Goal: Transaction & Acquisition: Book appointment/travel/reservation

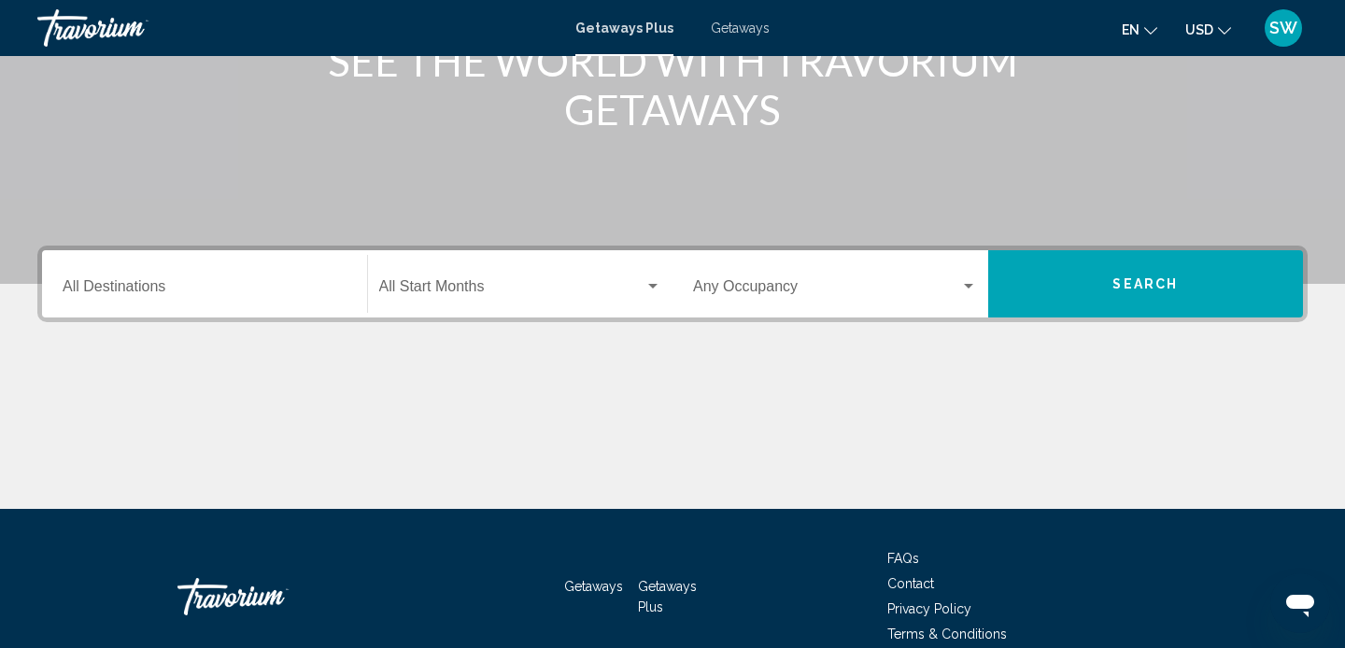
scroll to position [366, 0]
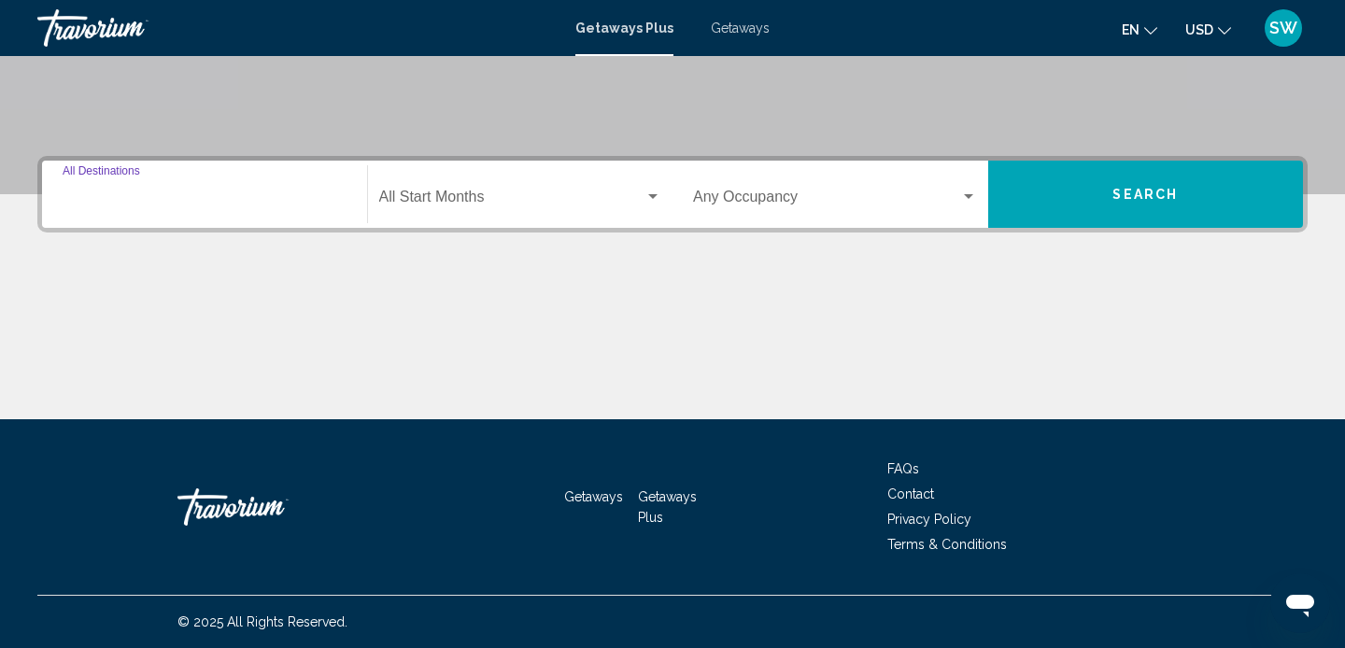
click at [120, 198] on input "Destination All Destinations" at bounding box center [205, 200] width 284 height 17
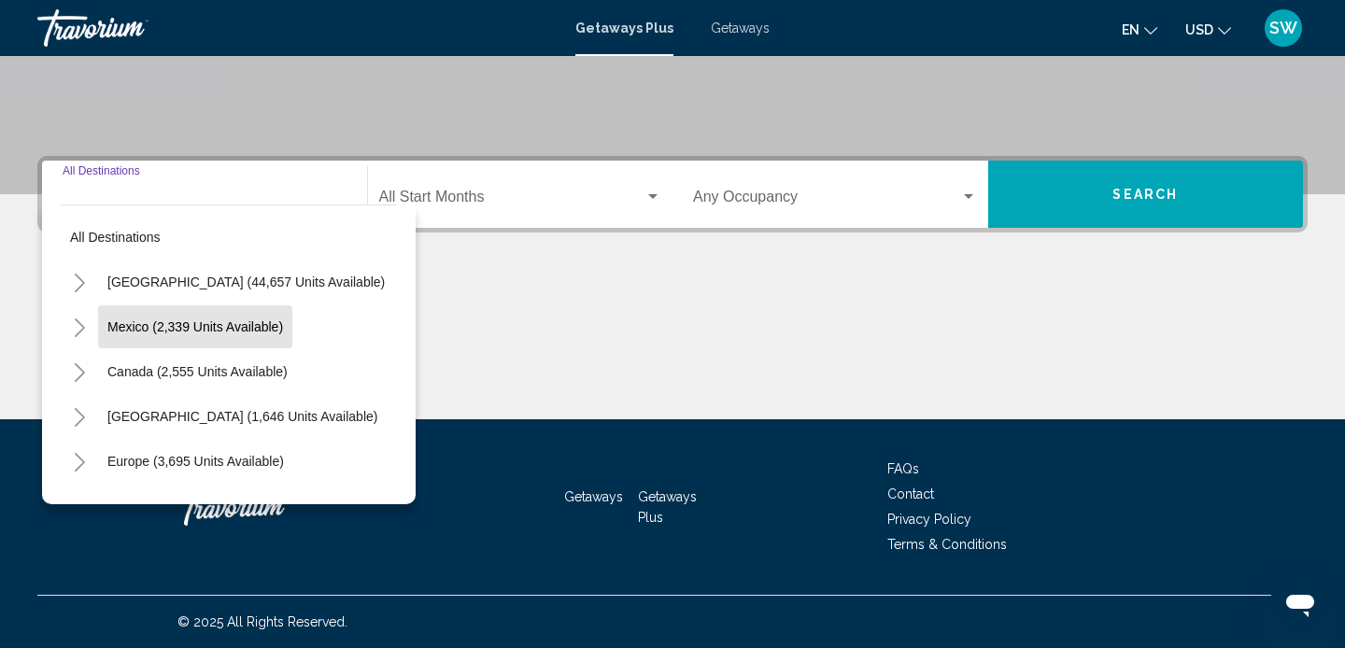
click at [145, 317] on button "Mexico (2,339 units available)" at bounding box center [195, 326] width 194 height 43
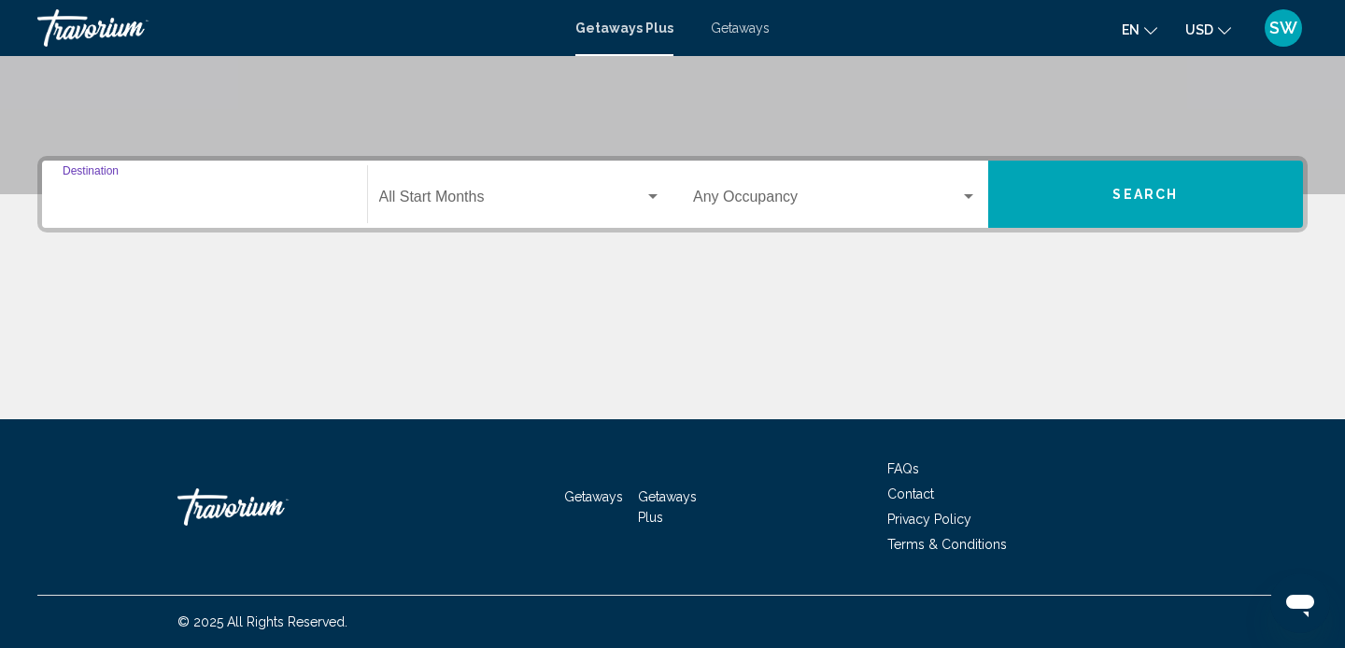
type input "**********"
click at [465, 199] on span "Search widget" at bounding box center [512, 200] width 266 height 17
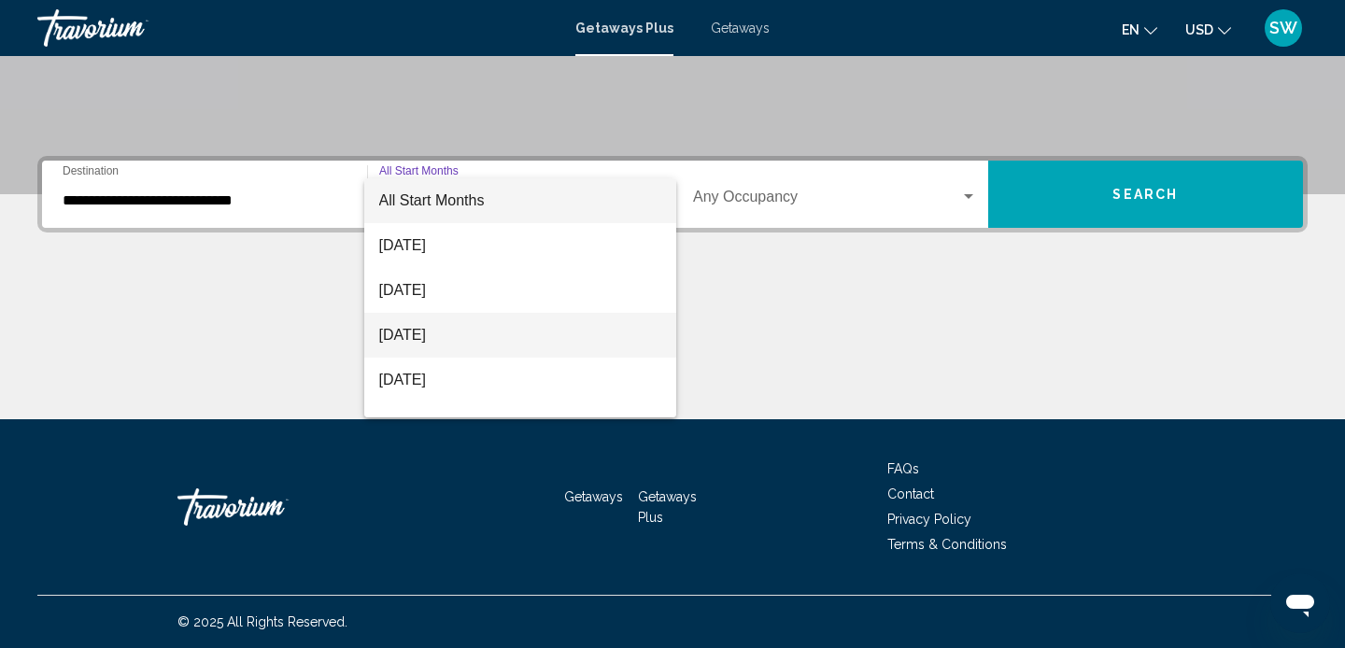
click at [445, 329] on span "[DATE]" at bounding box center [520, 335] width 283 height 45
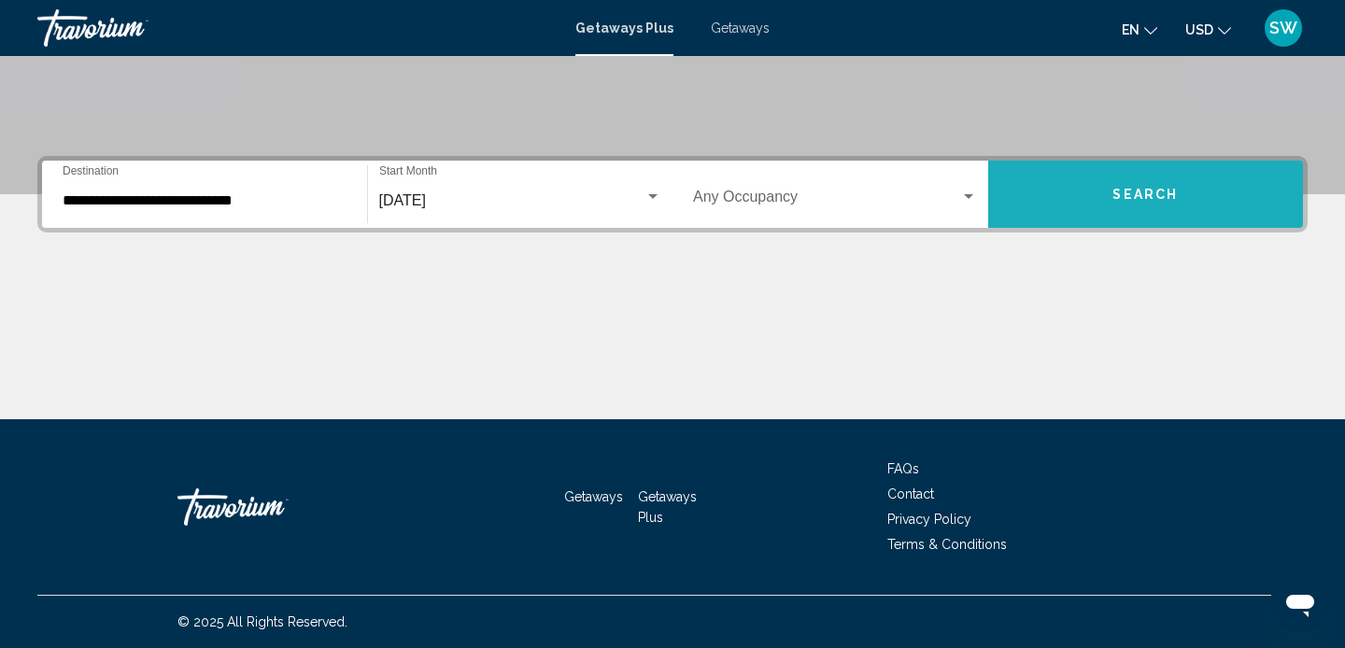
click at [1048, 195] on button "Search" at bounding box center [1146, 194] width 316 height 67
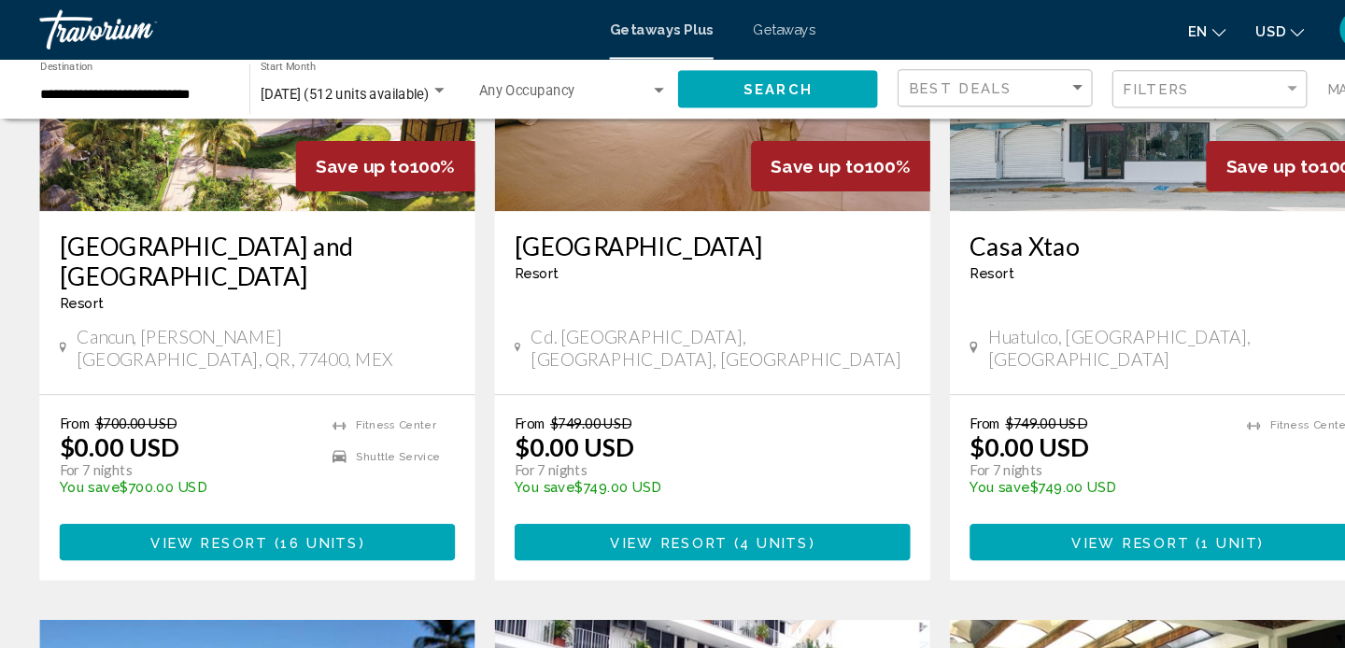
scroll to position [863, 0]
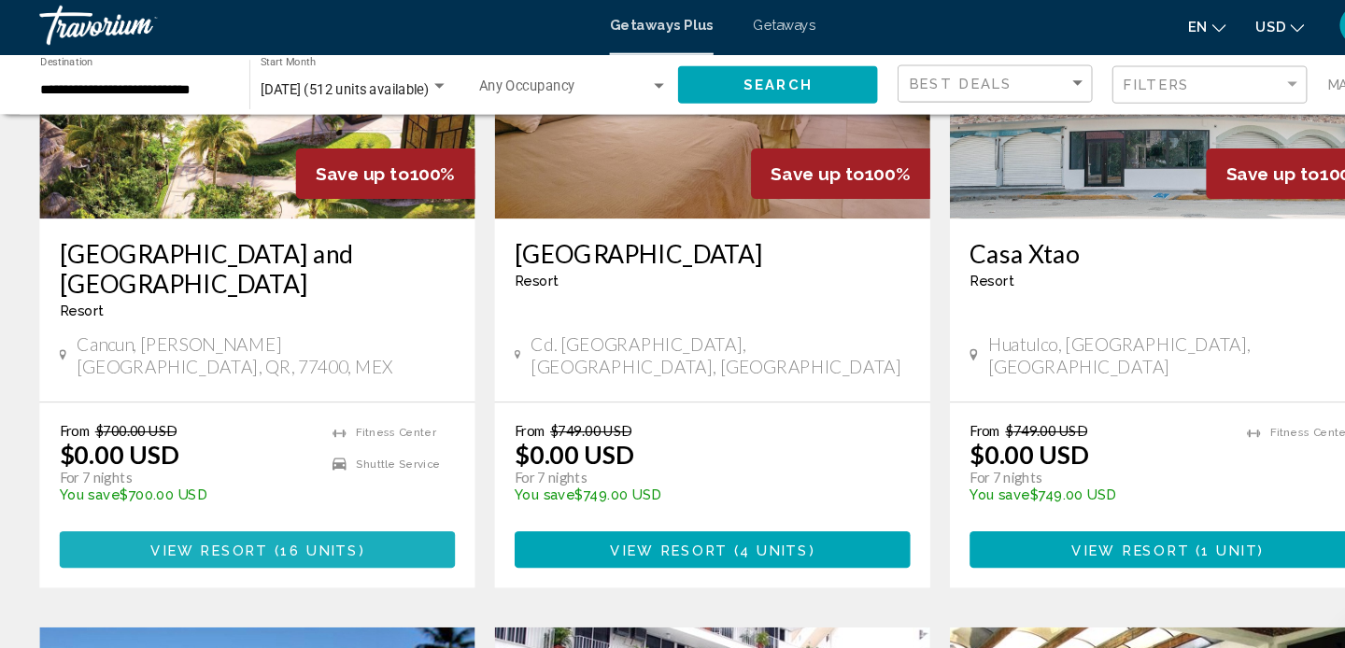
click at [242, 516] on span "View Resort" at bounding box center [197, 523] width 111 height 15
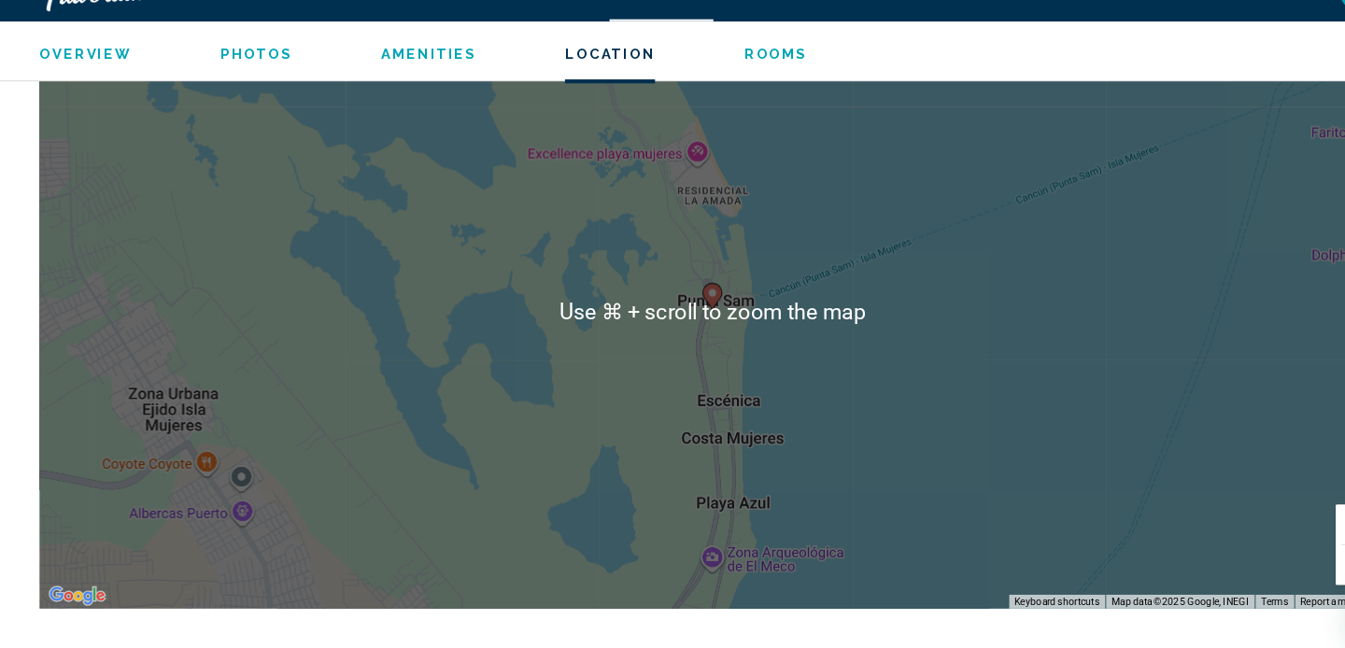
scroll to position [2431, 0]
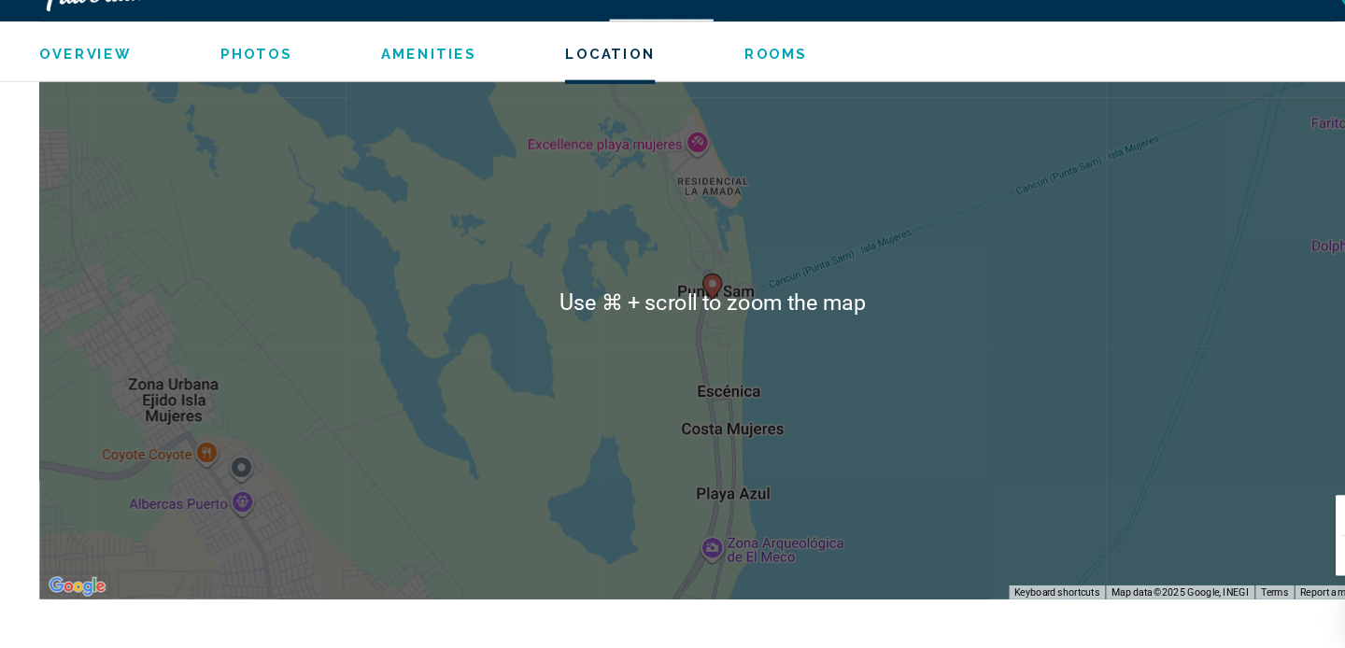
click at [776, 389] on div "To activate drag with keyboard, press Alt + Enter. Once in keyboard drag state,…" at bounding box center [672, 321] width 1270 height 560
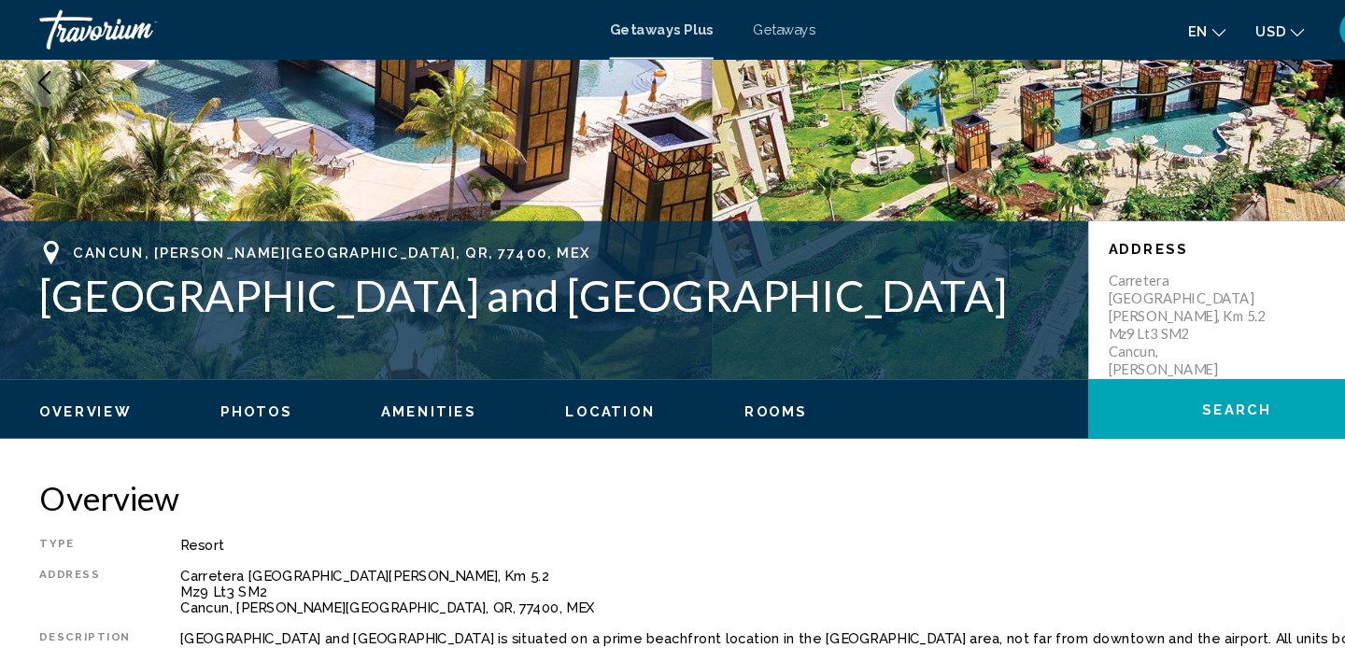
scroll to position [0, 0]
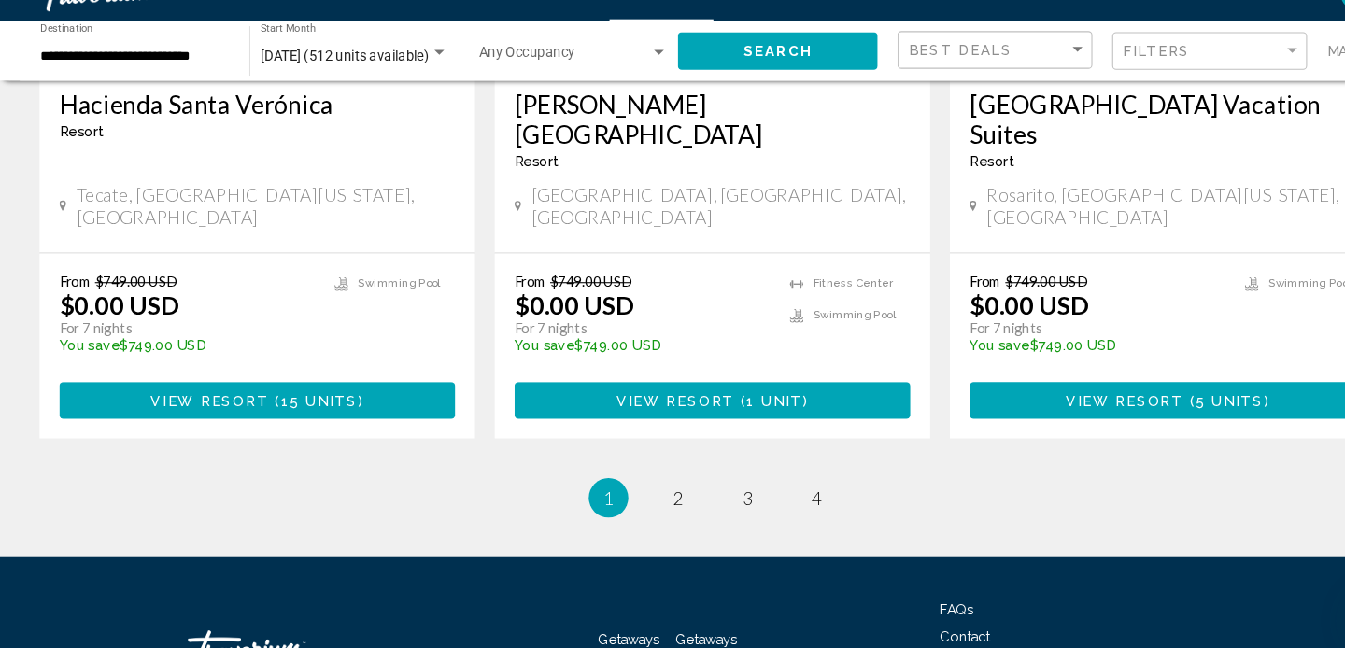
scroll to position [3030, 0]
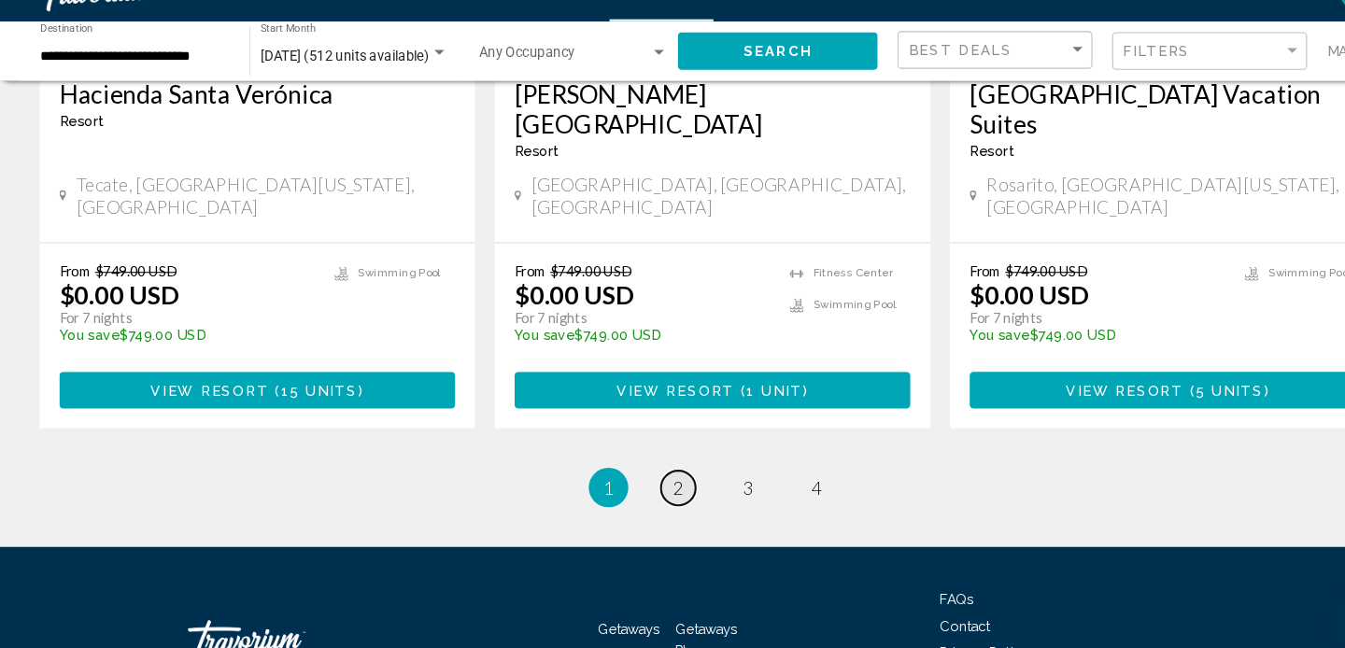
click at [639, 486] on span "2" at bounding box center [639, 496] width 9 height 21
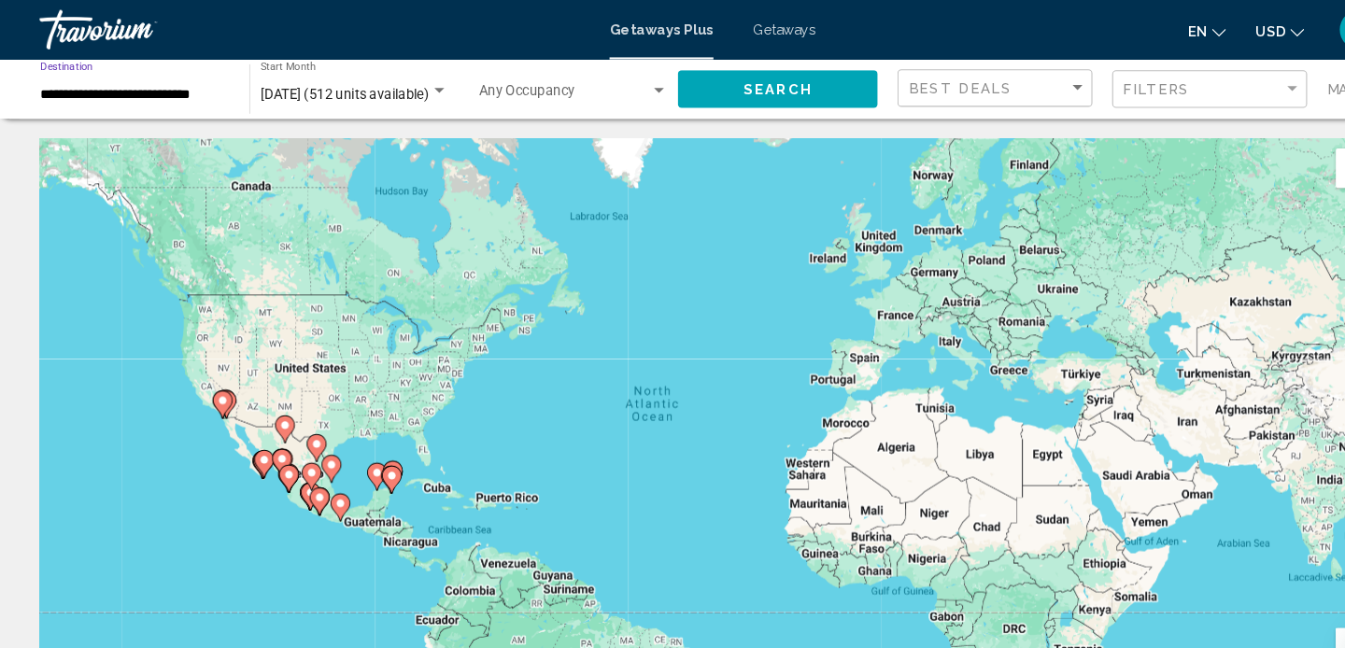
click at [168, 85] on input "**********" at bounding box center [127, 89] width 178 height 15
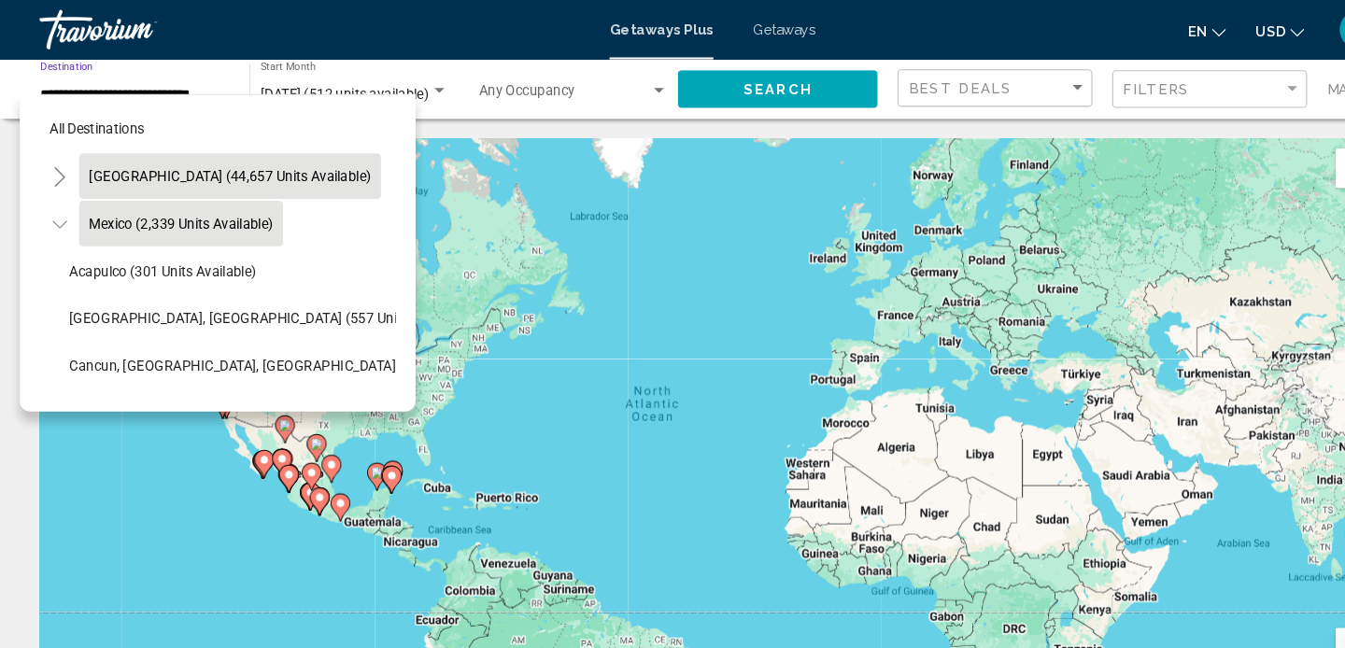
click at [158, 168] on span "[GEOGRAPHIC_DATA] (44,657 units available)" at bounding box center [217, 166] width 266 height 15
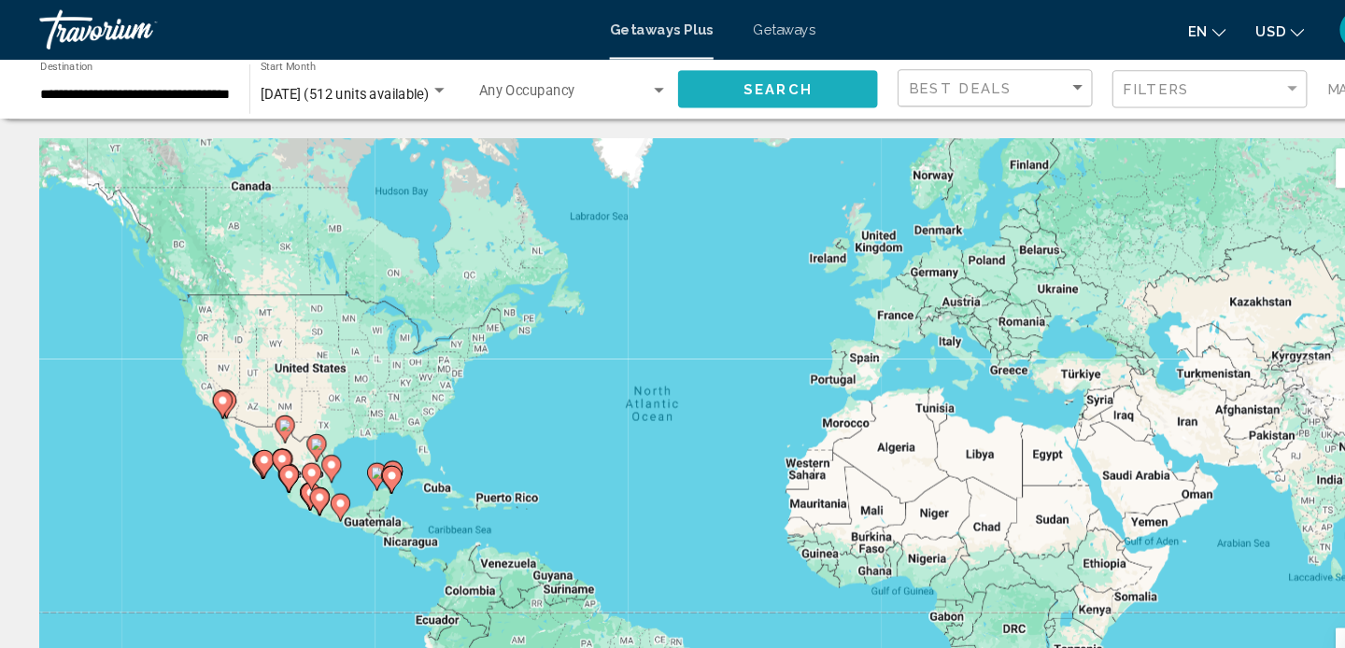
click at [737, 76] on span "Search" at bounding box center [733, 83] width 65 height 15
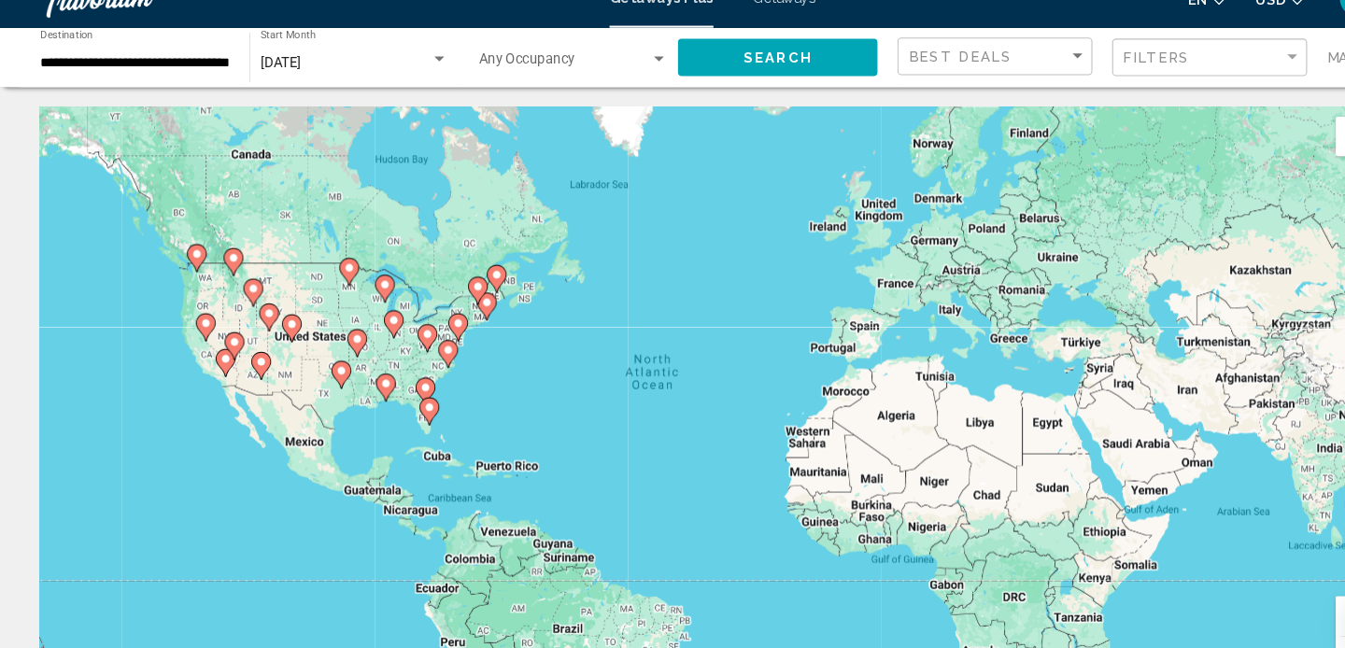
scroll to position [10, 0]
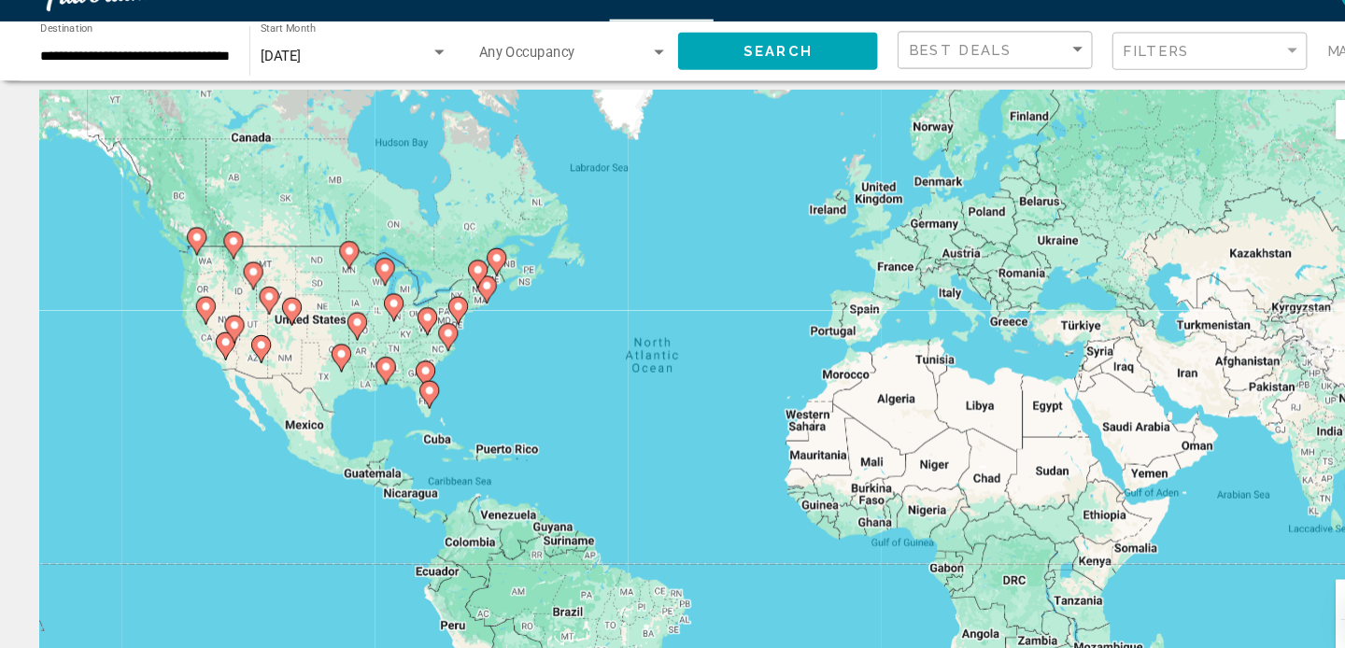
click at [223, 342] on image "Main content" at bounding box center [221, 342] width 11 height 11
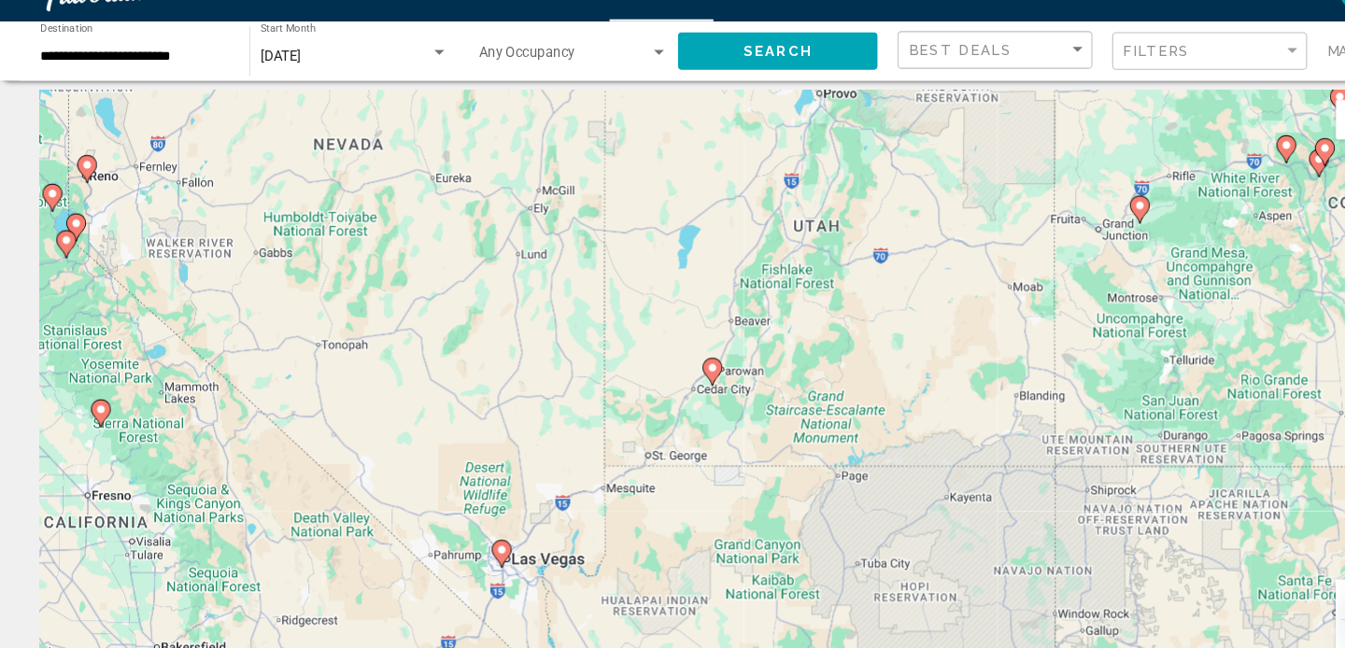
click at [473, 553] on image "Main content" at bounding box center [473, 554] width 11 height 11
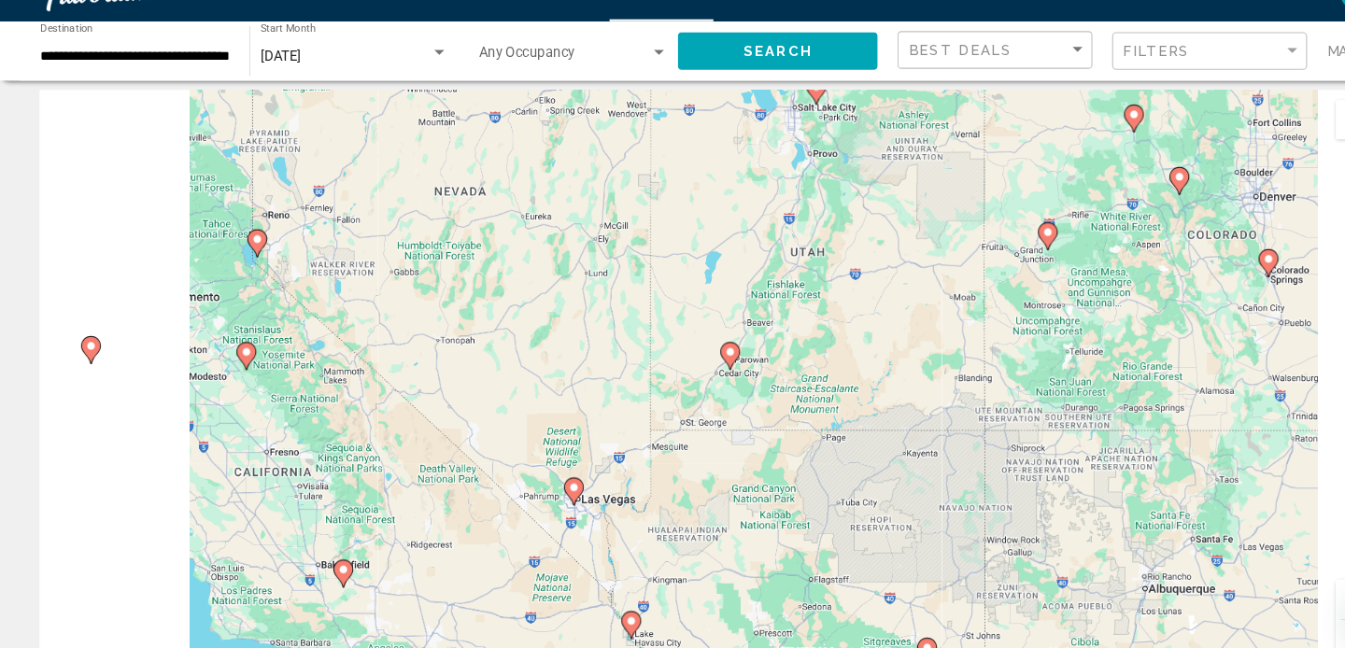
click at [473, 553] on div "To activate drag with keyboard, press Alt + Enter. Once in keyboard drag state,…" at bounding box center [672, 400] width 1270 height 560
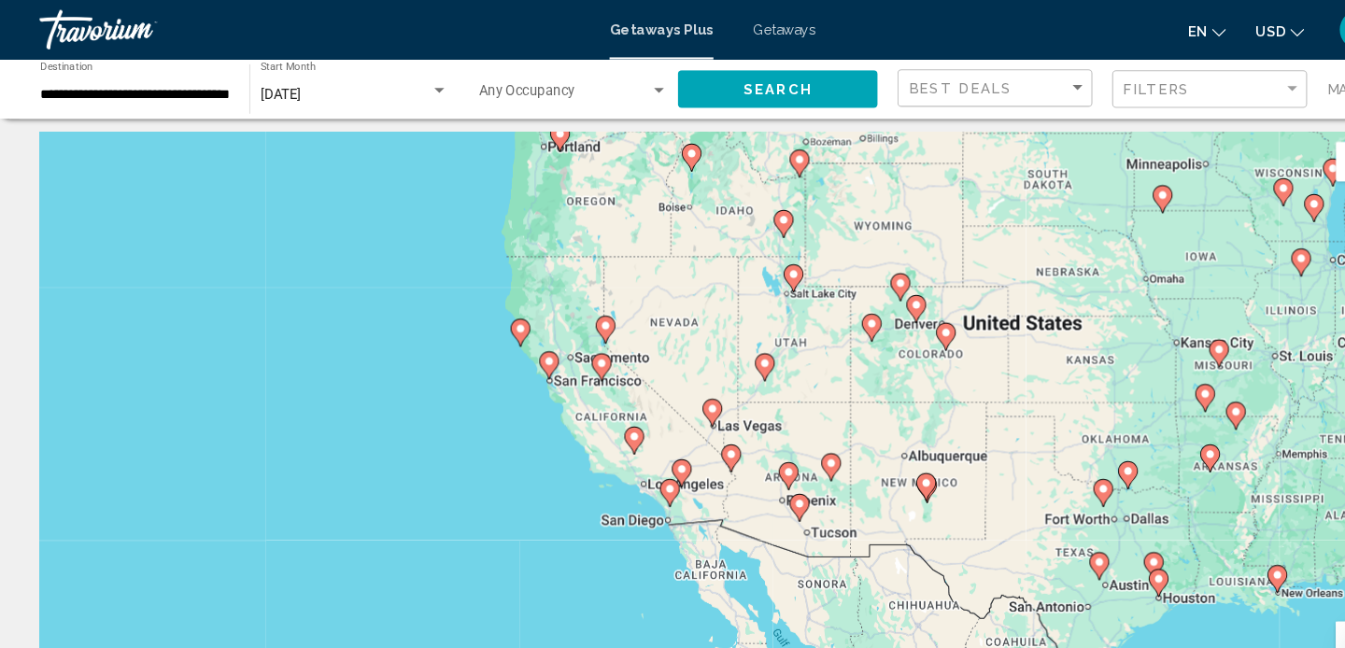
scroll to position [0, 0]
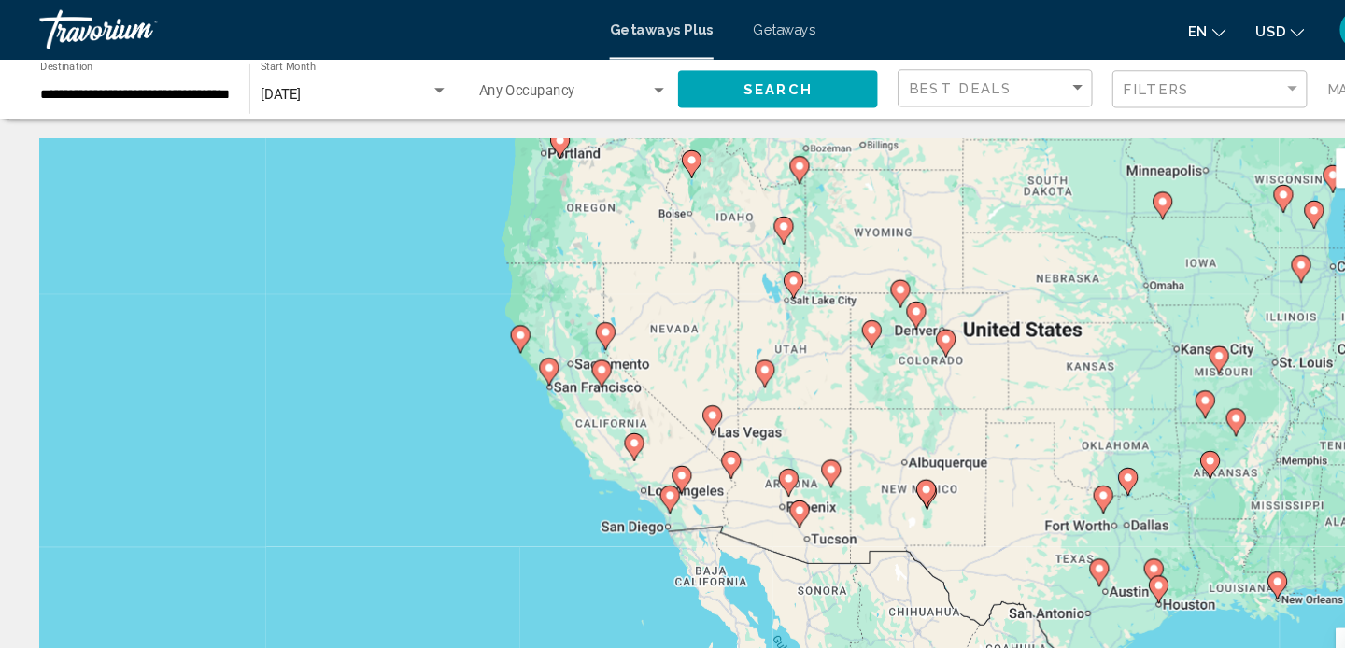
click at [675, 389] on image "Main content" at bounding box center [672, 392] width 11 height 11
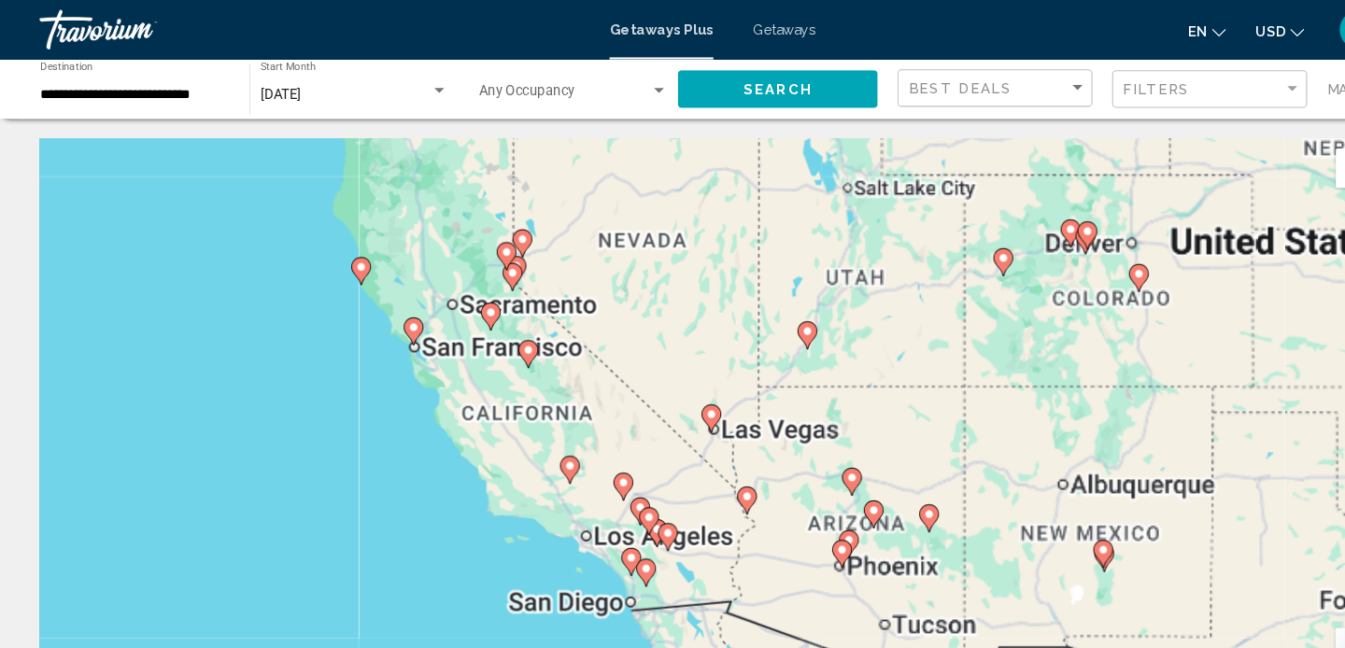
click at [675, 389] on image "Main content" at bounding box center [671, 391] width 11 height 11
type input "**********"
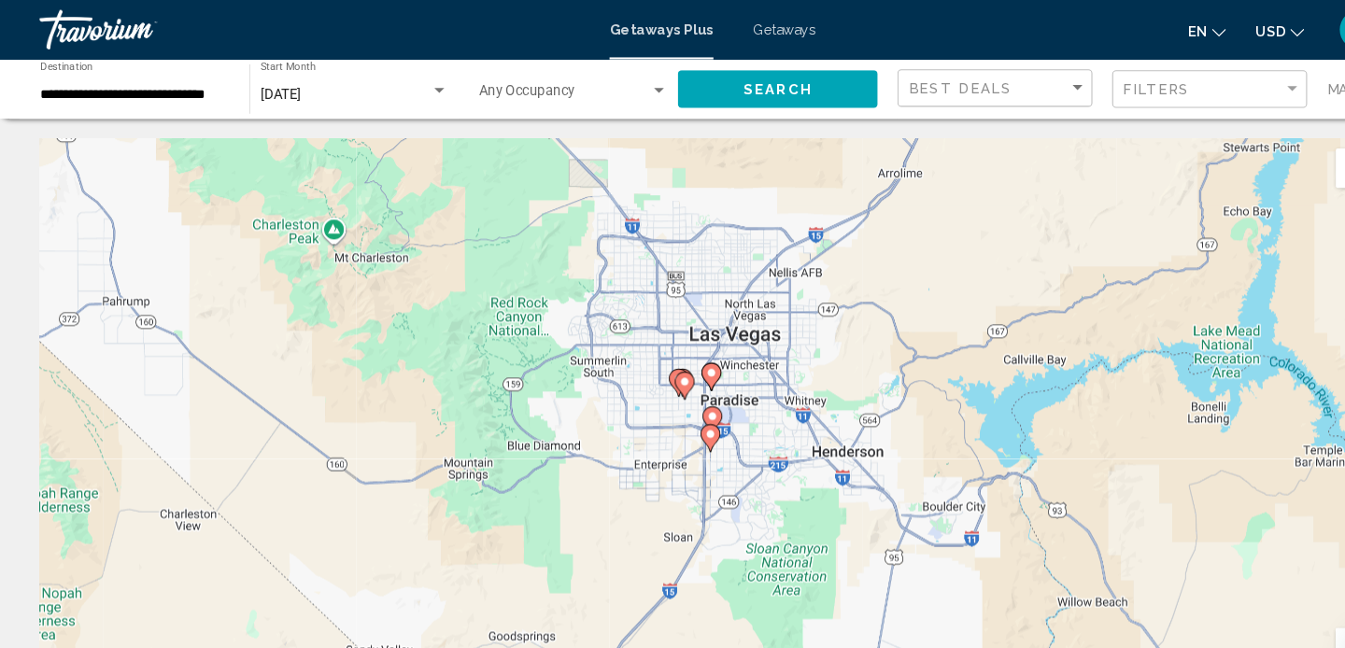
click at [674, 358] on icon "Main content" at bounding box center [671, 356] width 17 height 24
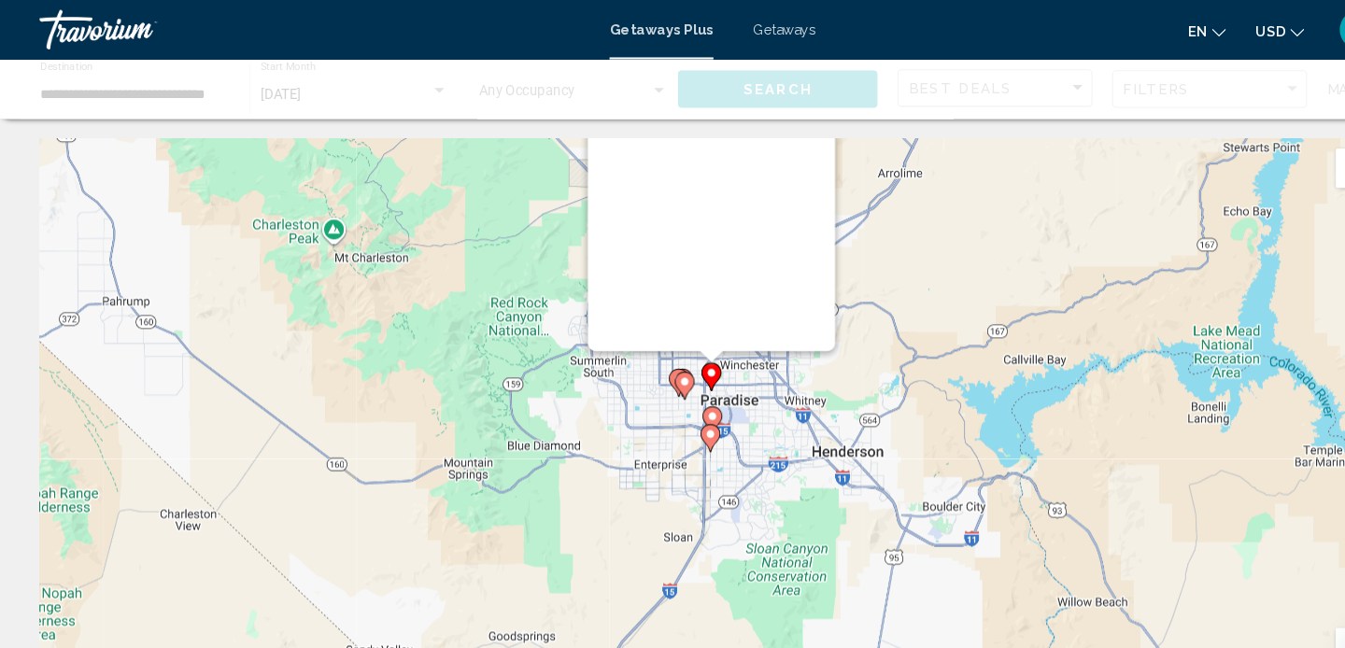
click at [674, 411] on div "To activate drag with keyboard, press Alt + Enter. Once in keyboard drag state,…" at bounding box center [1307, 411] width 1270 height 0
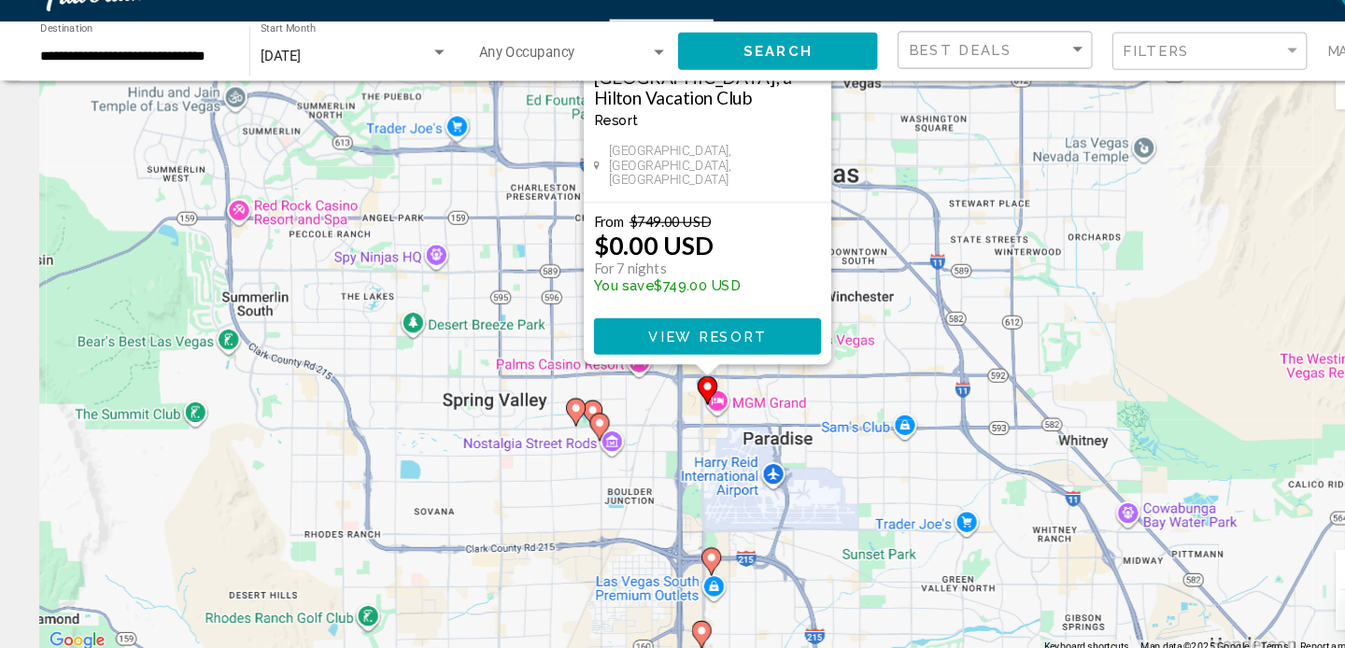
scroll to position [48, 0]
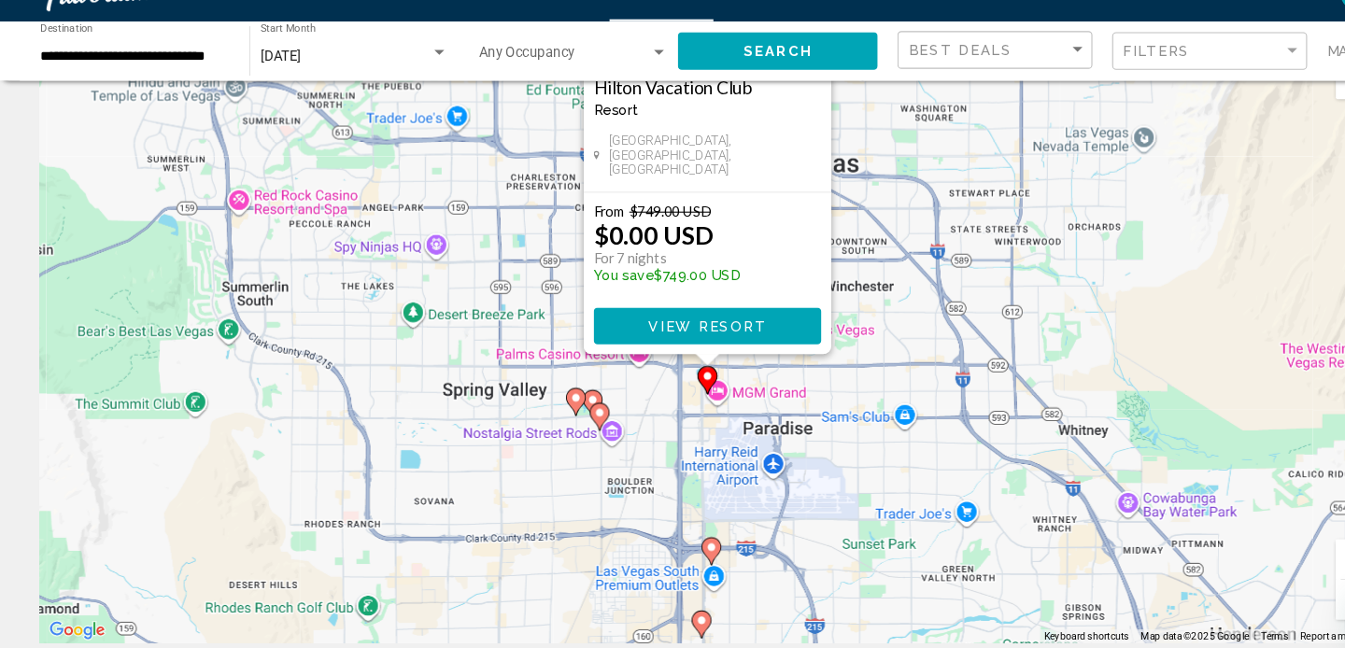
click at [800, 405] on div "To activate drag with keyboard, press Alt + Enter. Once in keyboard drag state,…" at bounding box center [672, 363] width 1270 height 560
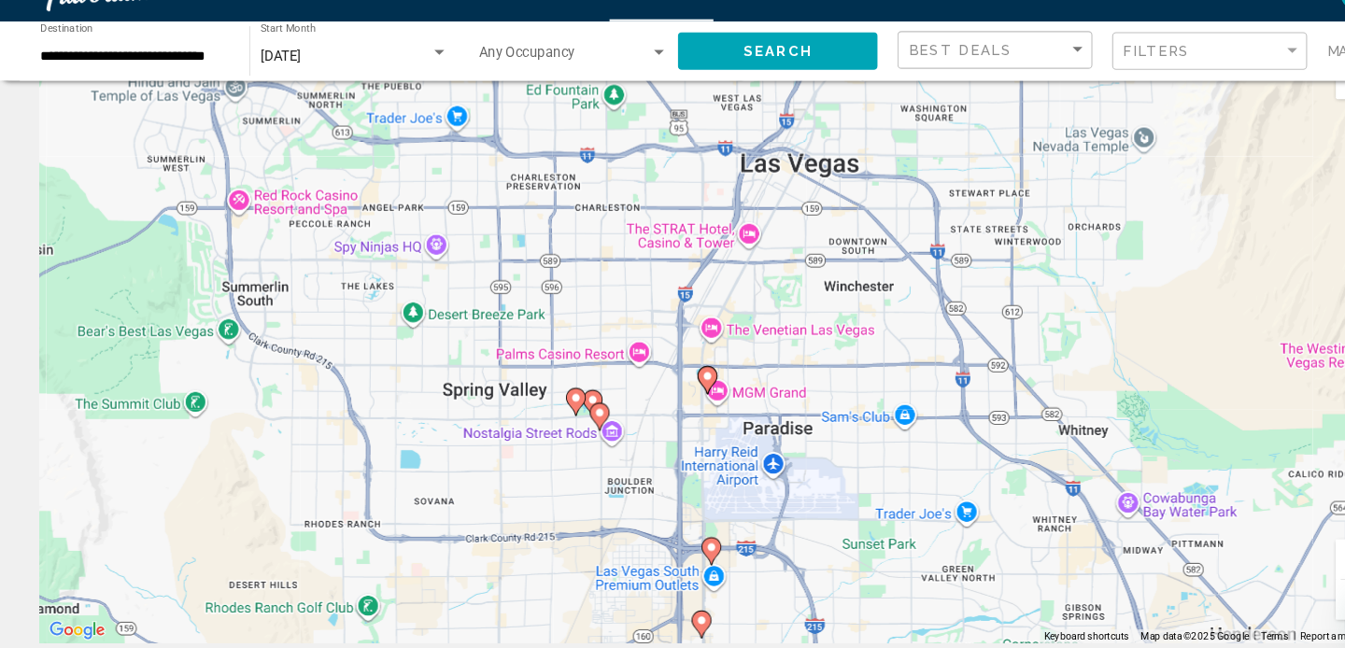
click at [665, 388] on image "Main content" at bounding box center [667, 391] width 11 height 11
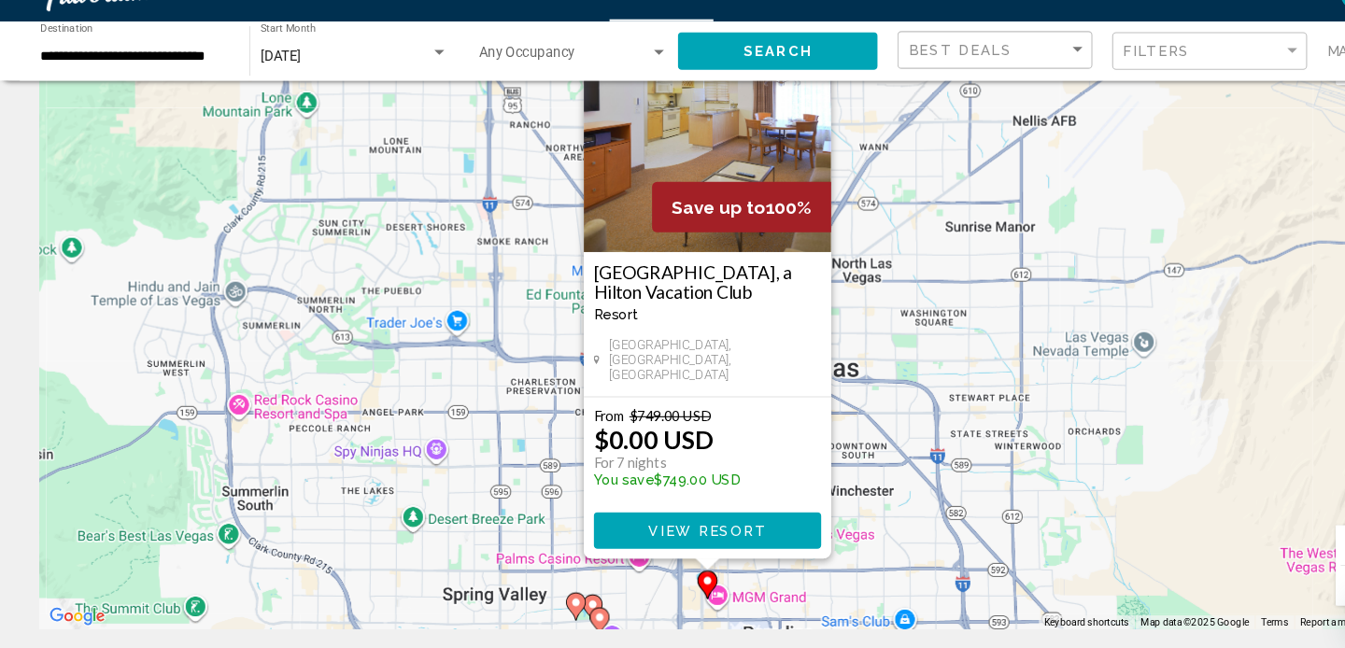
scroll to position [70, 0]
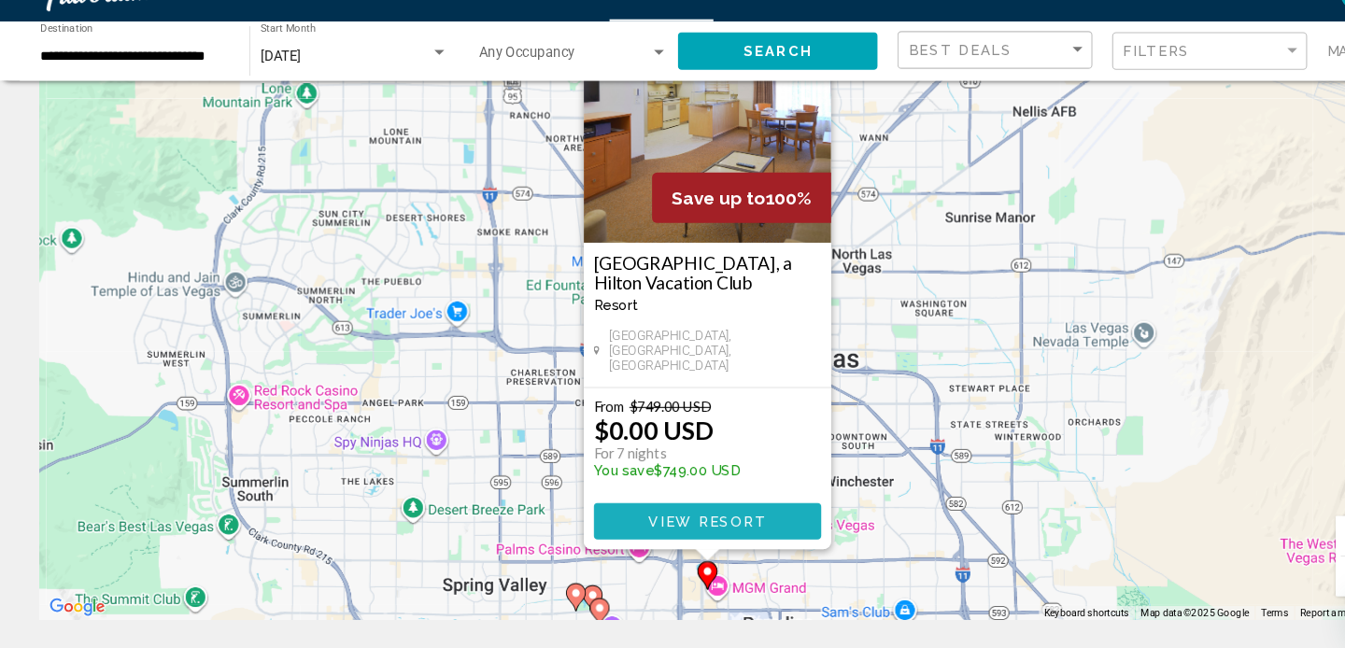
click at [687, 529] on span "View Resort" at bounding box center [667, 528] width 111 height 15
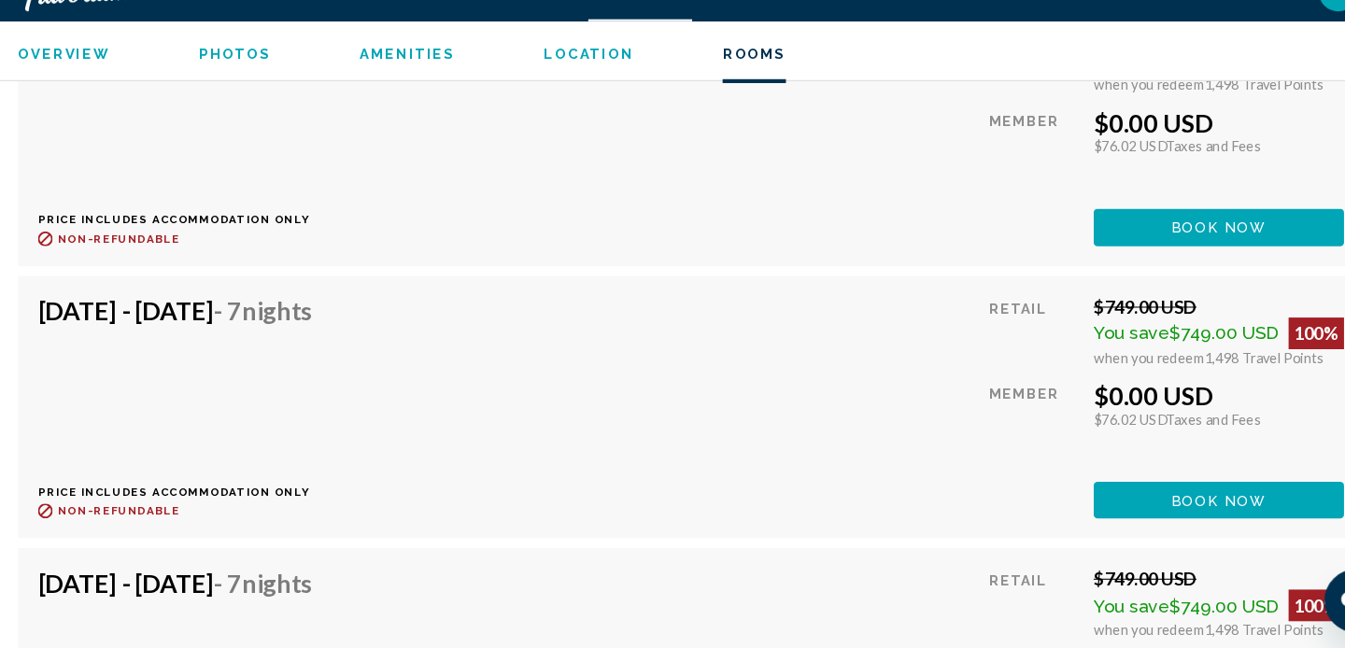
scroll to position [3907, 0]
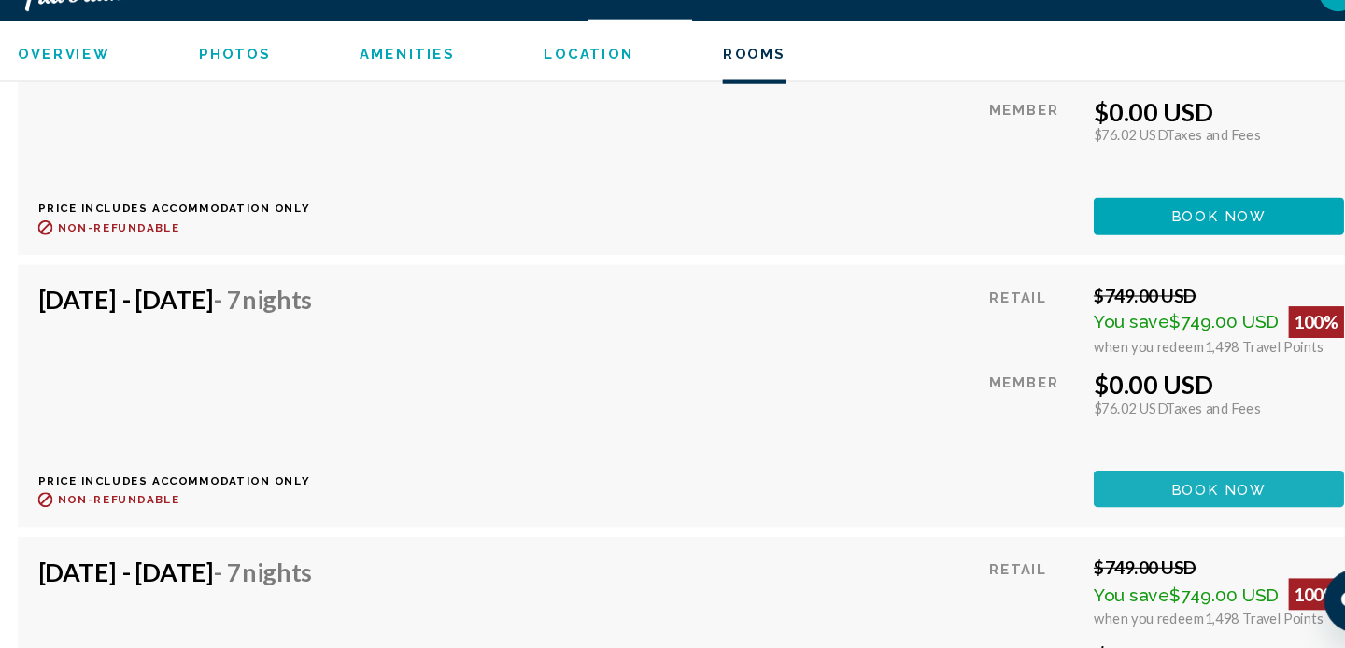
click at [1102, 491] on button "Book now" at bounding box center [1171, 497] width 236 height 35
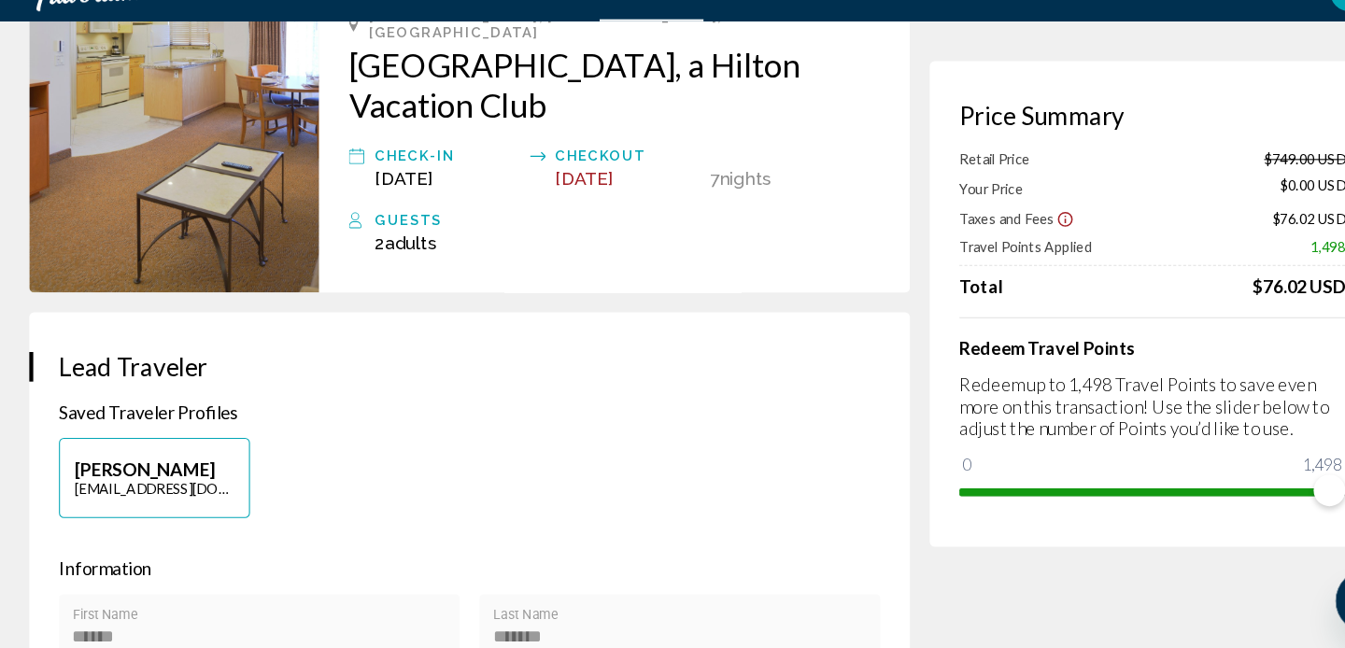
scroll to position [134, 0]
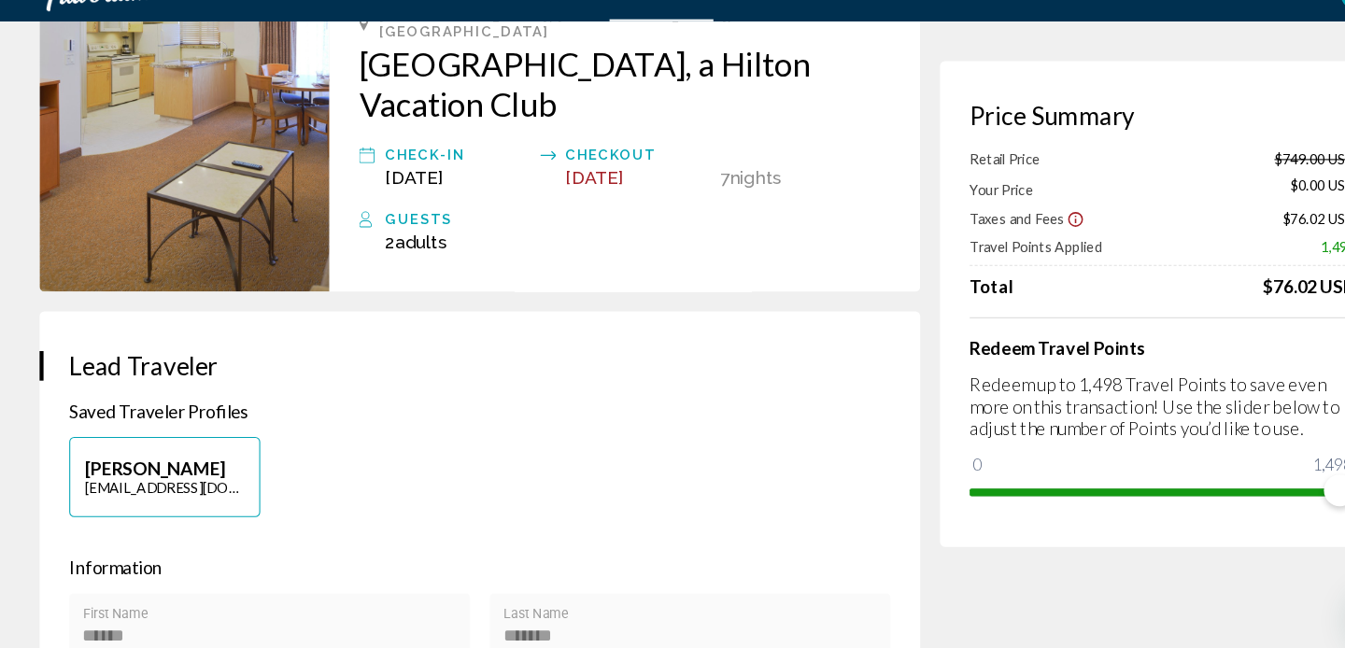
drag, startPoint x: 335, startPoint y: 80, endPoint x: 405, endPoint y: 121, distance: 81.2
click at [405, 122] on div "Las Vegas, NV, USA Polo Towers Suites, a Hilton Vacation Club Check-In Oct 4, 2…" at bounding box center [590, 158] width 558 height 305
copy h2 "[GEOGRAPHIC_DATA], a Hilton Vacation Club"
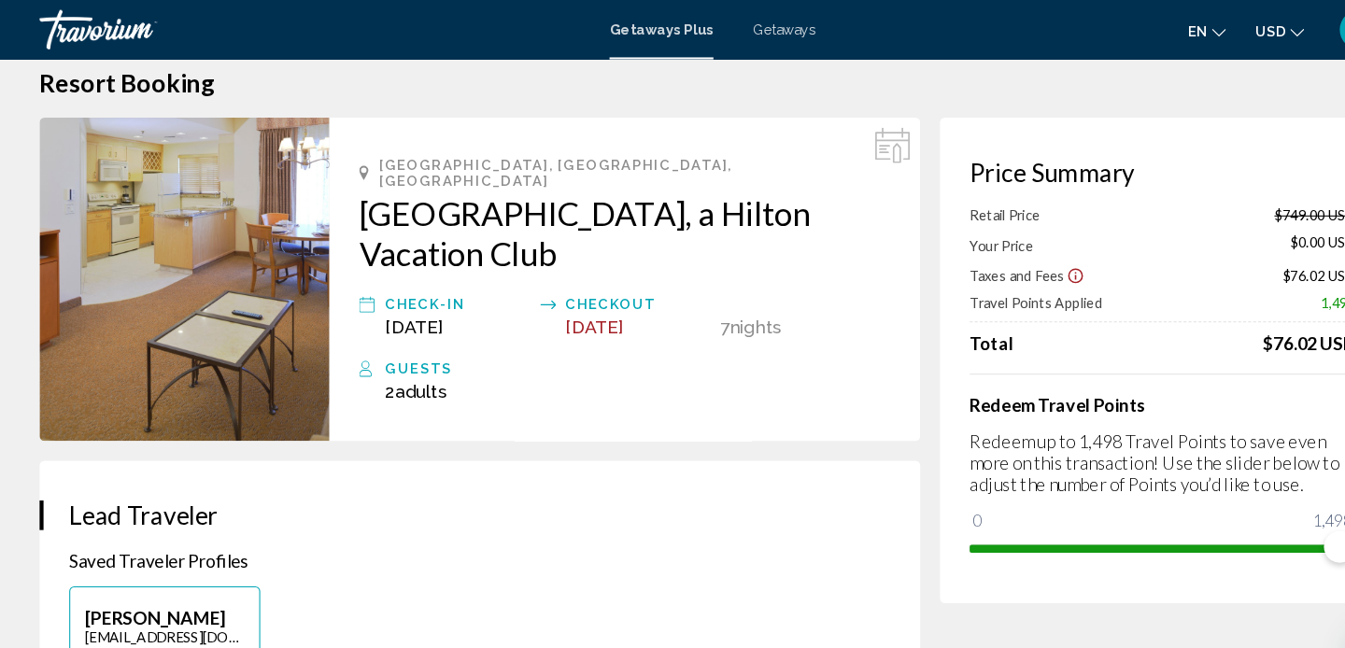
scroll to position [0, 0]
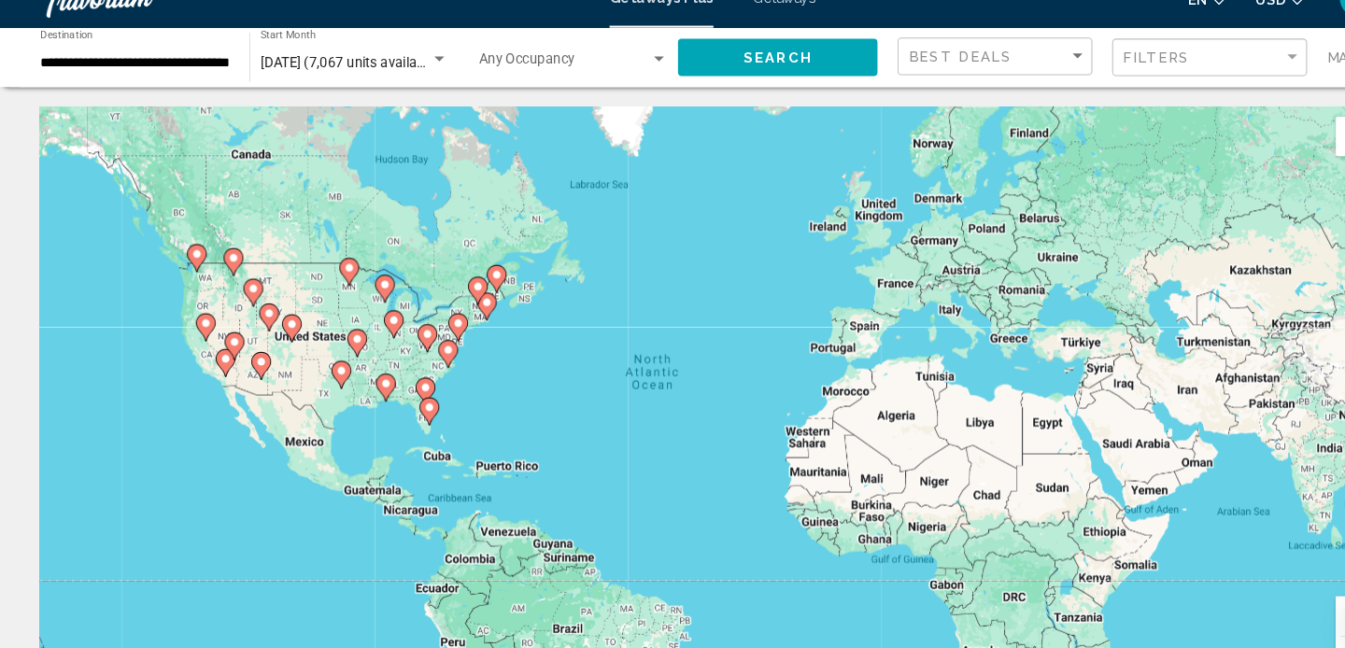
scroll to position [1, 0]
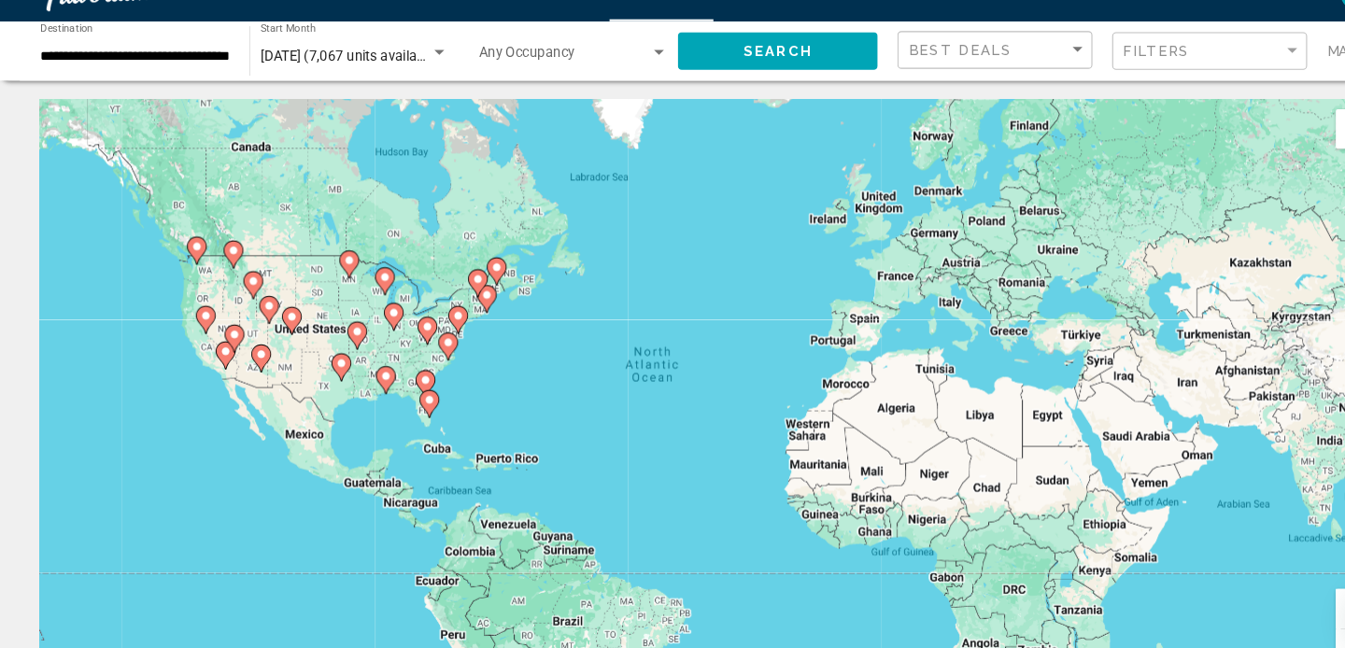
click at [226, 353] on image "Main content" at bounding box center [221, 351] width 11 height 11
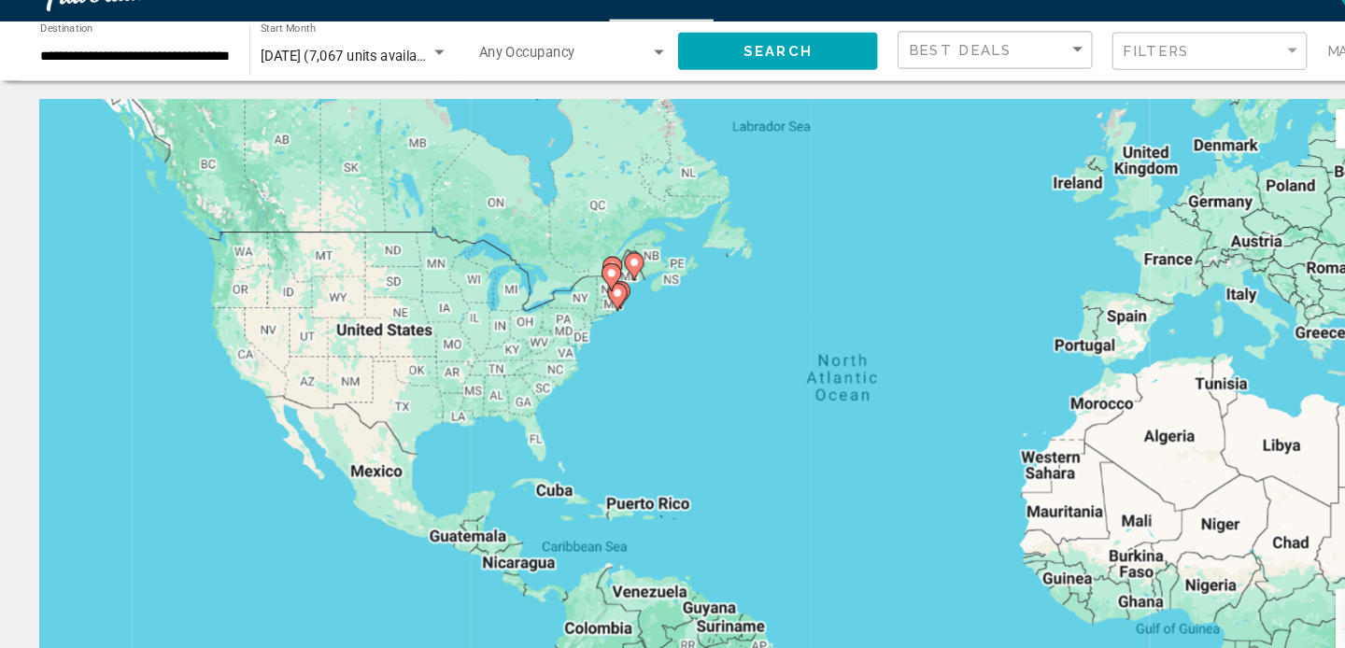
click at [226, 353] on div "To activate drag with keyboard, press Alt + Enter. Once in keyboard drag state,…" at bounding box center [672, 410] width 1270 height 560
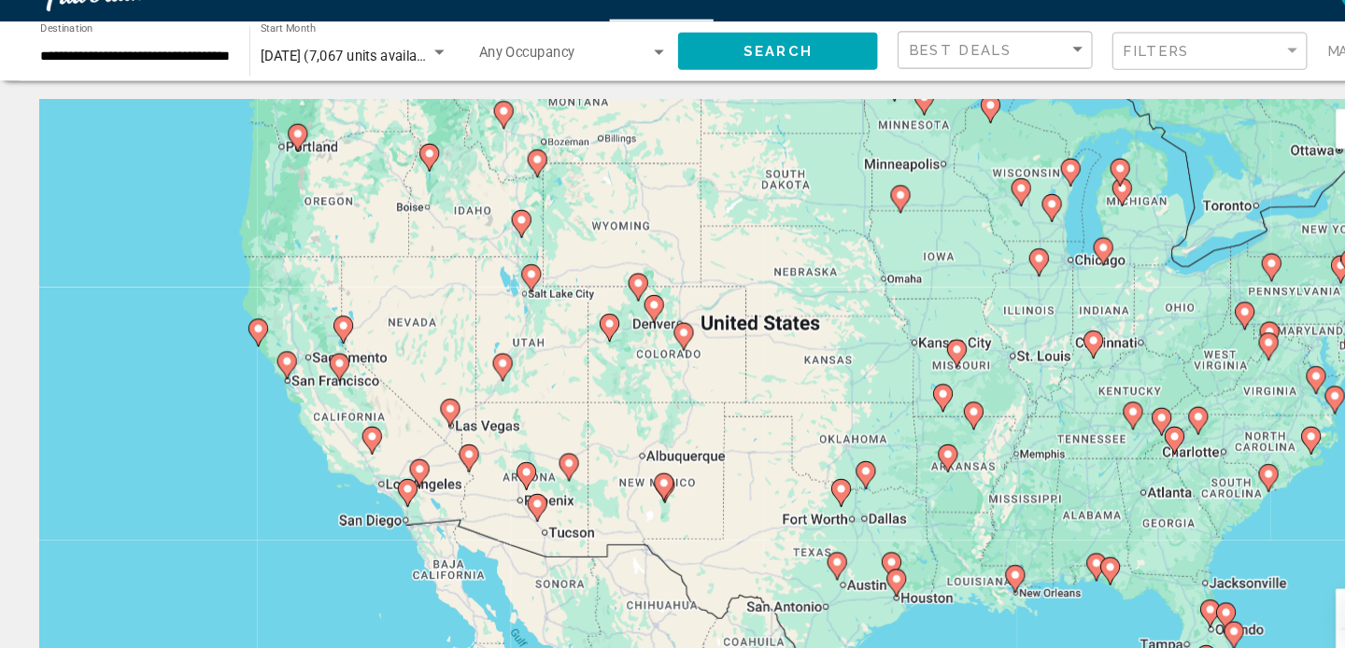
click at [429, 417] on icon "Main content" at bounding box center [425, 426] width 17 height 24
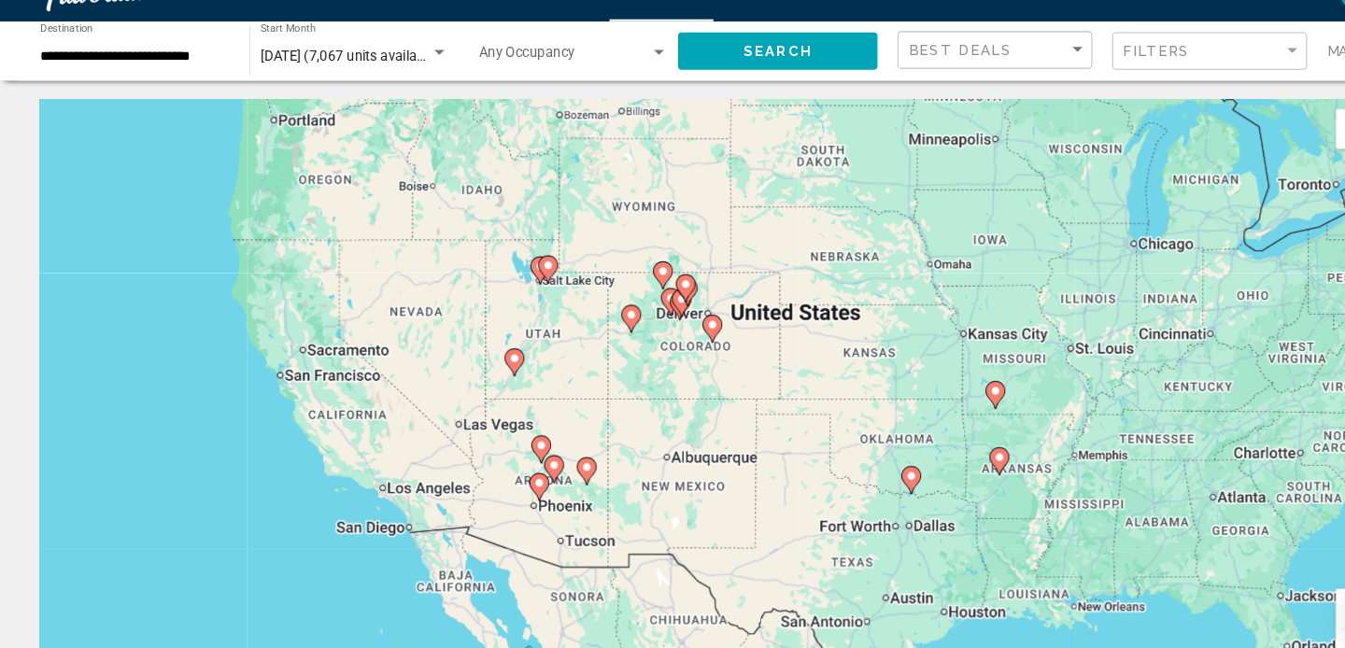
click at [429, 417] on div "To activate drag with keyboard, press Alt + Enter. Once in keyboard drag state,…" at bounding box center [672, 410] width 1270 height 560
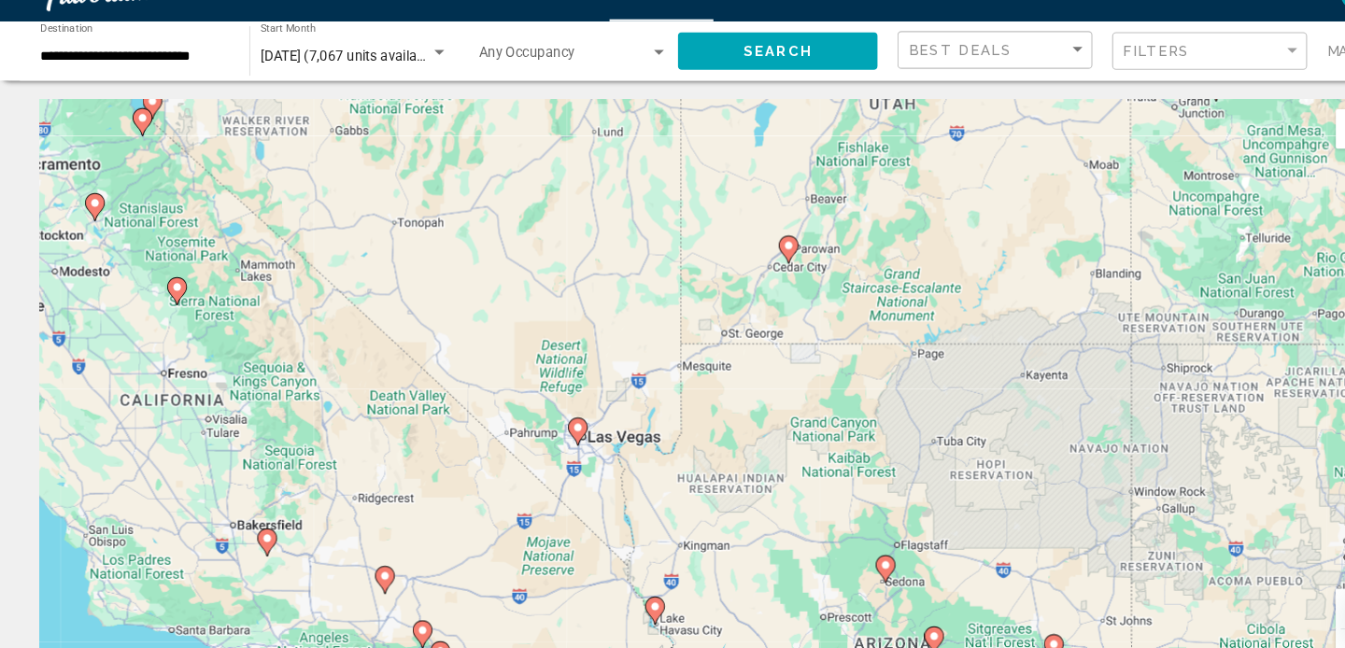
click at [547, 436] on image "Main content" at bounding box center [545, 439] width 11 height 11
type input "**********"
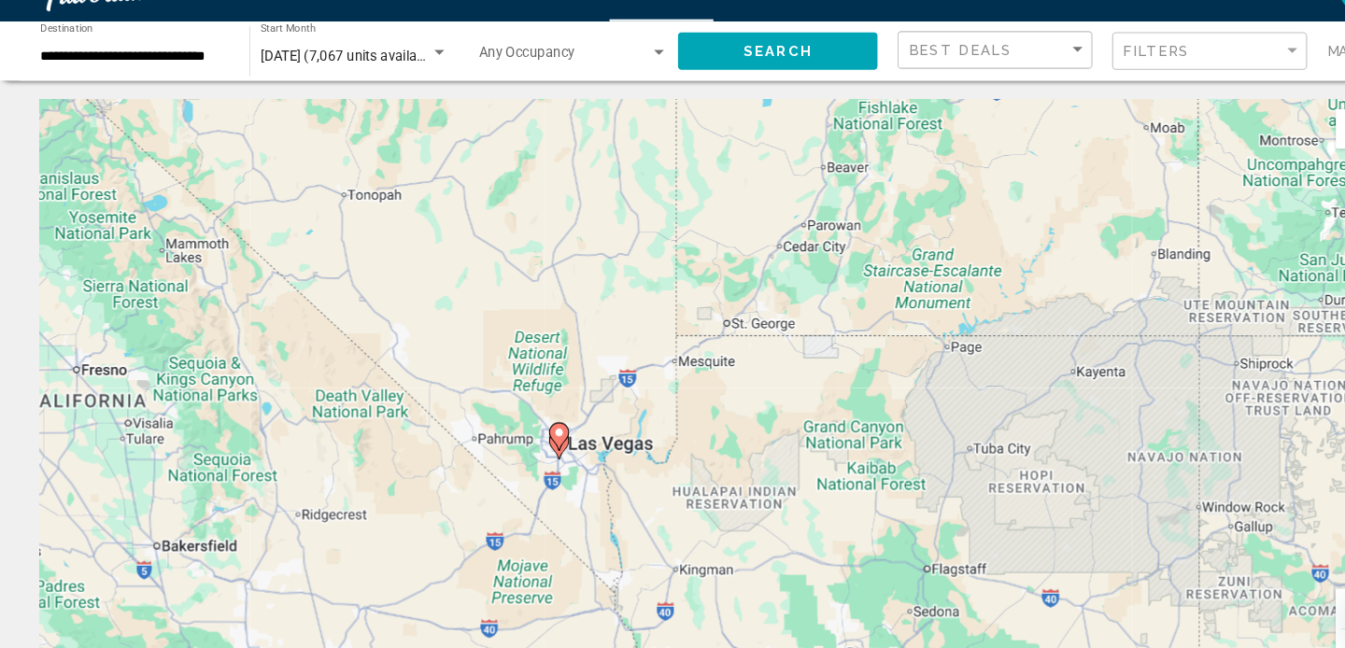
click at [547, 436] on div "To activate drag with keyboard, press Alt + Enter. Once in keyboard drag state,…" at bounding box center [672, 410] width 1270 height 560
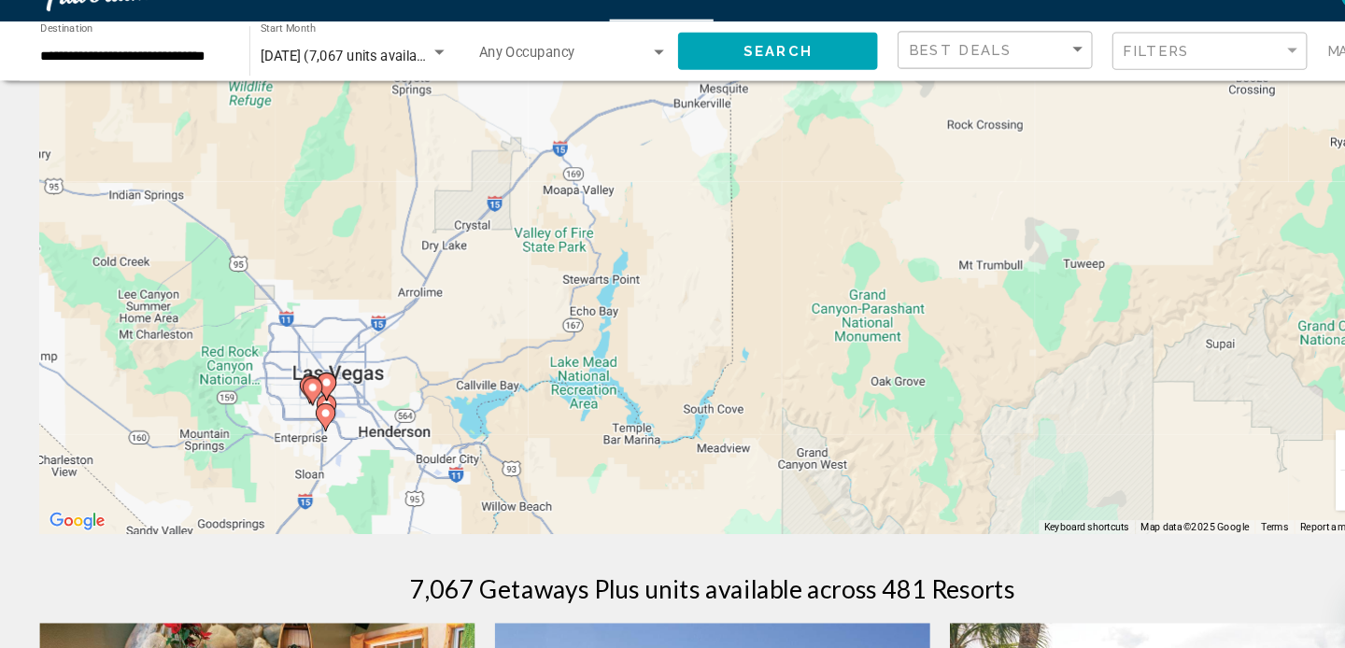
scroll to position [157, 0]
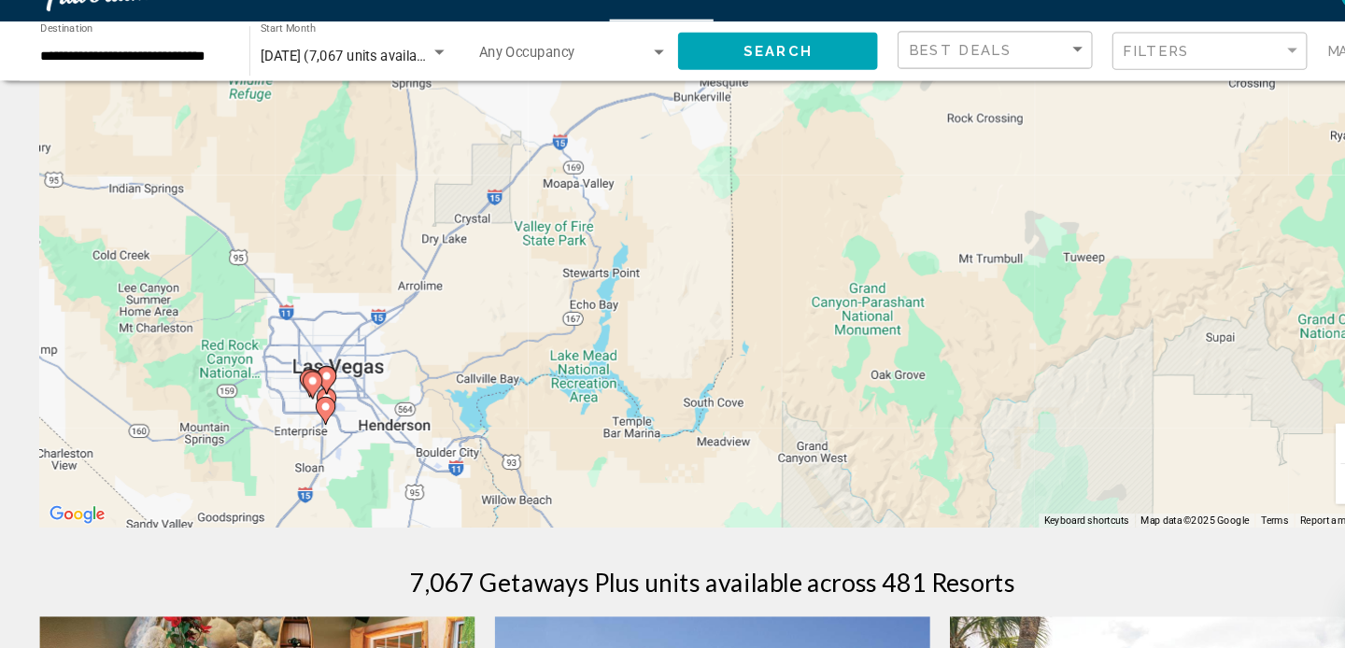
click at [304, 392] on image "Main content" at bounding box center [308, 391] width 11 height 11
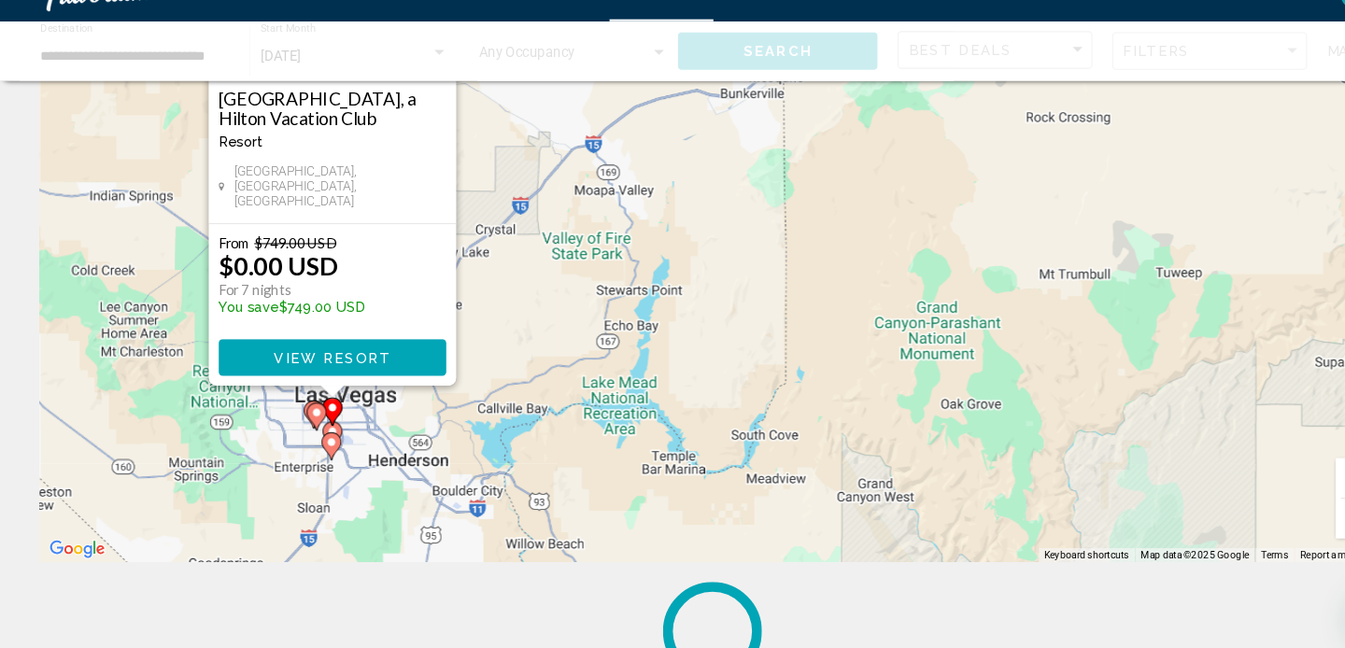
click at [672, 287] on div "To activate drag with keyboard, press Alt + Enter. Once in keyboard drag state,…" at bounding box center [1307, 287] width 1270 height 0
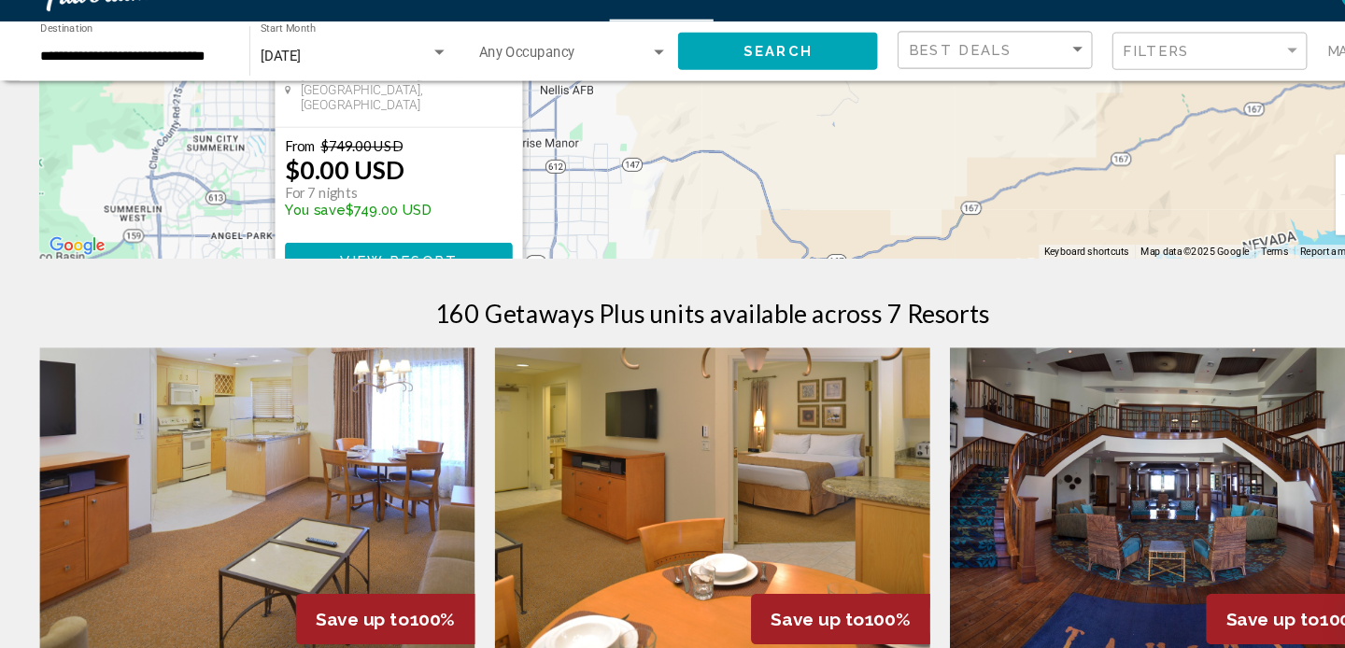
scroll to position [413, 0]
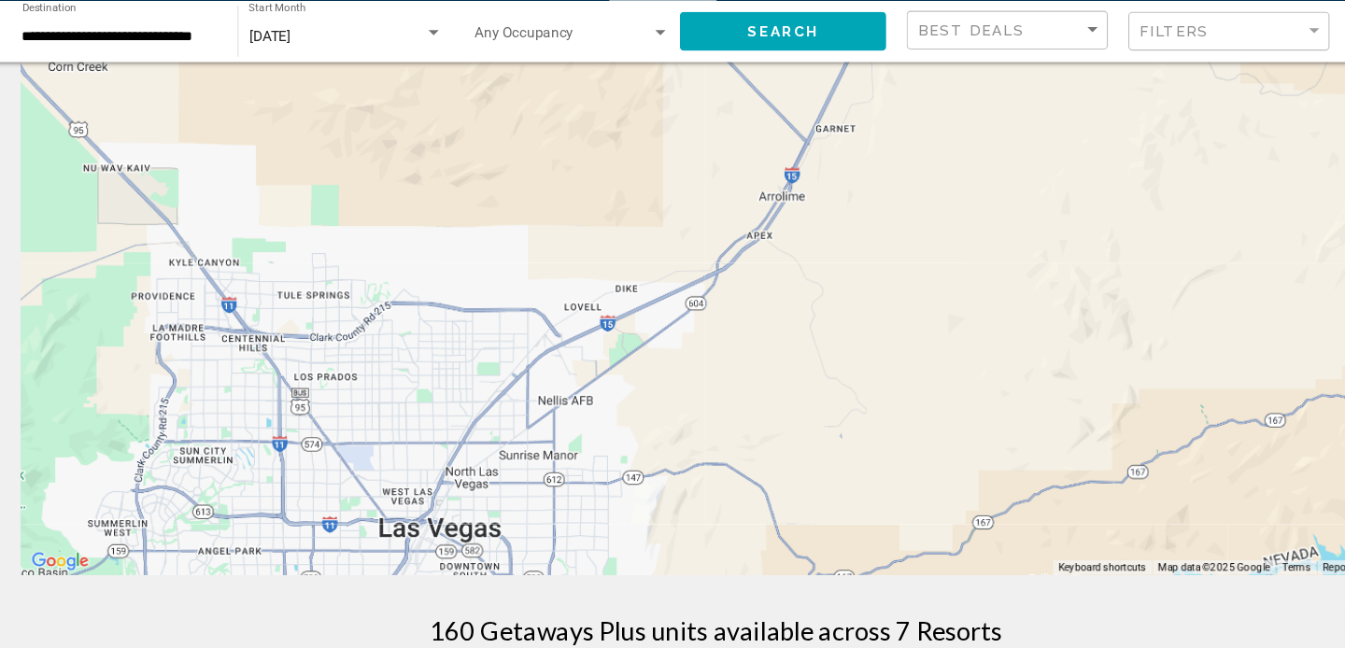
scroll to position [143, 0]
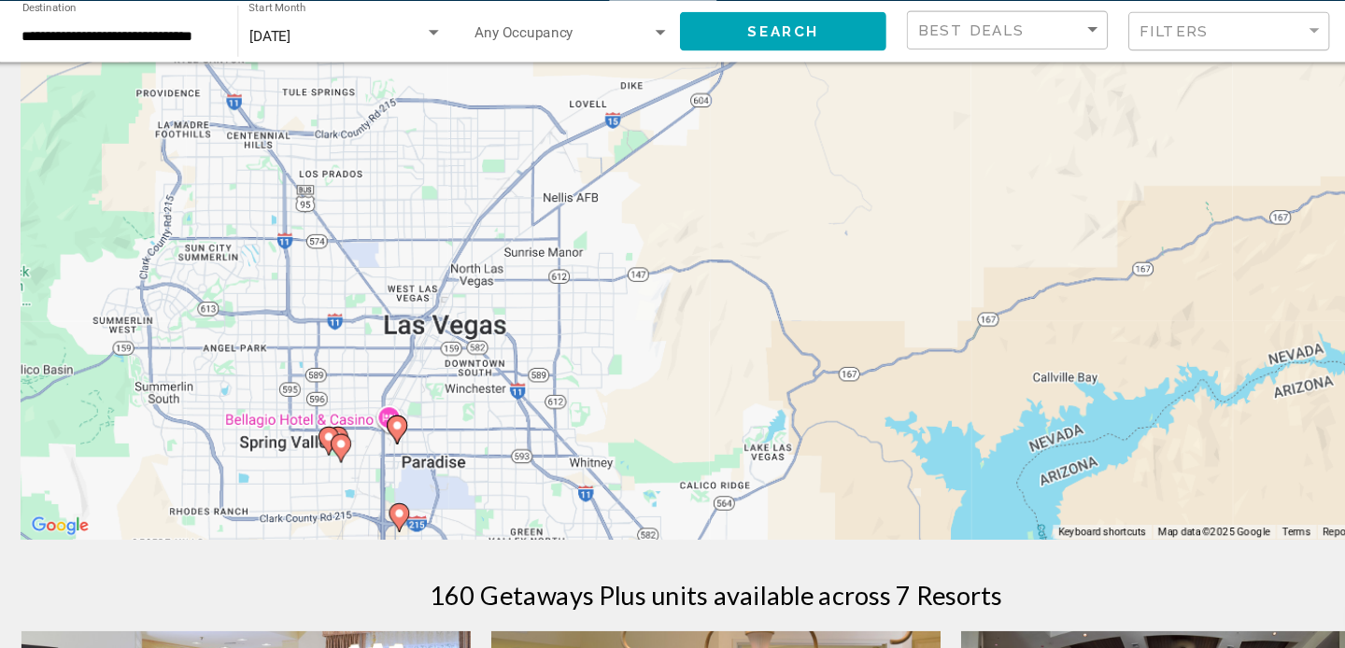
drag, startPoint x: 532, startPoint y: 311, endPoint x: 545, endPoint y: 120, distance: 191.0
click at [544, 120] on div "To activate drag with keyboard, press Alt + Enter. Once in keyboard drag state,…" at bounding box center [672, 268] width 1270 height 560
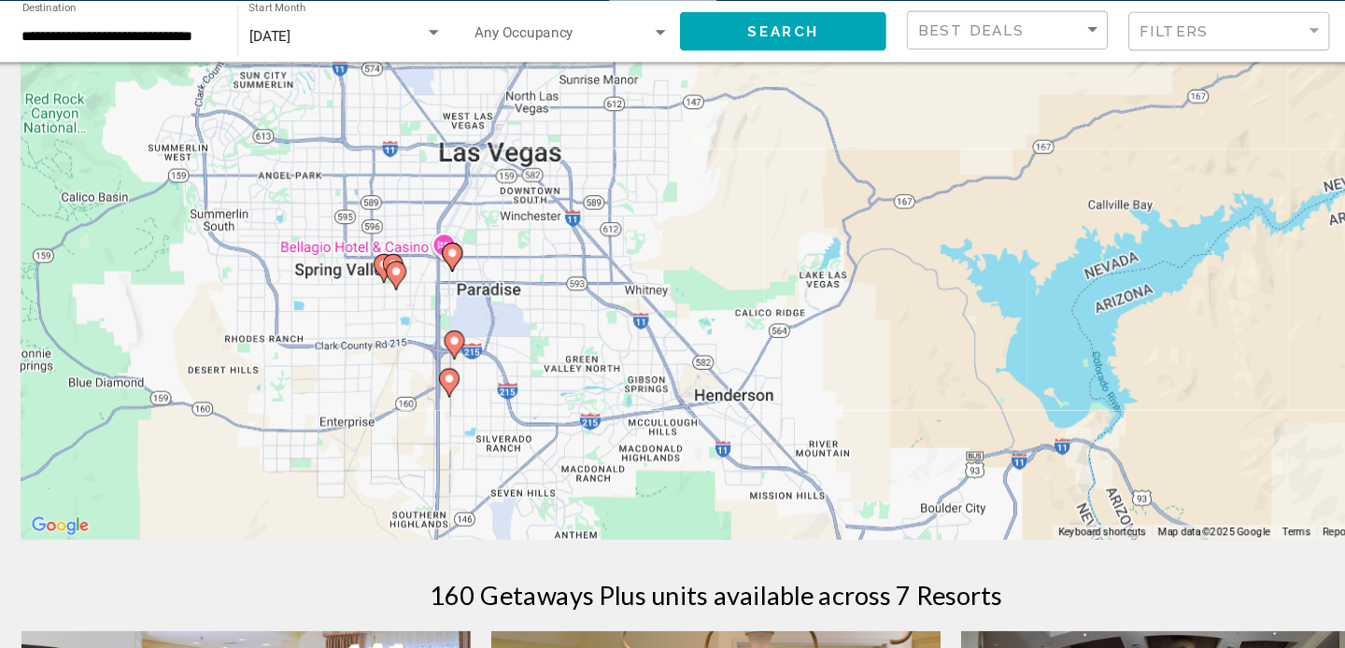
drag, startPoint x: 557, startPoint y: 285, endPoint x: 620, endPoint y: 145, distance: 153.8
click at [618, 147] on div "To activate drag with keyboard, press Alt + Enter. Once in keyboard drag state,…" at bounding box center [672, 268] width 1270 height 560
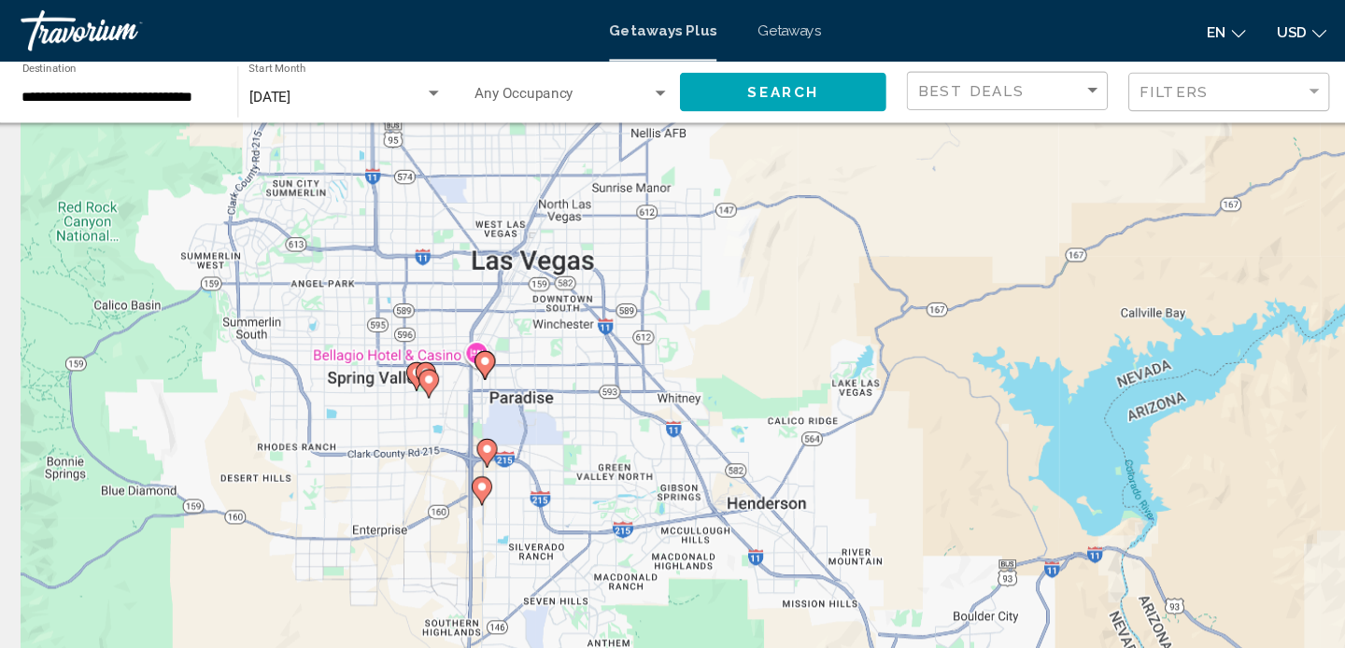
scroll to position [0, 0]
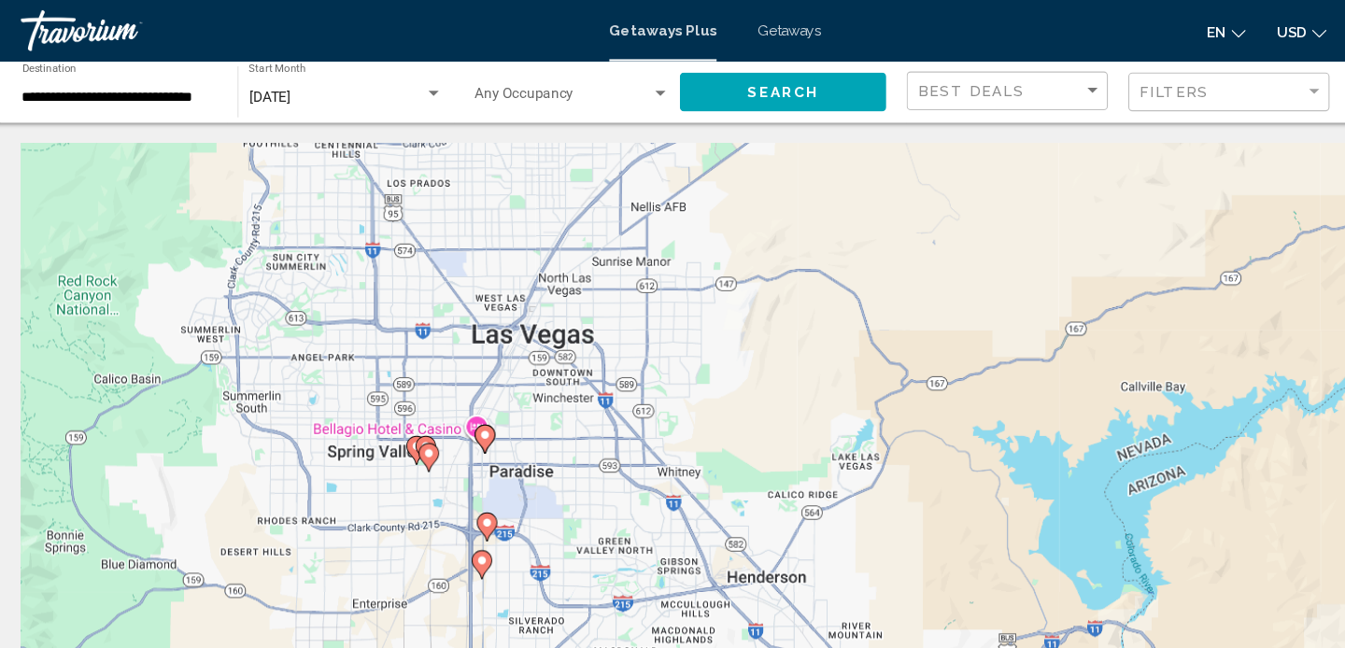
click at [750, 22] on span "Getaways" at bounding box center [740, 28] width 59 height 15
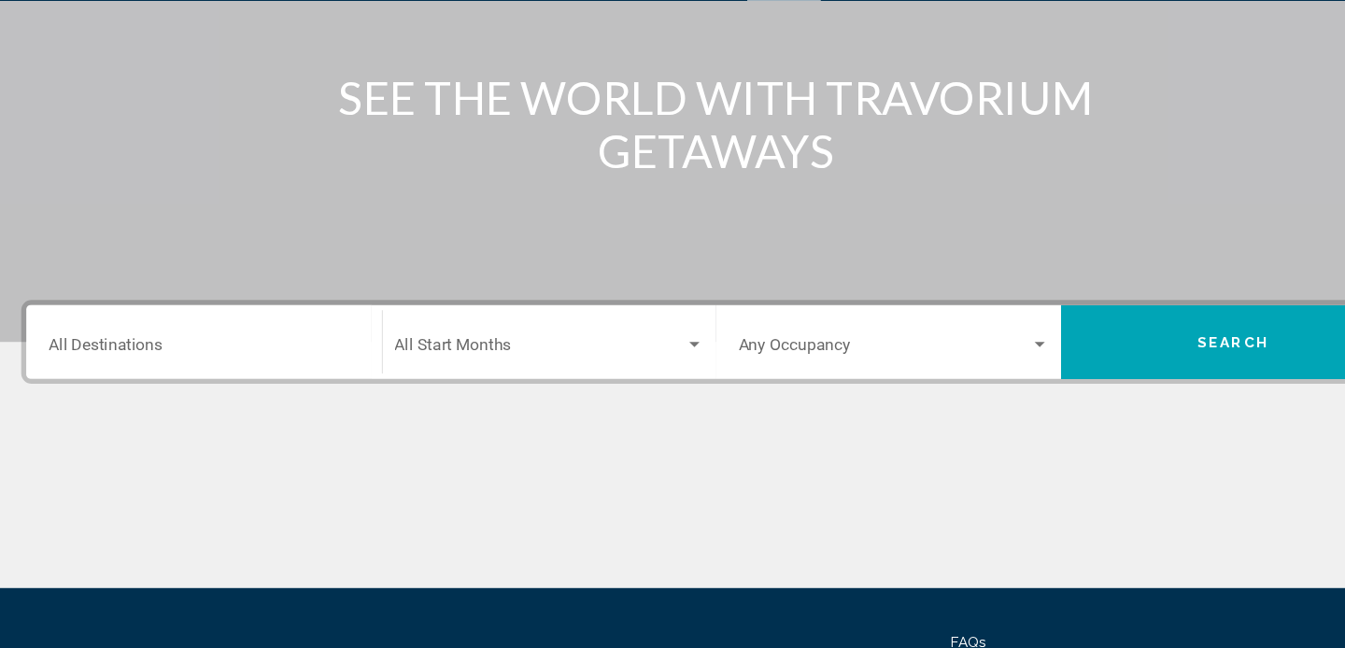
click at [191, 366] on input "Destination All Destinations" at bounding box center [205, 374] width 284 height 17
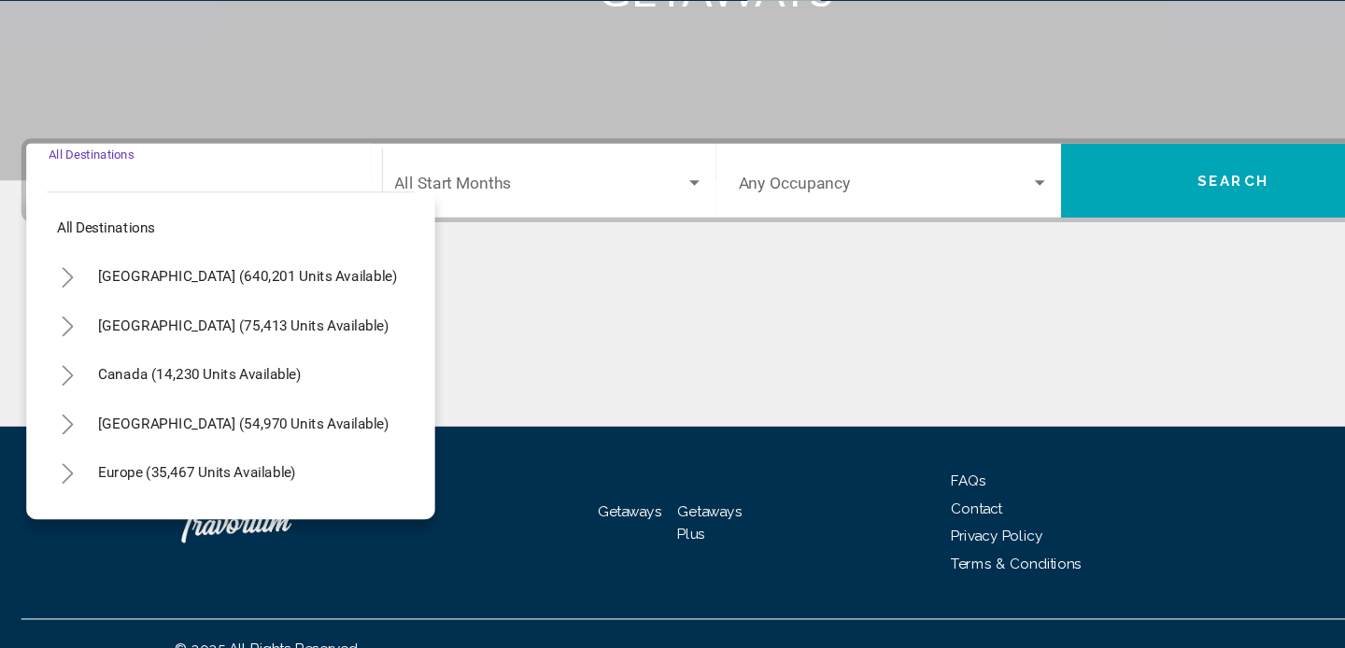
scroll to position [366, 0]
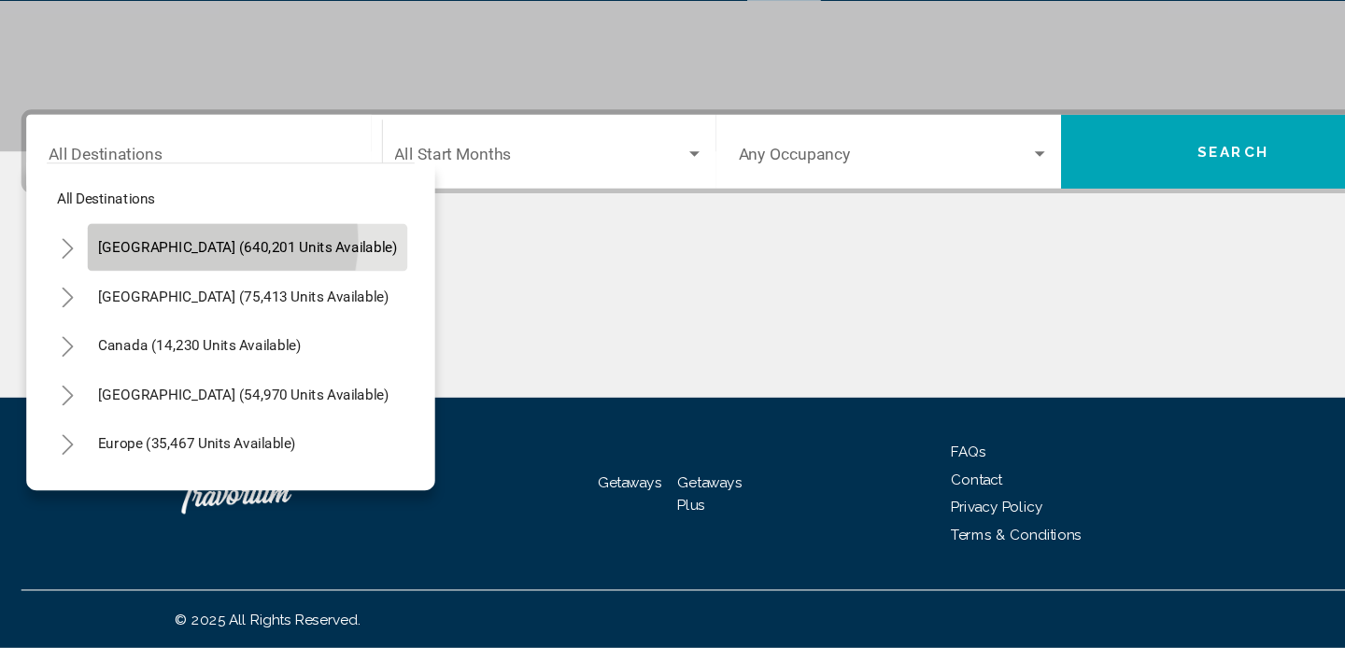
click at [199, 276] on span "United States (640,201 units available)" at bounding box center [244, 282] width 274 height 15
type input "**********"
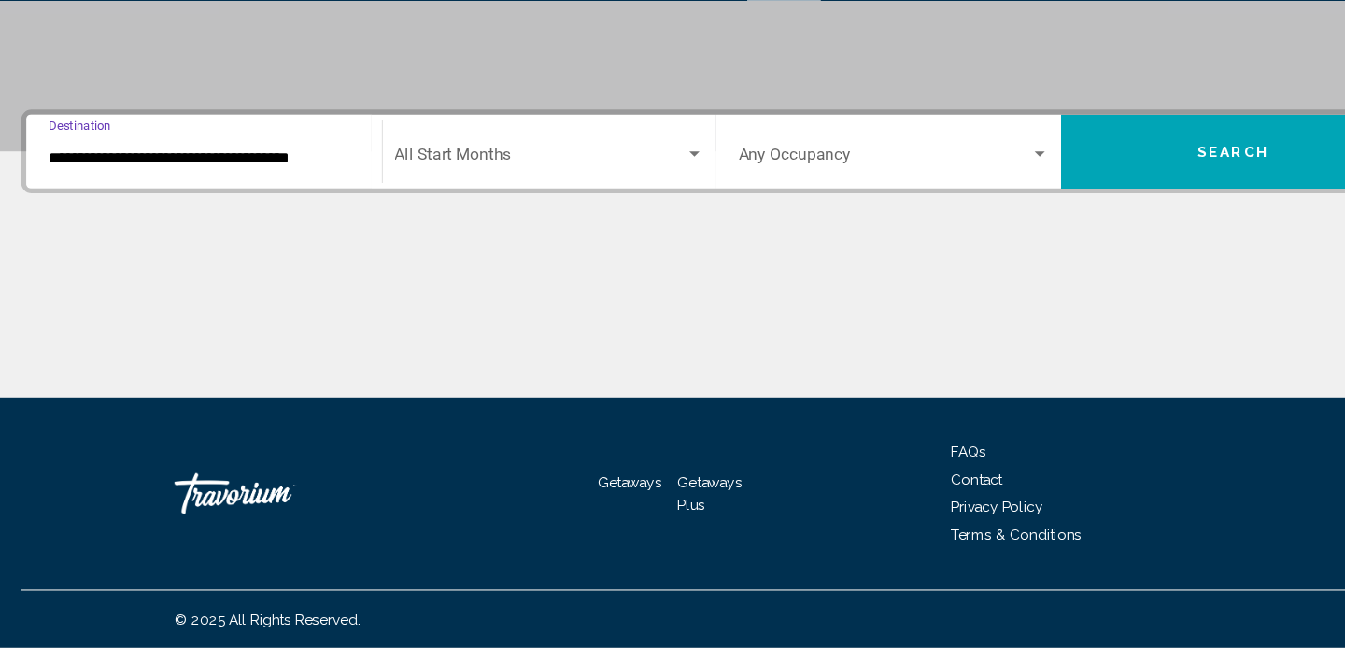
click at [454, 197] on span "Search widget" at bounding box center [512, 200] width 266 height 17
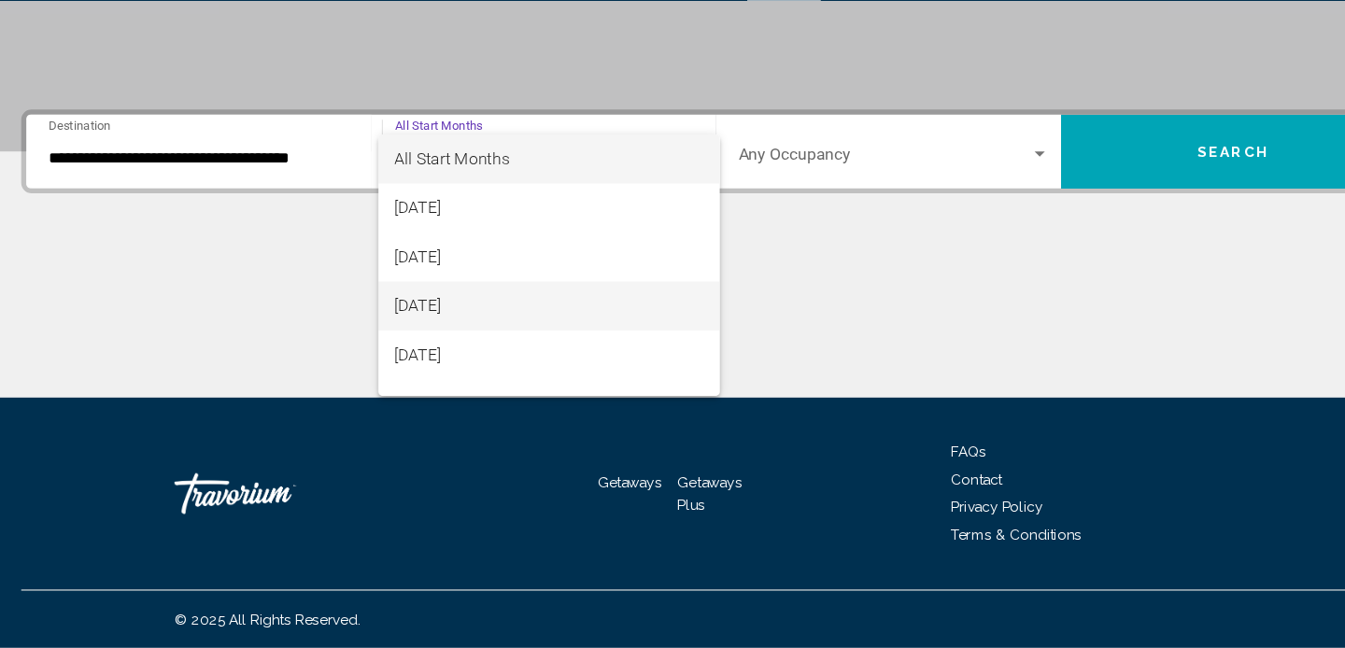
click at [429, 329] on span "[DATE]" at bounding box center [520, 335] width 283 height 45
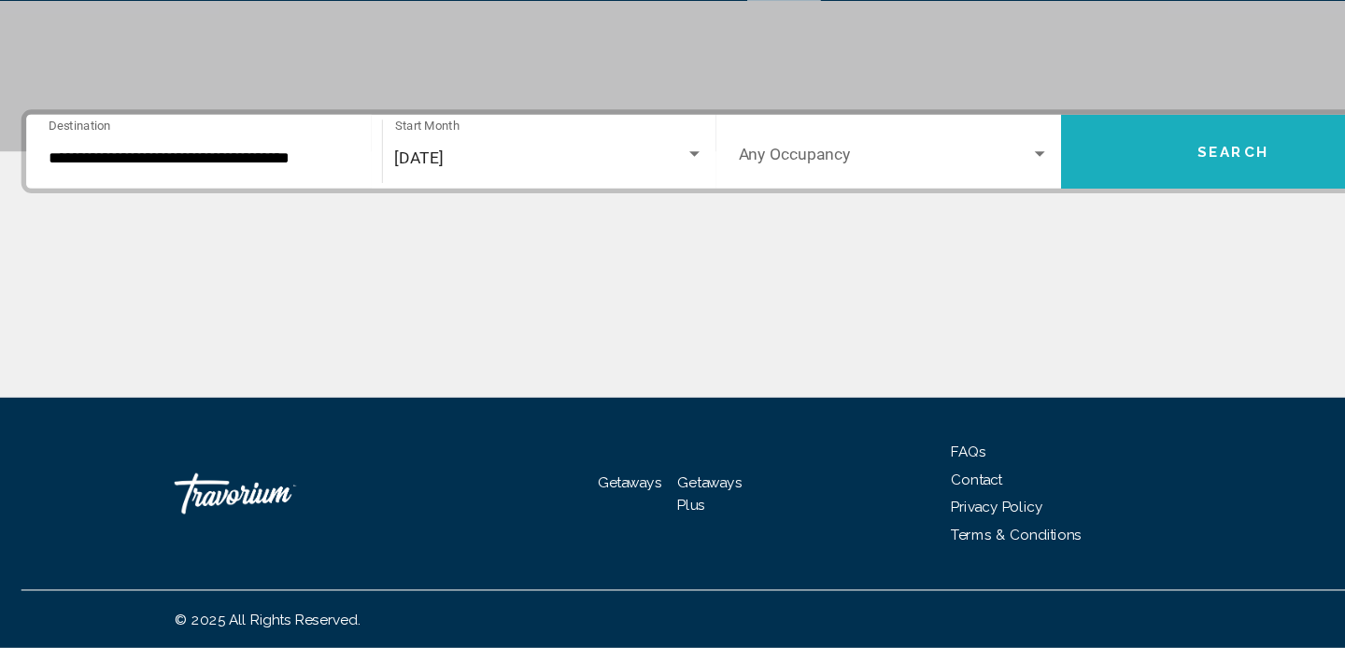
click at [1139, 195] on span "Search" at bounding box center [1144, 195] width 65 height 15
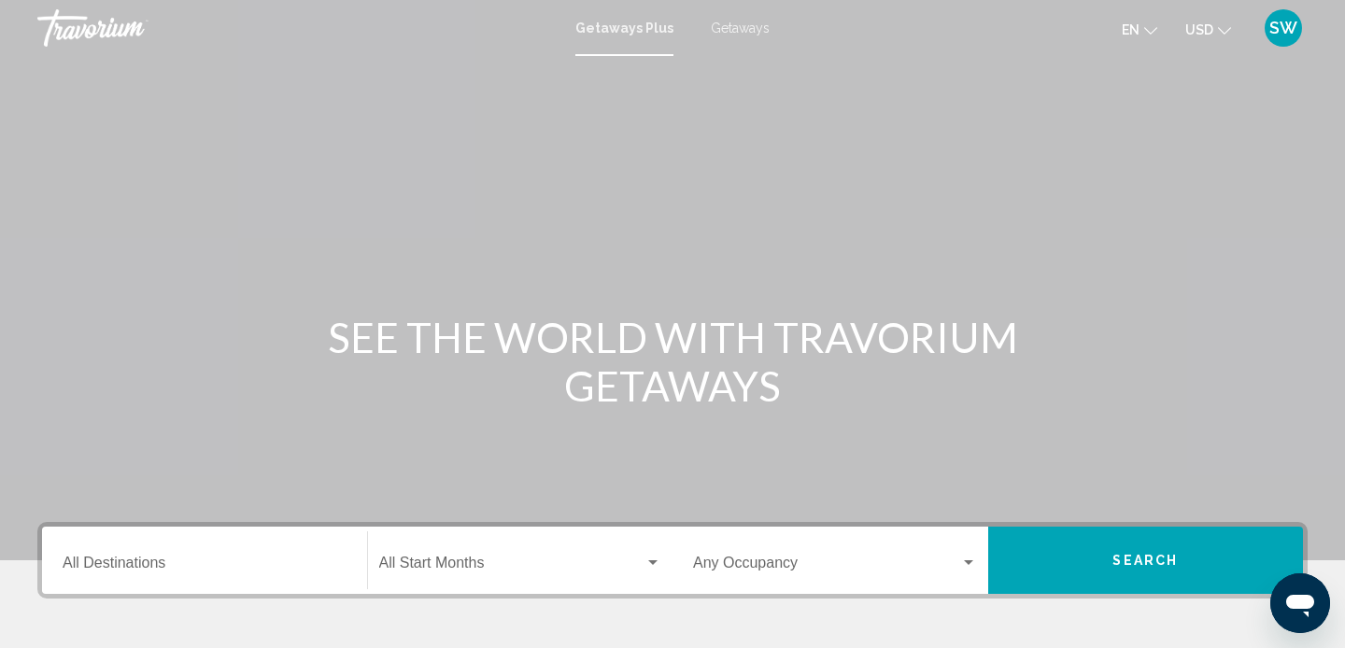
click at [742, 27] on span "Getaways" at bounding box center [740, 28] width 59 height 15
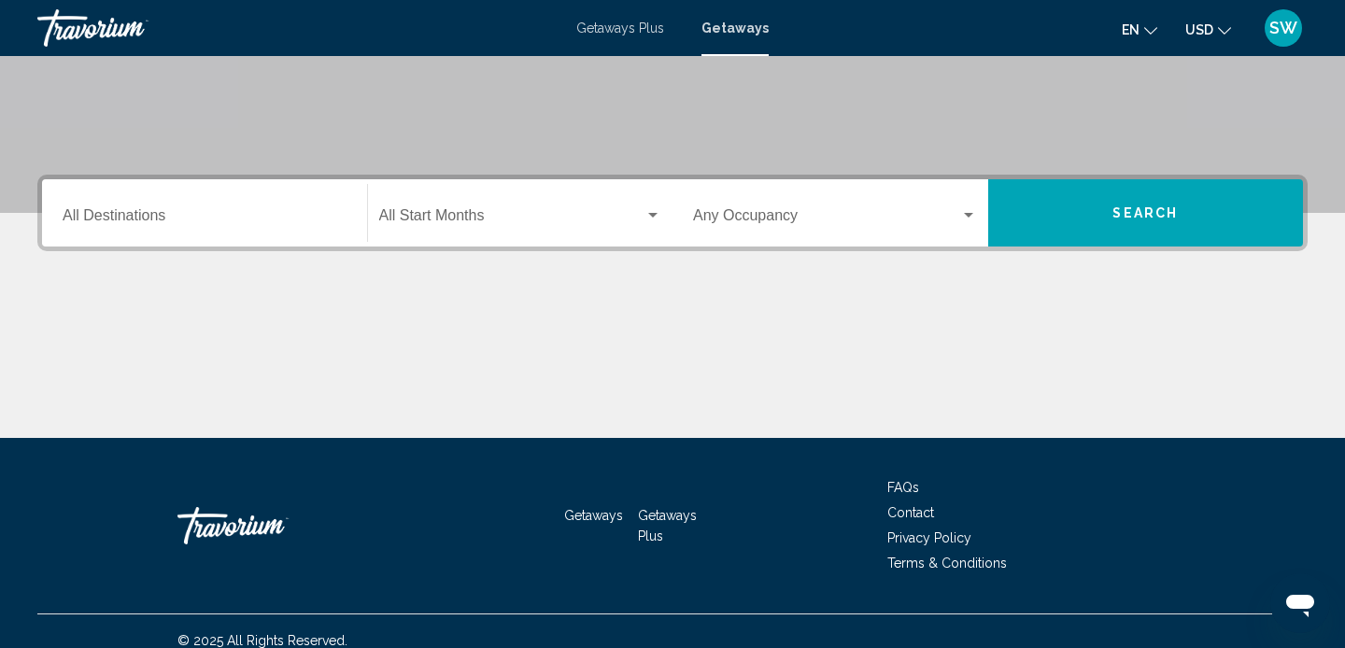
scroll to position [366, 0]
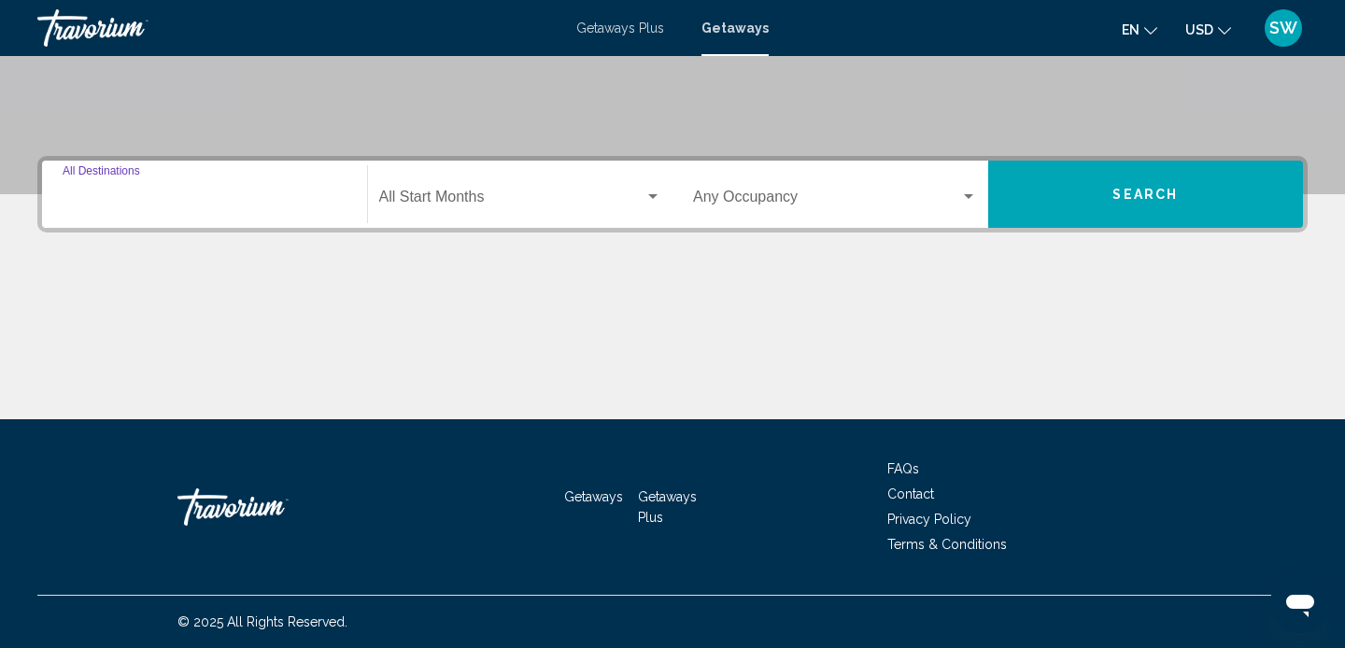
click at [152, 199] on input "Destination All Destinations" at bounding box center [205, 200] width 284 height 17
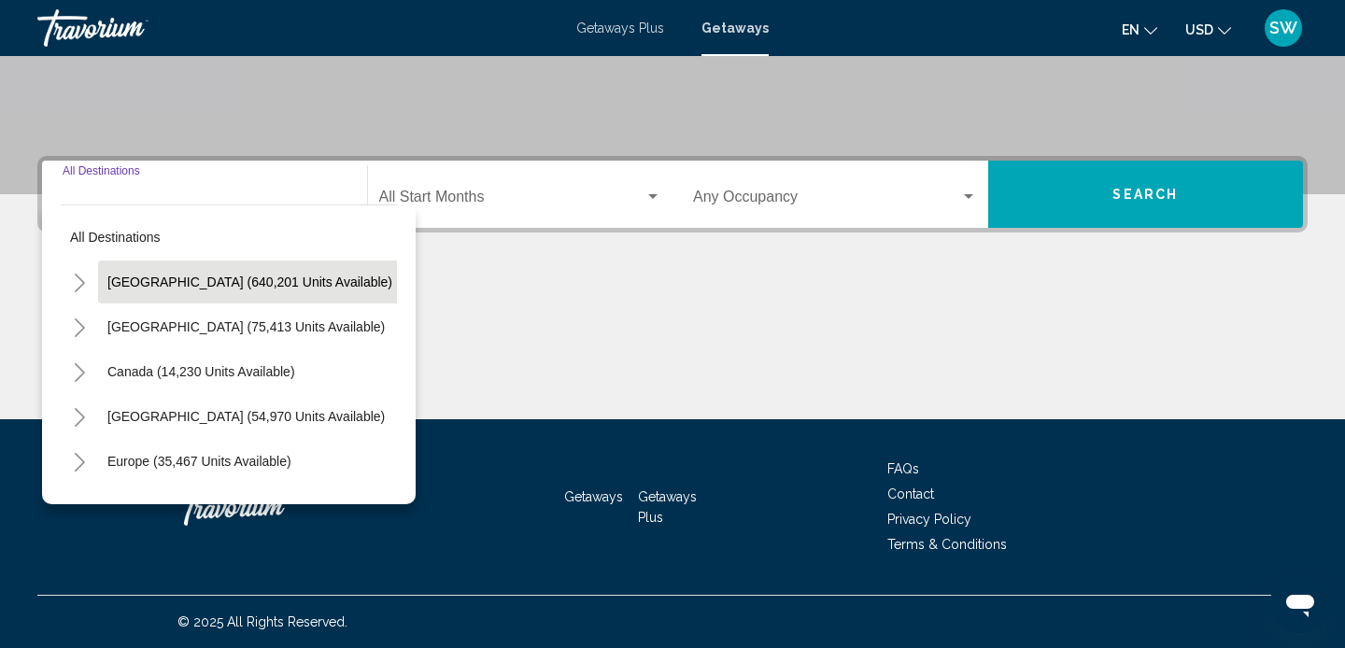
click at [145, 286] on span "United States (640,201 units available)" at bounding box center [249, 282] width 285 height 15
type input "**********"
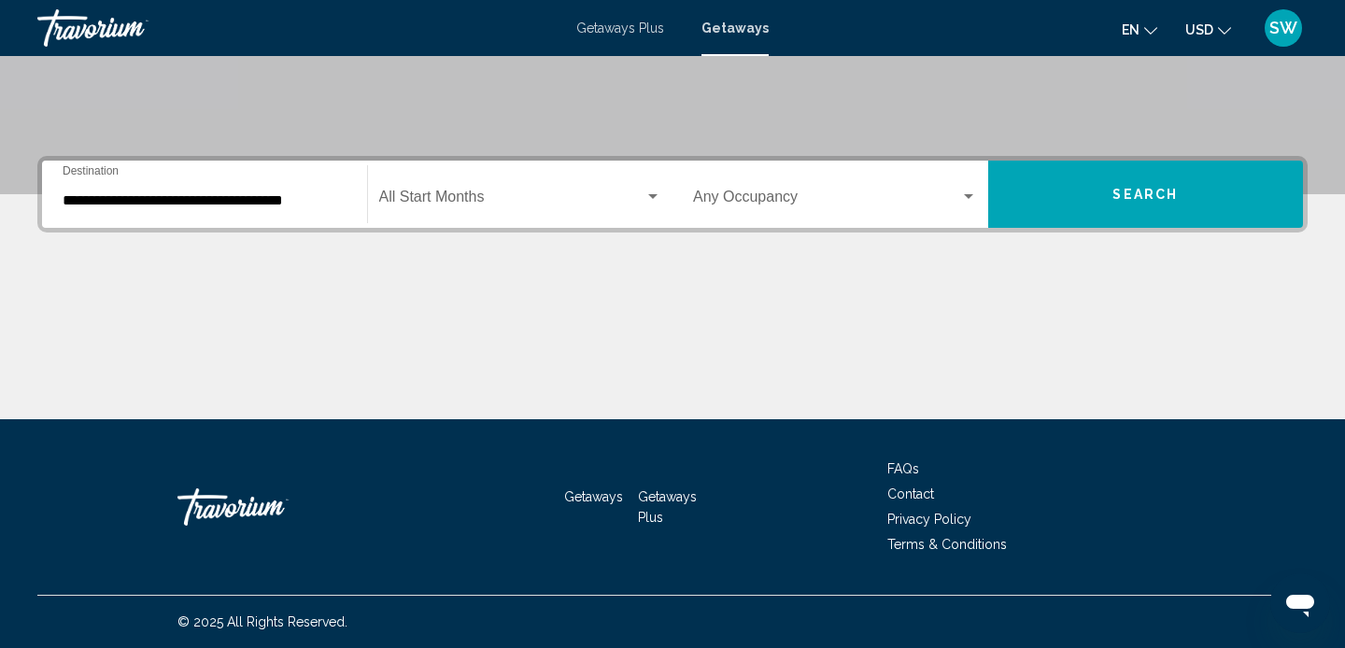
click at [411, 188] on div "Start Month All Start Months" at bounding box center [520, 194] width 283 height 59
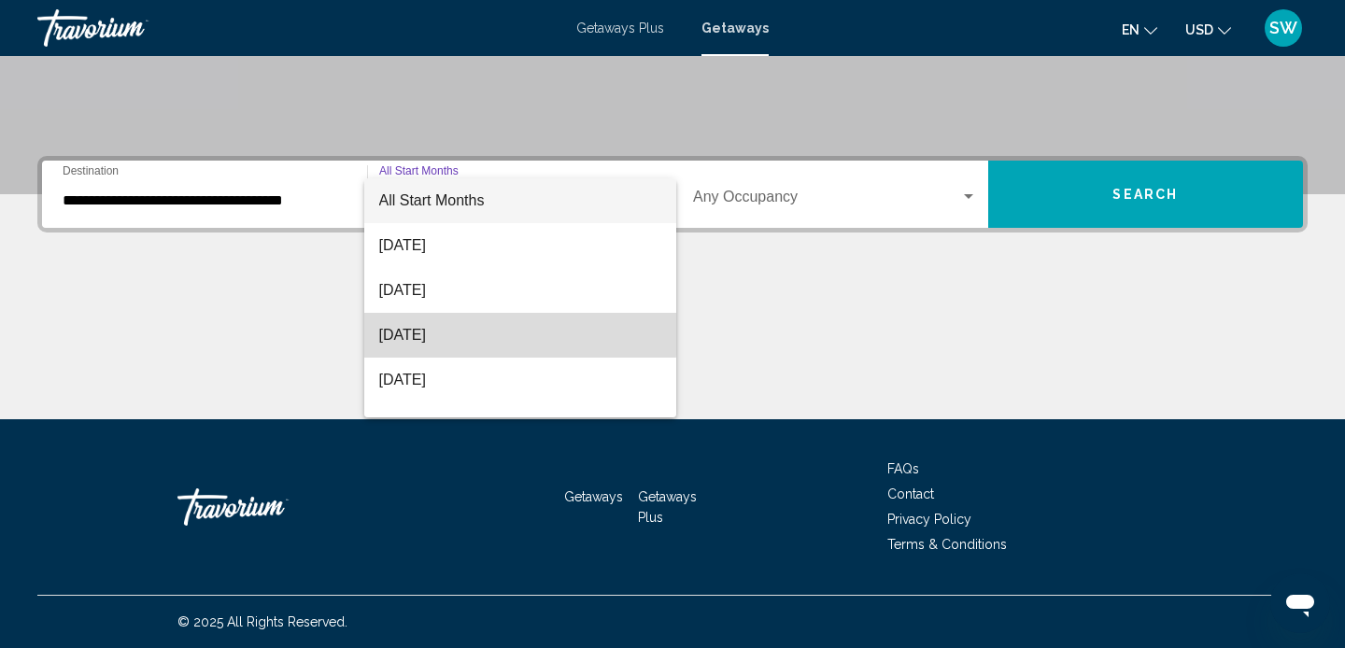
click at [408, 333] on span "[DATE]" at bounding box center [520, 335] width 283 height 45
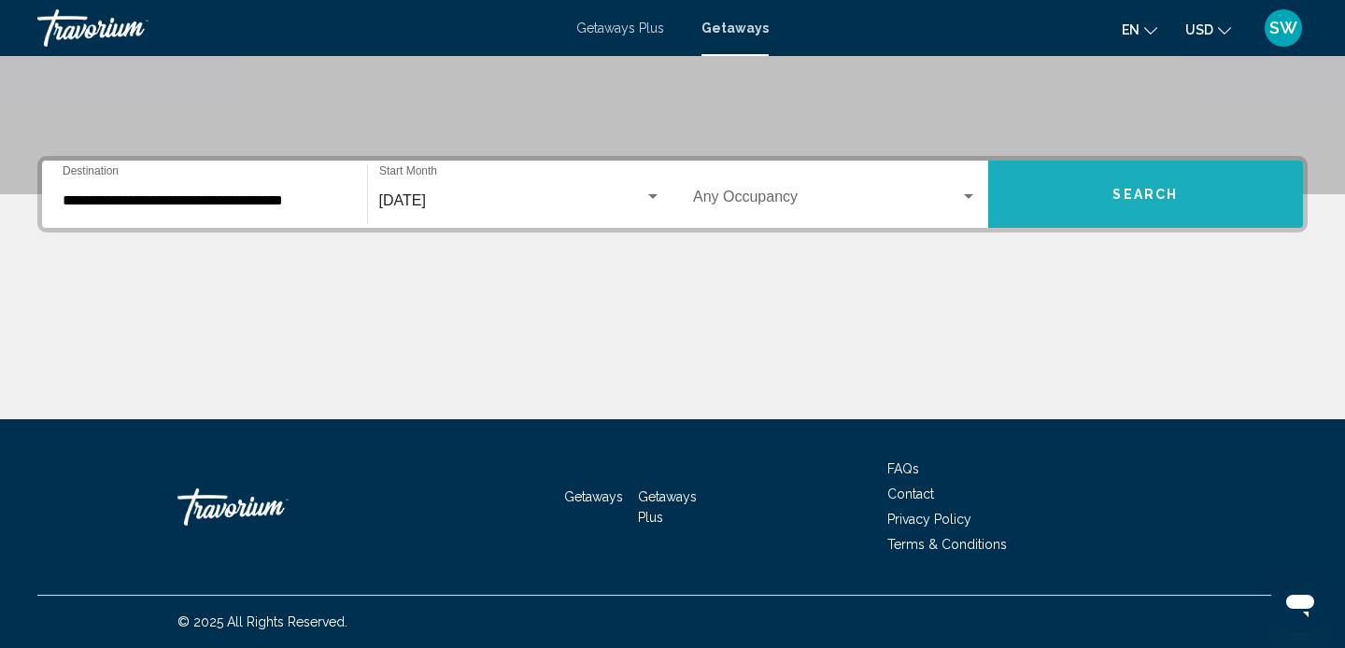
click at [1113, 189] on span "Search" at bounding box center [1144, 195] width 65 height 15
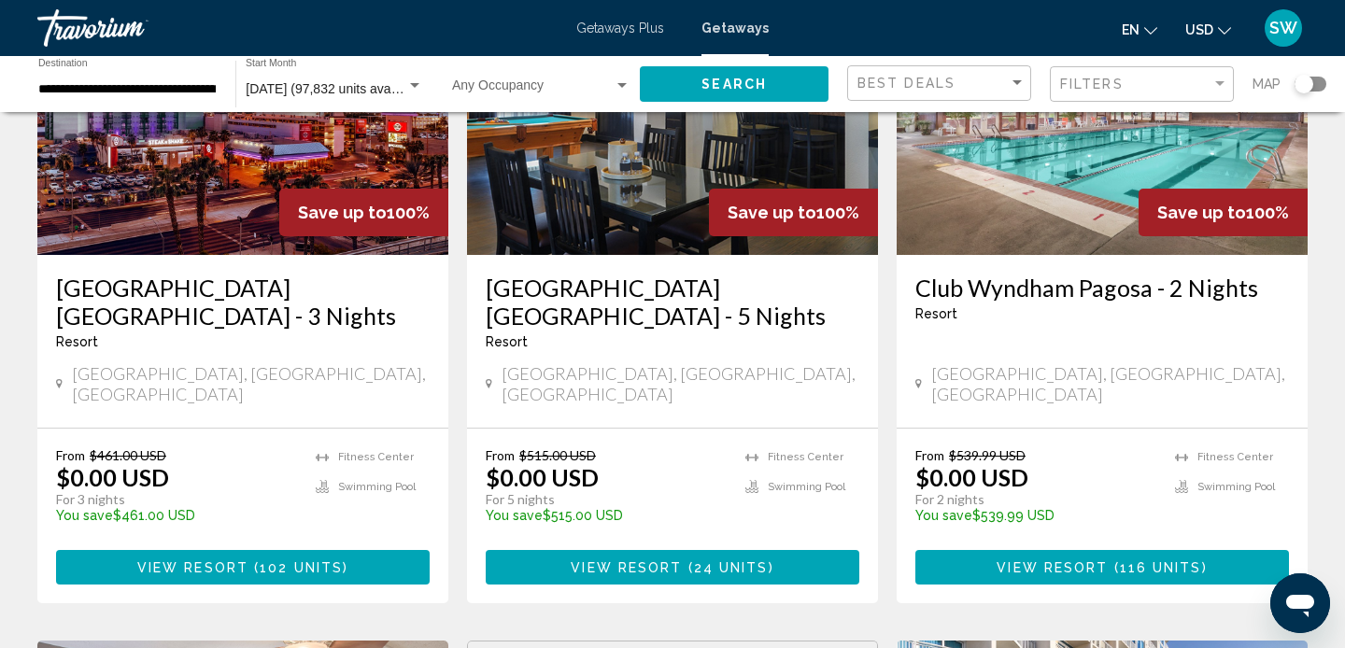
scroll to position [235, 0]
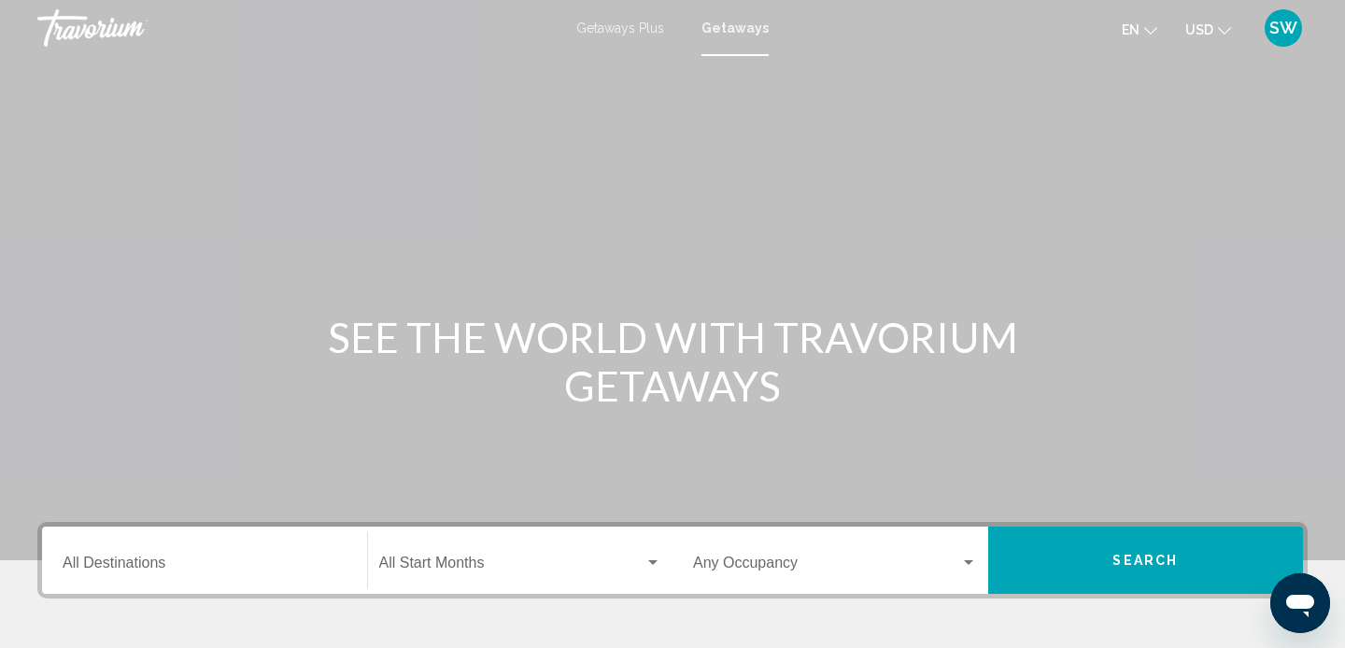
click at [627, 25] on span "Getaways Plus" at bounding box center [620, 28] width 88 height 15
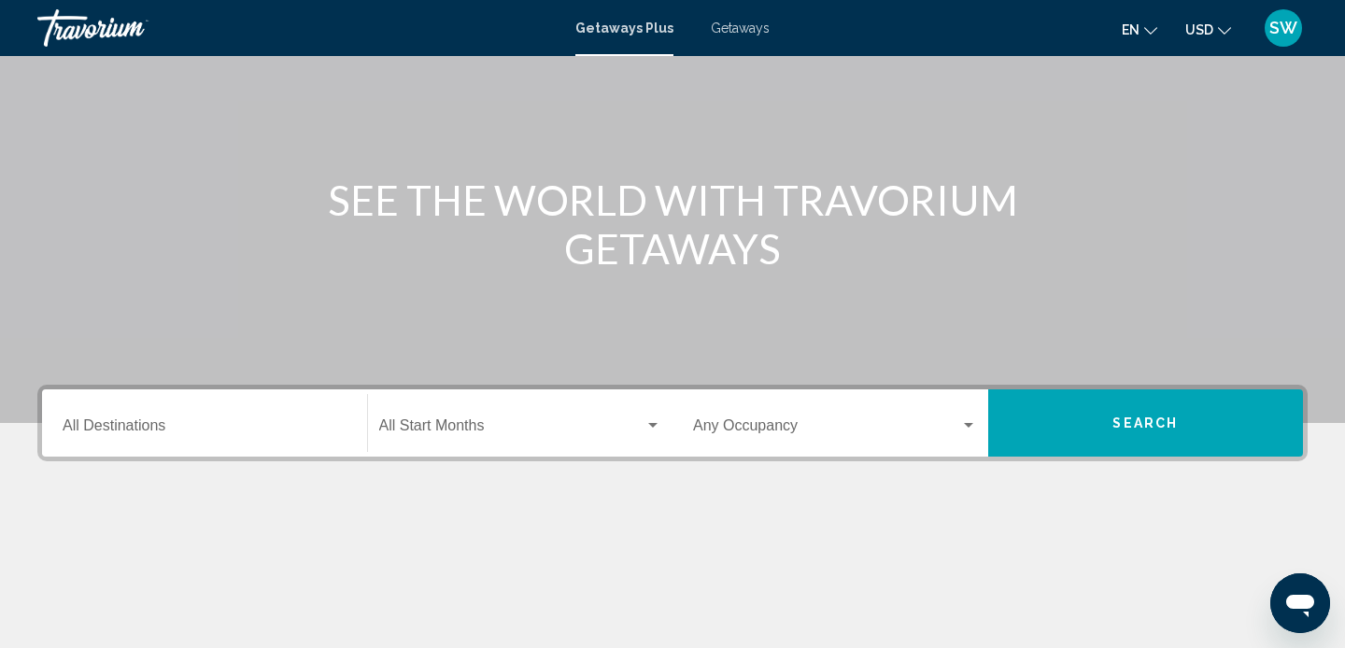
scroll to position [134, 0]
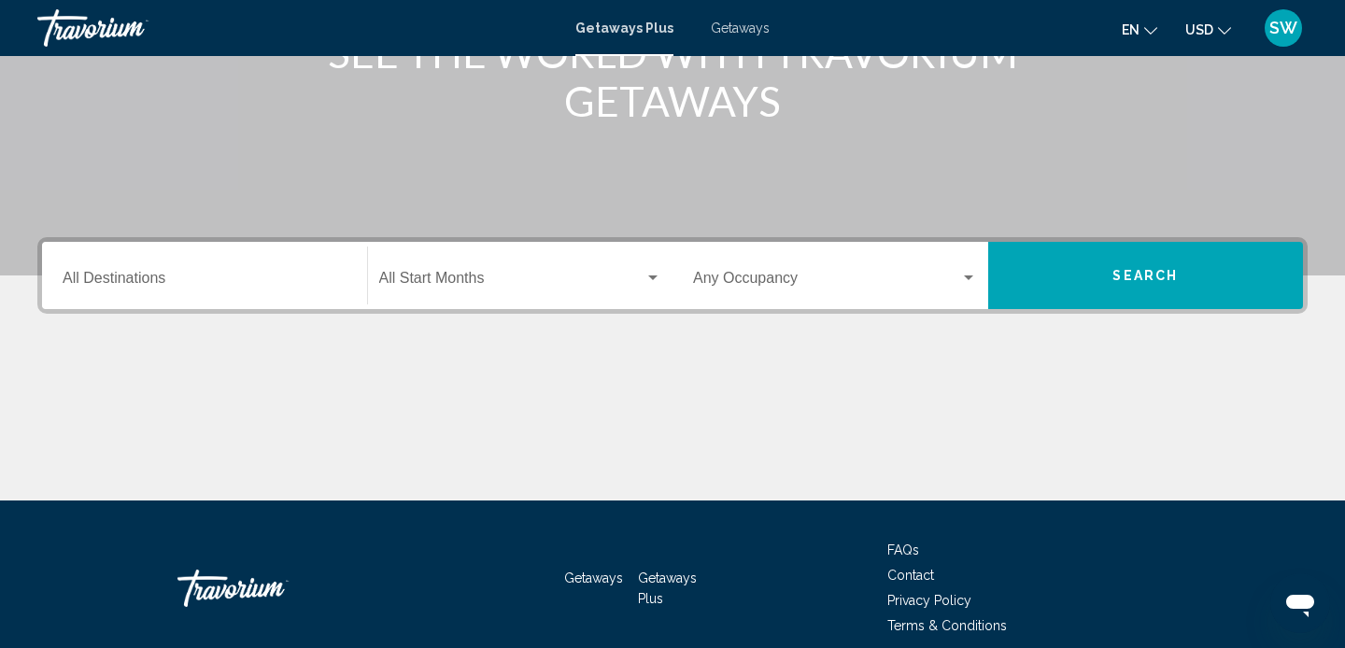
click at [138, 281] on input "Destination All Destinations" at bounding box center [205, 282] width 284 height 17
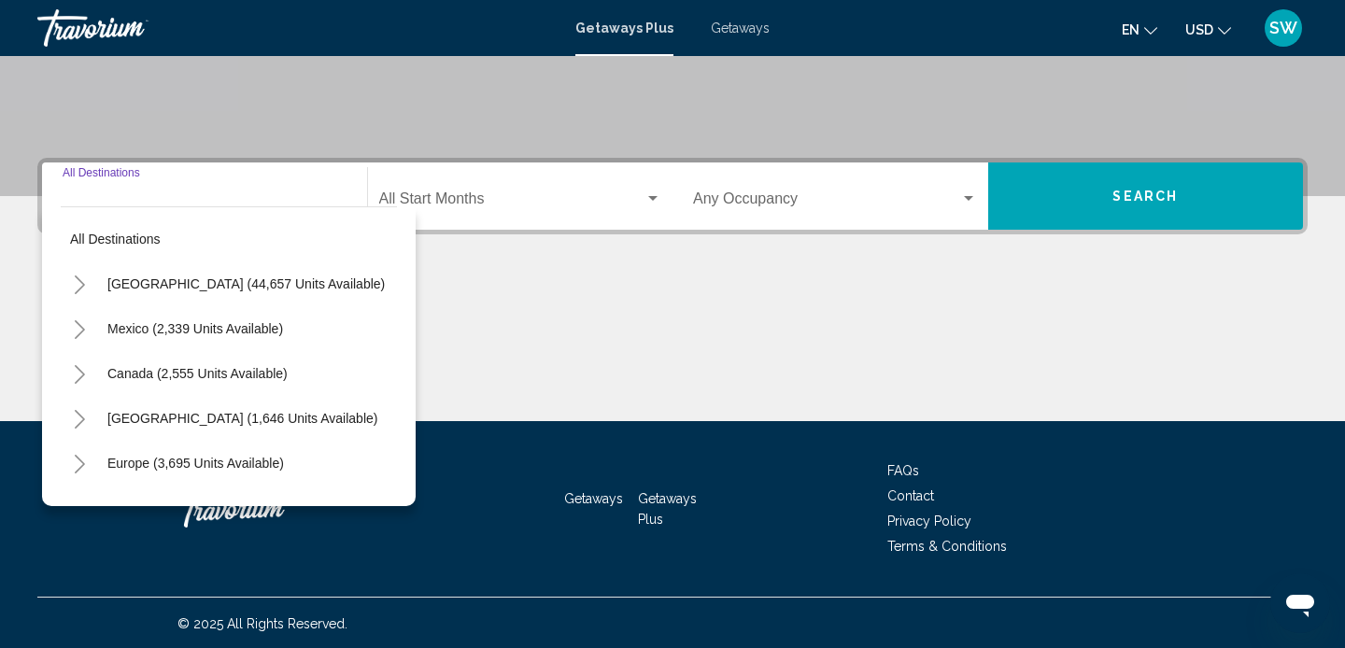
scroll to position [366, 0]
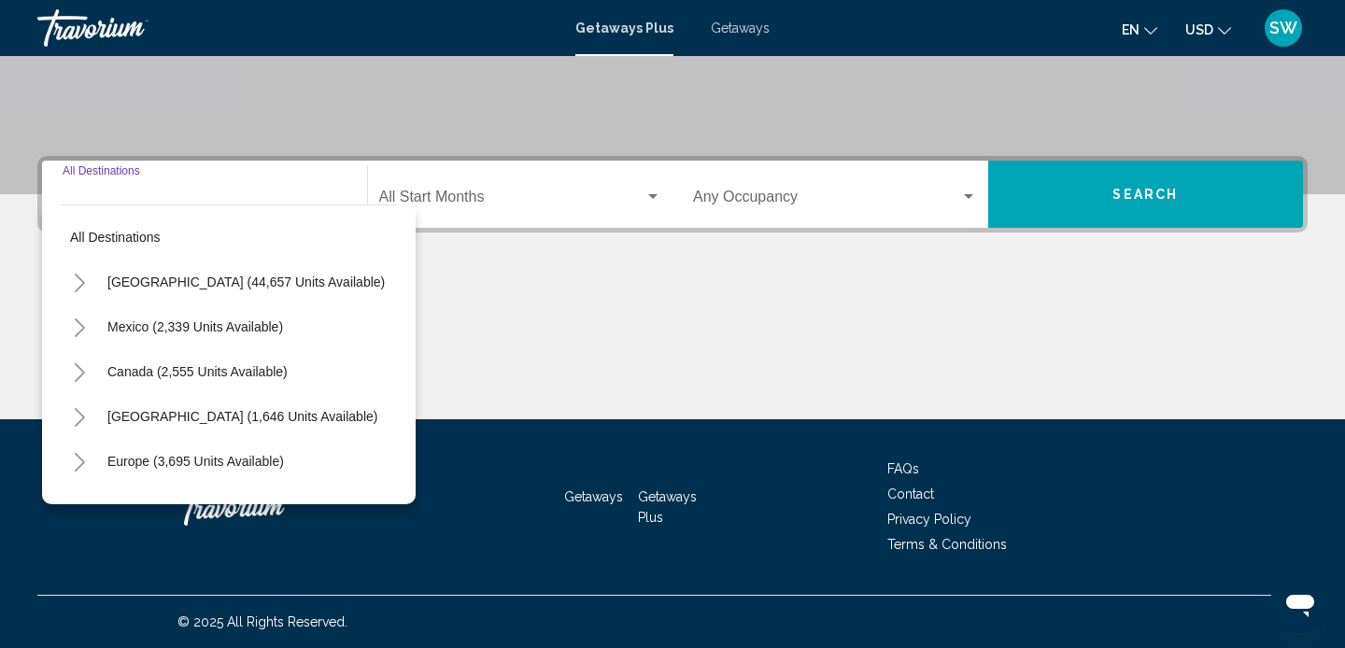
click at [138, 281] on span "[GEOGRAPHIC_DATA] (44,657 units available)" at bounding box center [245, 282] width 277 height 15
type input "**********"
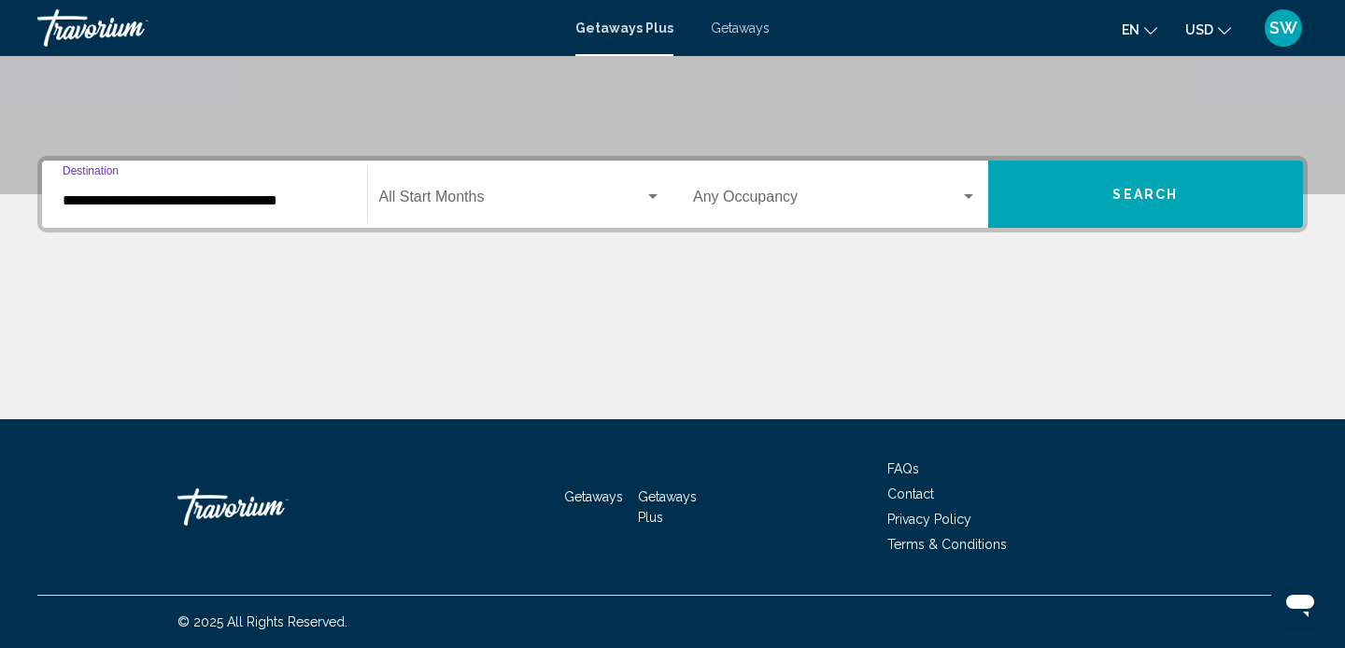
click at [443, 194] on span "Search widget" at bounding box center [512, 200] width 266 height 17
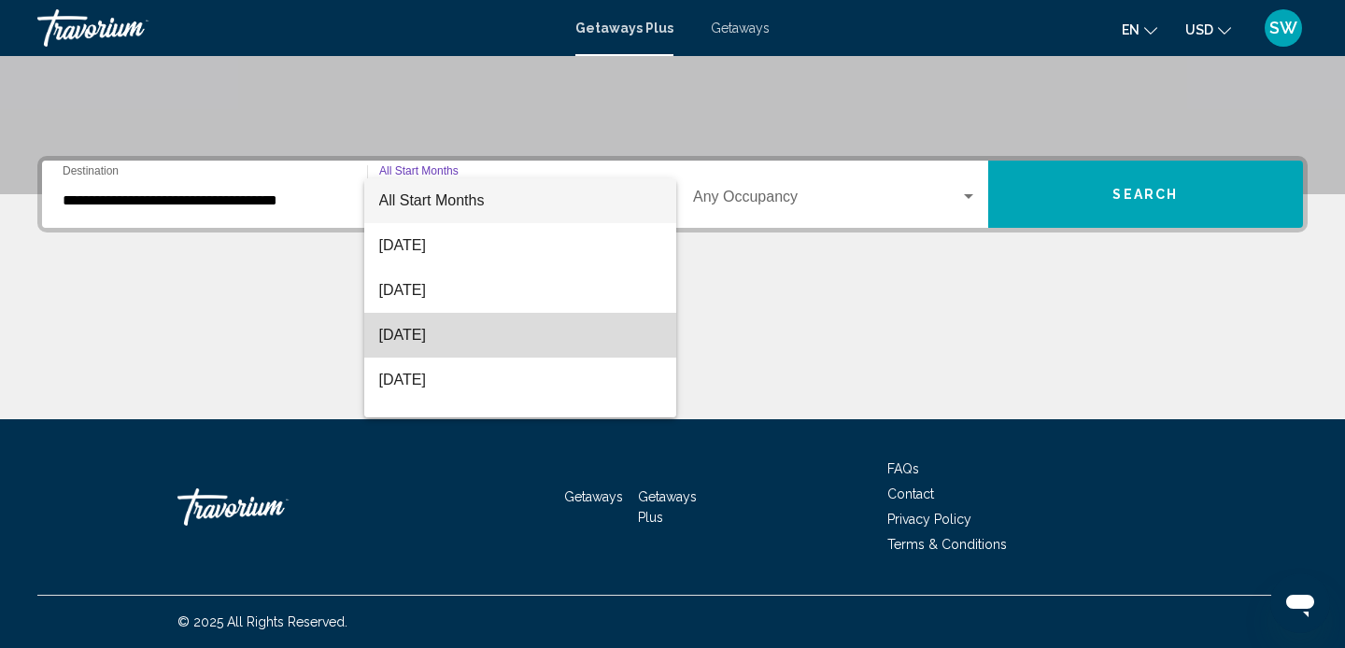
click at [421, 341] on span "[DATE]" at bounding box center [520, 335] width 283 height 45
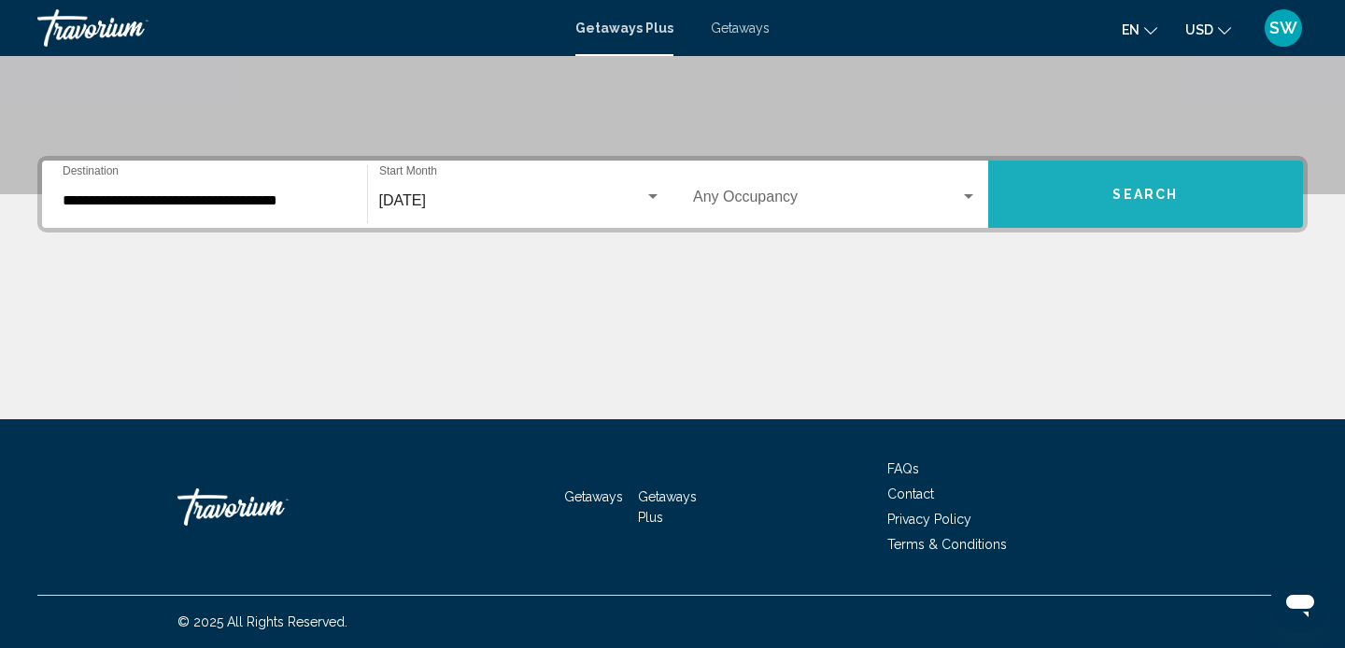
click at [1124, 185] on button "Search" at bounding box center [1146, 194] width 316 height 67
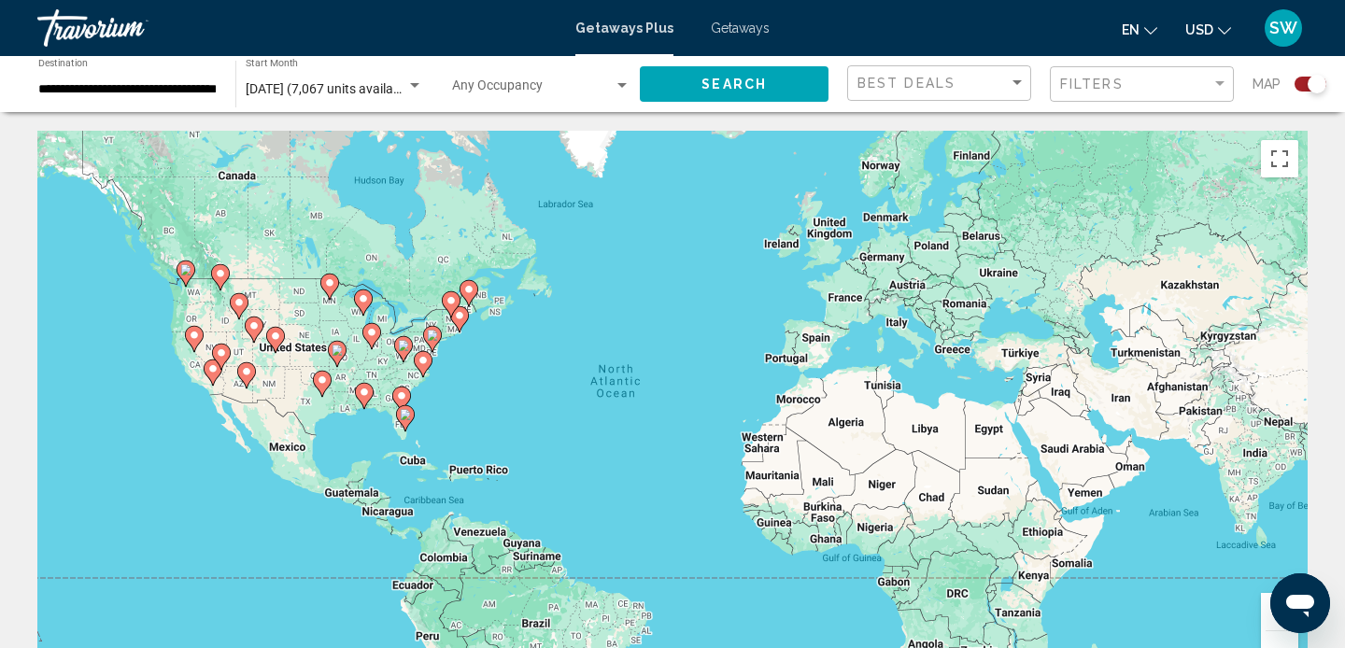
click at [223, 351] on image "Main content" at bounding box center [221, 352] width 11 height 11
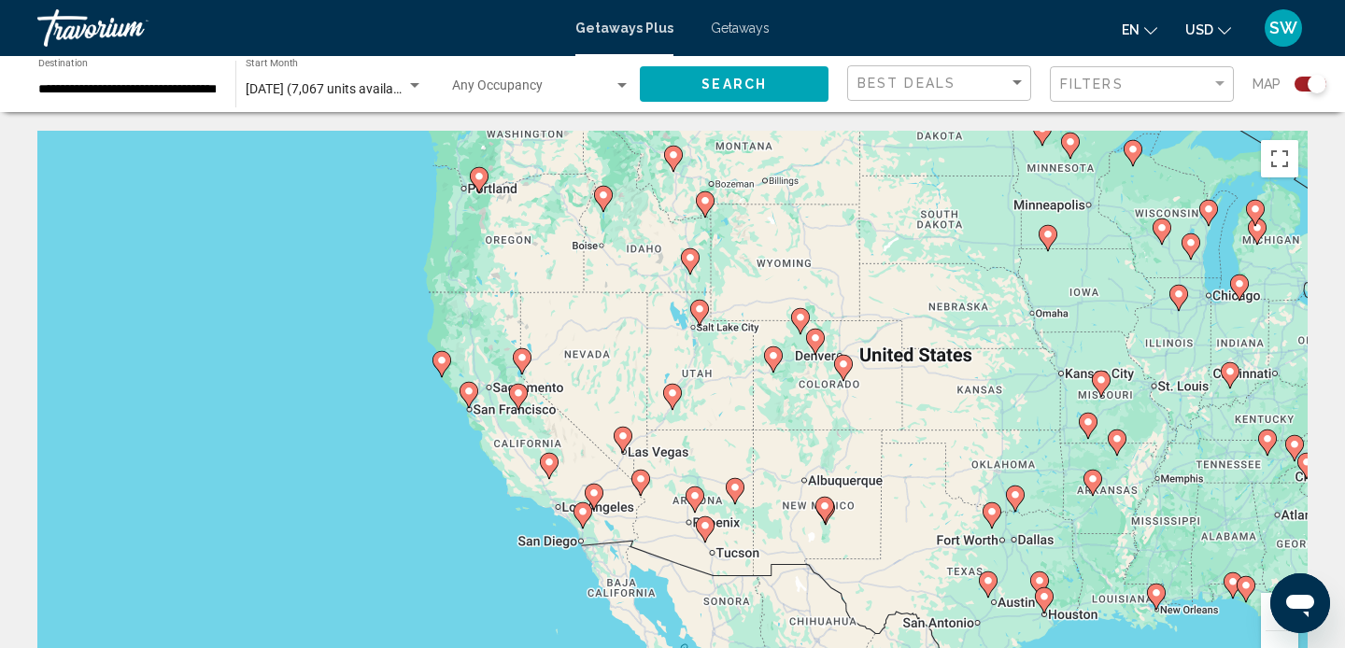
click at [625, 431] on image "Main content" at bounding box center [622, 436] width 11 height 11
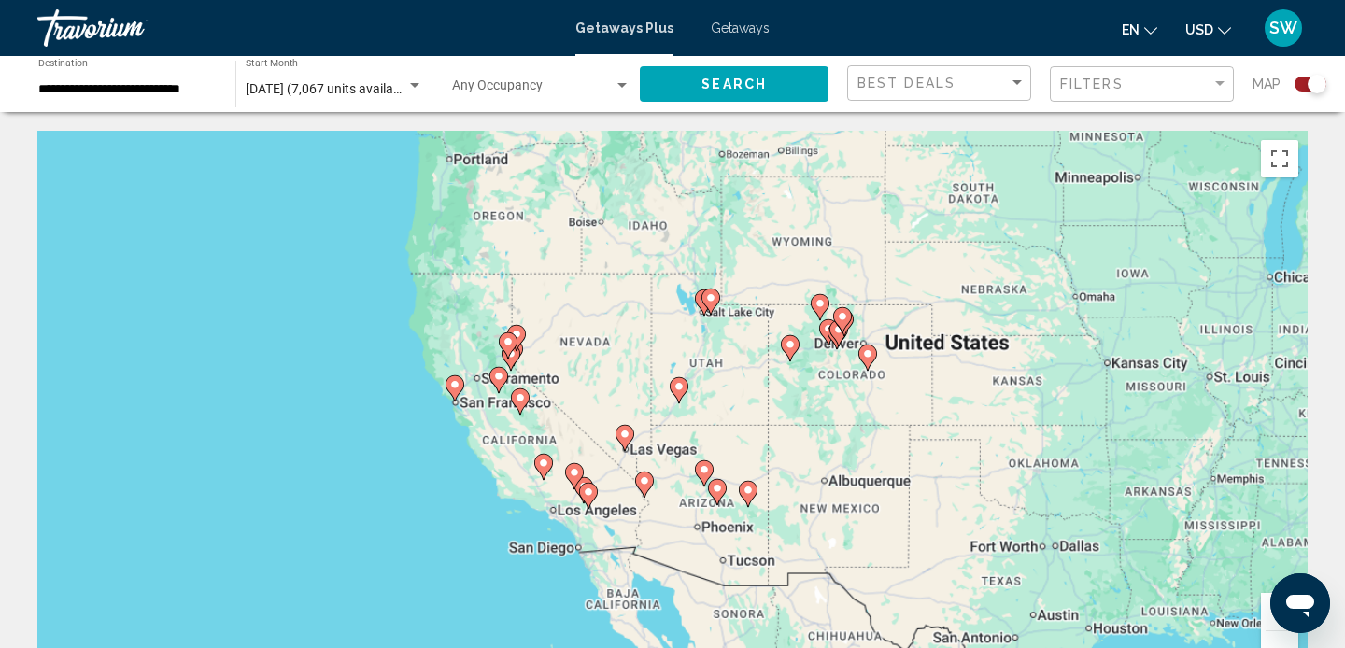
click at [625, 431] on div "To activate drag with keyboard, press Alt + Enter. Once in keyboard drag state,…" at bounding box center [672, 411] width 1270 height 560
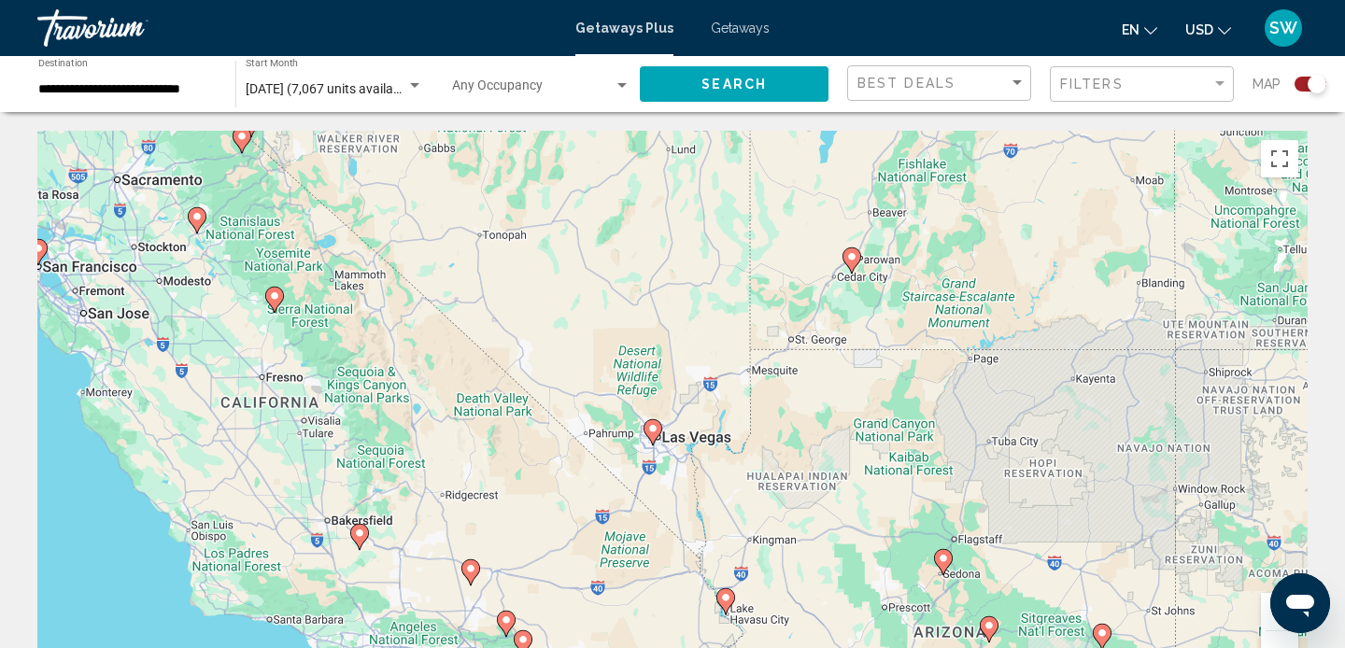
click at [655, 425] on image "Main content" at bounding box center [652, 428] width 11 height 11
type input "**********"
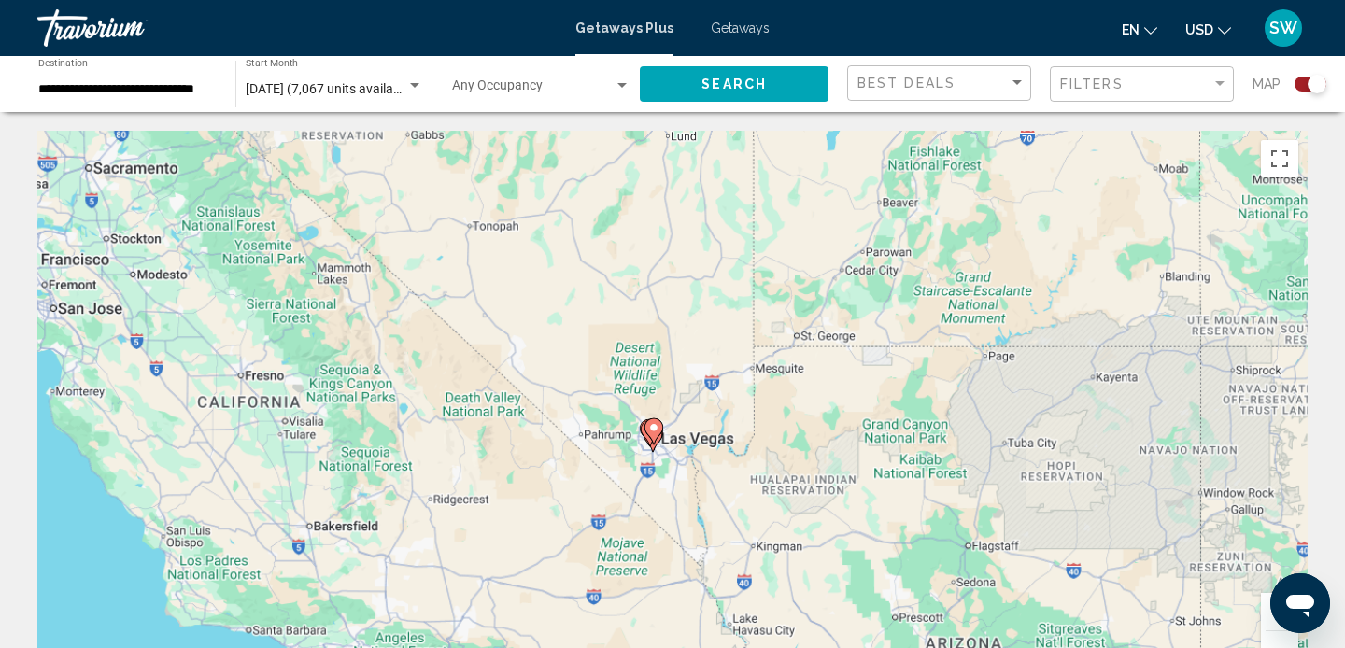
click at [655, 425] on div "To activate drag with keyboard, press Alt + Enter. Once in keyboard drag state,…" at bounding box center [672, 411] width 1270 height 560
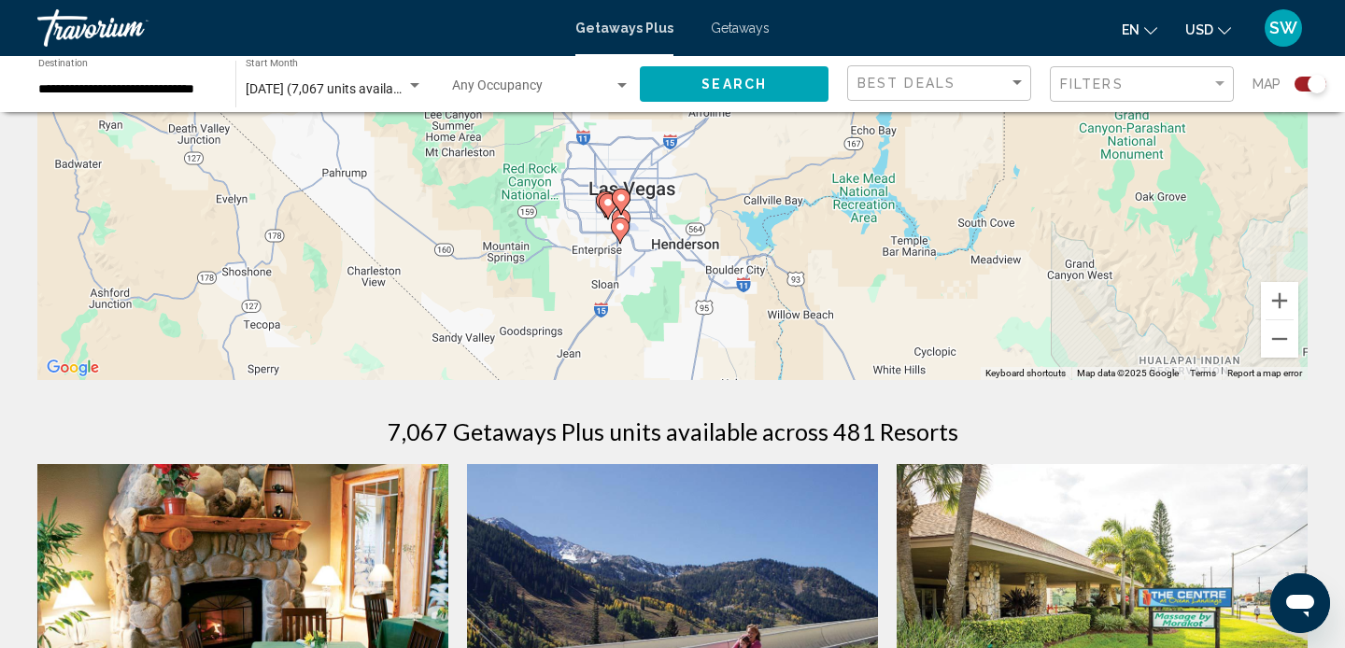
scroll to position [282, 0]
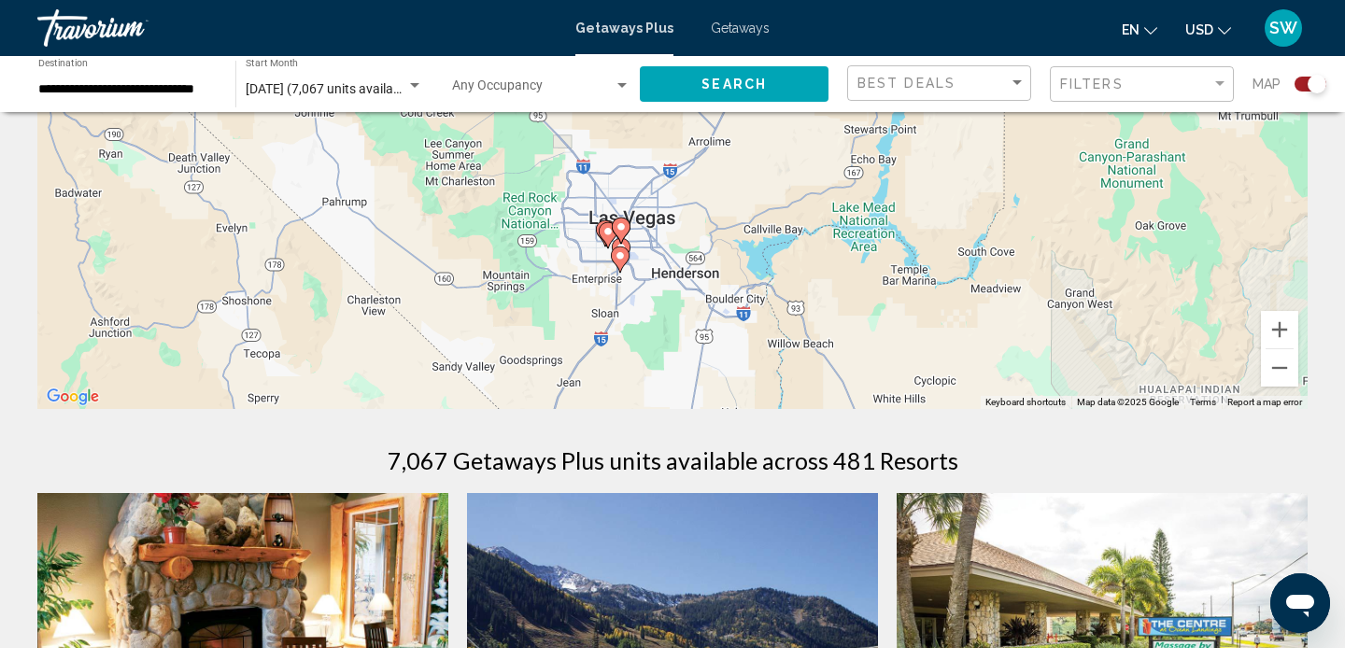
click at [617, 224] on image "Main content" at bounding box center [620, 226] width 11 height 11
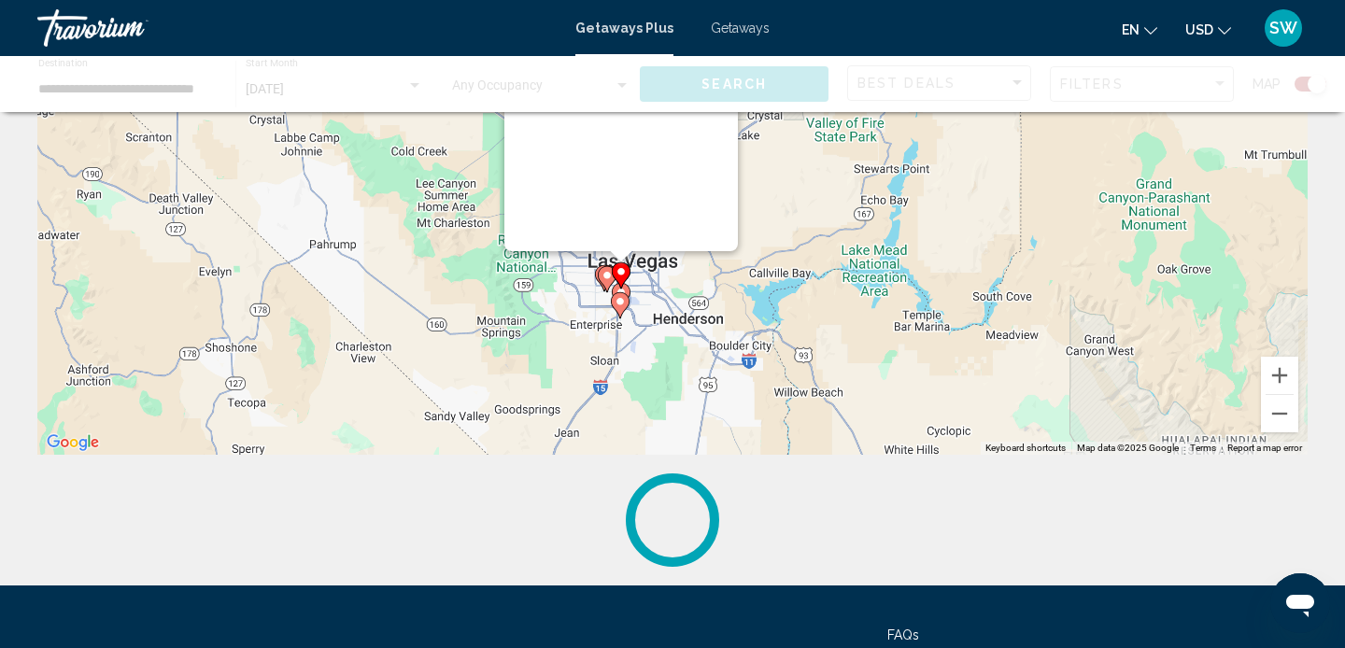
click at [672, 175] on div "To activate drag with keyboard, press Alt + Enter. Once in keyboard drag state,…" at bounding box center [1307, 175] width 1270 height 0
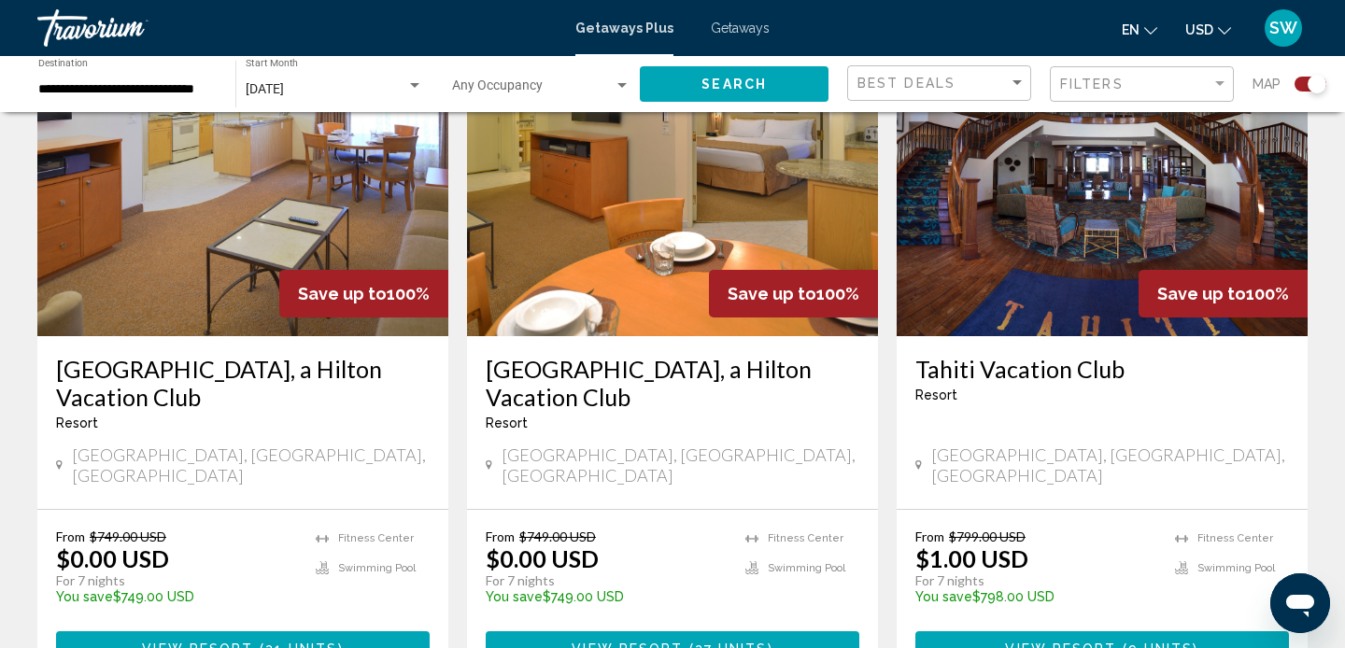
scroll to position [772, 0]
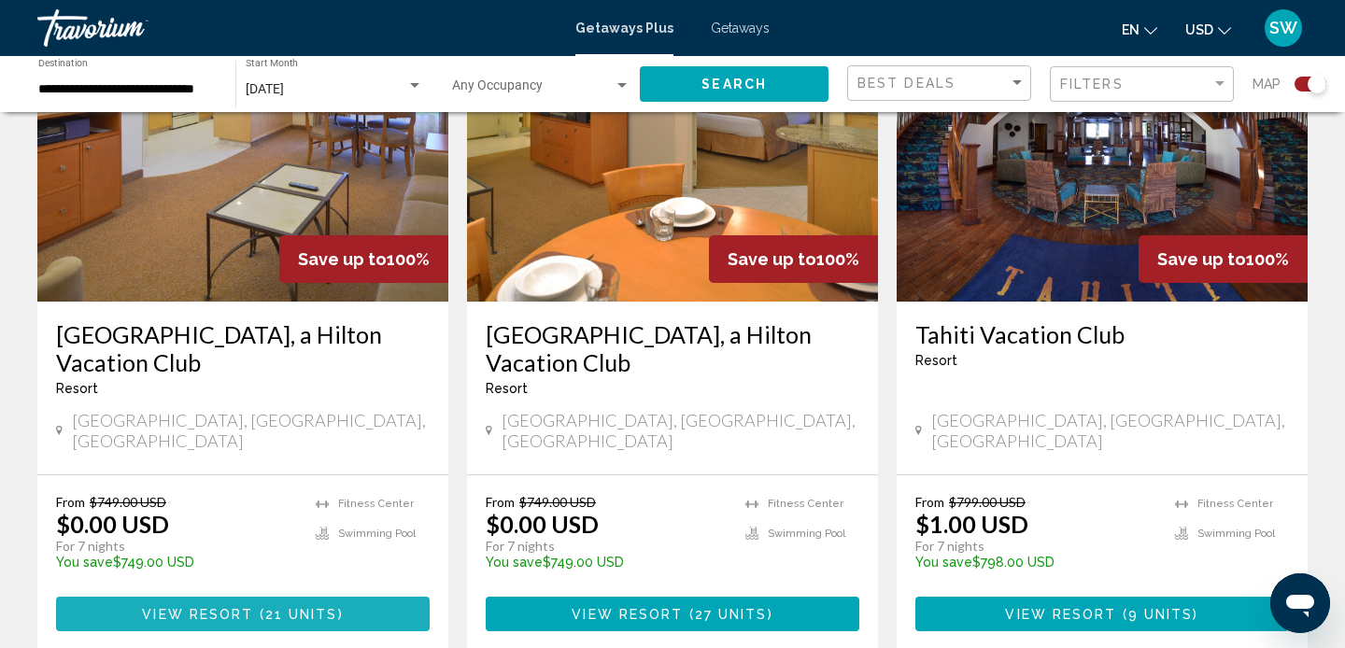
click at [308, 607] on span "21 units" at bounding box center [301, 614] width 73 height 15
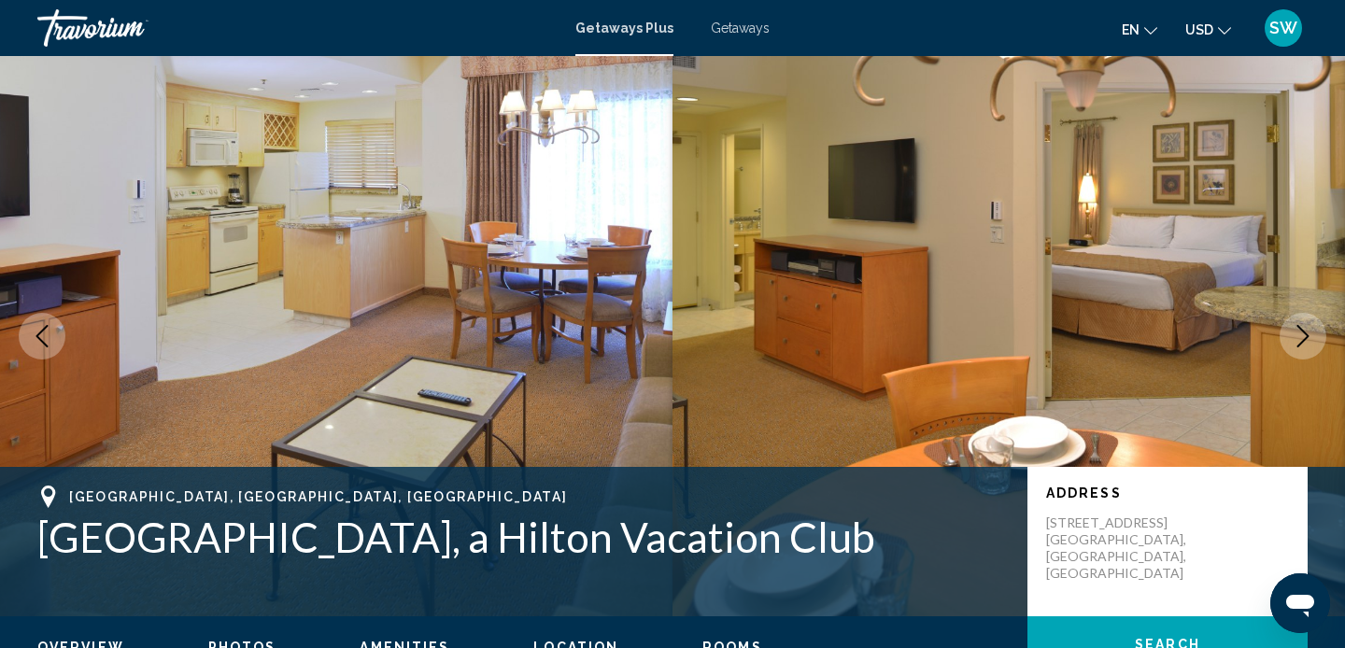
click at [49, 327] on icon "Previous image" at bounding box center [42, 336] width 22 height 22
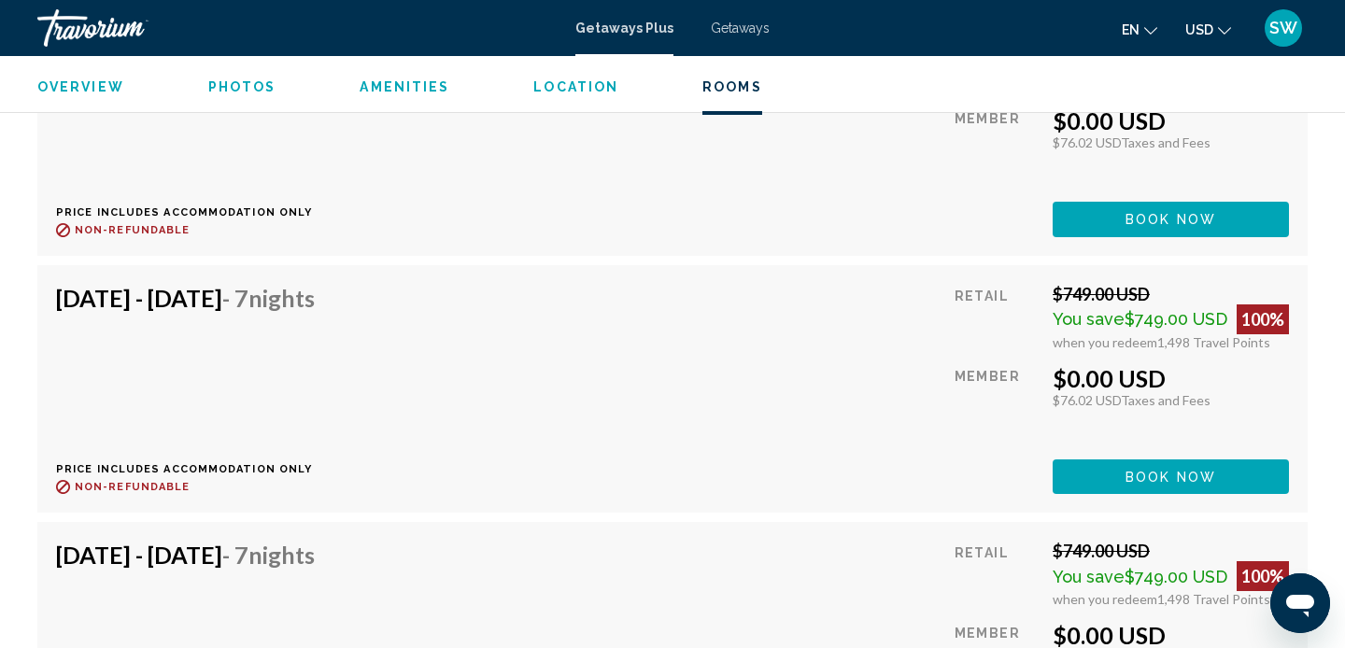
scroll to position [3949, 0]
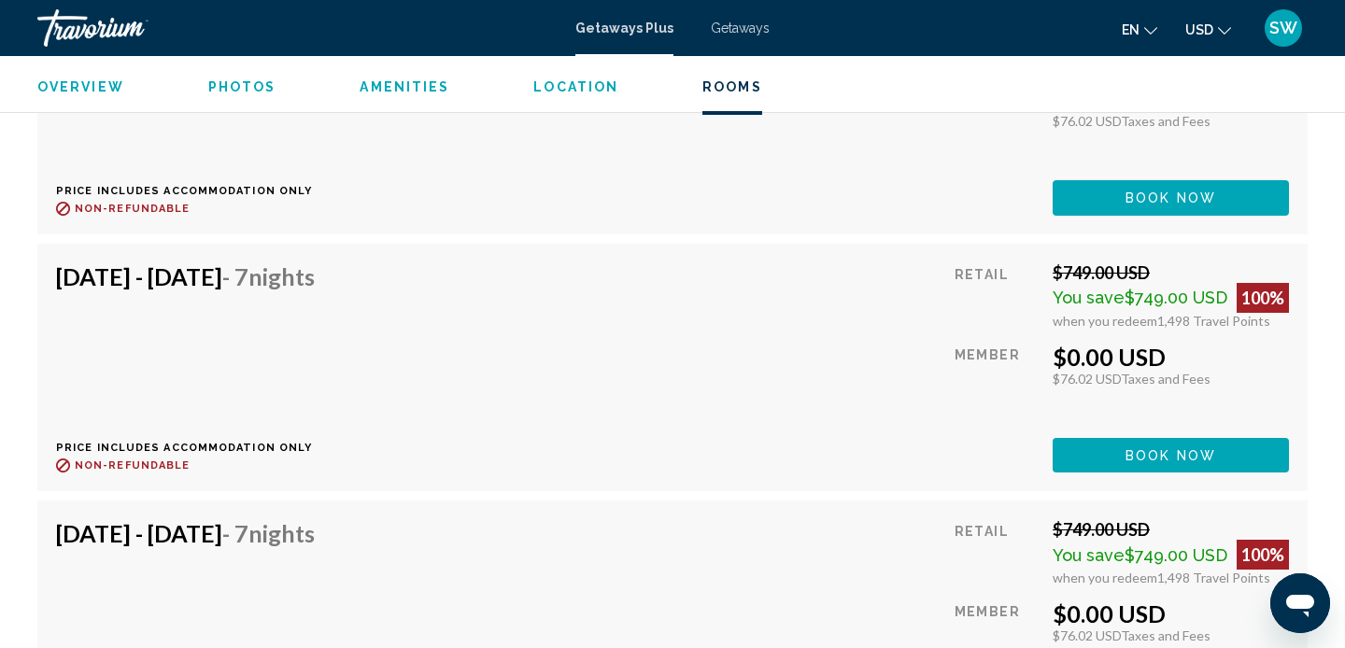
click at [1121, 215] on button "Book now" at bounding box center [1171, 197] width 236 height 35
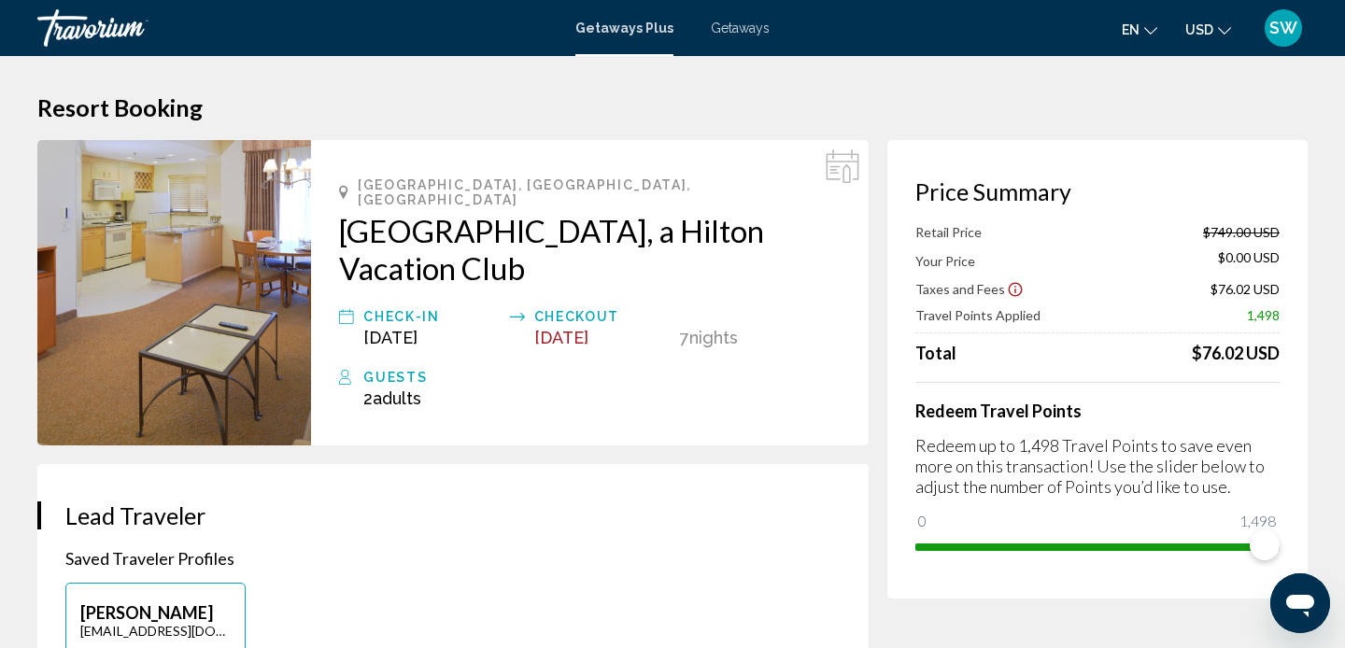
click at [403, 389] on span "Adults" at bounding box center [397, 399] width 49 height 20
click at [407, 219] on h2 "[GEOGRAPHIC_DATA], a Hilton Vacation Club" at bounding box center [590, 249] width 502 height 75
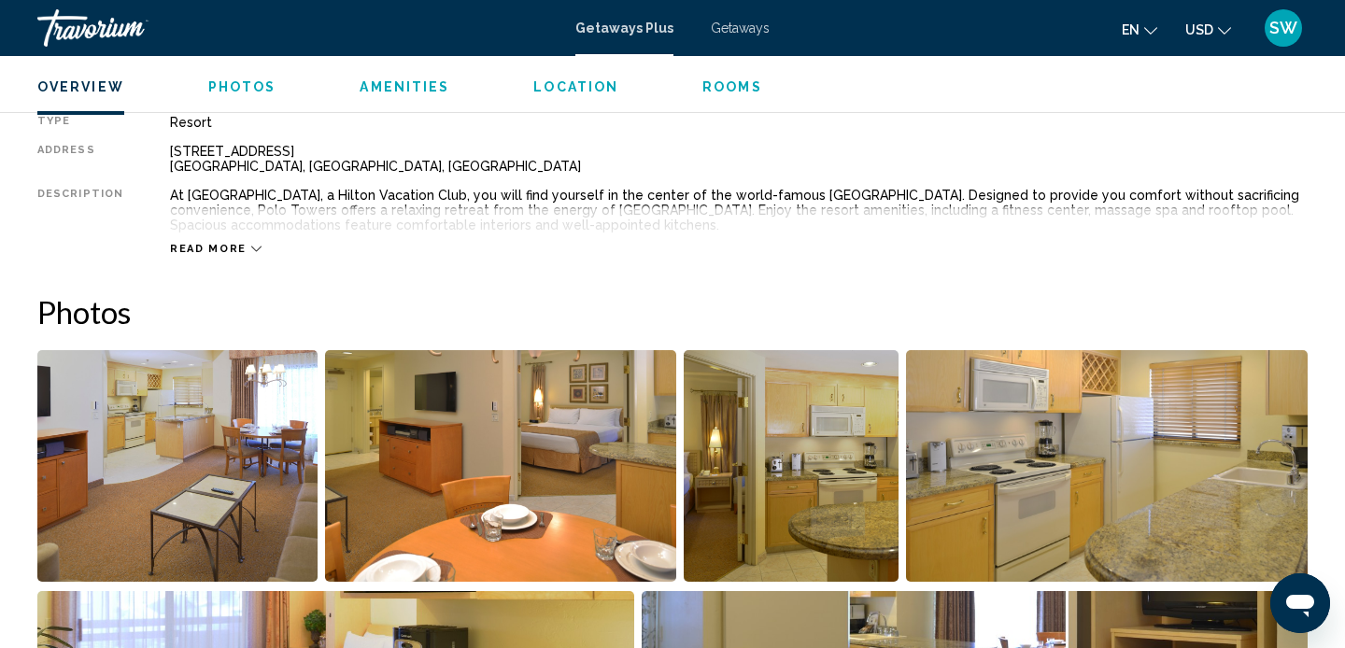
scroll to position [655, 0]
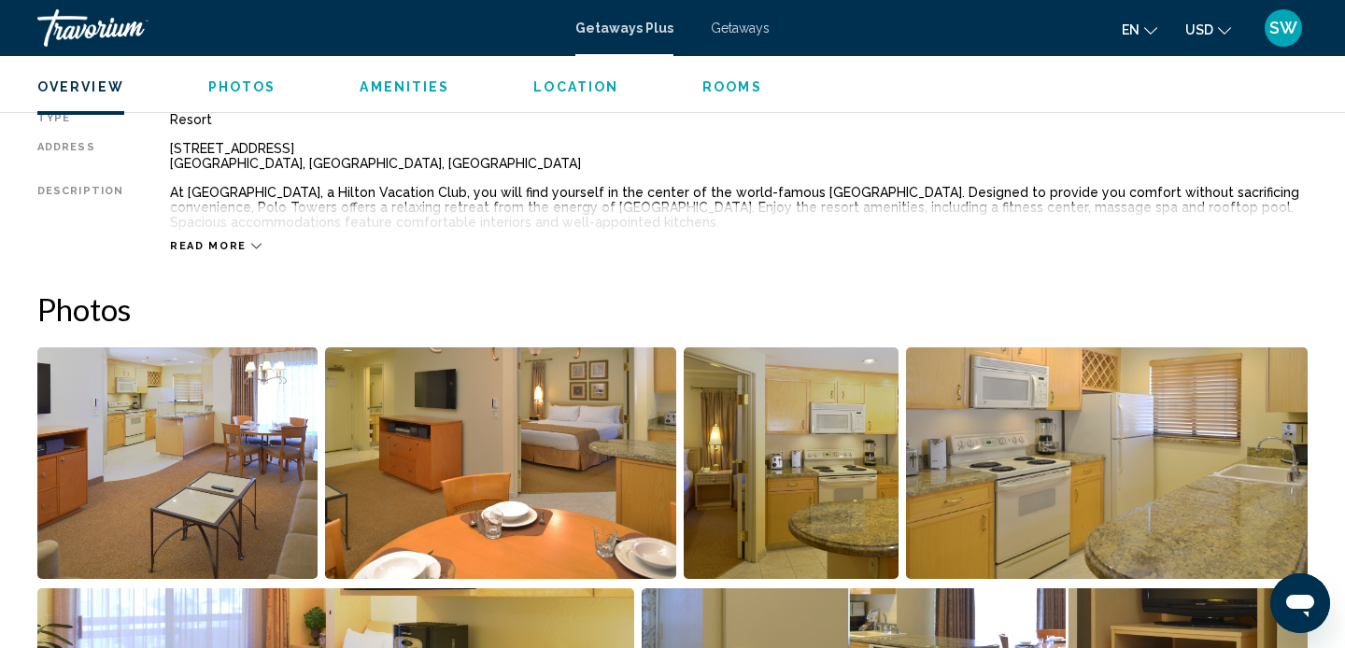
click at [208, 243] on span "Read more" at bounding box center [208, 246] width 77 height 12
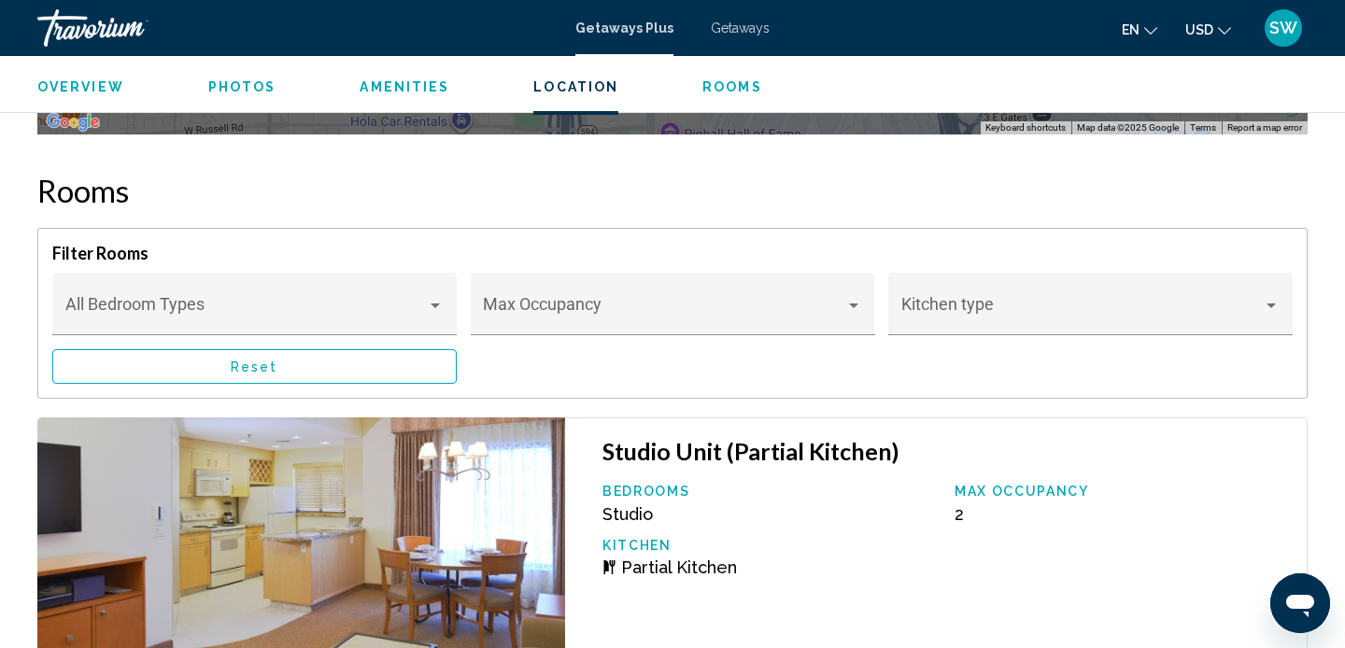
scroll to position [3109, 0]
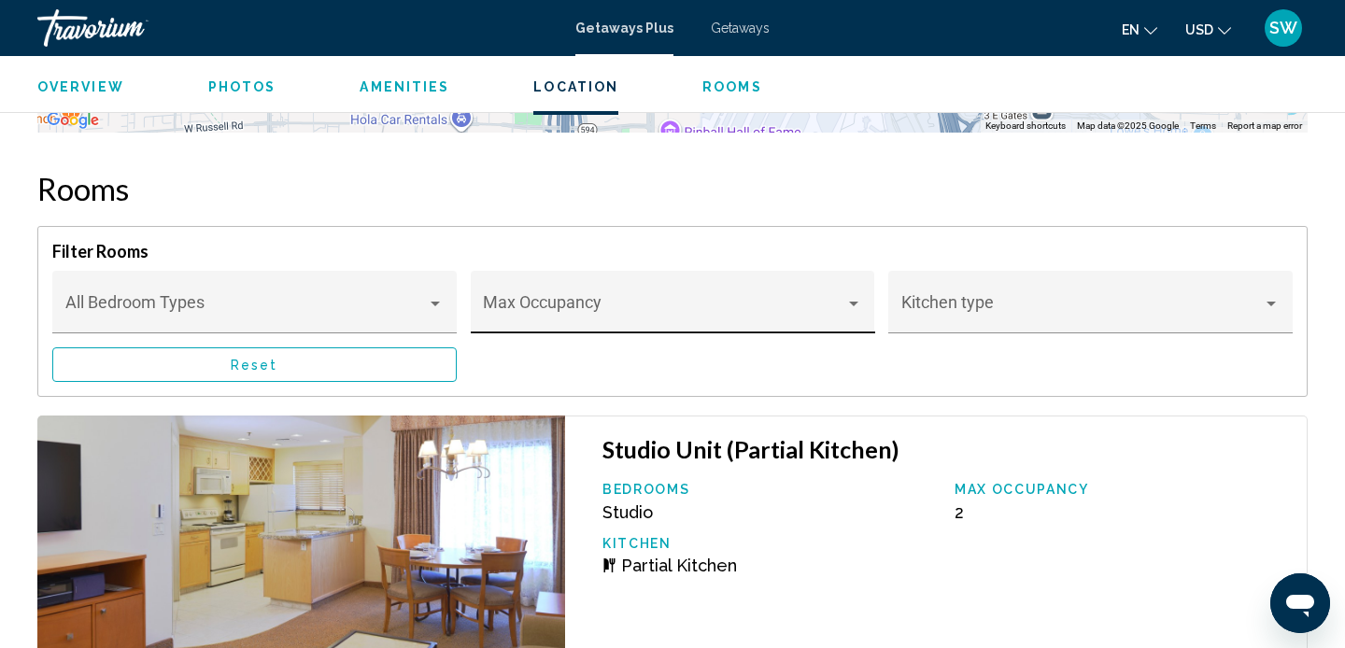
click at [847, 305] on div "Main content" at bounding box center [853, 303] width 17 height 15
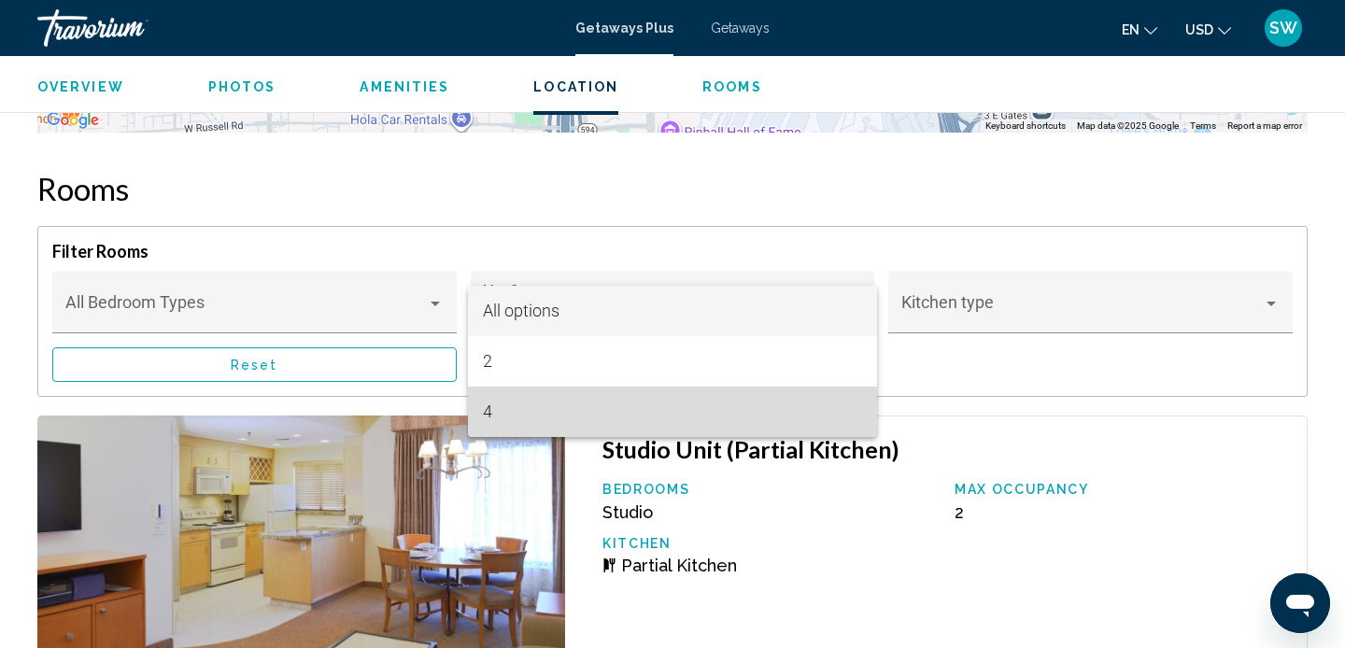
click at [505, 411] on span "4" at bounding box center [672, 412] width 379 height 50
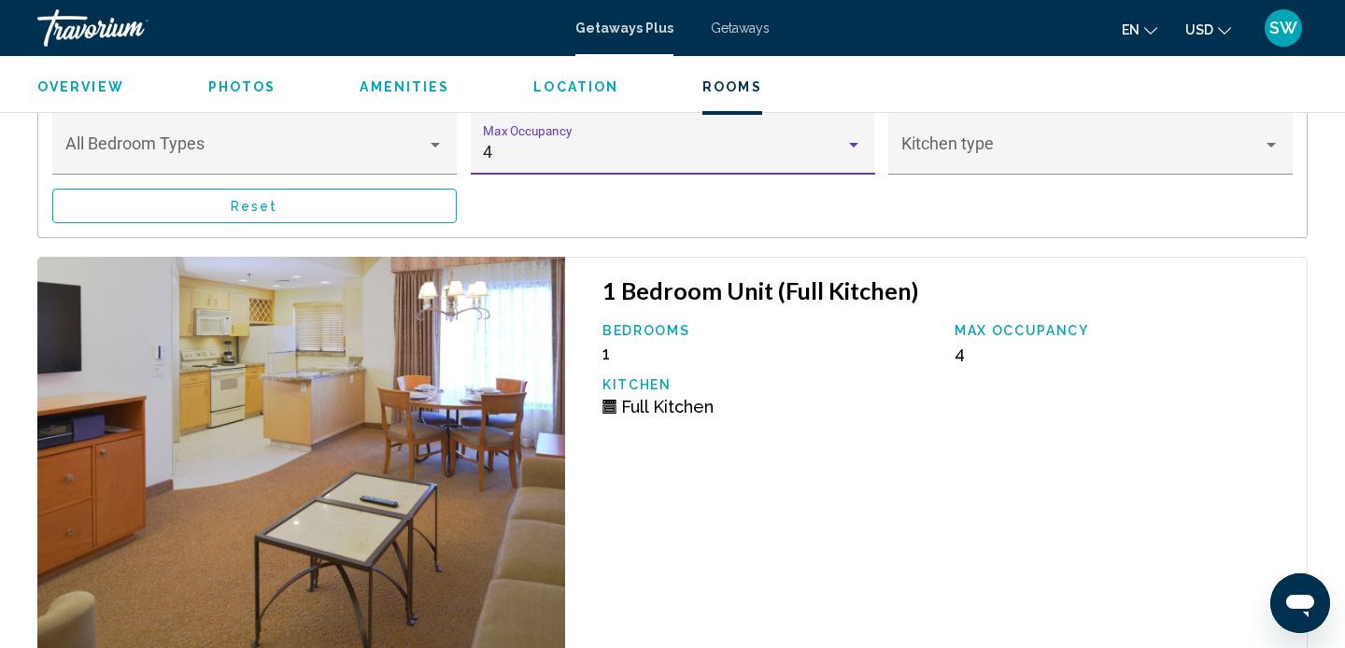
scroll to position [3262, 0]
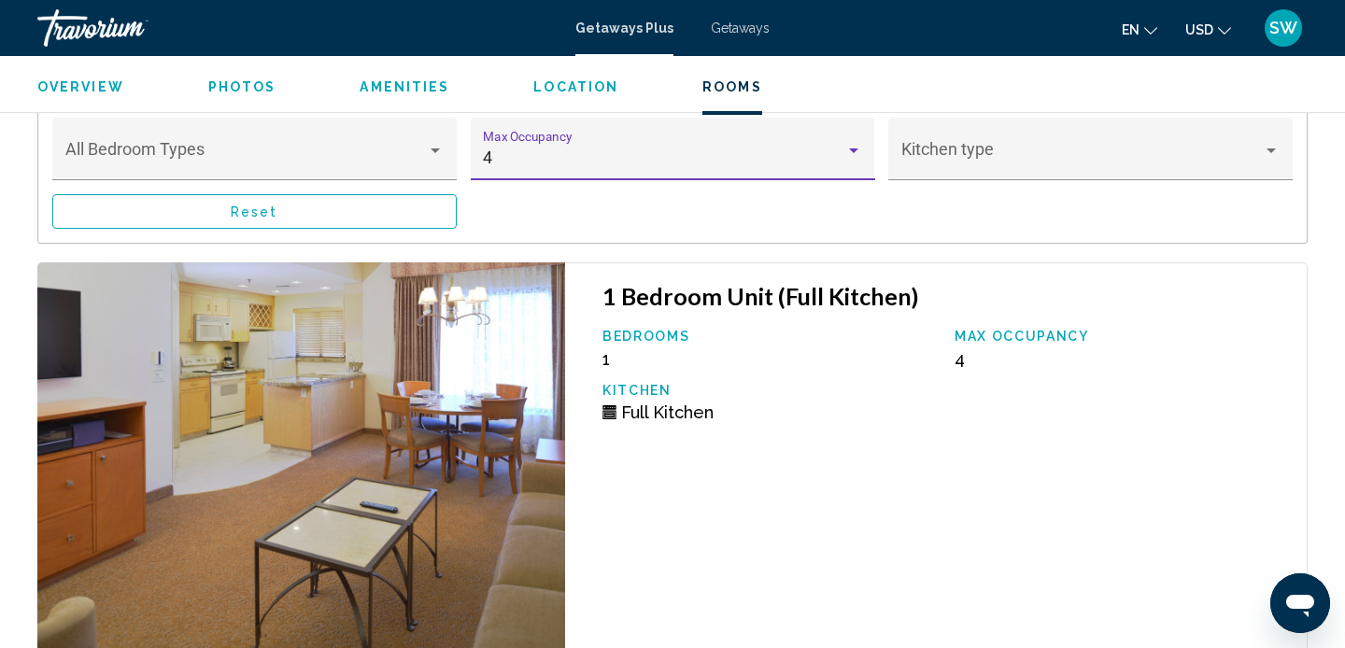
click at [664, 298] on h3 "1 Bedroom Unit (Full Kitchen)" at bounding box center [944, 296] width 685 height 28
click at [636, 407] on span "Full Kitchen" at bounding box center [667, 413] width 92 height 20
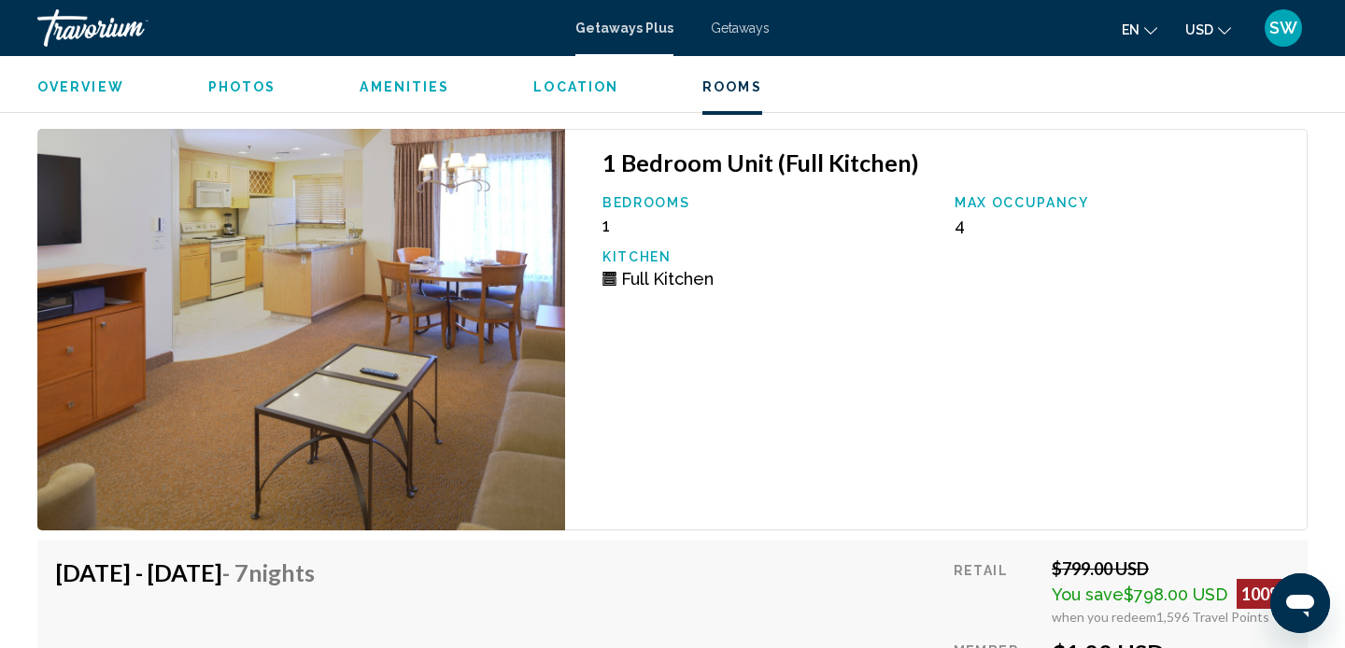
scroll to position [3392, 0]
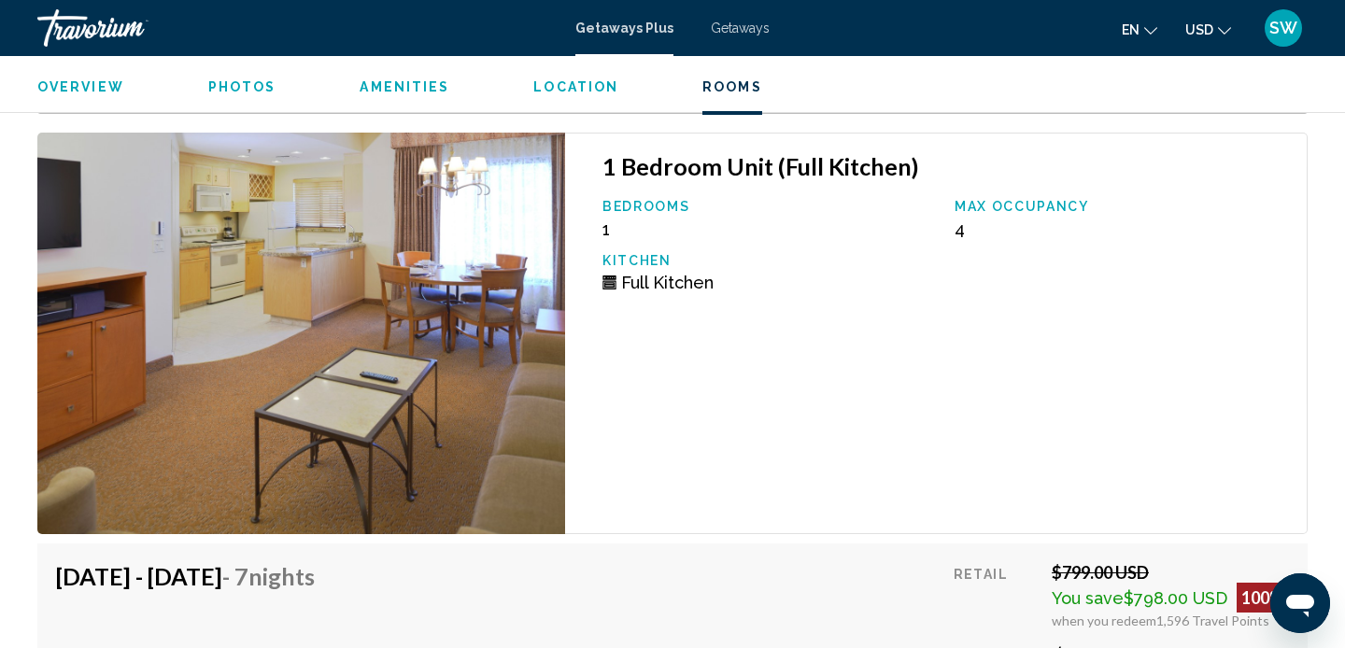
click at [106, 78] on button "Overview" at bounding box center [80, 86] width 87 height 17
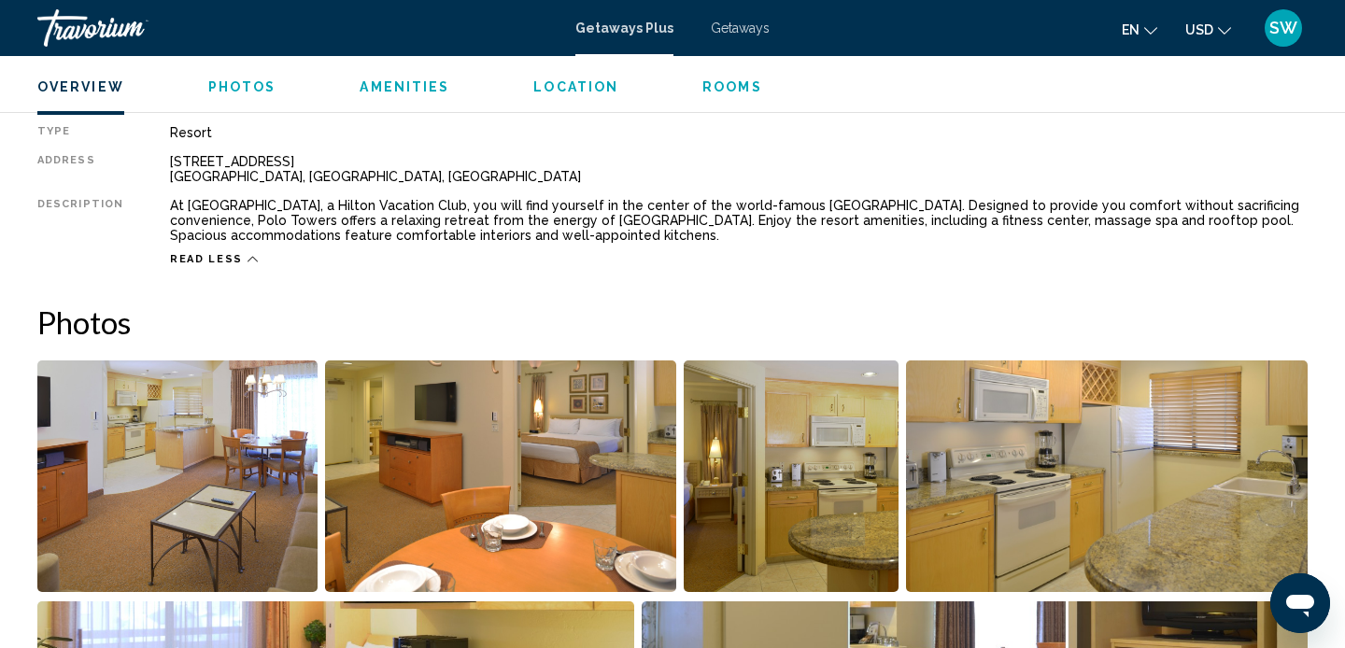
scroll to position [599, 0]
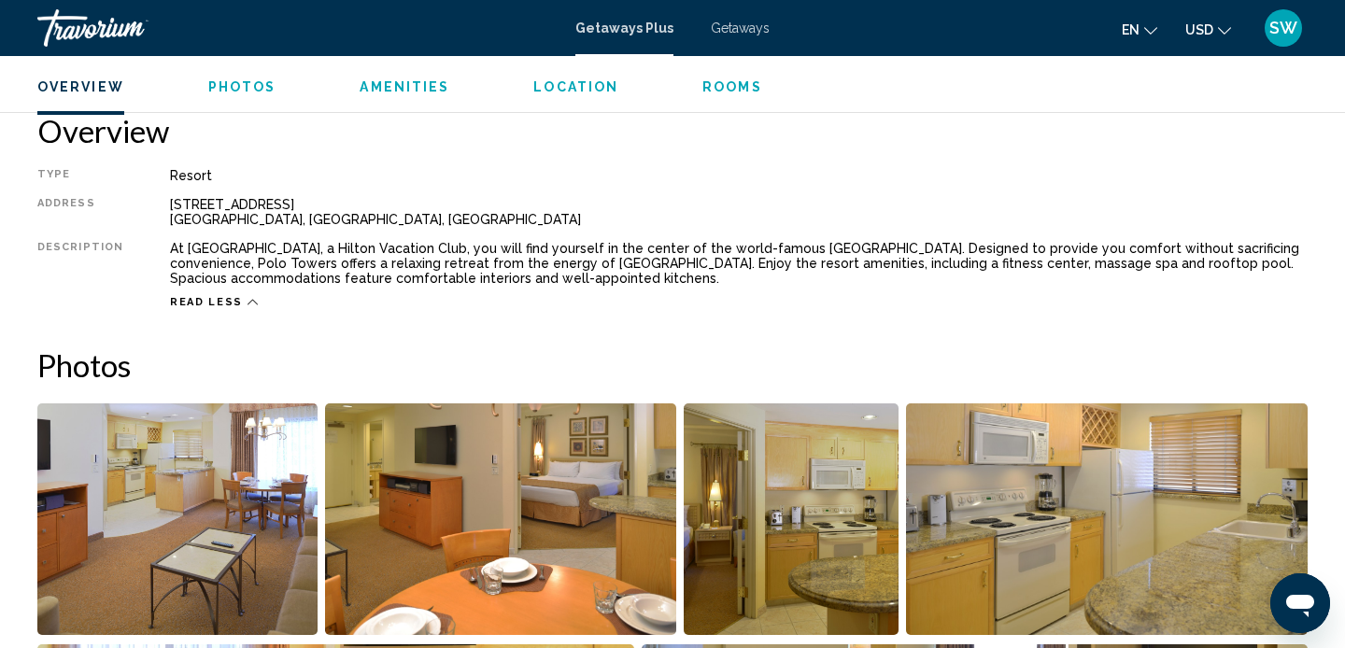
click at [236, 85] on span "Photos" at bounding box center [242, 86] width 68 height 15
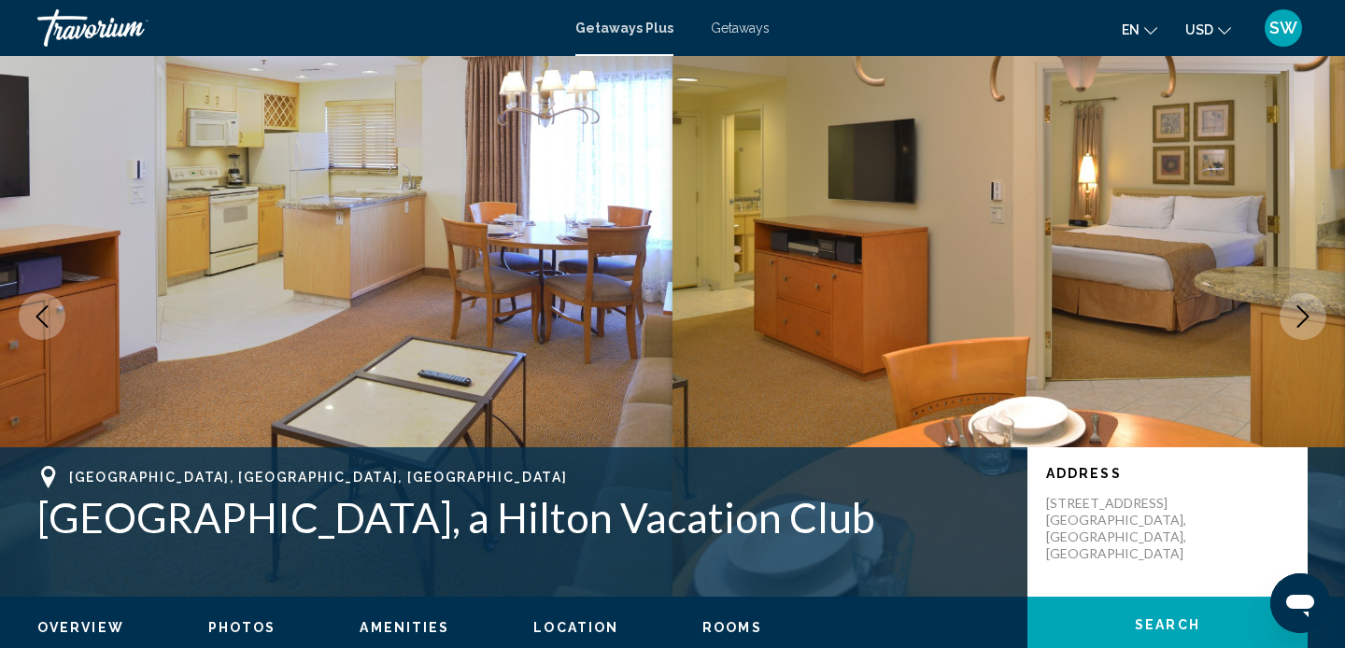
scroll to position [0, 0]
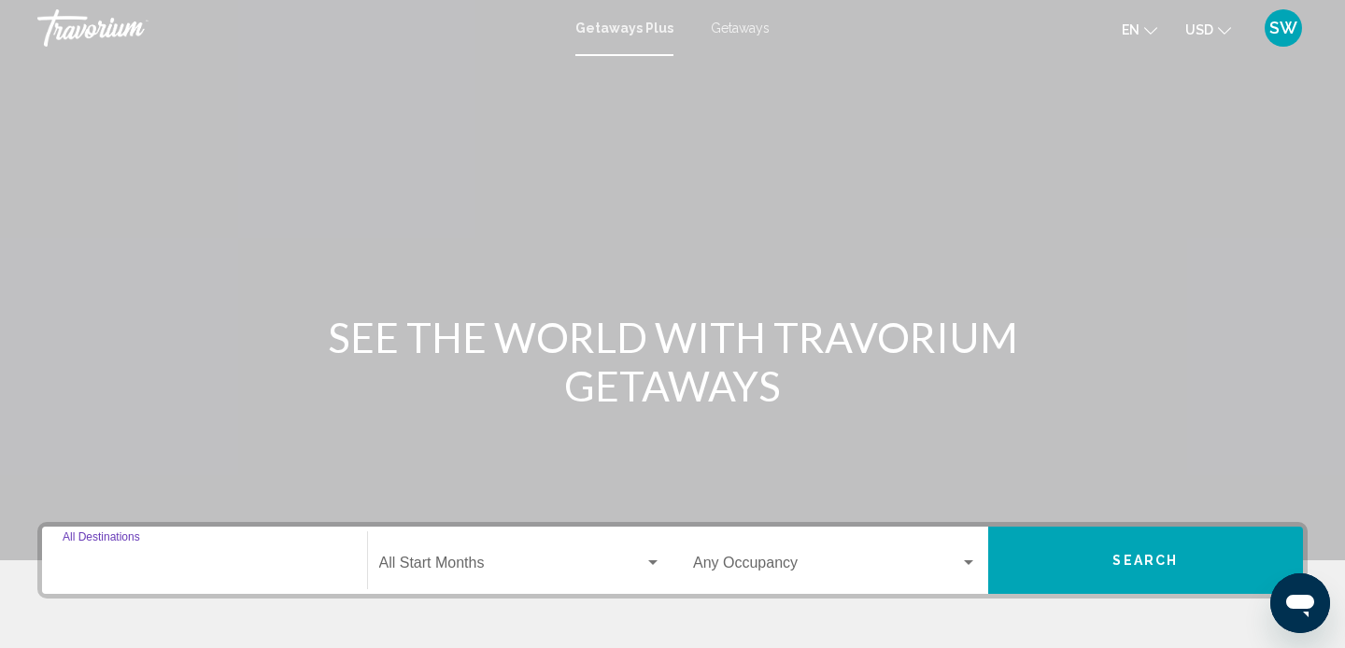
click at [134, 558] on input "Destination All Destinations" at bounding box center [205, 566] width 284 height 17
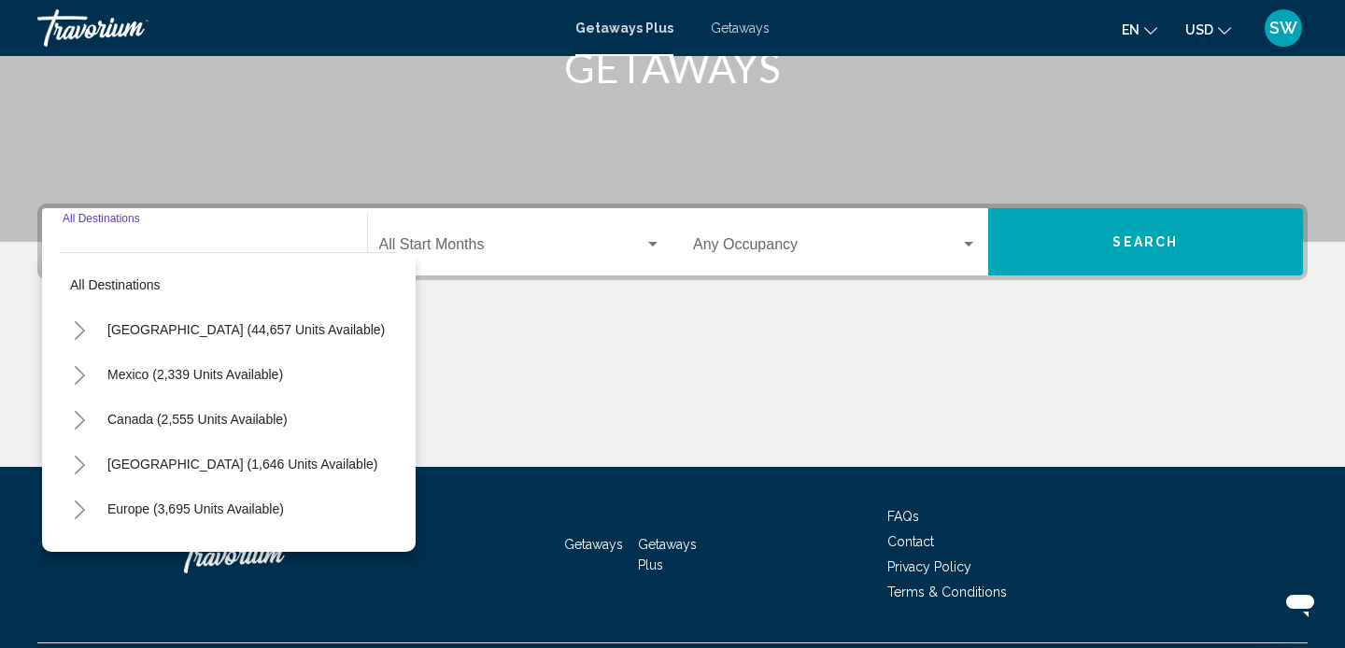
scroll to position [366, 0]
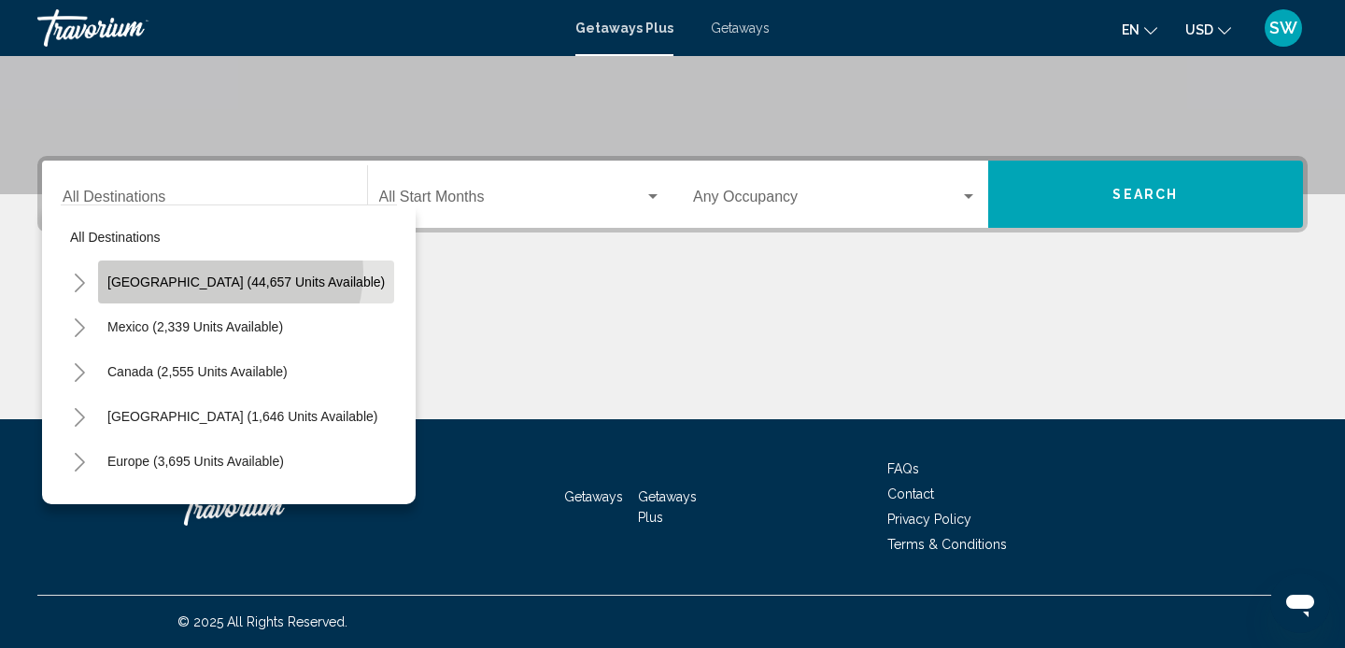
click at [229, 272] on button "[GEOGRAPHIC_DATA] (44,657 units available)" at bounding box center [246, 282] width 296 height 43
type input "**********"
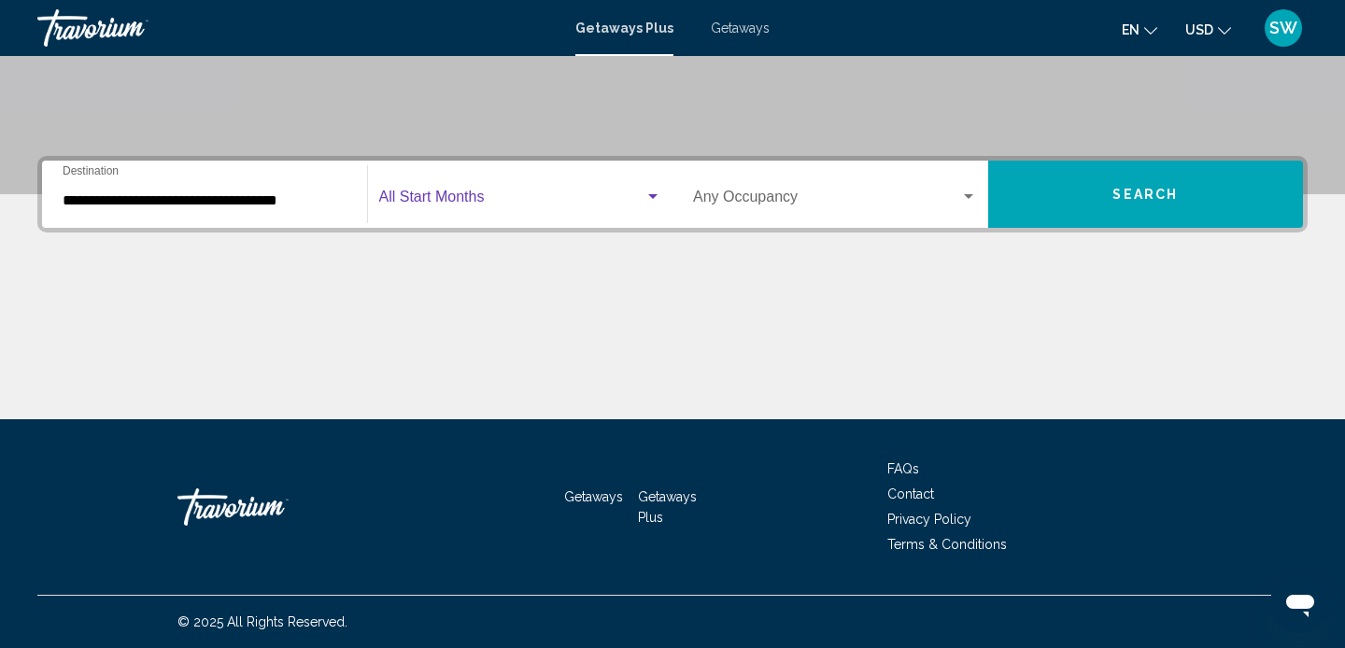
click at [426, 196] on span "Search widget" at bounding box center [512, 200] width 266 height 17
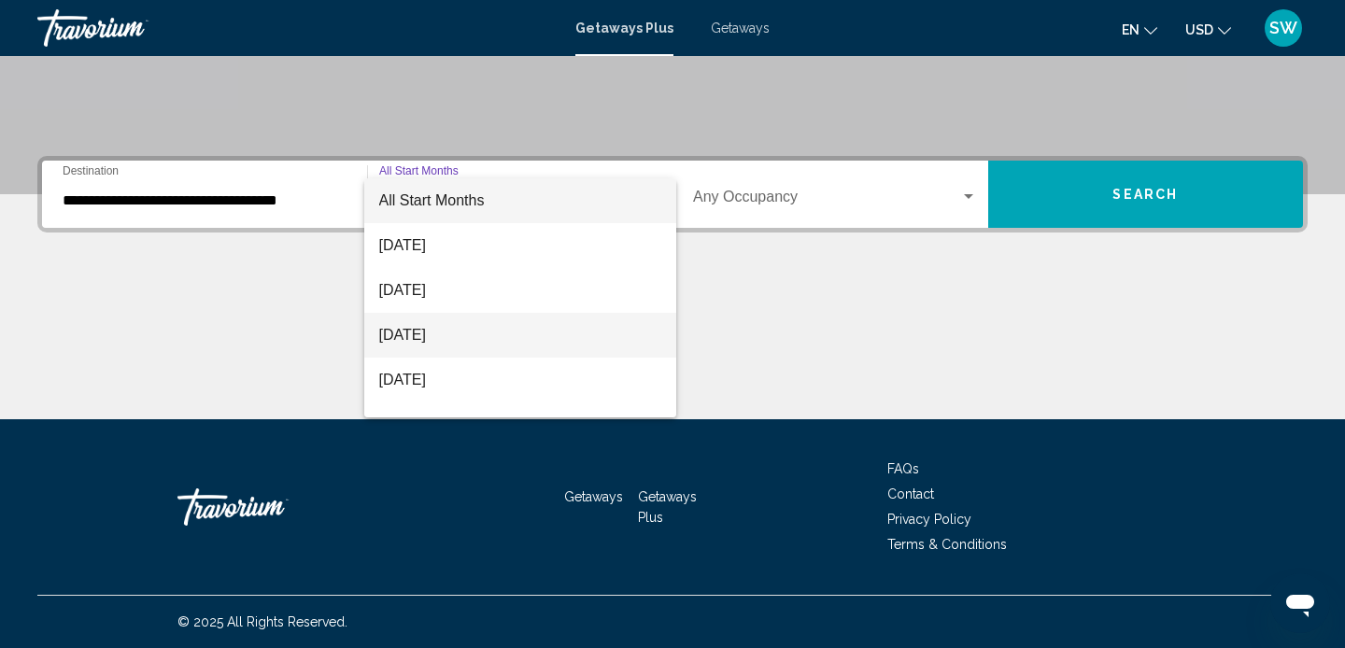
click at [427, 332] on span "[DATE]" at bounding box center [520, 335] width 283 height 45
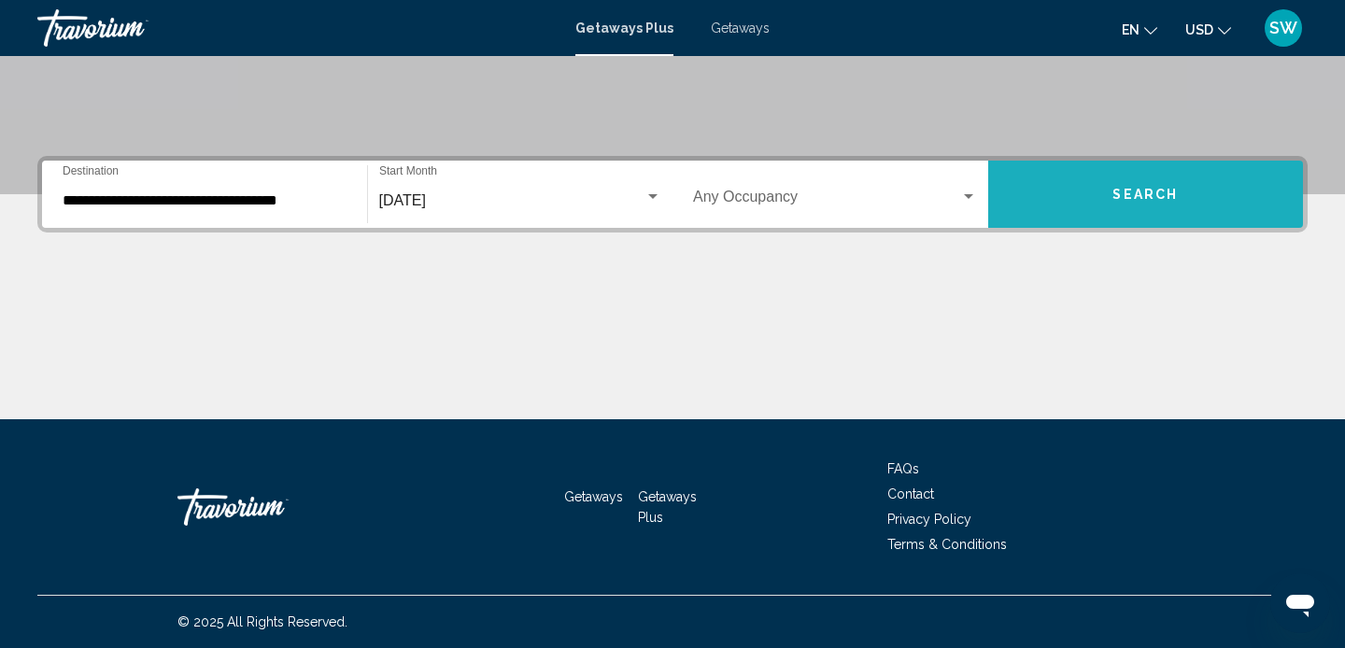
click at [1130, 197] on span "Search" at bounding box center [1144, 195] width 65 height 15
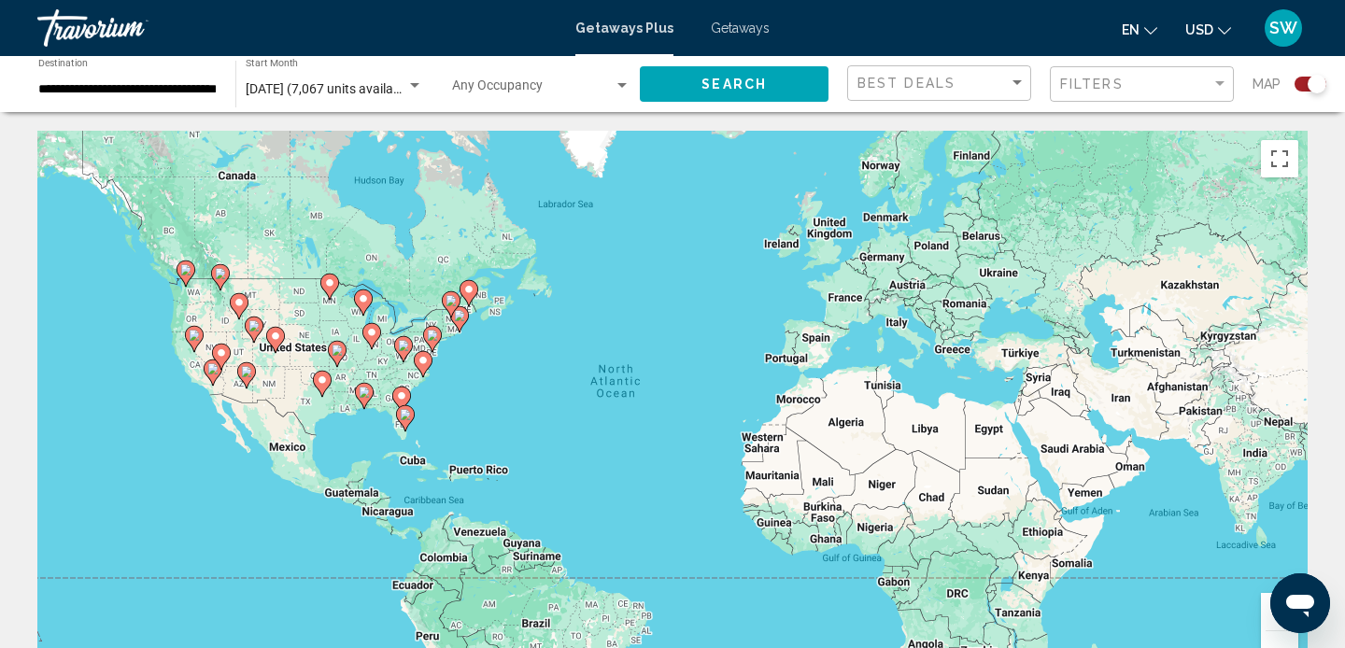
click at [224, 346] on icon "Main content" at bounding box center [221, 357] width 17 height 24
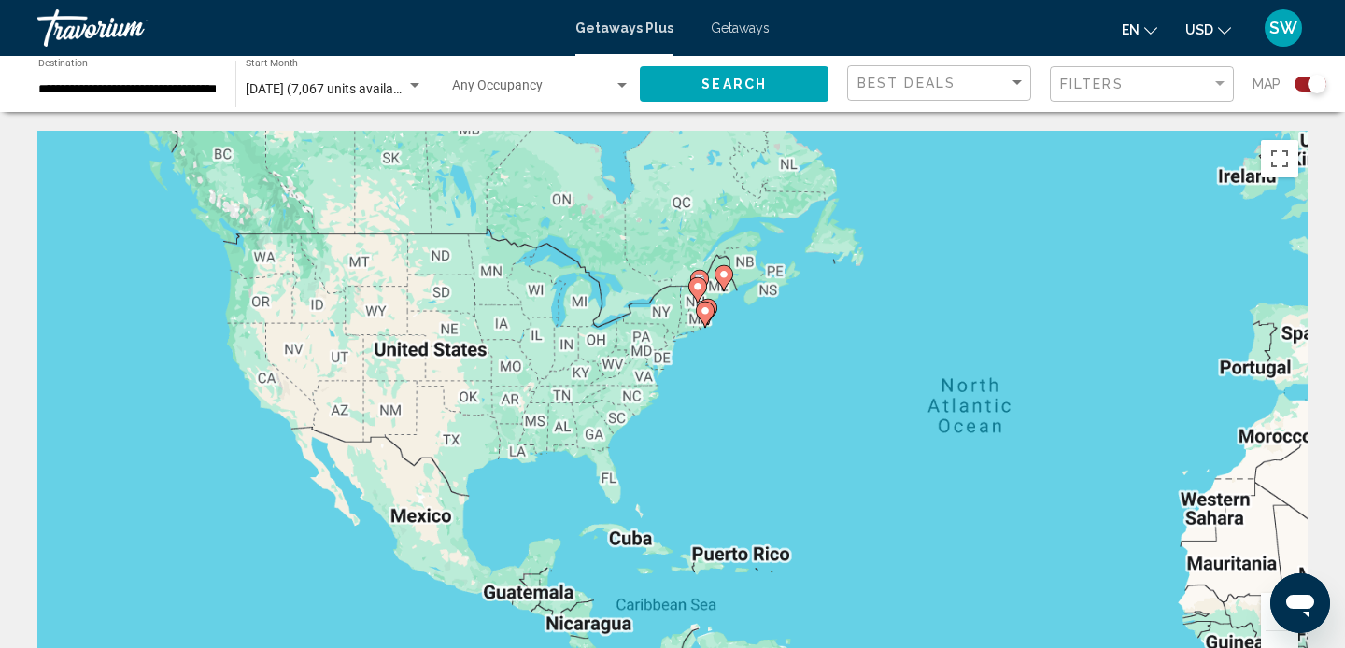
click at [224, 346] on div "To activate drag with keyboard, press Alt + Enter. Once in keyboard drag state,…" at bounding box center [672, 411] width 1270 height 560
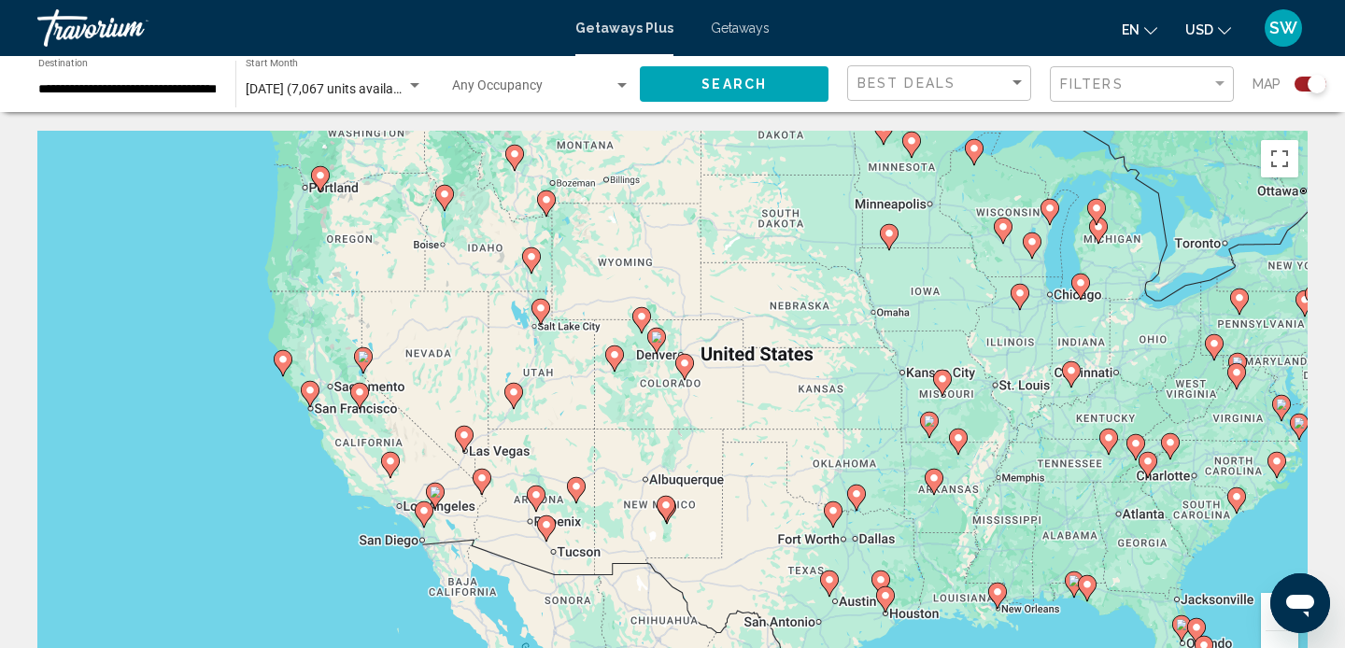
click at [463, 435] on image "Main content" at bounding box center [464, 435] width 11 height 11
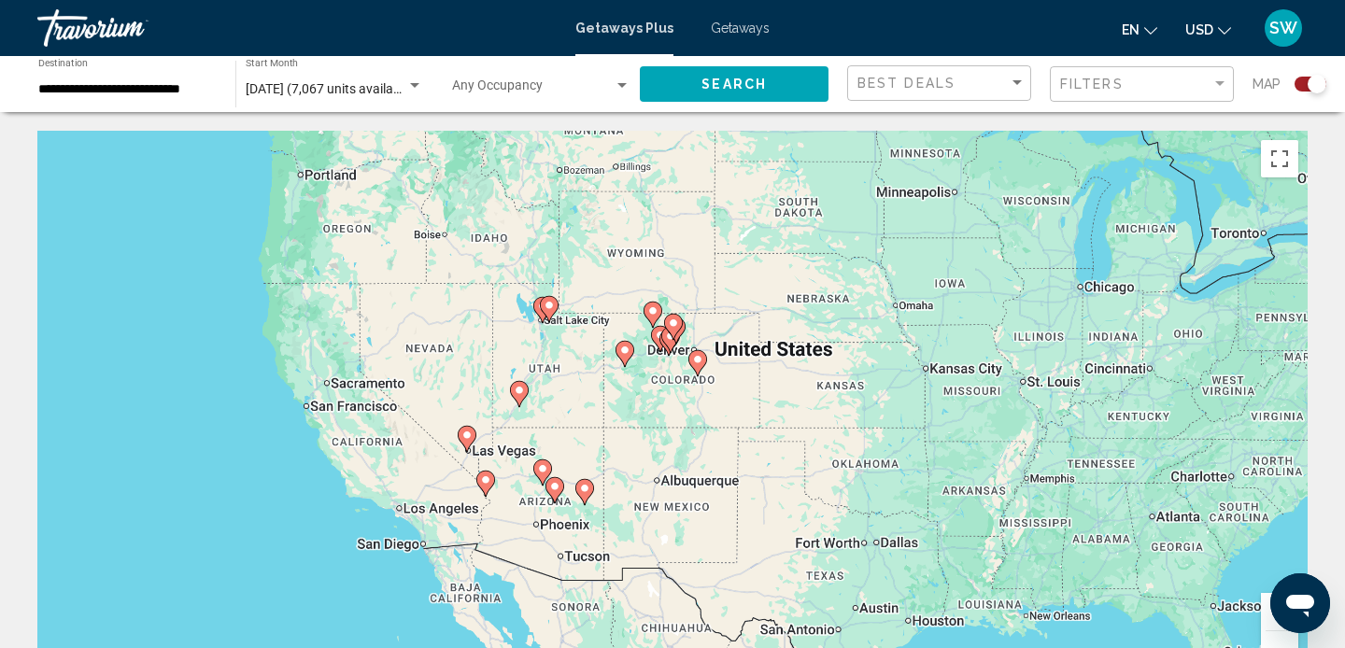
click at [465, 435] on div "To activate drag with keyboard, press Alt + Enter. Once in keyboard drag state,…" at bounding box center [672, 411] width 1270 height 560
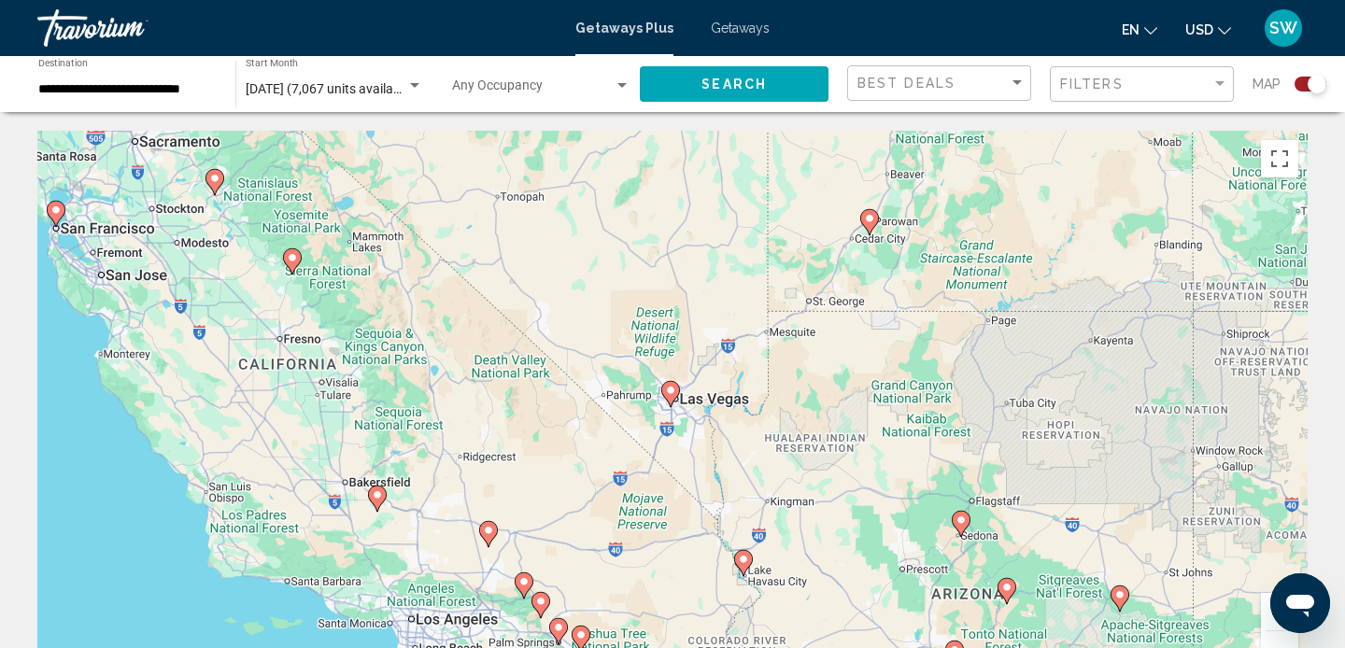
click at [671, 391] on image "Main content" at bounding box center [670, 390] width 11 height 11
type input "**********"
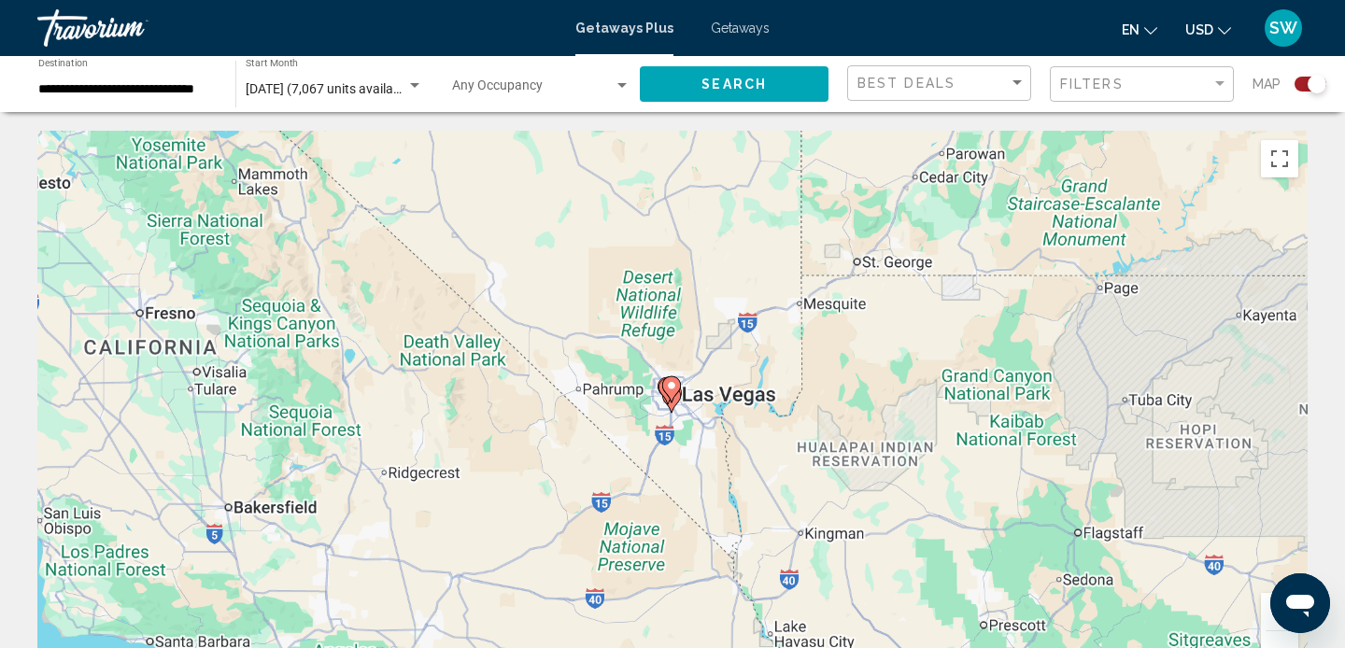
click at [671, 391] on g "Main content" at bounding box center [671, 389] width 19 height 26
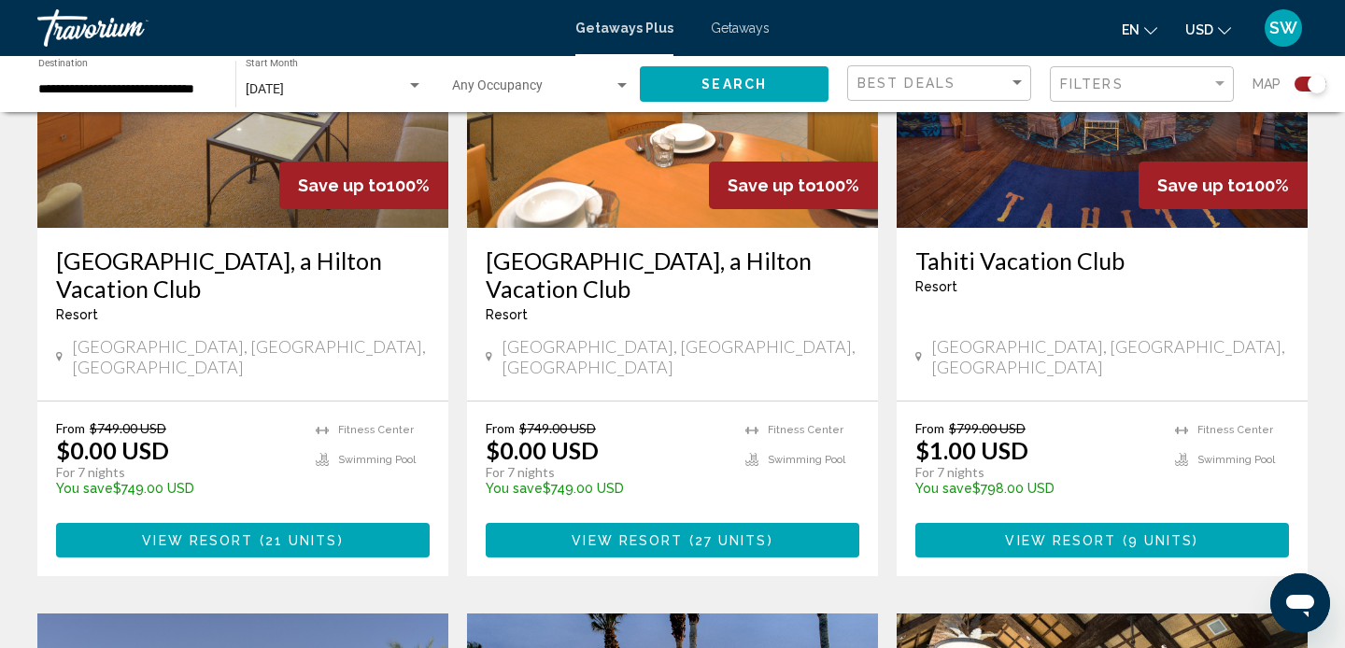
scroll to position [854, 0]
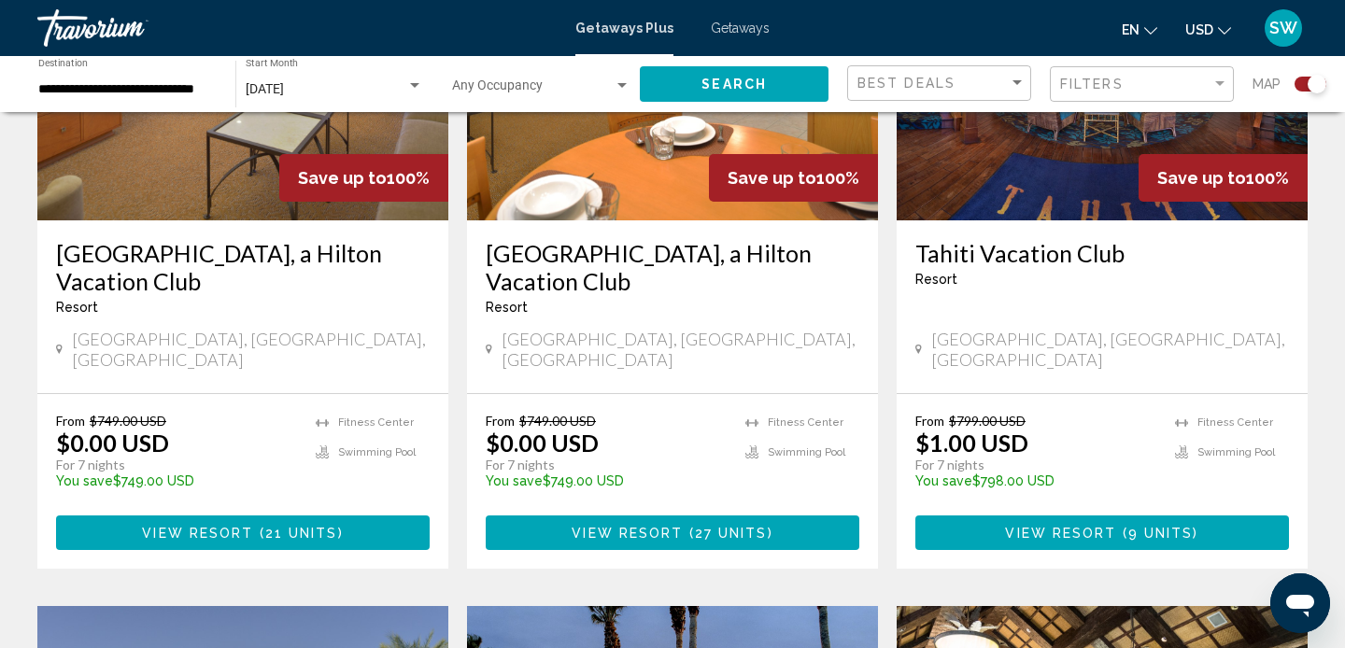
click at [1042, 526] on span "View Resort" at bounding box center [1060, 533] width 111 height 15
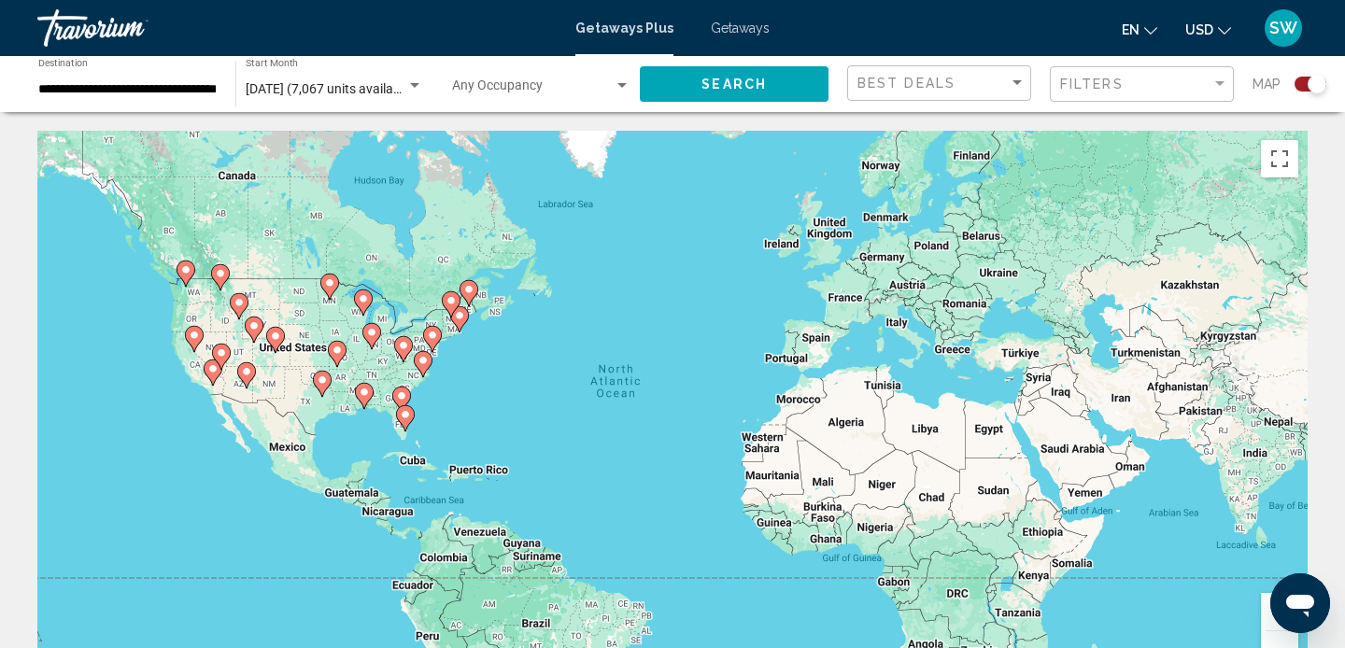
click at [223, 347] on icon "Main content" at bounding box center [221, 357] width 17 height 24
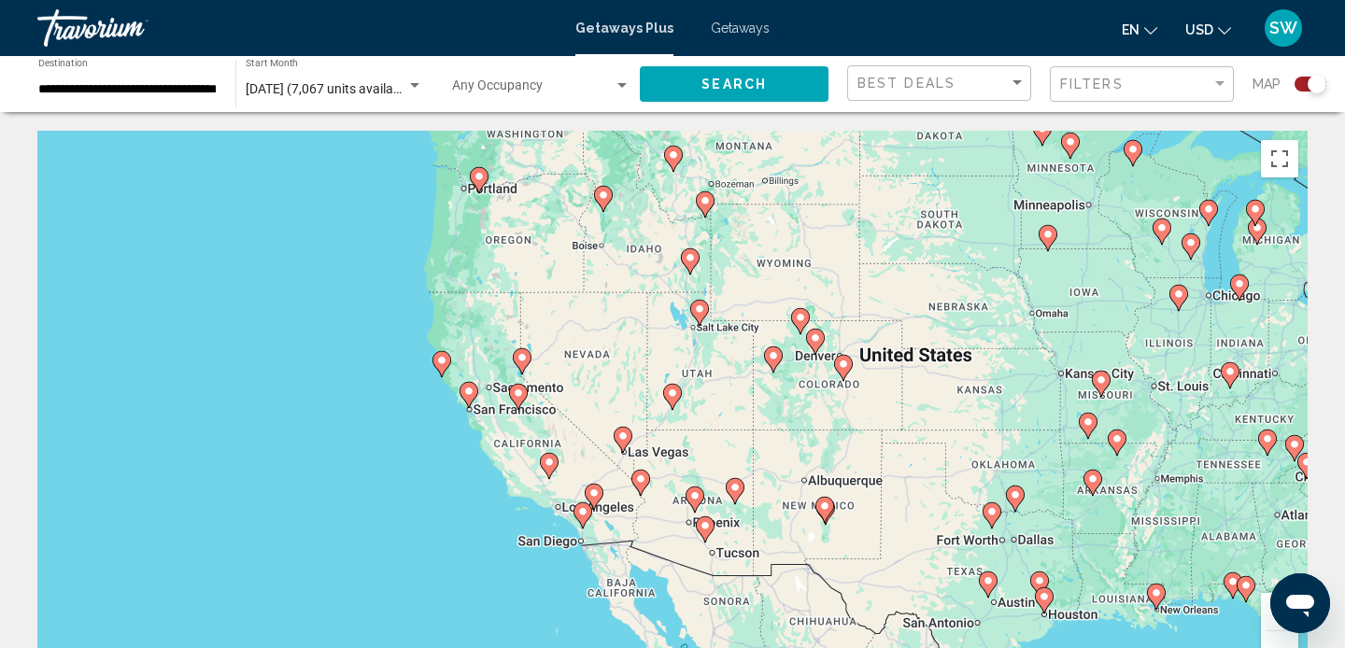
click at [630, 438] on icon "Main content" at bounding box center [623, 440] width 17 height 24
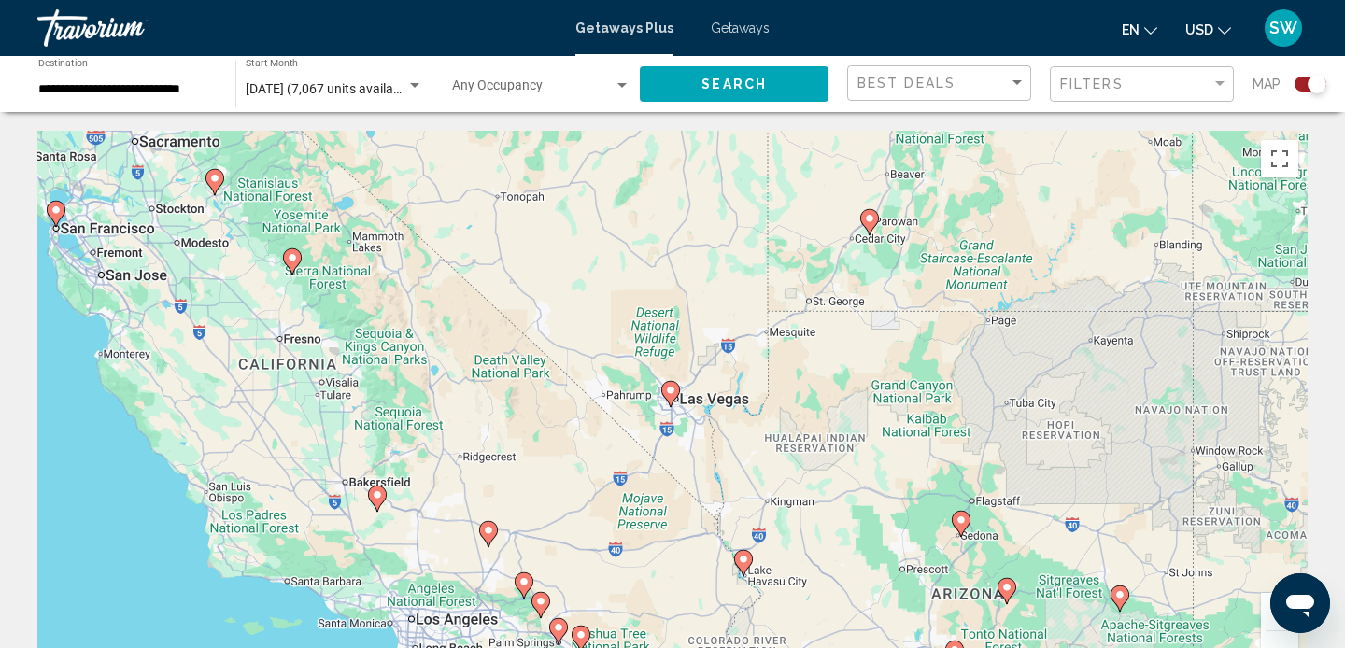
click at [670, 385] on image "Main content" at bounding box center [670, 390] width 11 height 11
type input "**********"
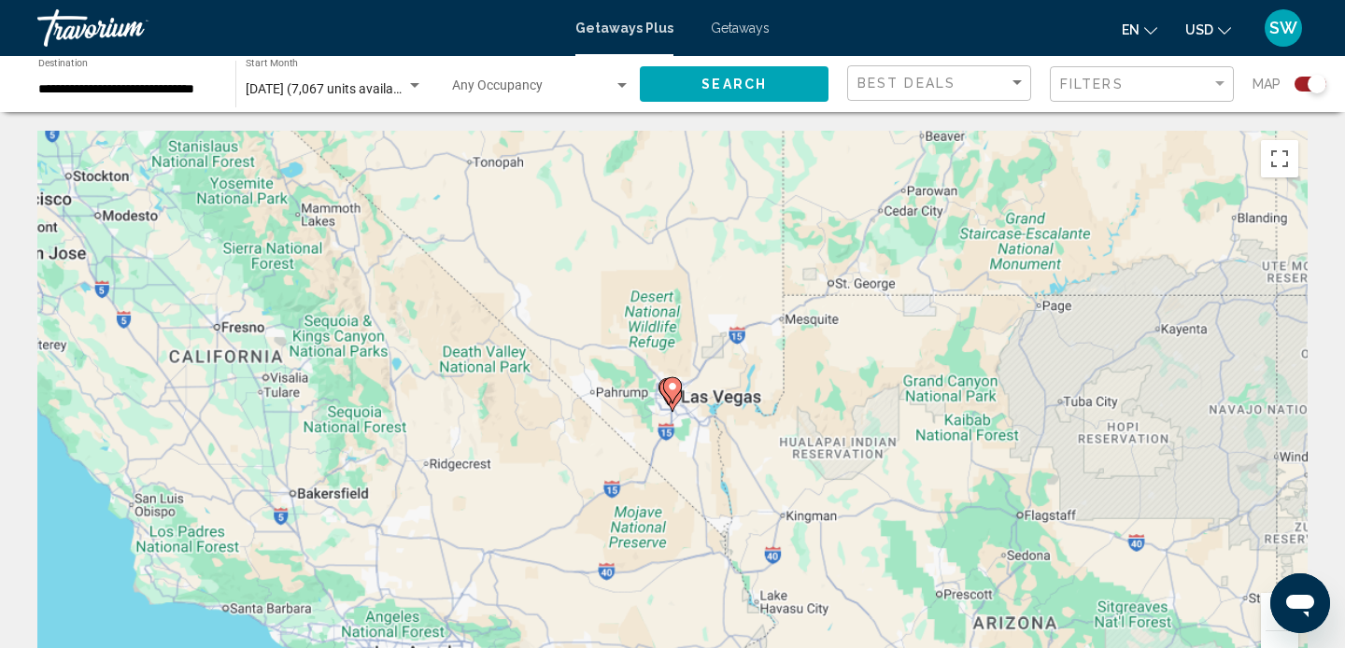
click at [670, 385] on image "Main content" at bounding box center [672, 386] width 11 height 11
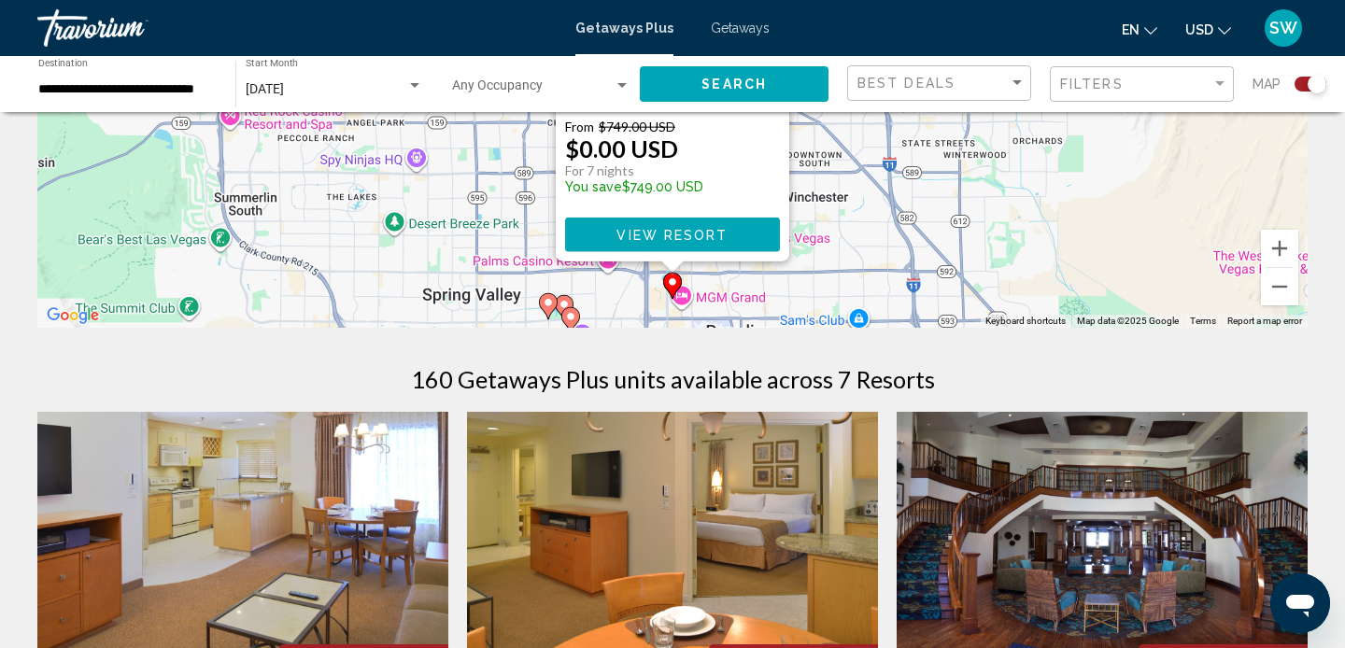
scroll to position [367, 0]
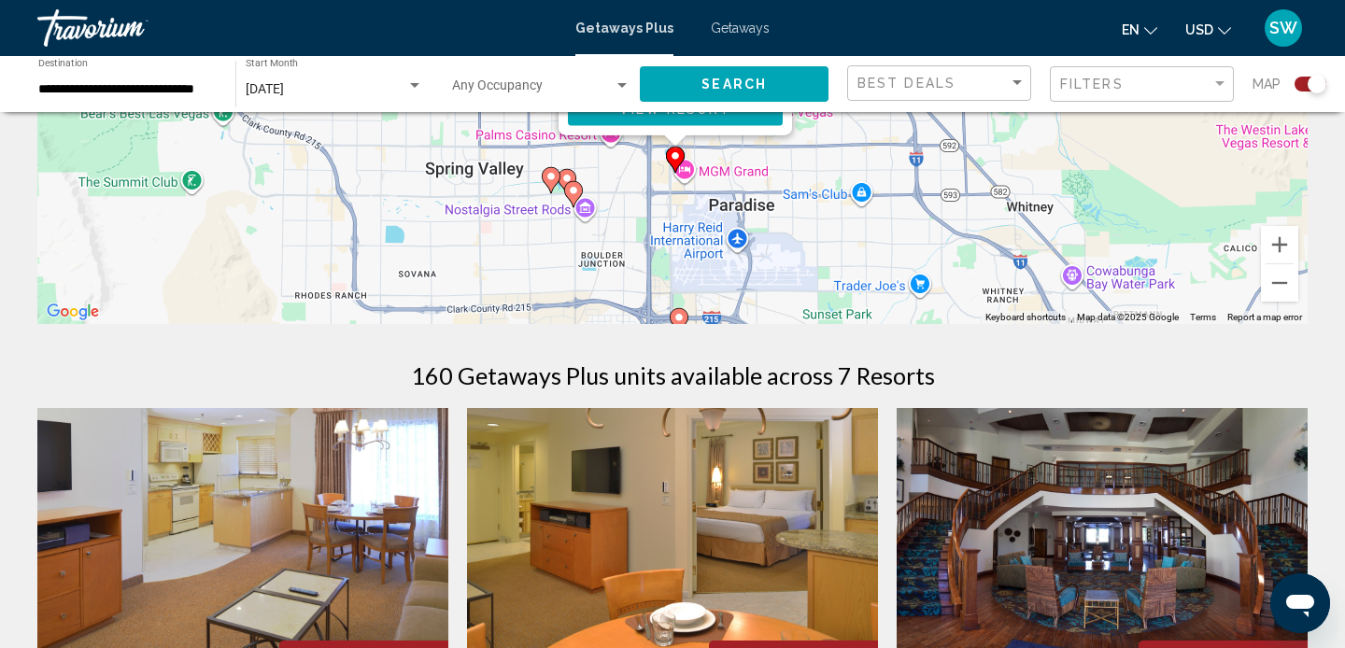
drag, startPoint x: 902, startPoint y: 257, endPoint x: 906, endPoint y: 131, distance: 126.1
click at [906, 131] on div "To activate drag with keyboard, press Alt + Enter. Once in keyboard drag state,…" at bounding box center [672, 44] width 1270 height 560
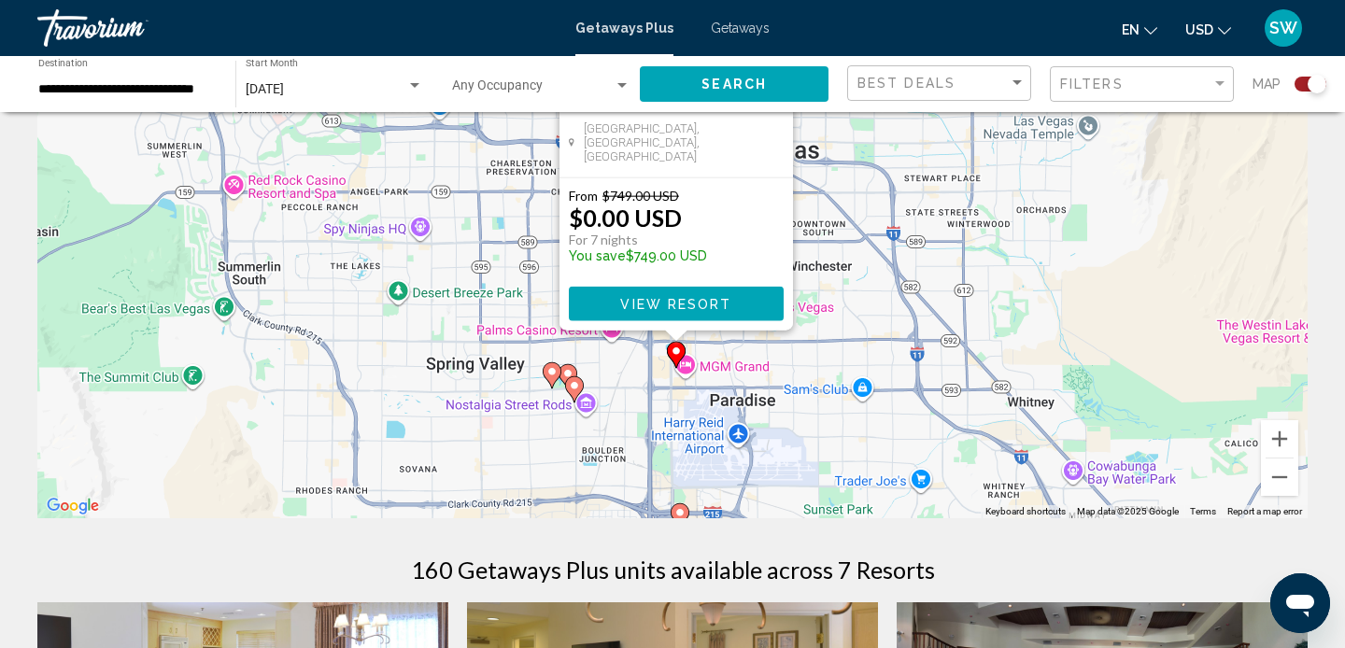
scroll to position [164, 0]
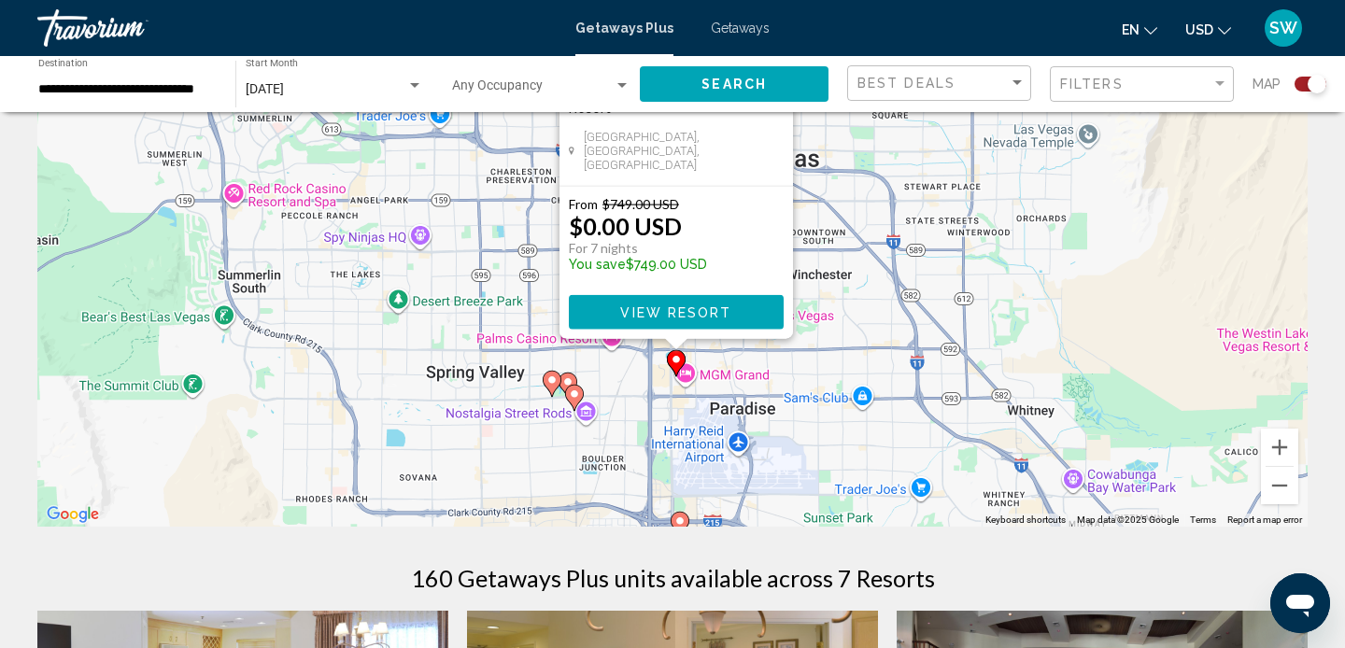
click at [873, 332] on div "To activate drag with keyboard, press Alt + Enter. Once in keyboard drag state,…" at bounding box center [672, 246] width 1270 height 560
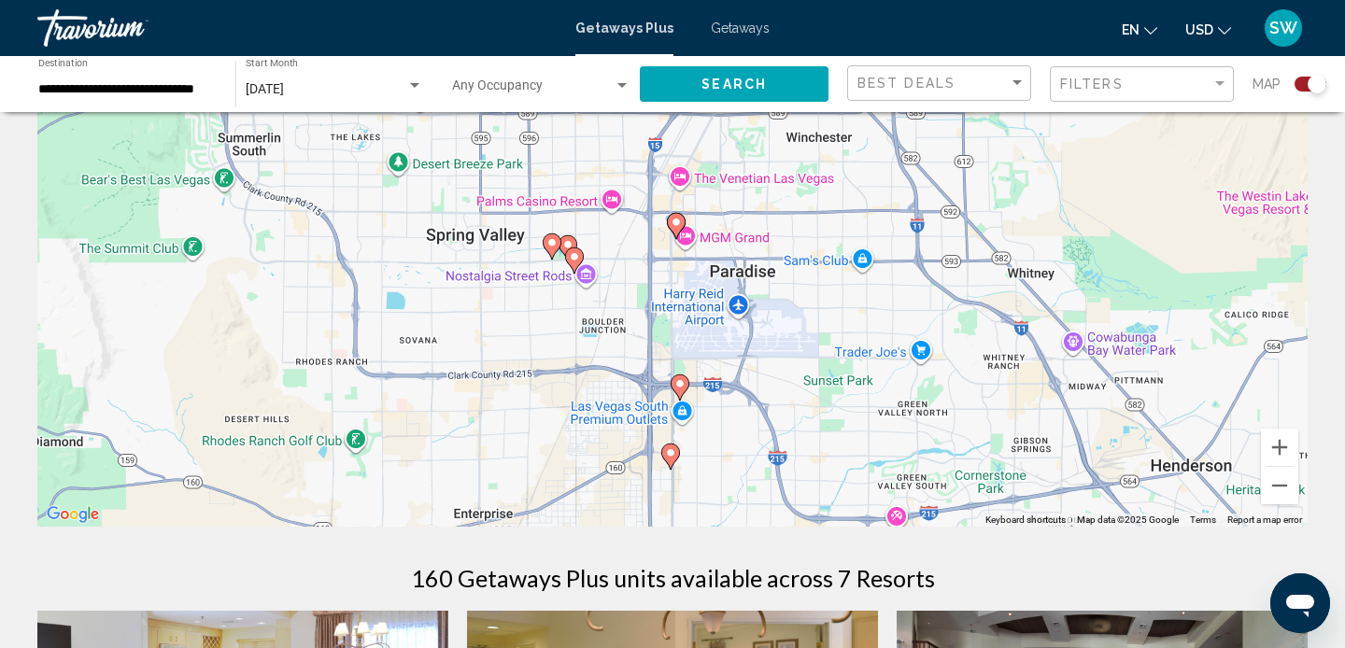
drag, startPoint x: 873, startPoint y: 332, endPoint x: 873, endPoint y: 193, distance: 139.2
click at [873, 193] on div "To activate drag with keyboard, press Alt + Enter. Once in keyboard drag state,…" at bounding box center [672, 246] width 1270 height 560
click at [551, 239] on image "Main content" at bounding box center [551, 242] width 11 height 11
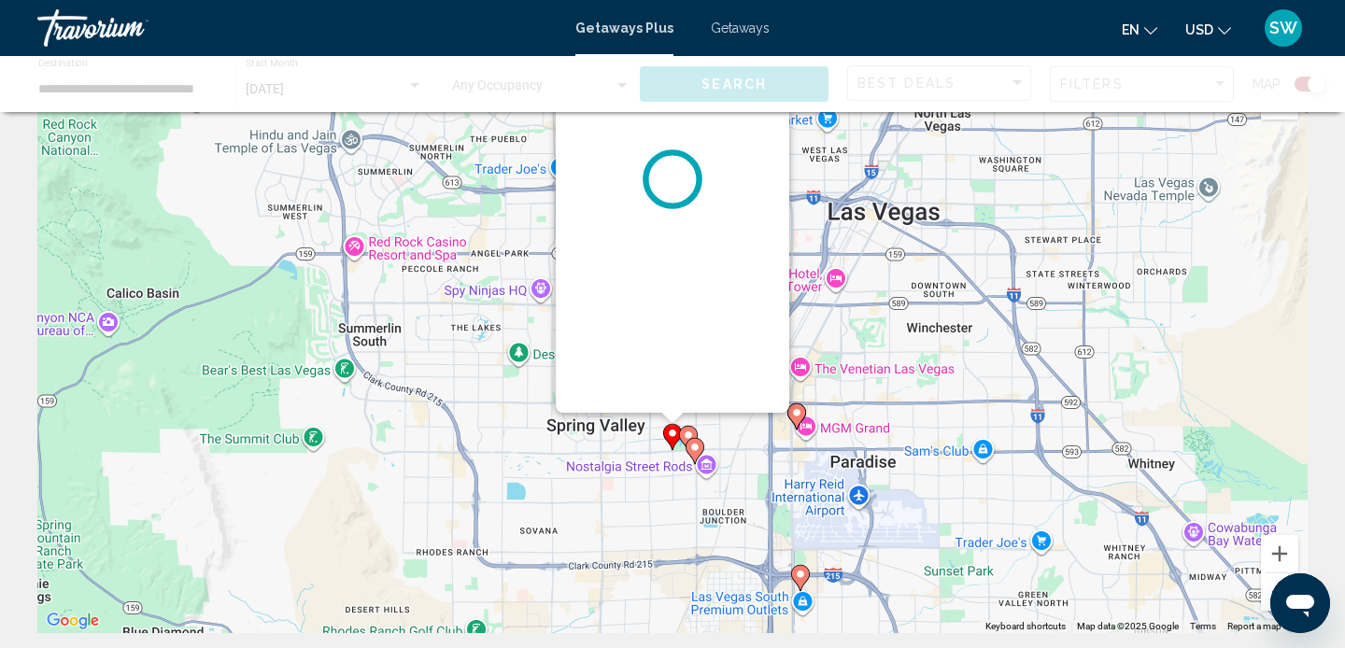
scroll to position [0, 0]
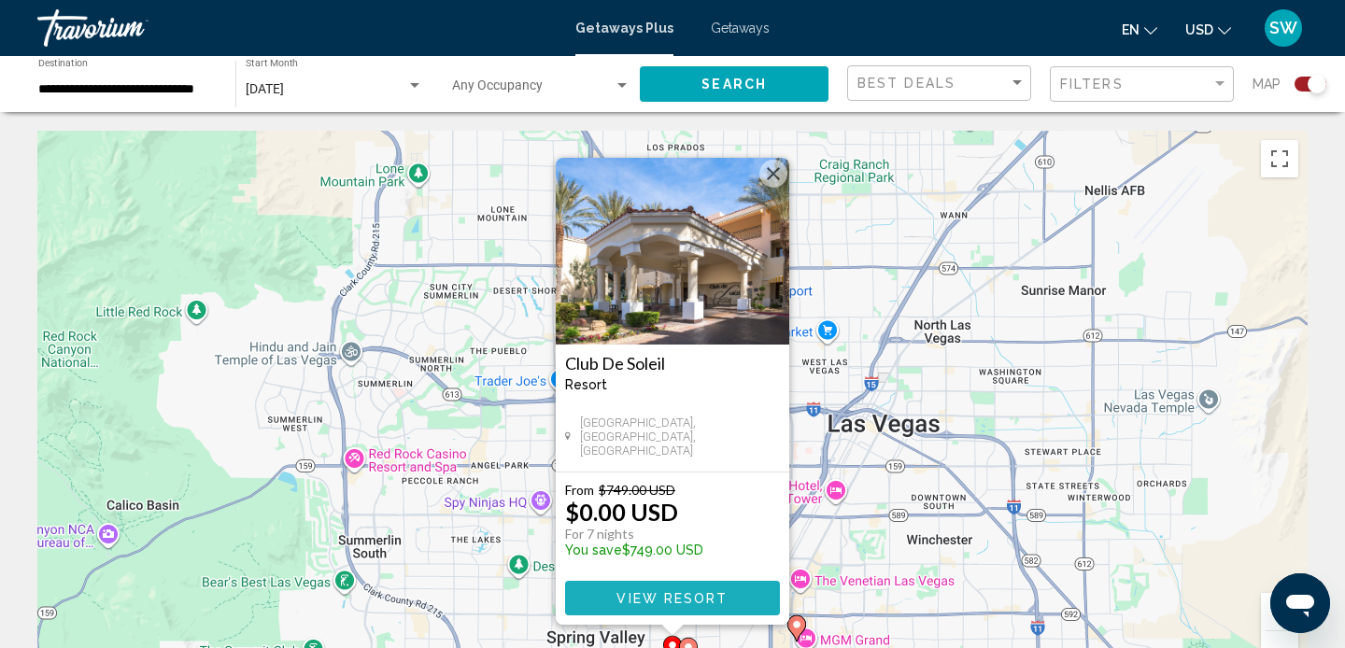
click at [656, 588] on button "View Resort" at bounding box center [672, 598] width 215 height 35
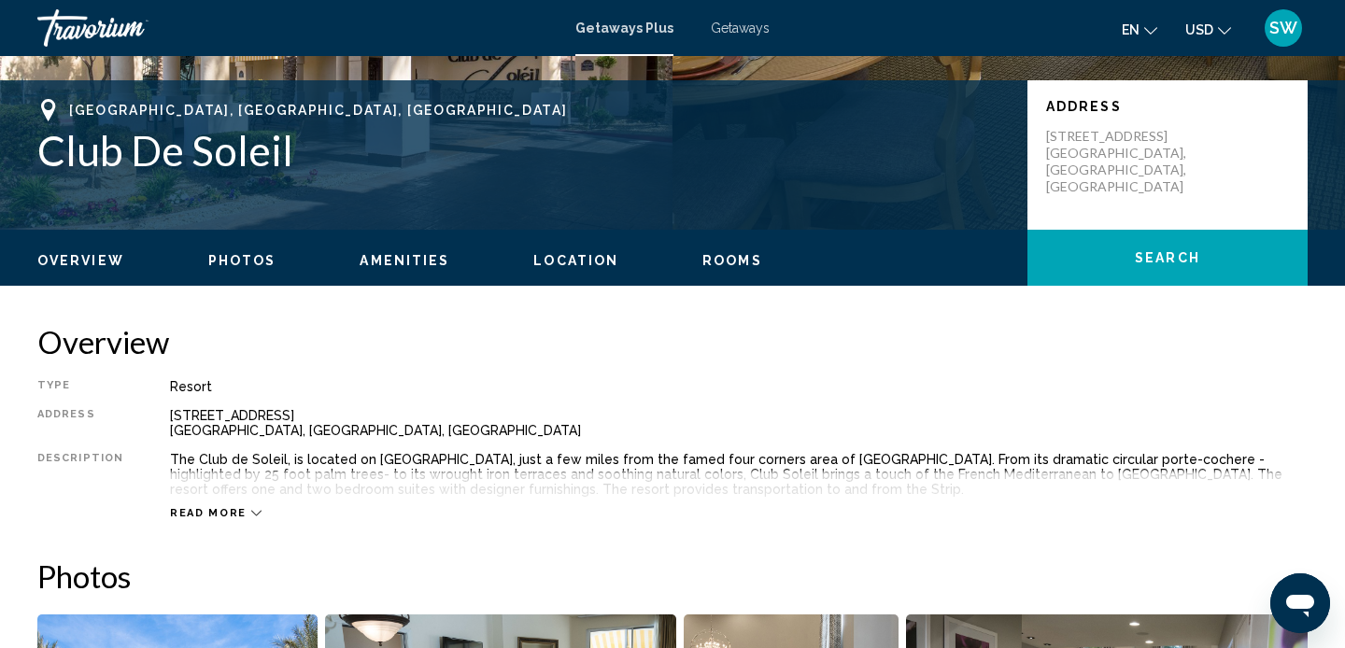
scroll to position [391, 0]
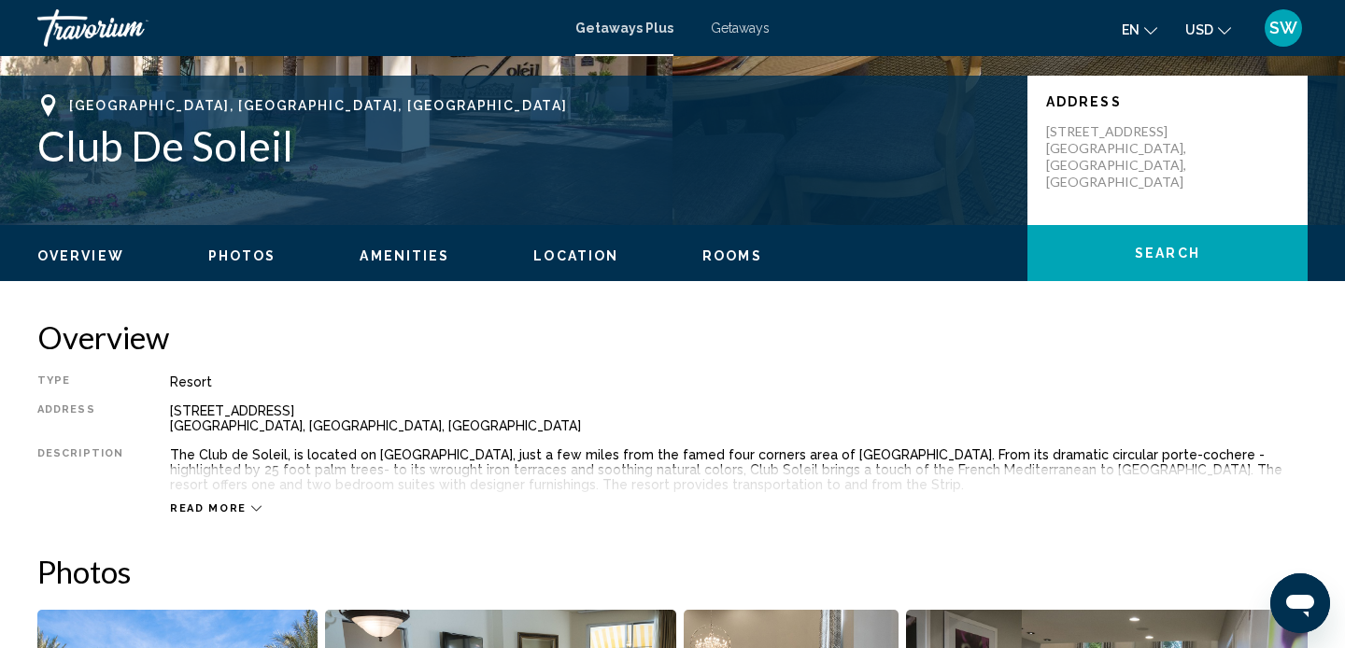
click at [194, 509] on span "Read more" at bounding box center [208, 508] width 77 height 12
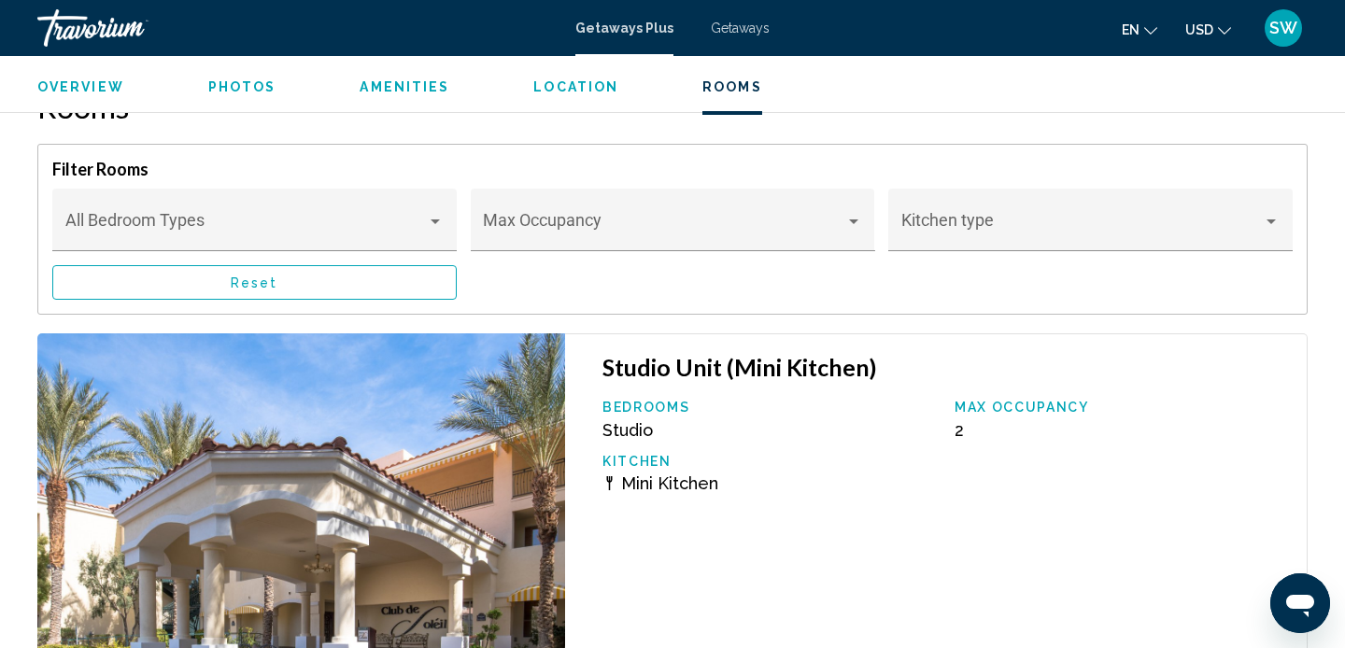
scroll to position [3279, 0]
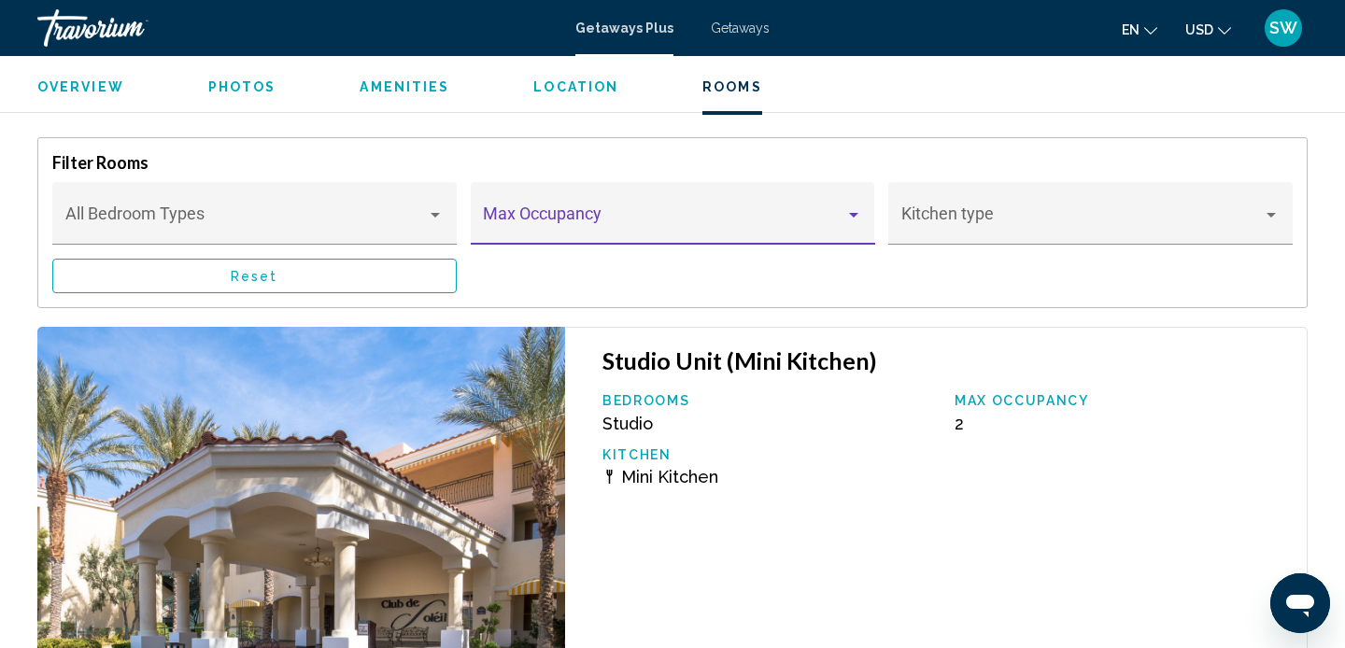
click at [856, 215] on div "Main content" at bounding box center [853, 215] width 9 height 5
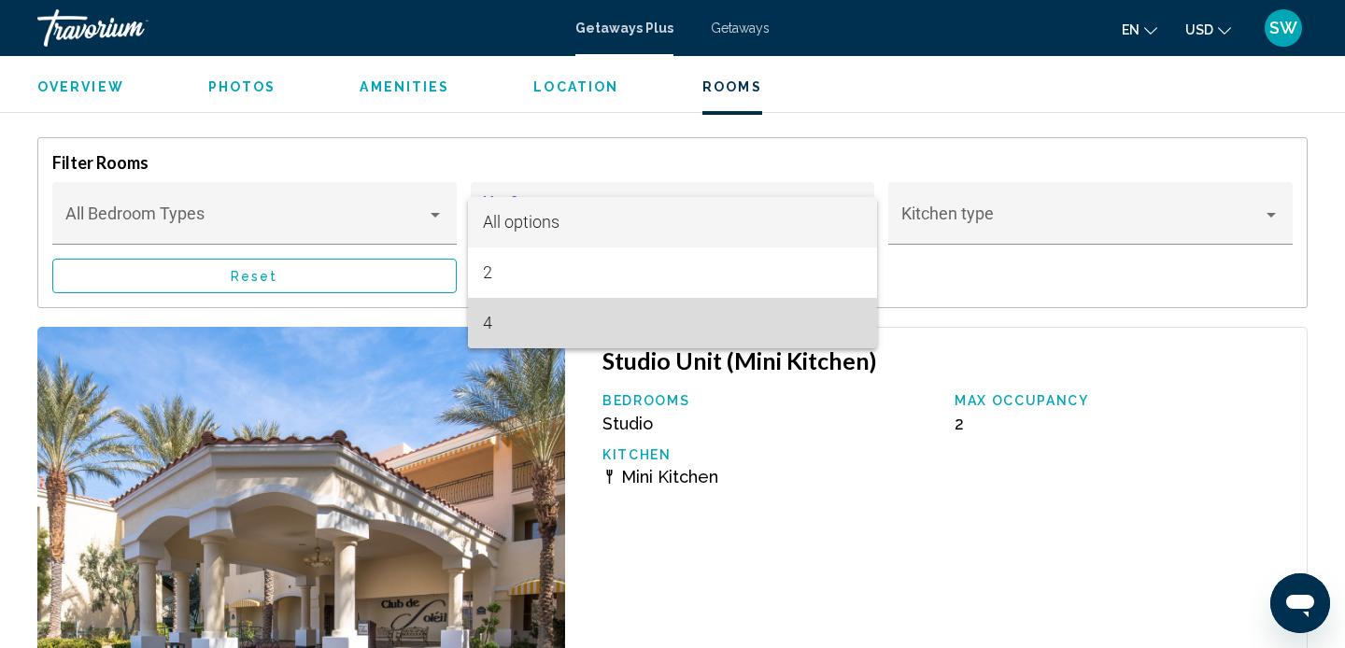
click at [679, 316] on span "4" at bounding box center [672, 323] width 379 height 50
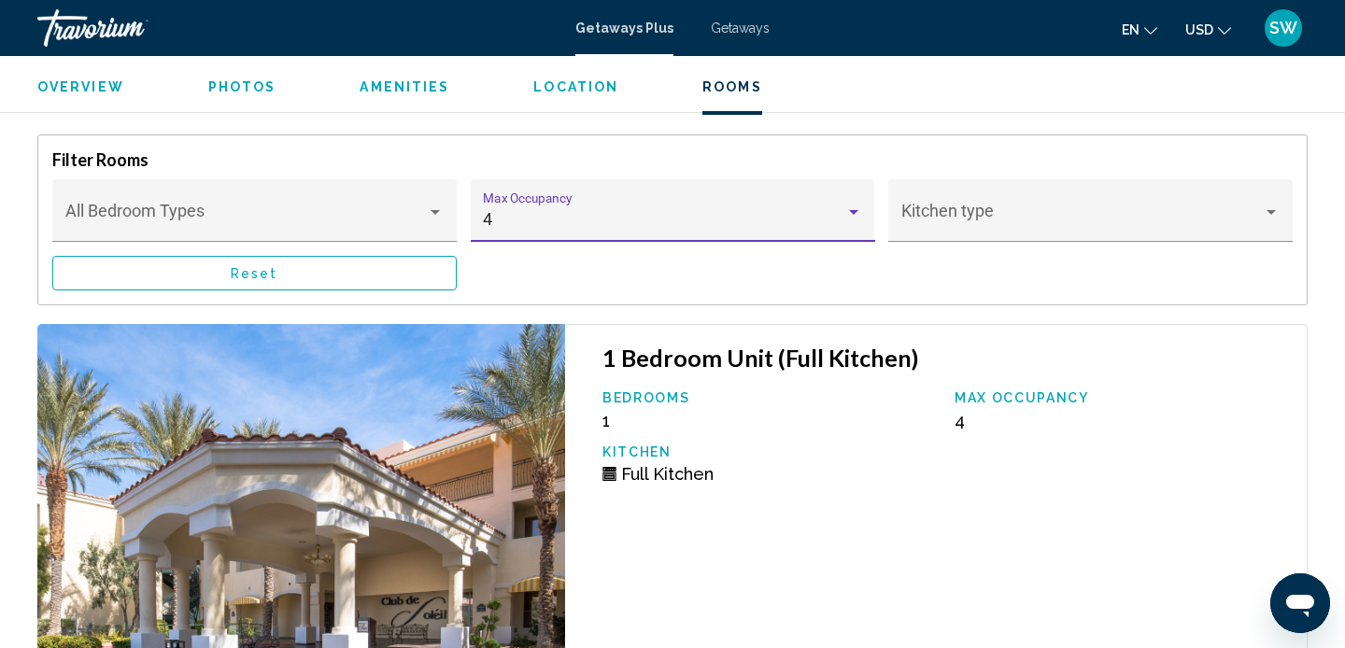
scroll to position [3272, 0]
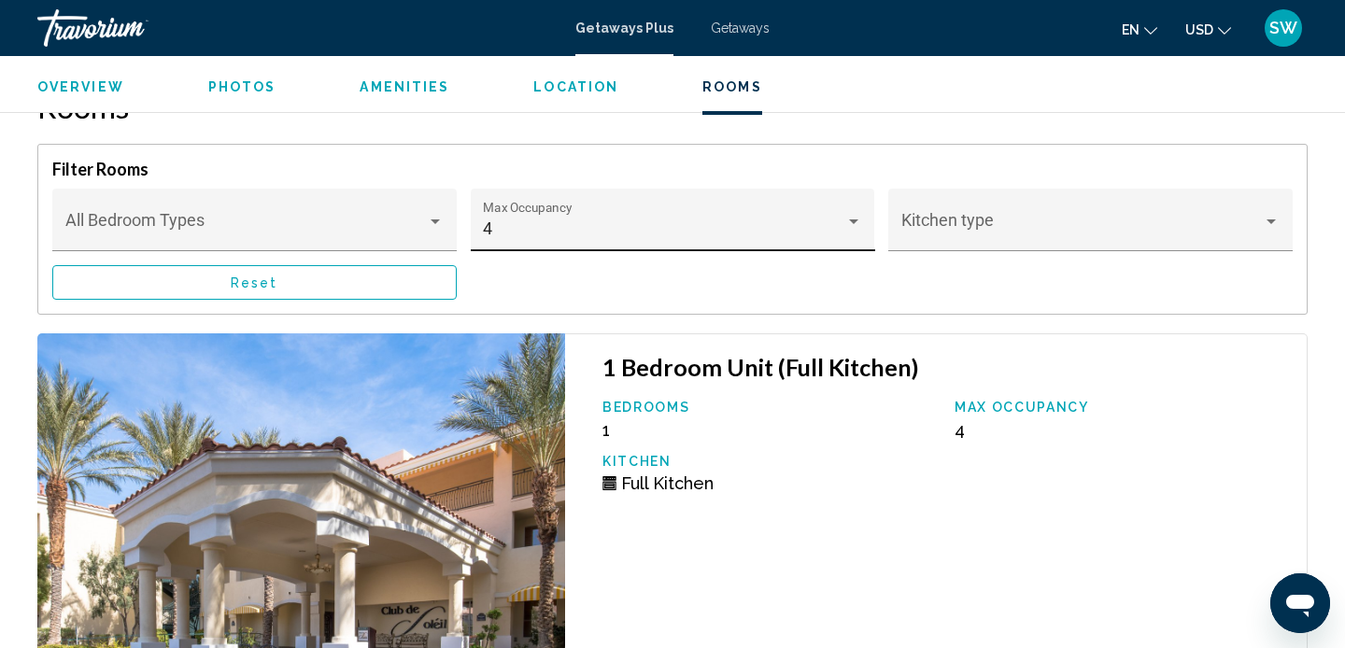
click at [545, 213] on div "4 Max Occupancy" at bounding box center [672, 226] width 379 height 49
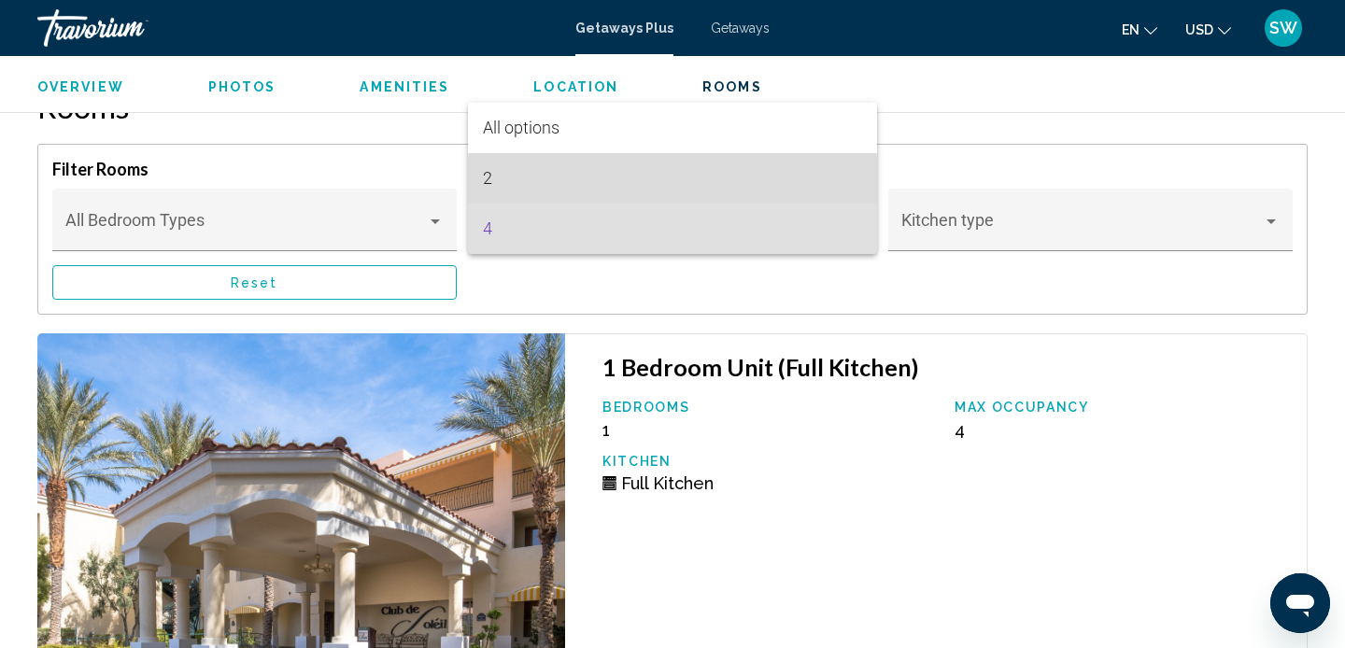
click at [516, 177] on span "2" at bounding box center [672, 178] width 379 height 50
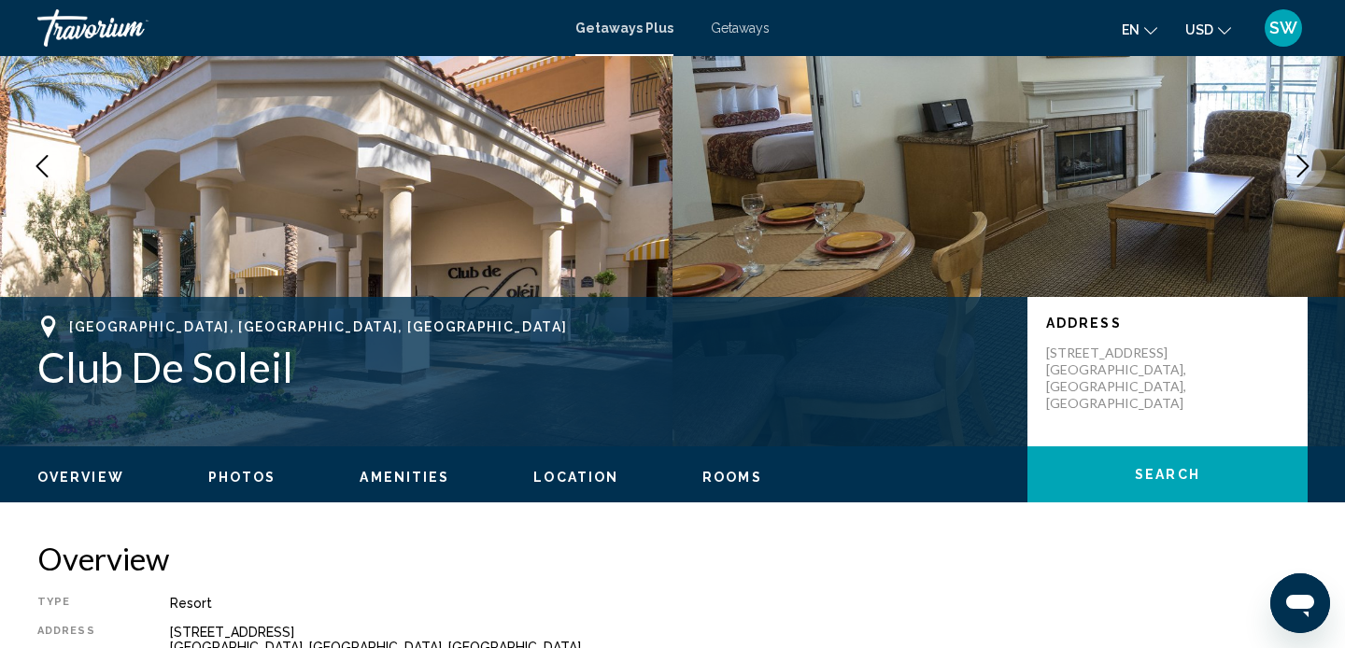
scroll to position [0, 0]
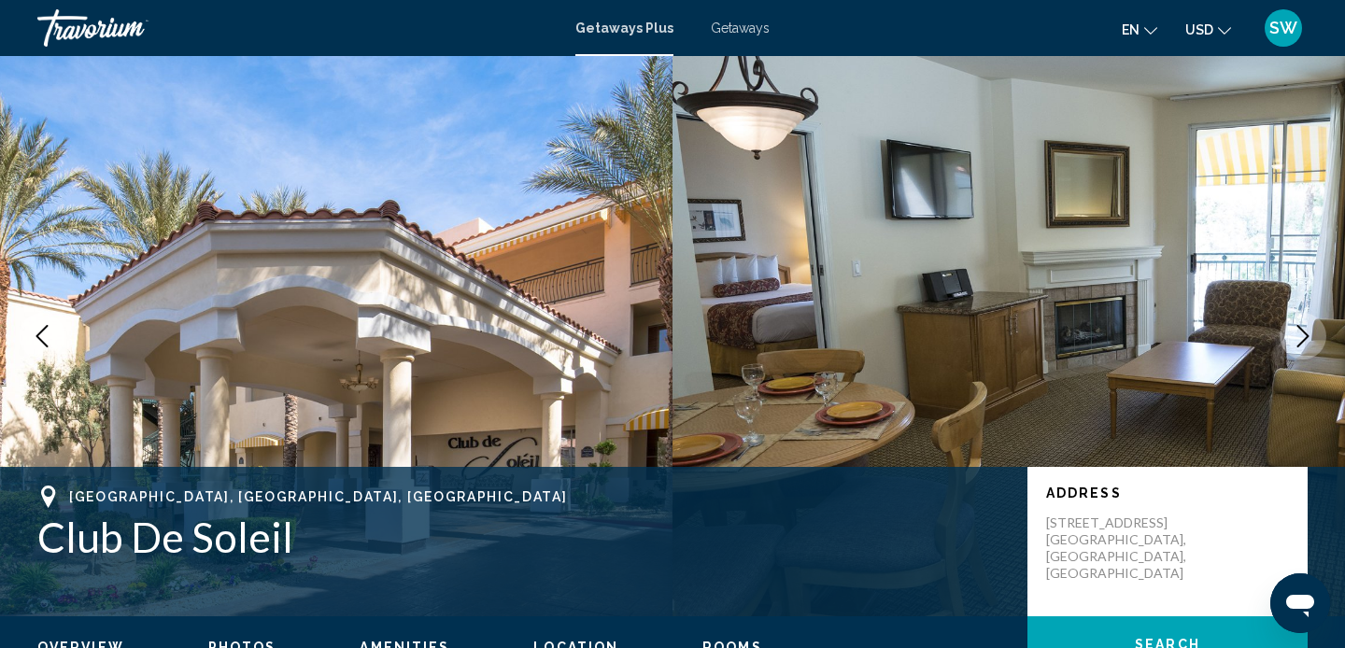
click at [533, 241] on img "Main content" at bounding box center [336, 336] width 672 height 560
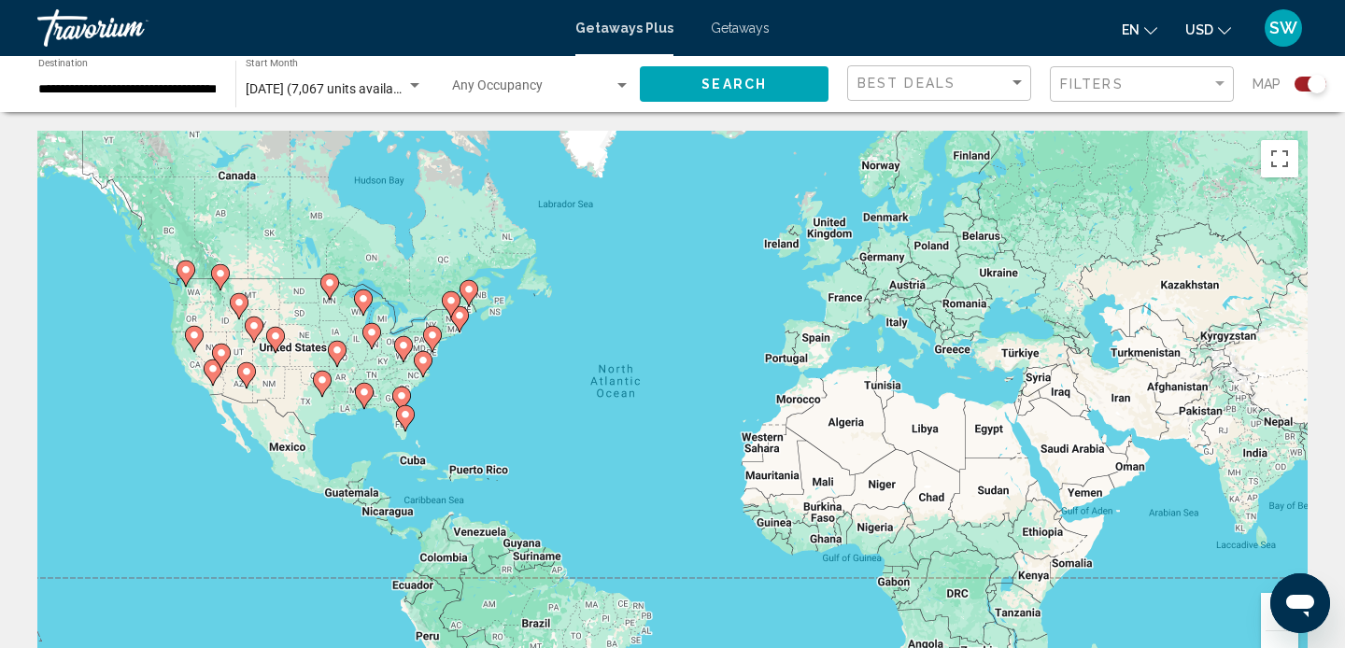
click at [223, 346] on icon "Main content" at bounding box center [221, 357] width 17 height 24
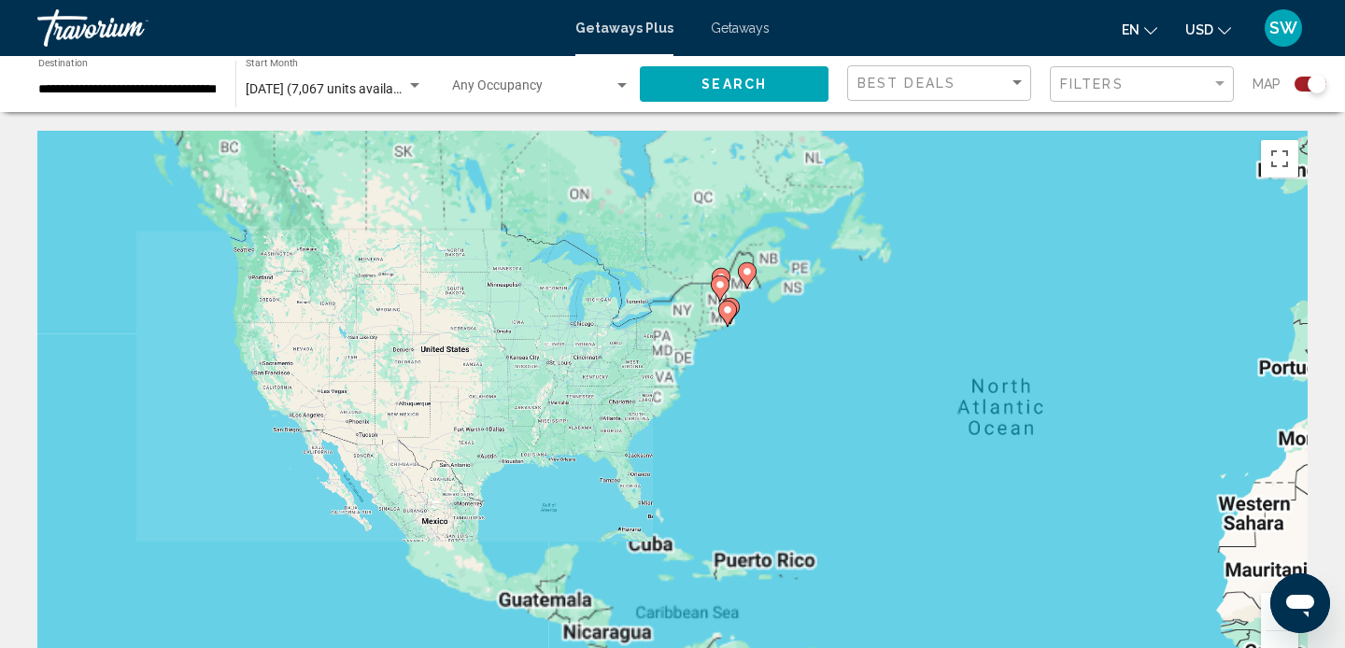
click at [223, 346] on div "To activate drag with keyboard, press Alt + Enter. Once in keyboard drag state,…" at bounding box center [672, 411] width 1270 height 560
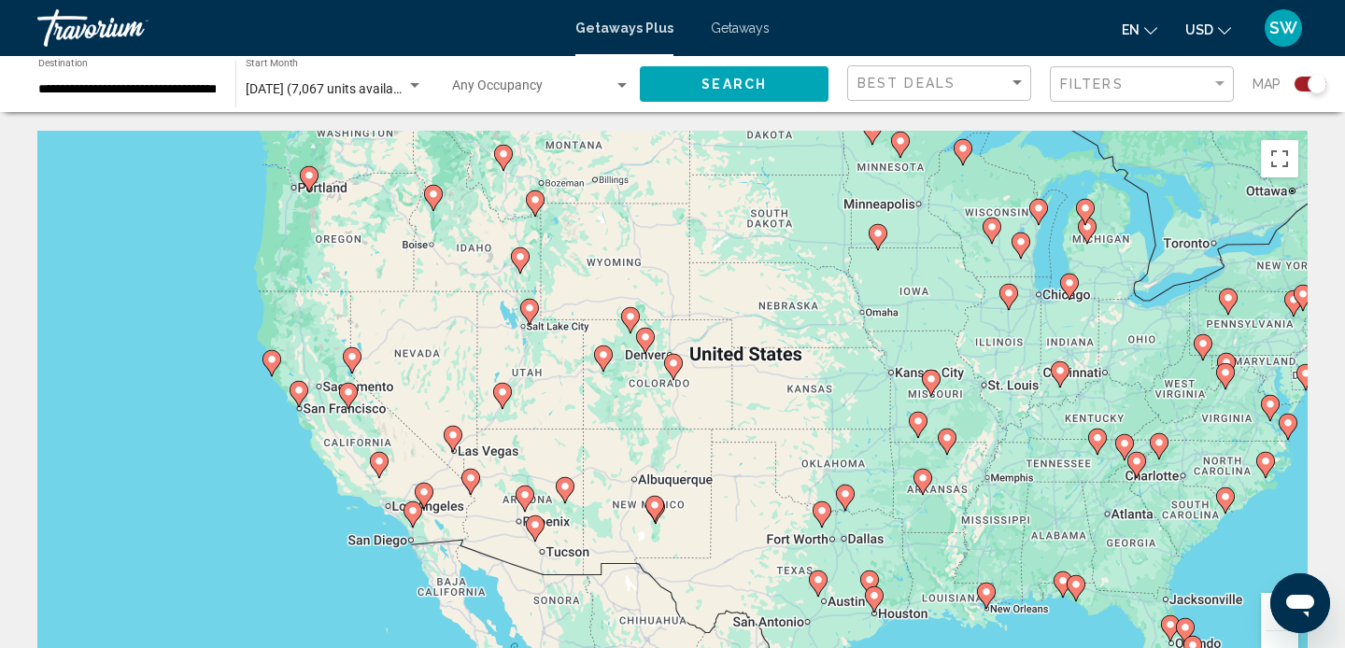
click at [451, 429] on icon "Main content" at bounding box center [453, 439] width 17 height 24
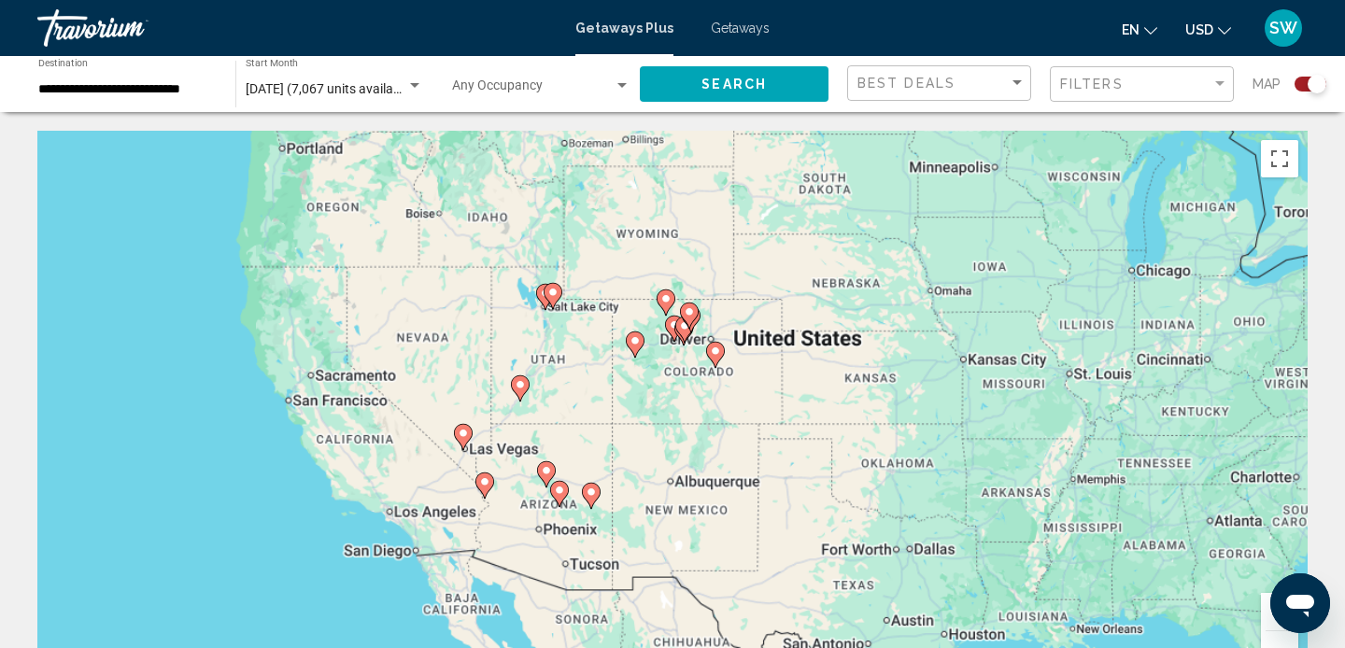
click at [451, 429] on div "To activate drag with keyboard, press Alt + Enter. Once in keyboard drag state,…" at bounding box center [672, 411] width 1270 height 560
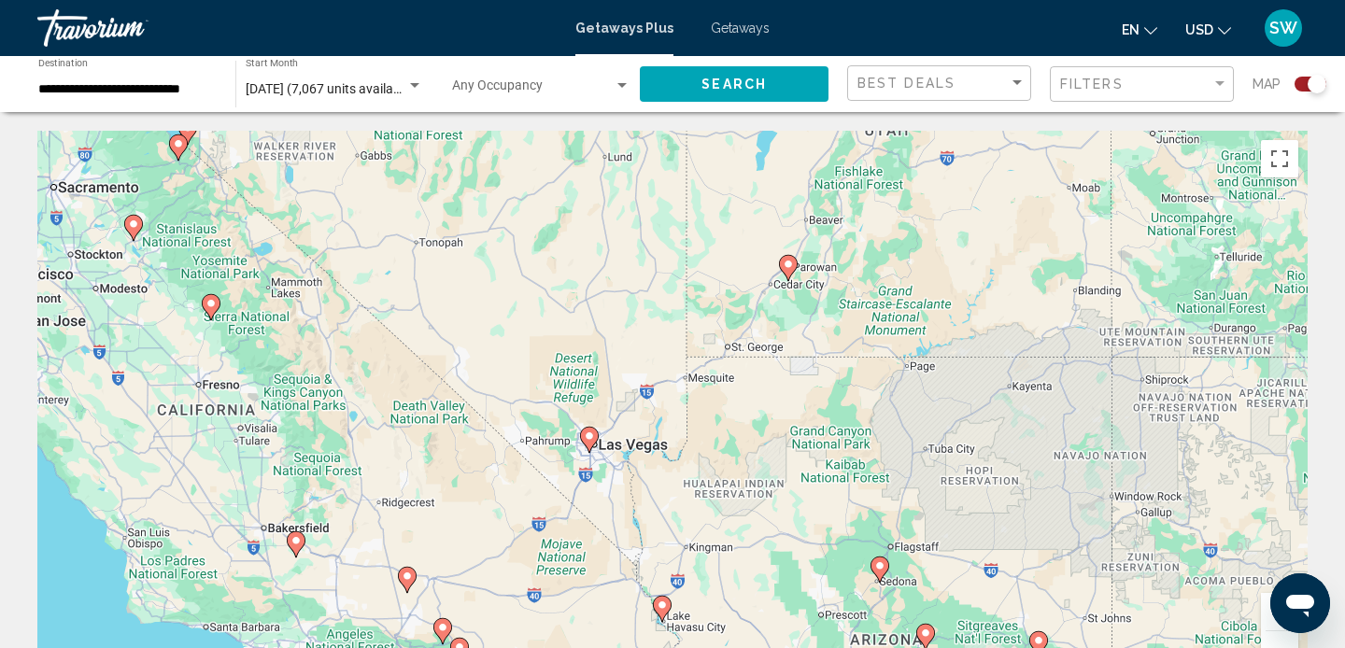
click at [586, 434] on image "Main content" at bounding box center [589, 436] width 11 height 11
type input "**********"
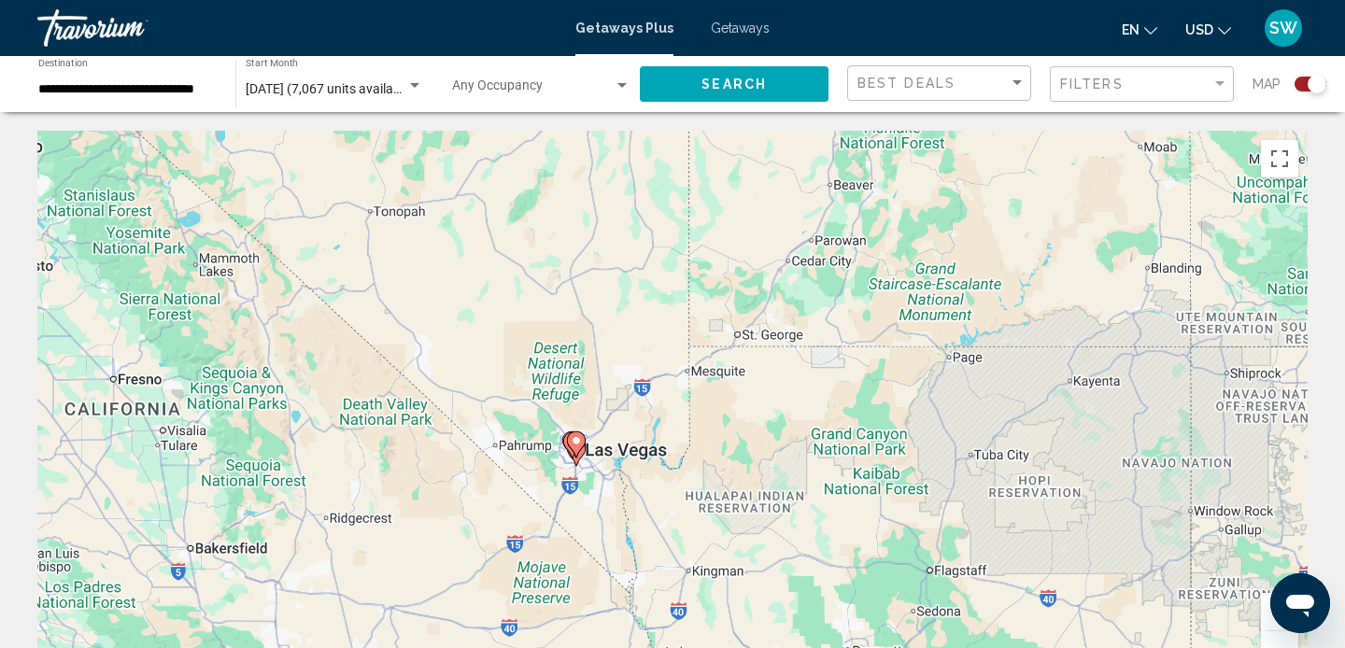
click at [586, 434] on div "To activate drag with keyboard, press Alt + Enter. Once in keyboard drag state,…" at bounding box center [672, 411] width 1270 height 560
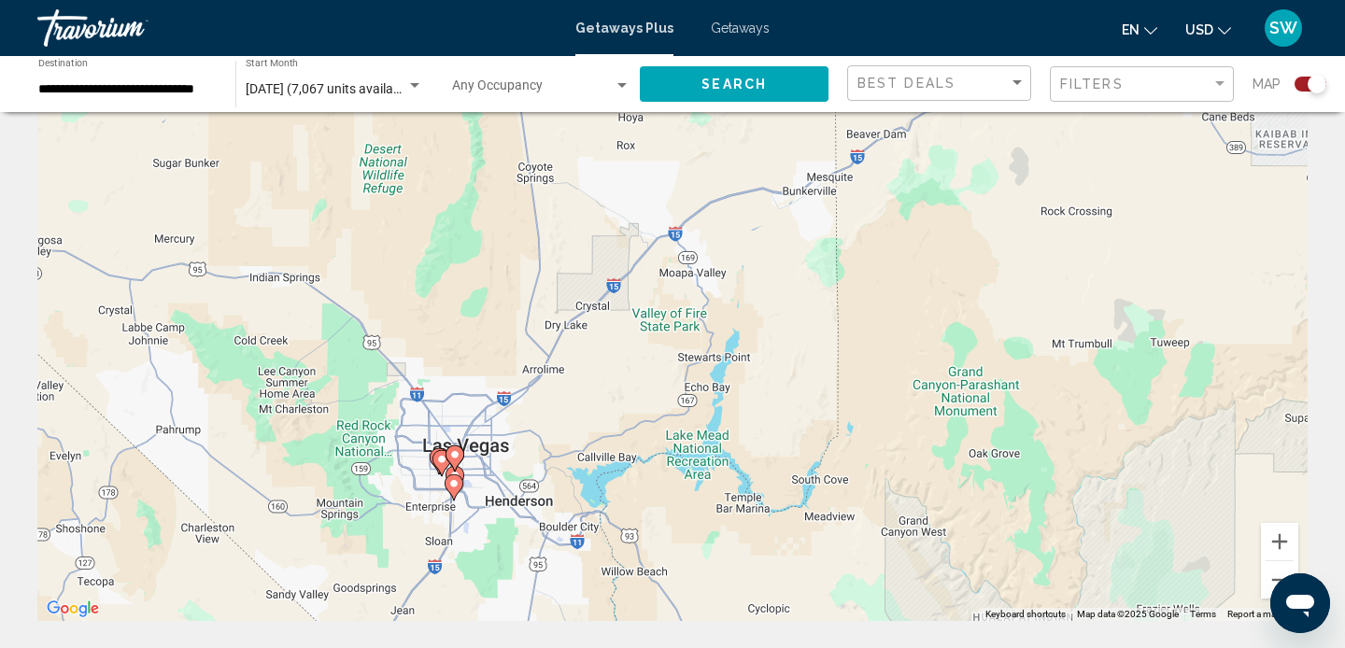
scroll to position [67, 0]
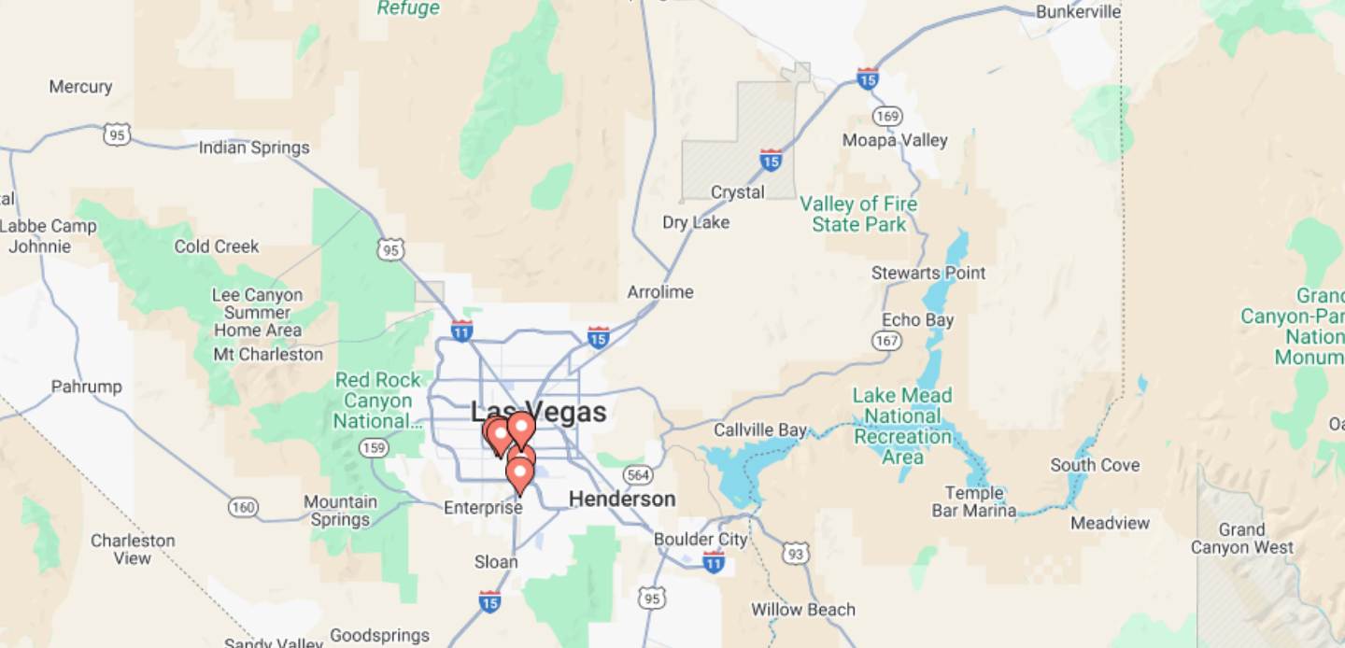
click at [454, 456] on image "Main content" at bounding box center [454, 457] width 11 height 11
click at [672, 344] on div "To activate drag with keyboard, press Alt + Enter. Once in keyboard drag state,…" at bounding box center [1307, 344] width 1270 height 0
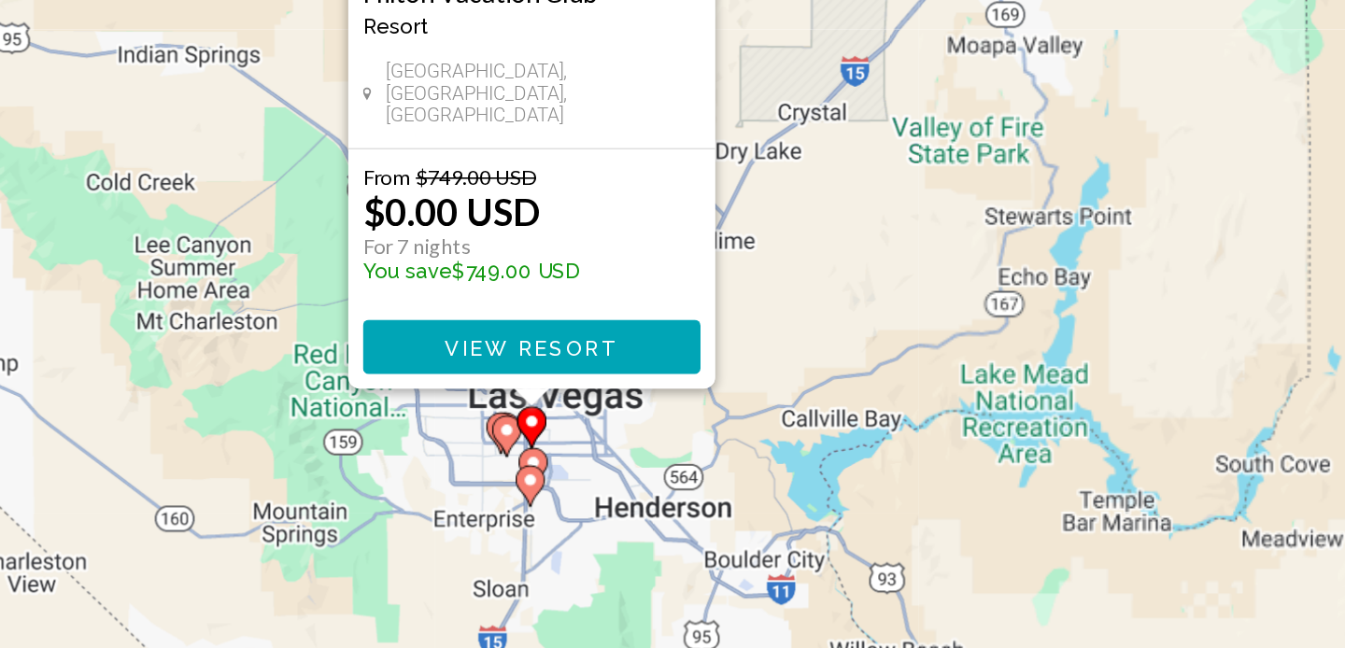
scroll to position [0, 0]
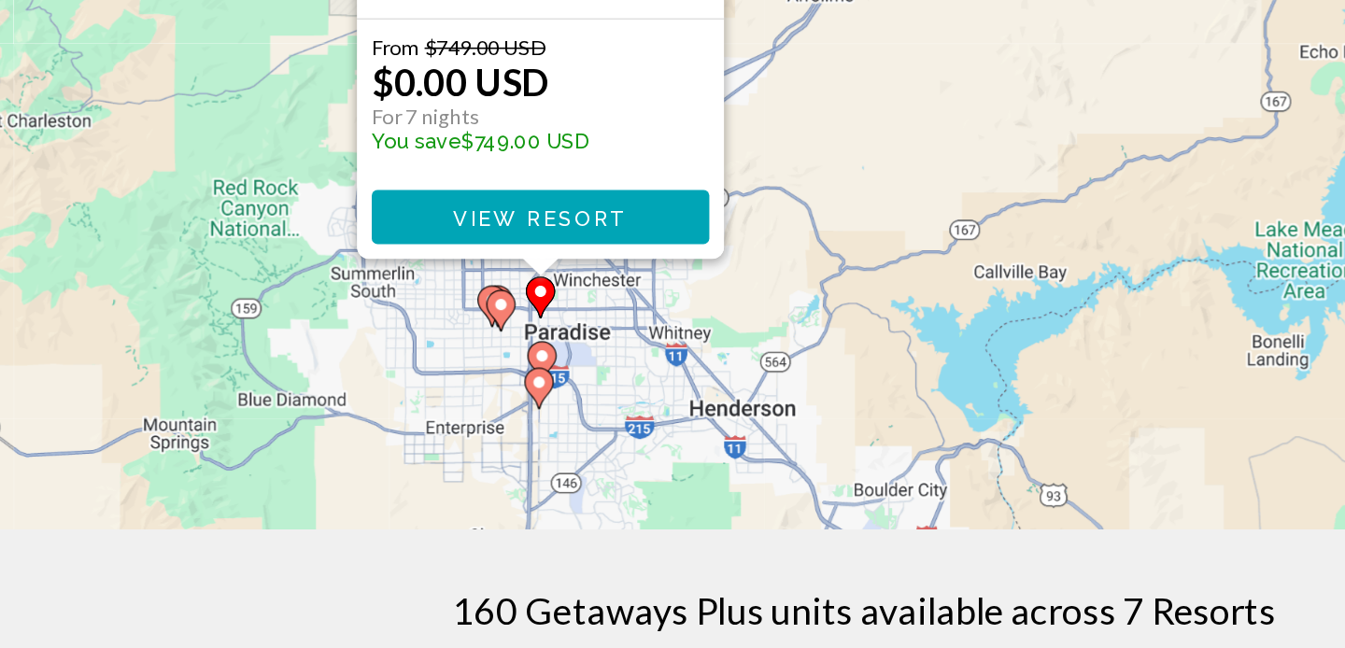
click at [583, 476] on div "To activate drag with keyboard, press Alt + Enter. Once in keyboard drag state,…" at bounding box center [672, 292] width 1270 height 560
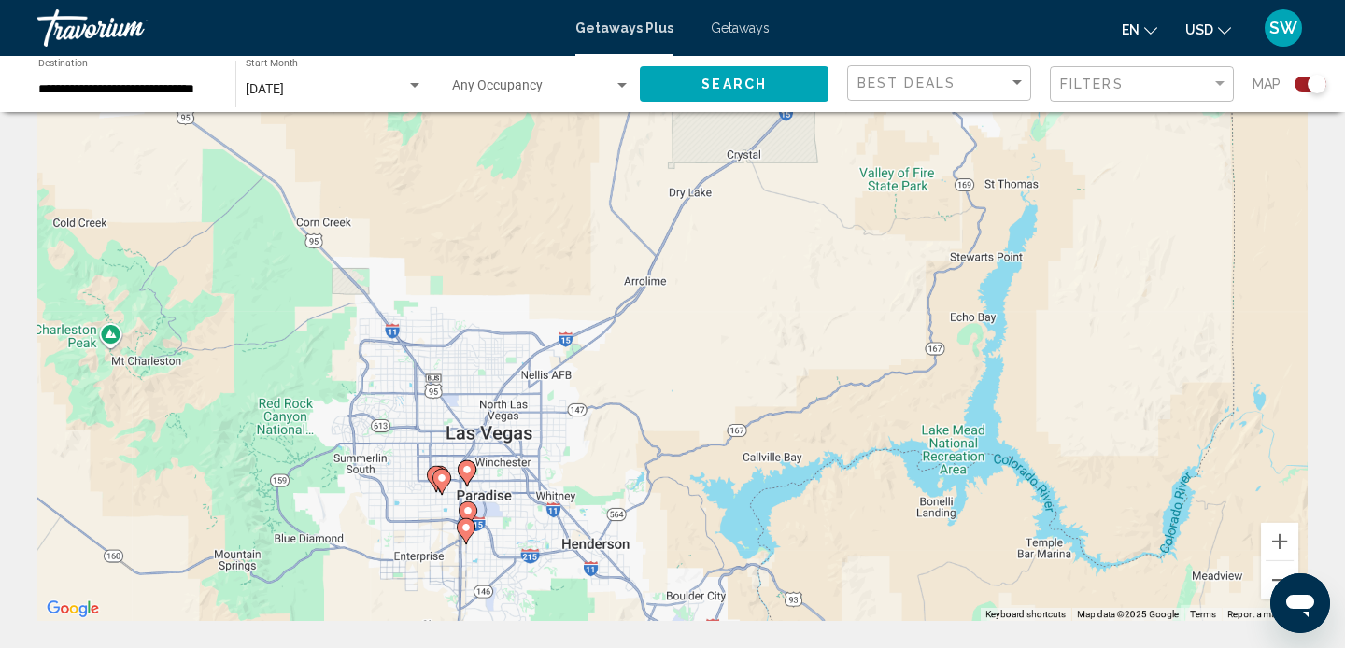
scroll to position [92, 0]
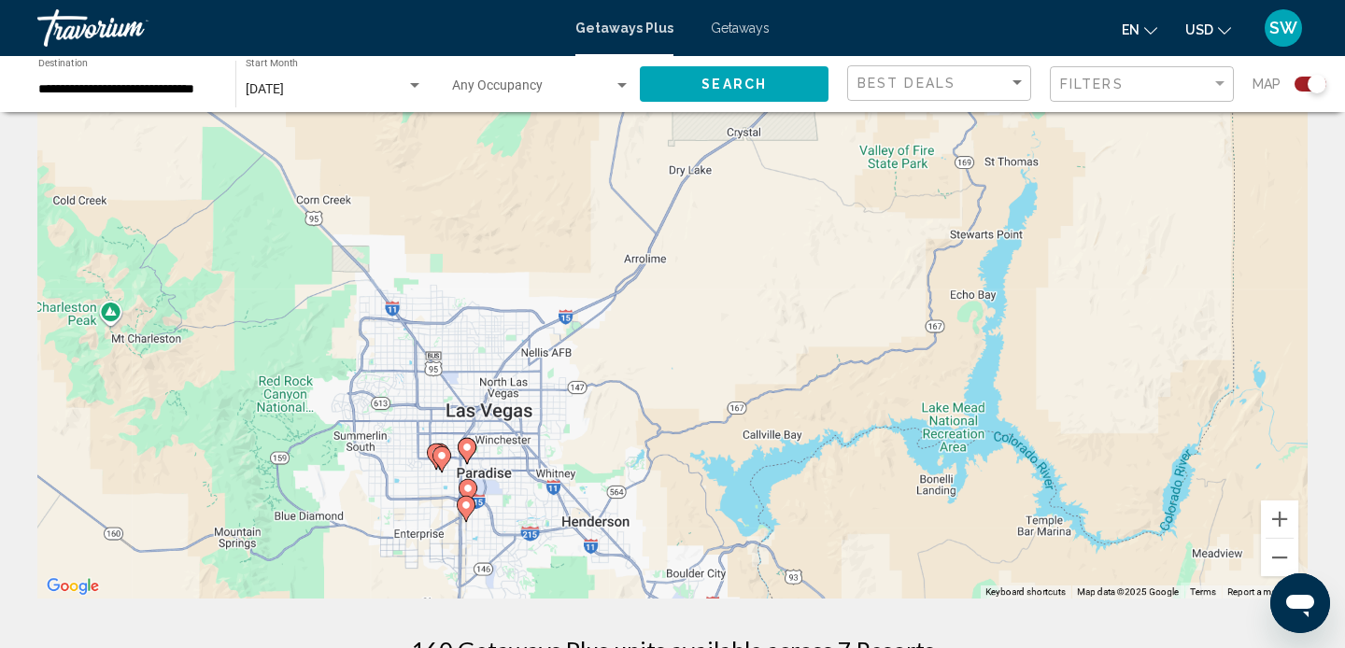
click at [552, 401] on div "To activate drag with keyboard, press Alt + Enter. Once in keyboard drag state,…" at bounding box center [672, 318] width 1270 height 560
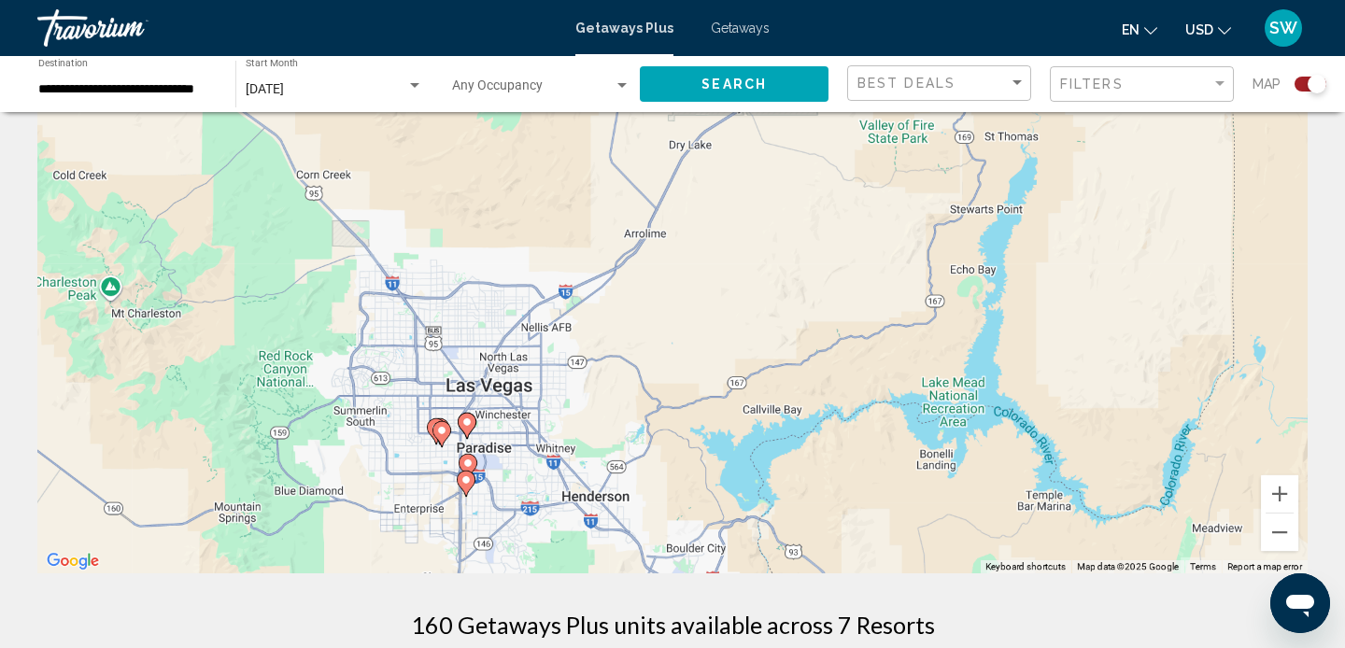
scroll to position [122, 0]
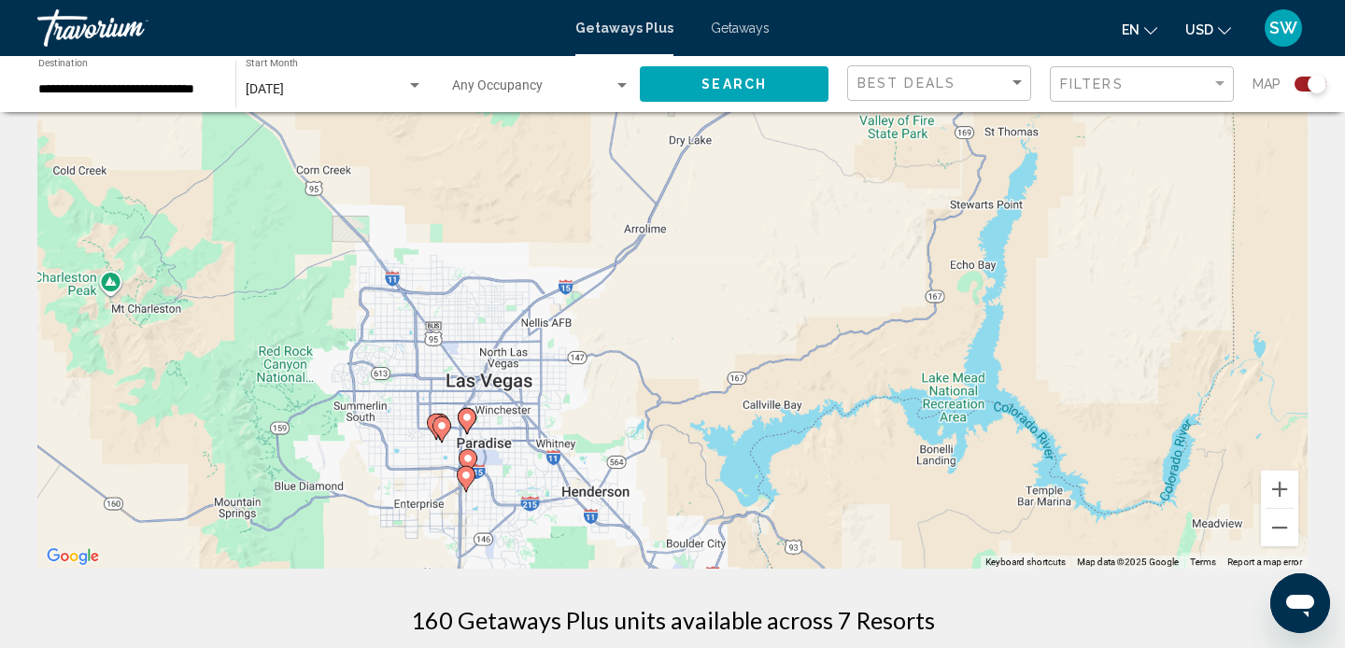
click at [441, 425] on image "Main content" at bounding box center [441, 425] width 11 height 11
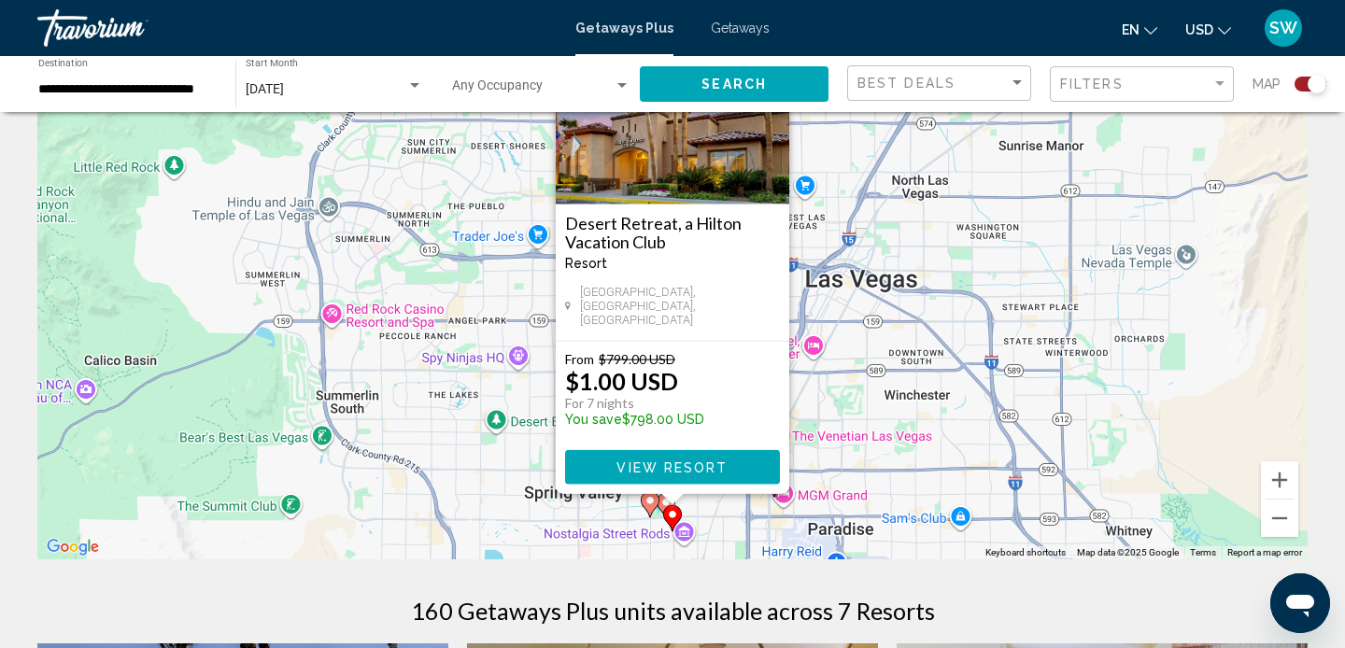
scroll to position [134, 0]
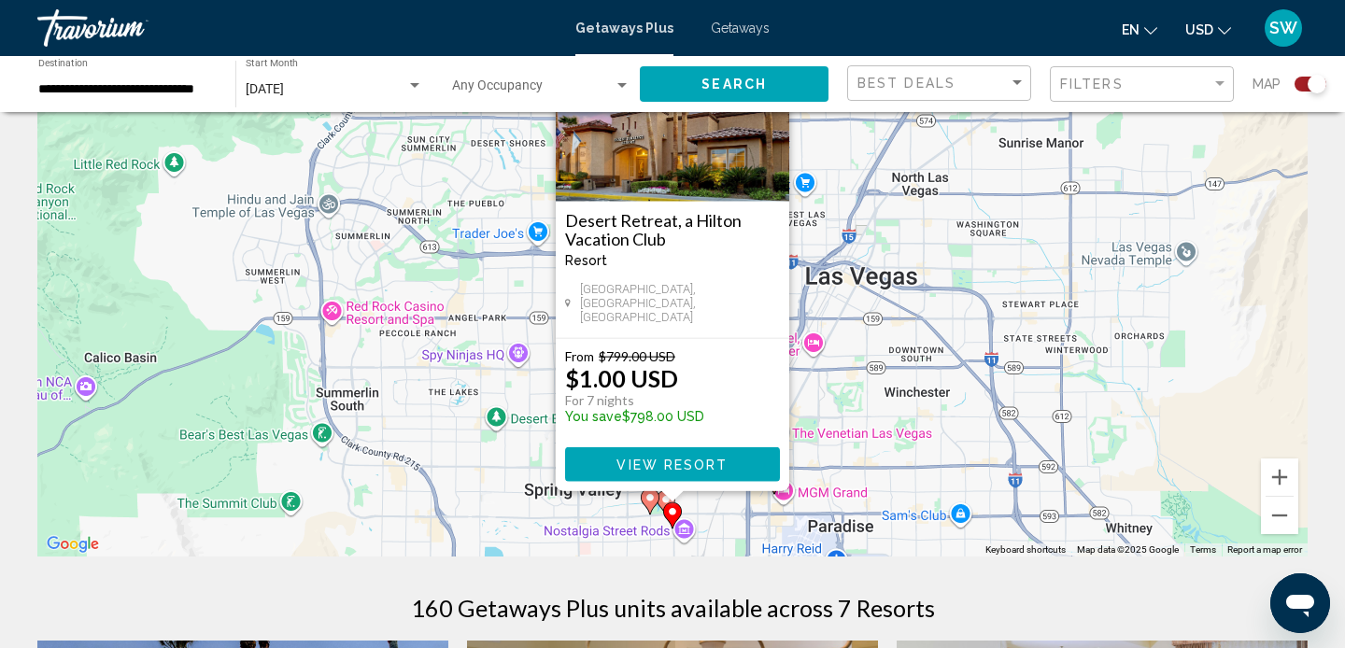
click at [925, 373] on div "To activate drag with keyboard, press Alt + Enter. Once in keyboard drag state,…" at bounding box center [672, 276] width 1270 height 560
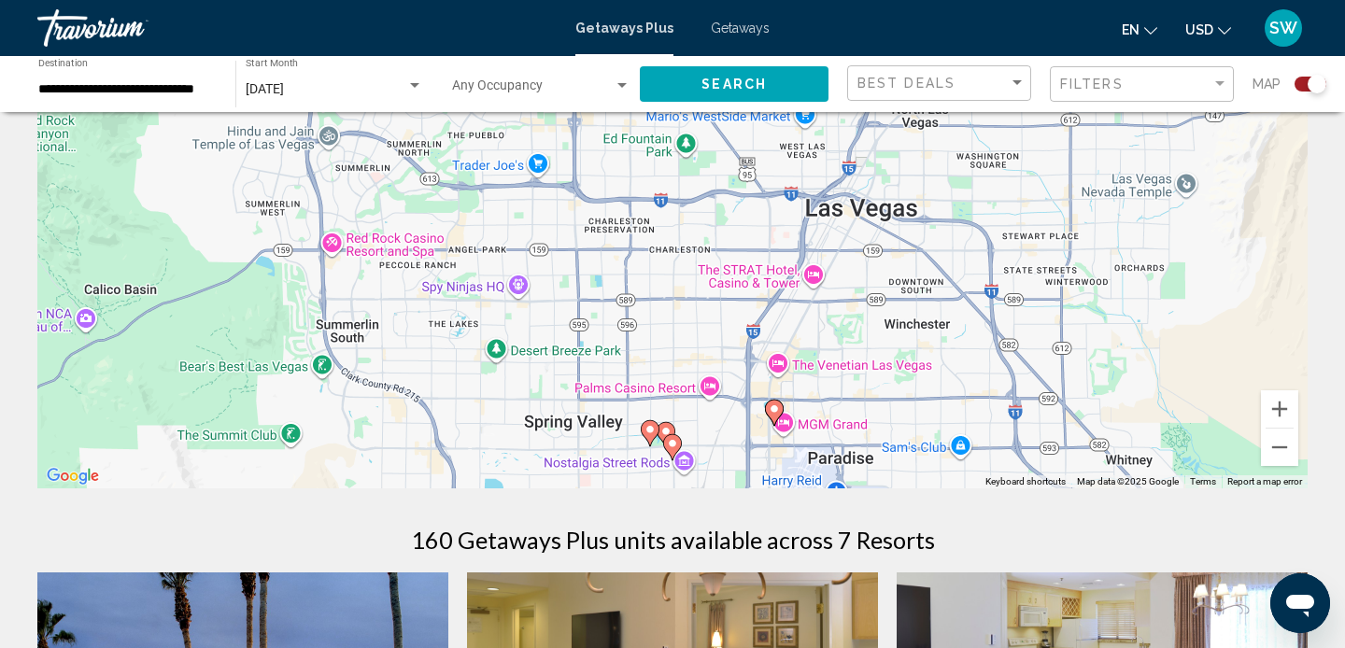
scroll to position [223, 0]
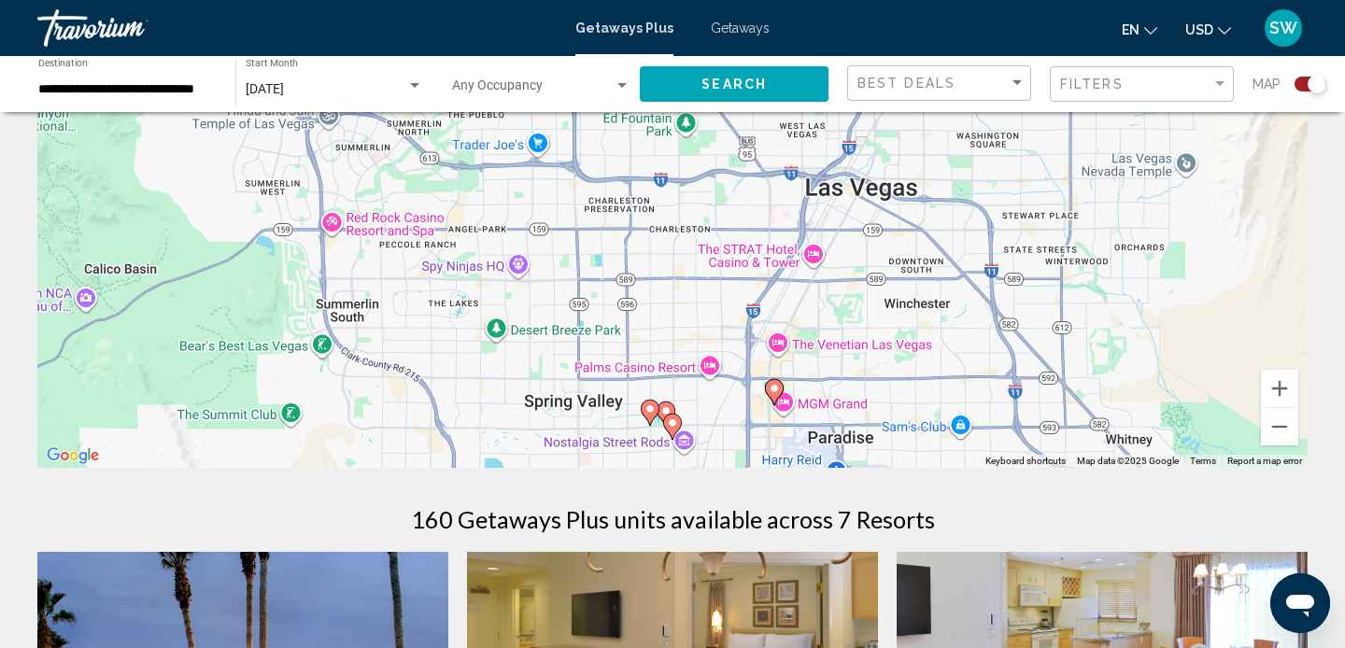
click at [667, 405] on image "Main content" at bounding box center [665, 410] width 11 height 11
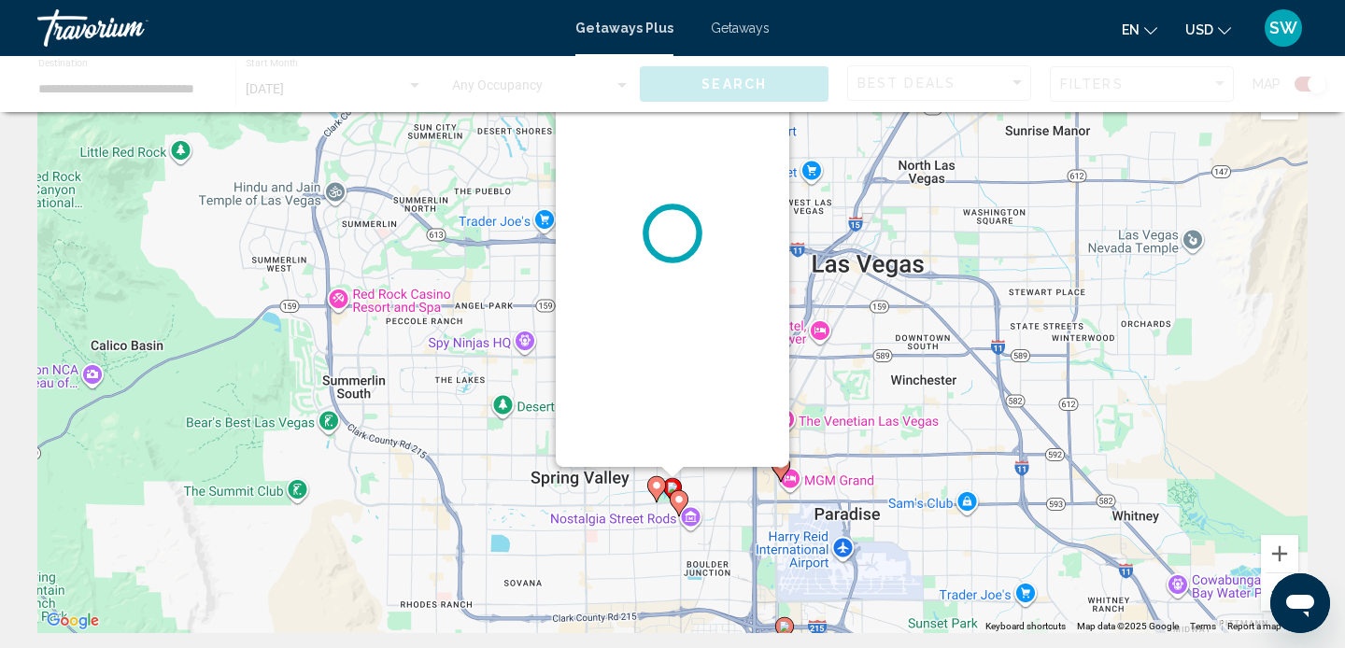
scroll to position [0, 0]
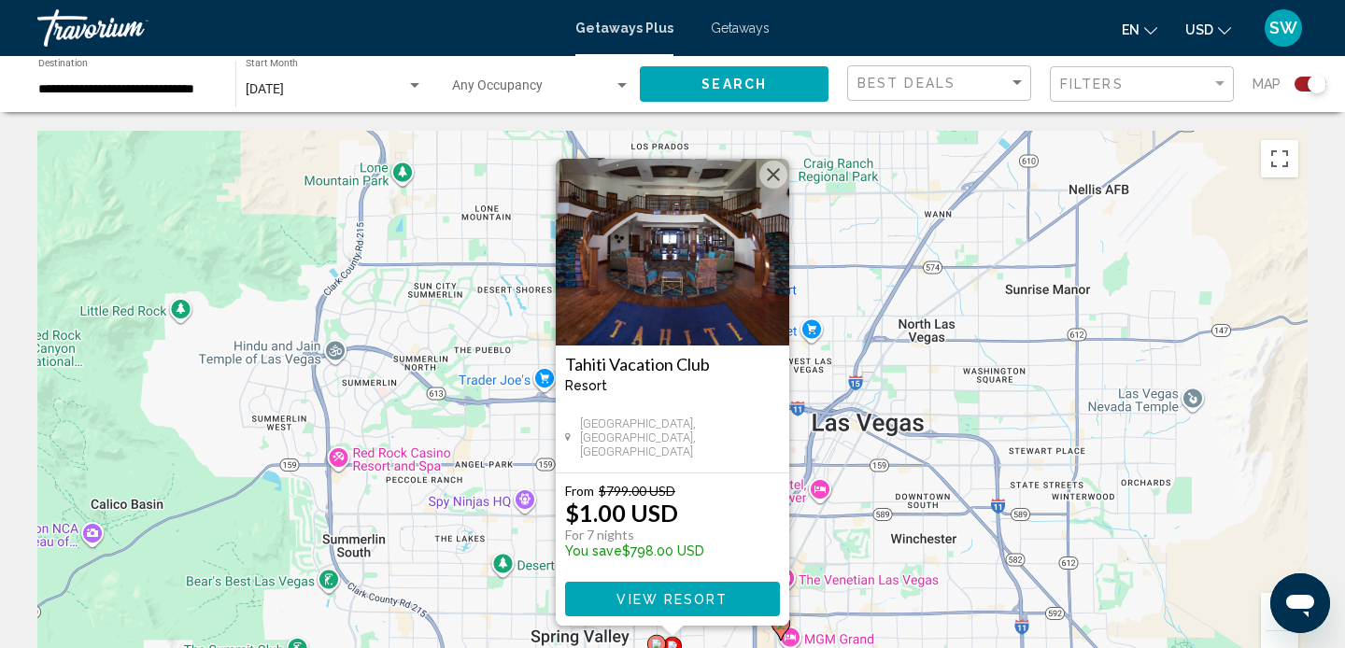
click at [879, 447] on div "To activate drag with keyboard, press Alt + Enter. Once in keyboard drag state,…" at bounding box center [672, 411] width 1270 height 560
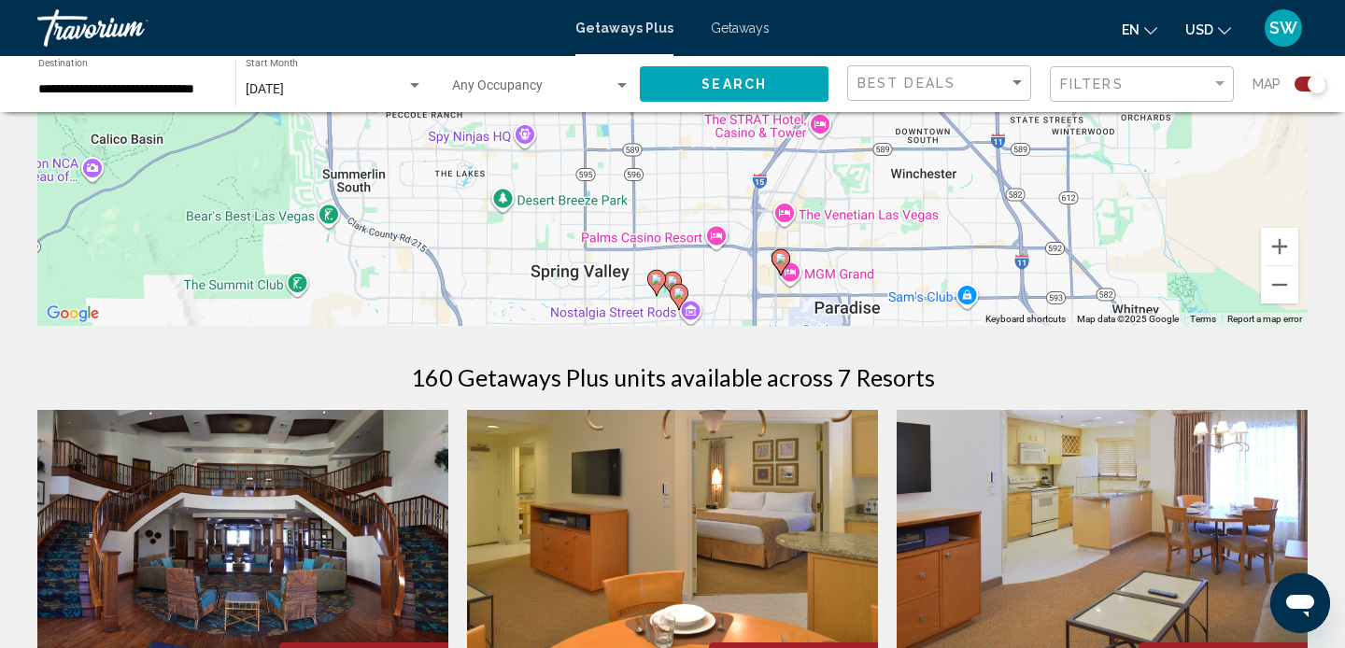
scroll to position [370, 0]
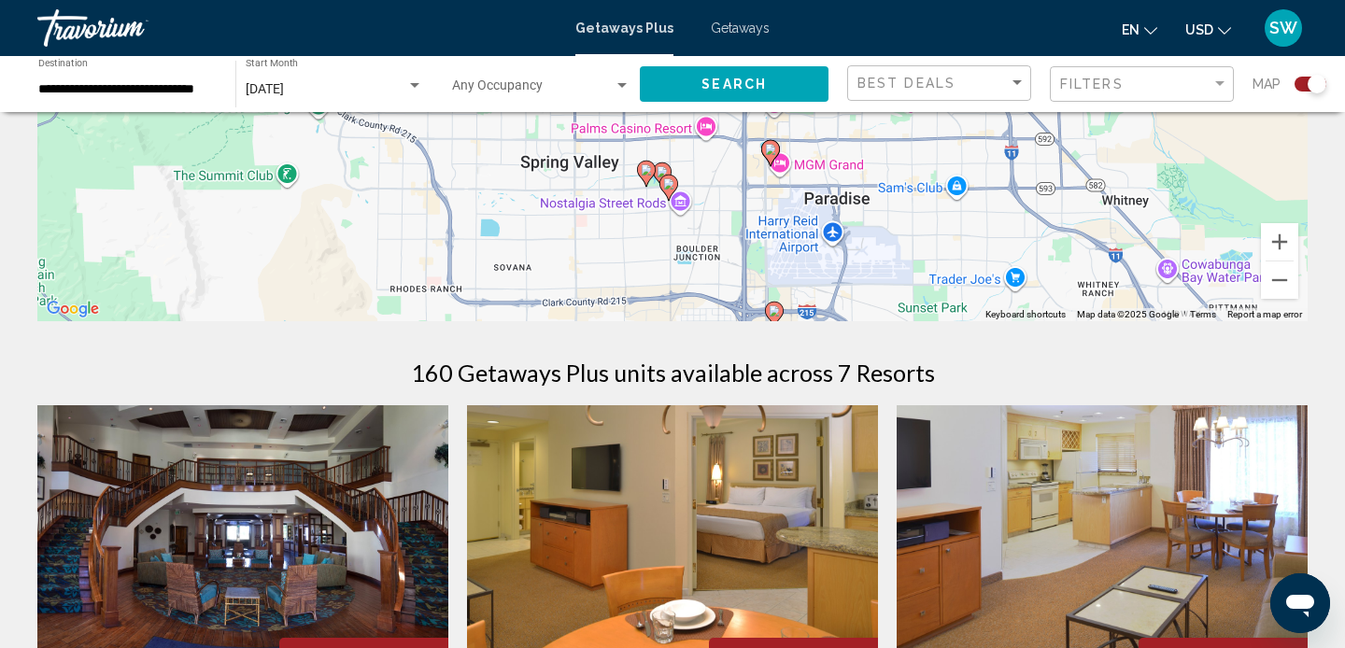
drag, startPoint x: 877, startPoint y: 231, endPoint x: 867, endPoint y: 125, distance: 106.0
click at [867, 123] on div "To activate drag with keyboard, press Alt + Enter. Once in keyboard drag state,…" at bounding box center [672, 41] width 1270 height 560
click at [666, 182] on image "Main content" at bounding box center [668, 184] width 11 height 11
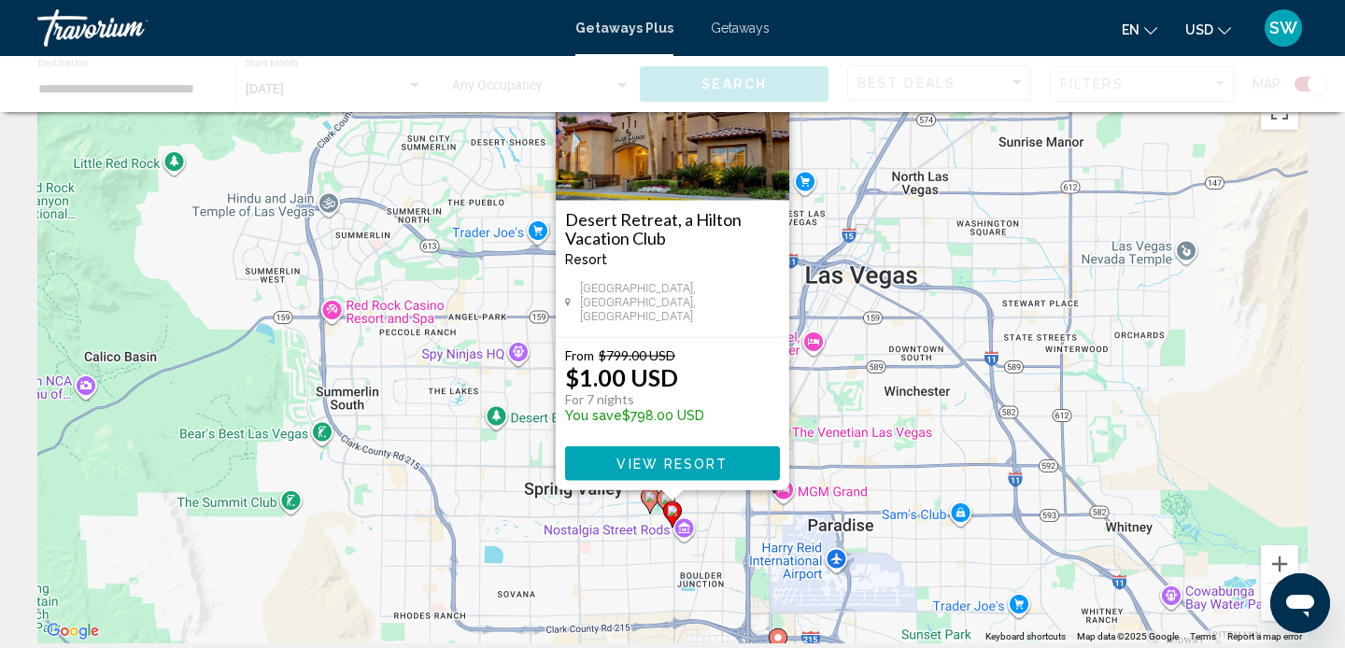
scroll to position [0, 0]
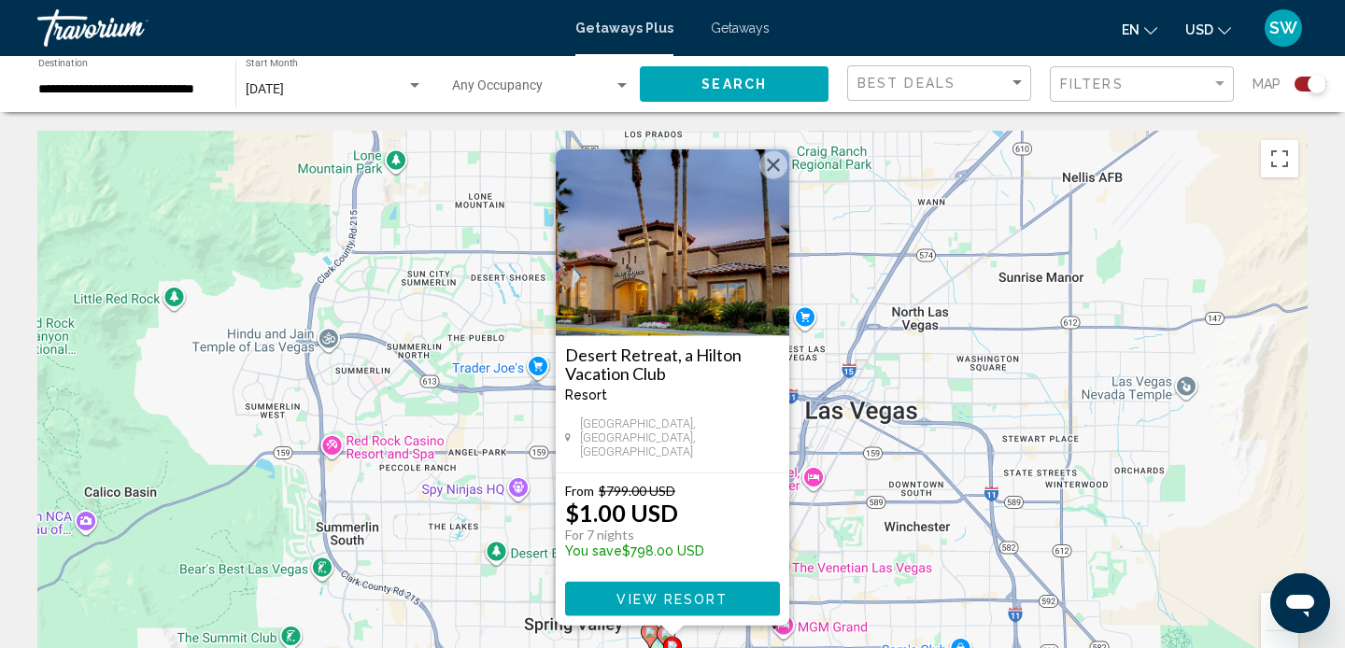
click at [851, 438] on div "To activate drag with keyboard, press Alt + Enter. Once in keyboard drag state,…" at bounding box center [672, 411] width 1270 height 560
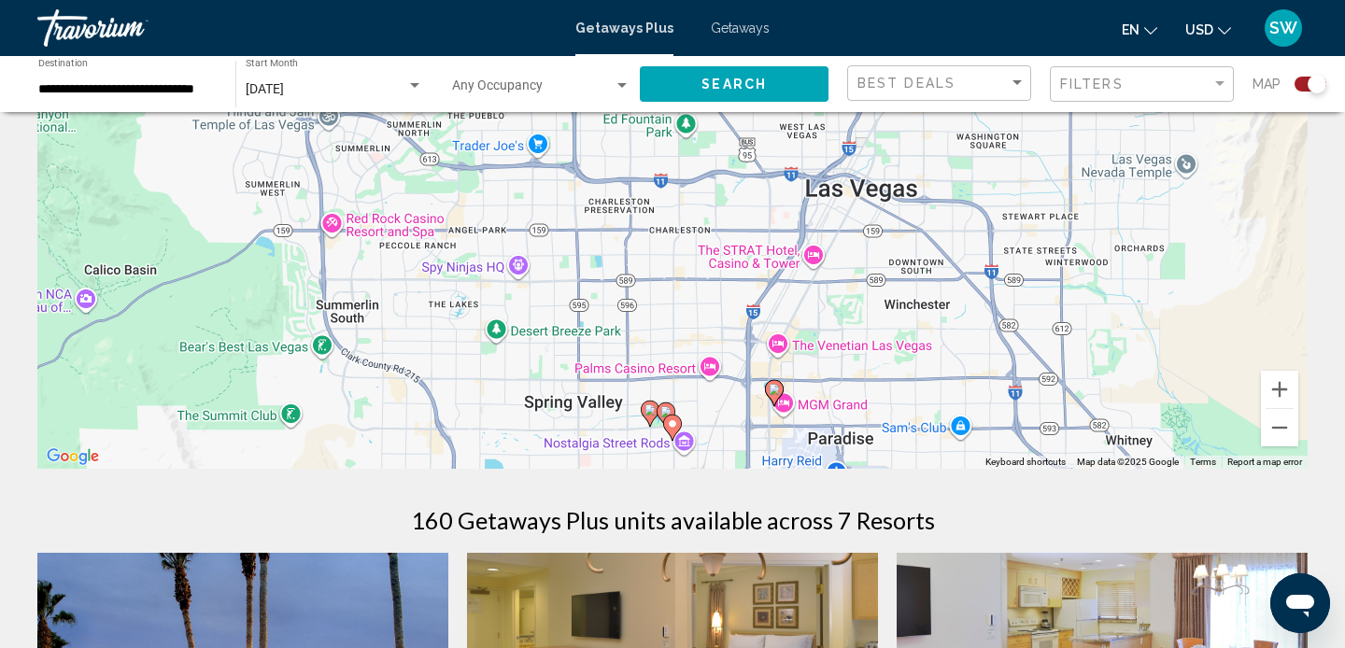
scroll to position [228, 0]
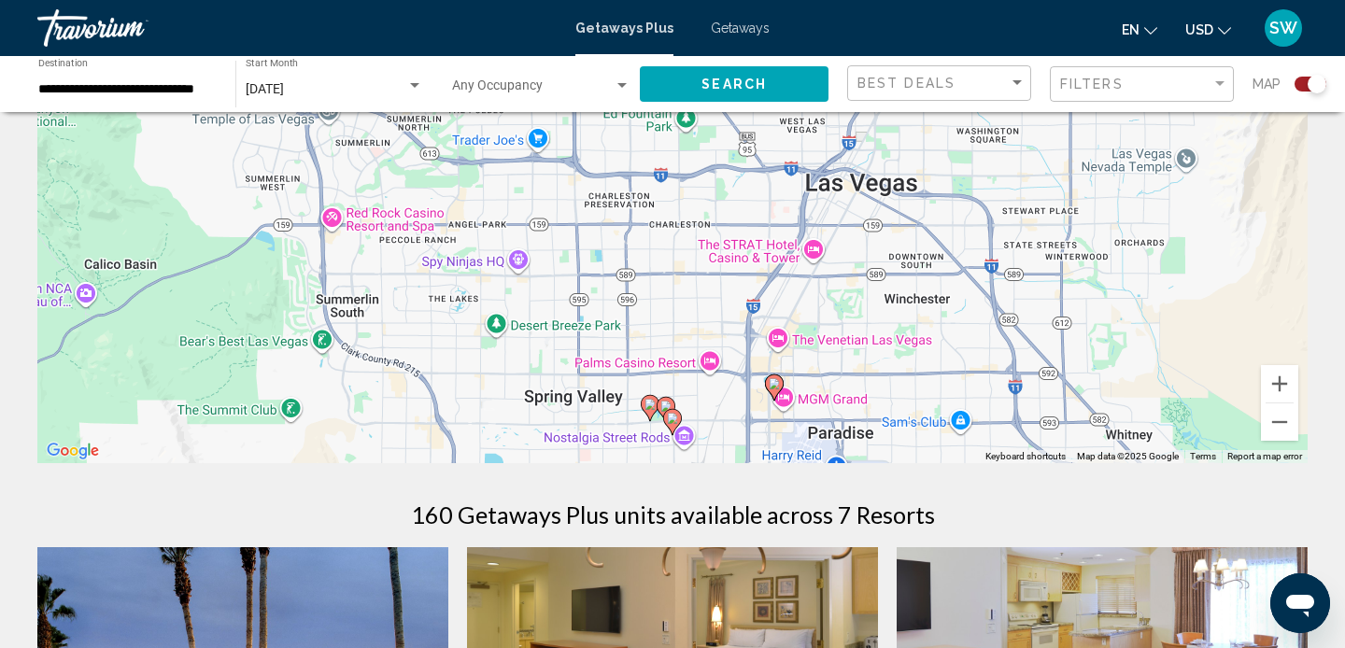
click at [652, 400] on image "Main content" at bounding box center [649, 404] width 11 height 11
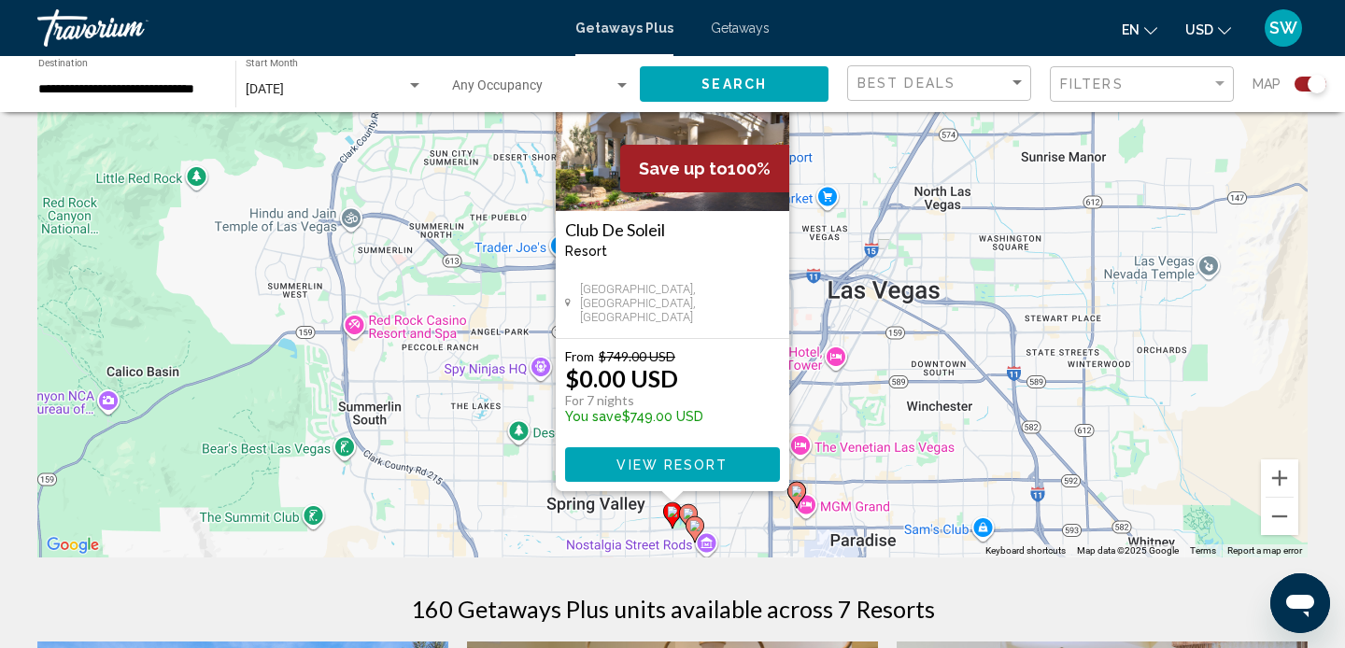
scroll to position [138, 0]
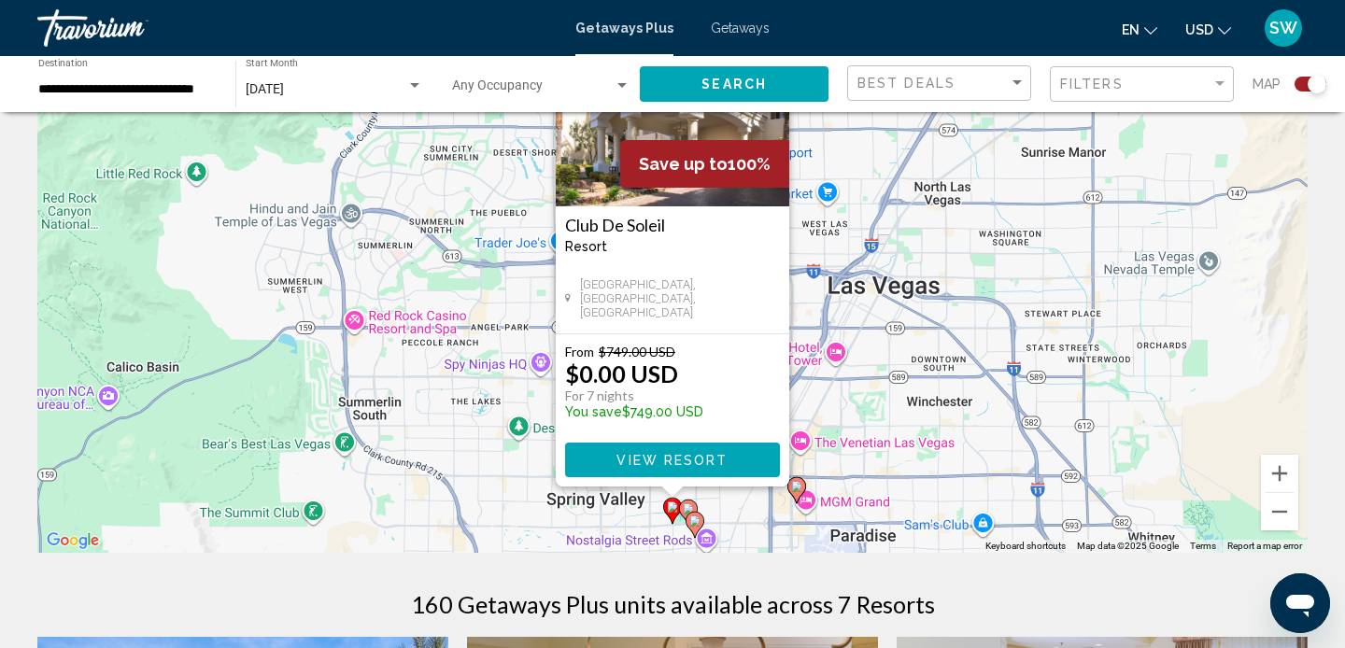
click at [900, 397] on div "To activate drag with keyboard, press Alt + Enter. Once in keyboard drag state,…" at bounding box center [672, 273] width 1270 height 560
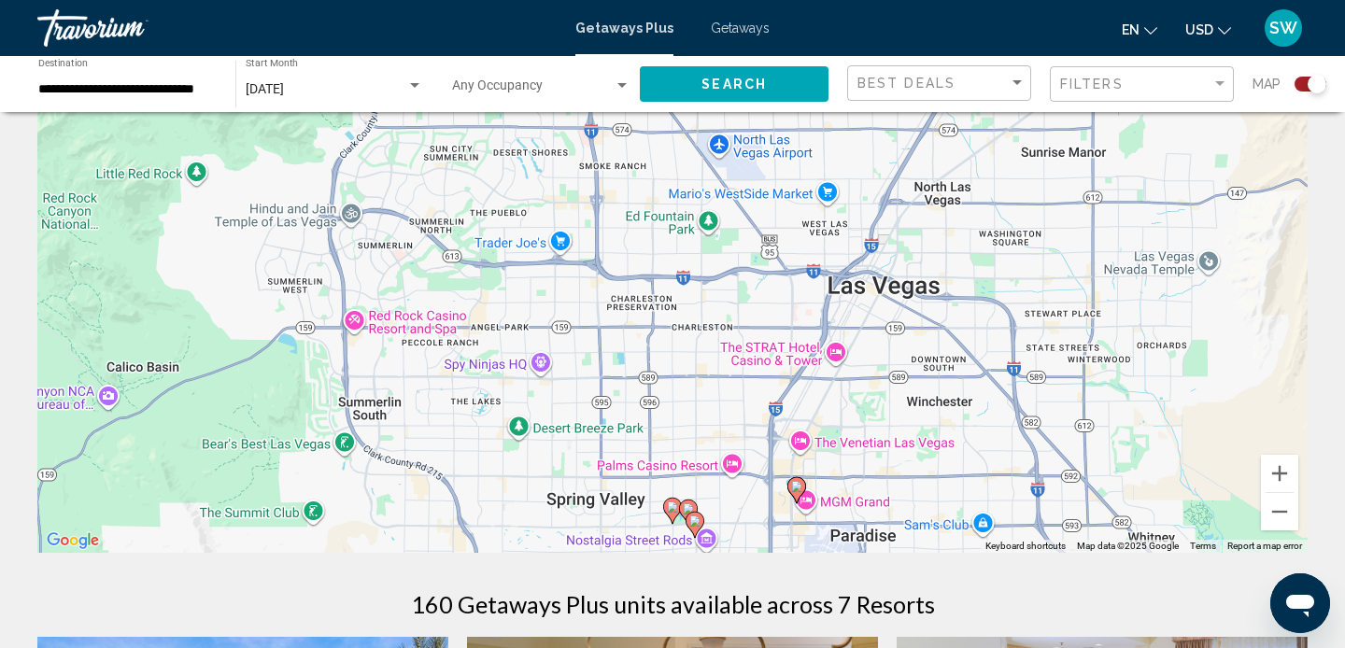
click at [691, 506] on image "Main content" at bounding box center [688, 508] width 11 height 11
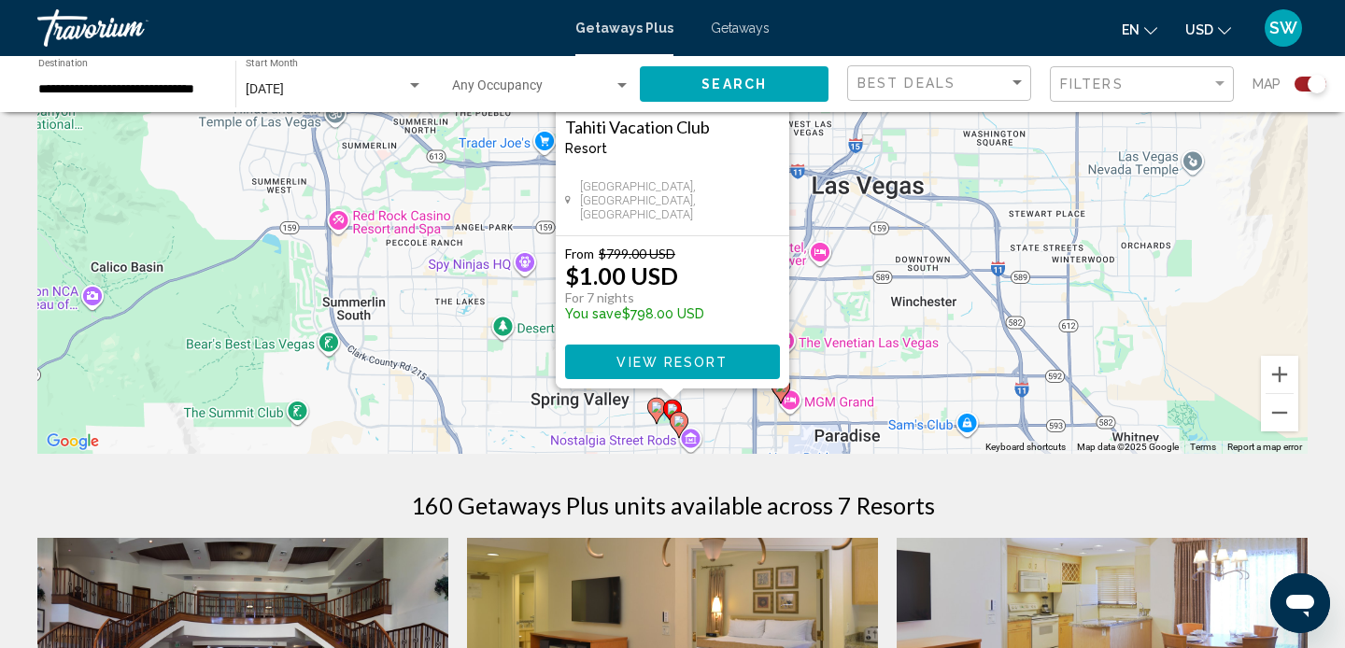
scroll to position [240, 0]
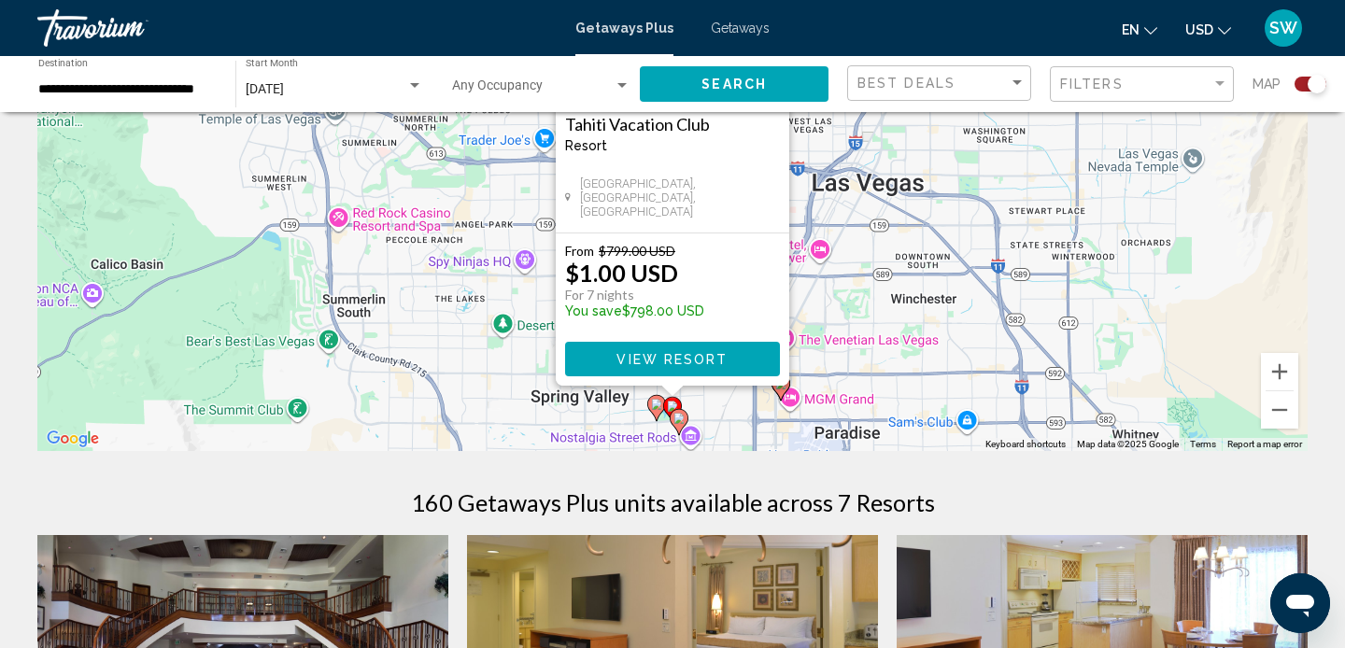
click at [897, 364] on div "To activate drag with keyboard, press Alt + Enter. Once in keyboard drag state,…" at bounding box center [672, 171] width 1270 height 560
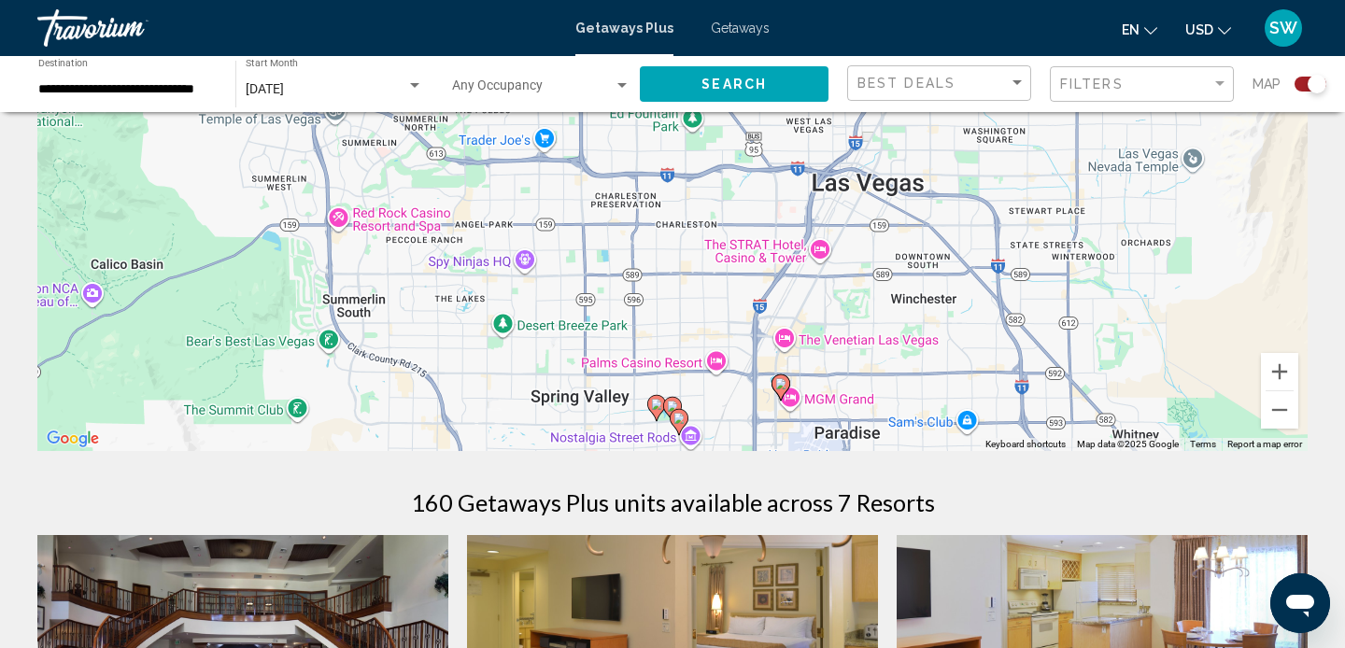
click at [684, 418] on image "Main content" at bounding box center [678, 418] width 11 height 11
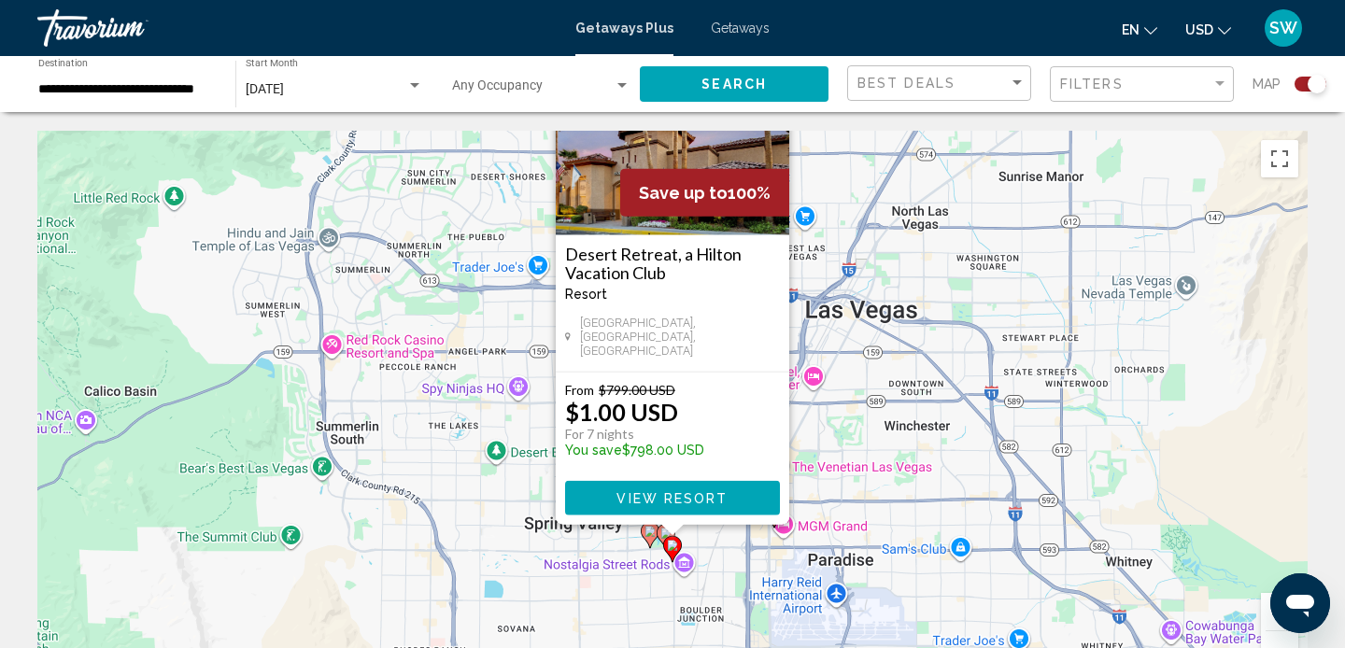
scroll to position [0, 0]
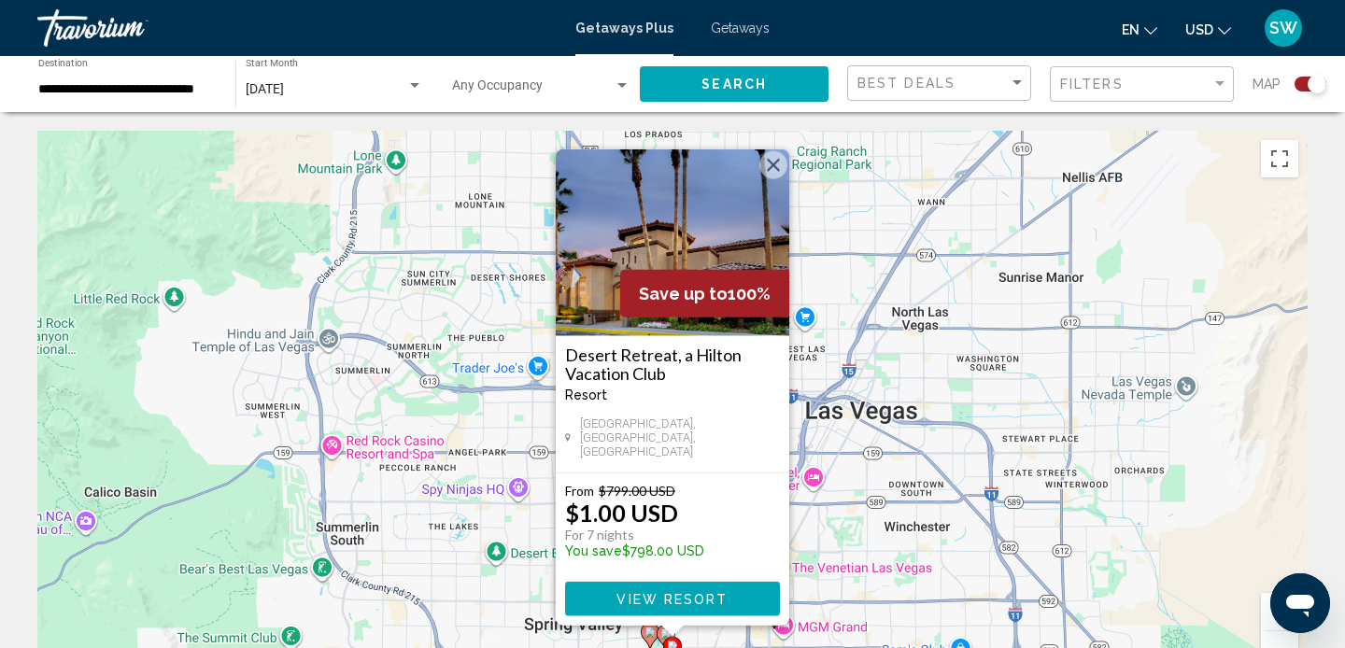
click at [649, 593] on span "View Resort" at bounding box center [671, 599] width 111 height 15
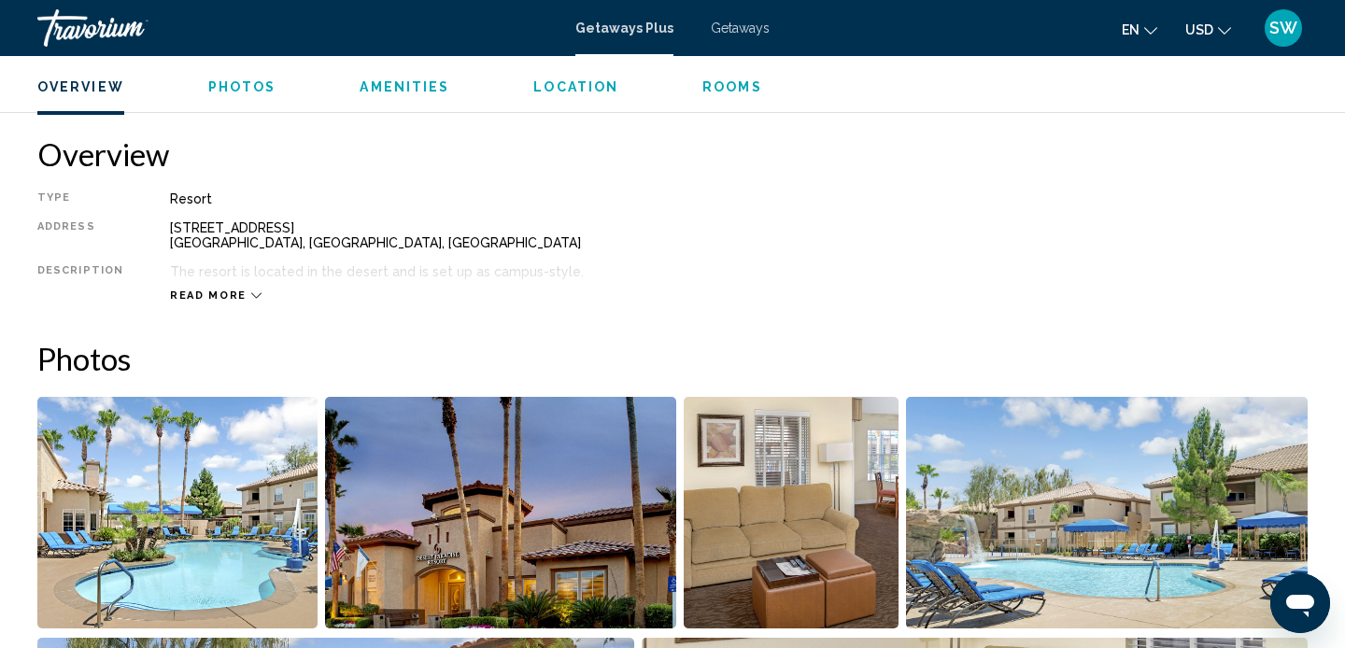
scroll to position [572, 0]
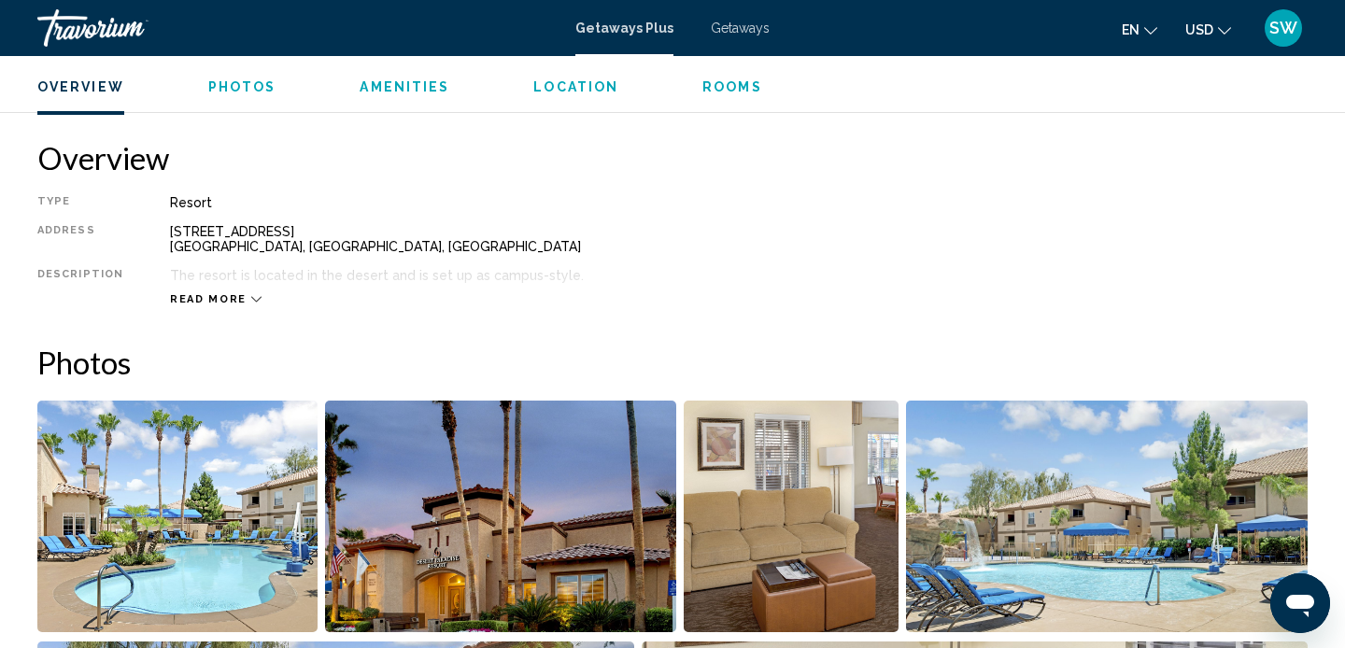
click at [235, 294] on span "Read more" at bounding box center [208, 299] width 77 height 12
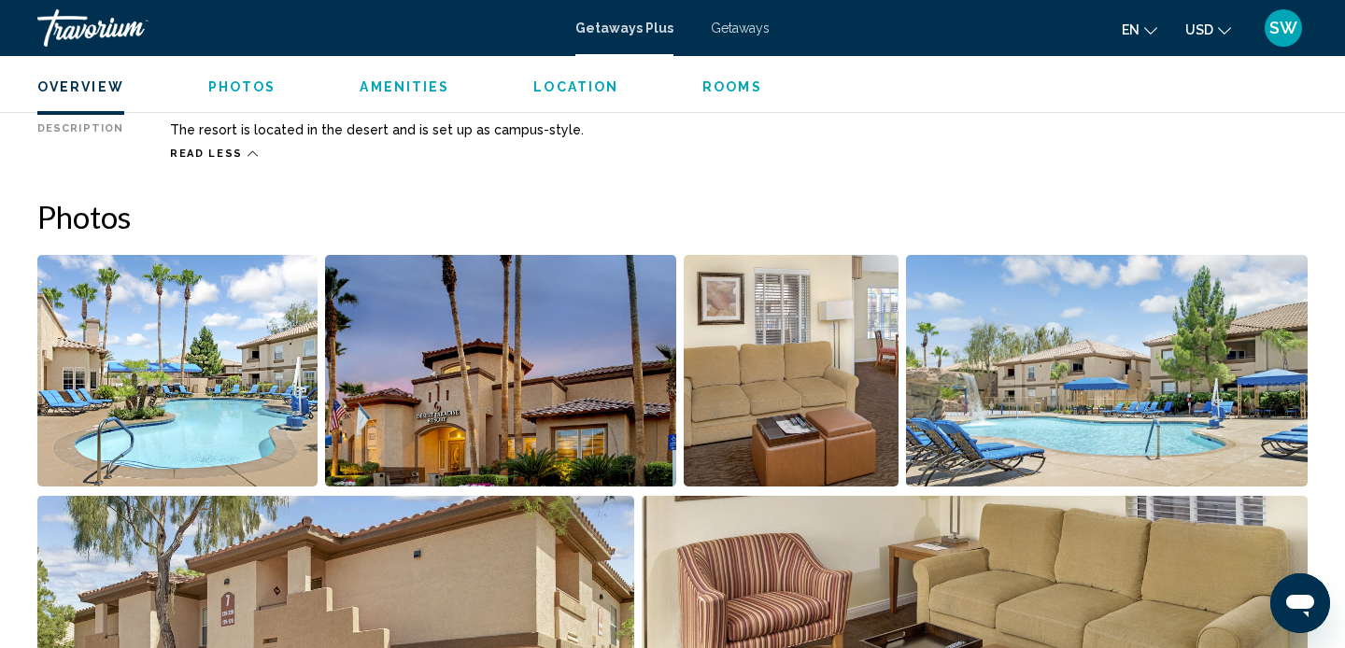
scroll to position [720, 0]
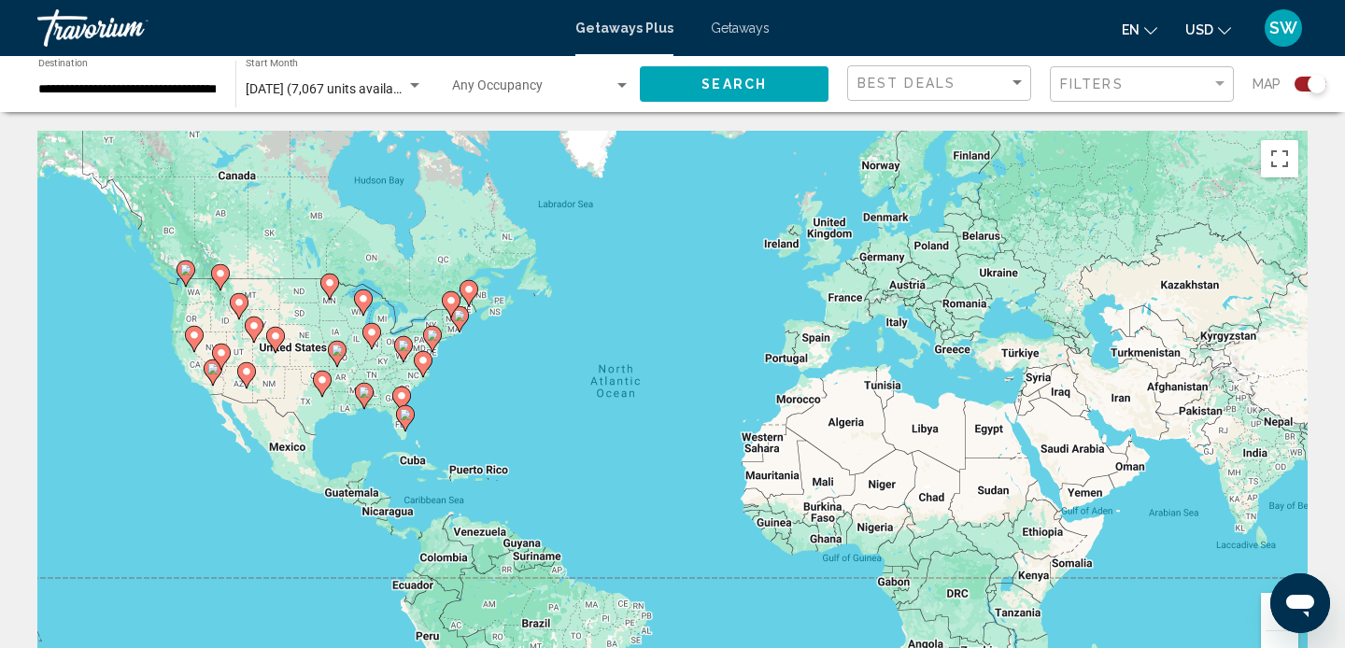
click at [219, 347] on image "Main content" at bounding box center [221, 352] width 11 height 11
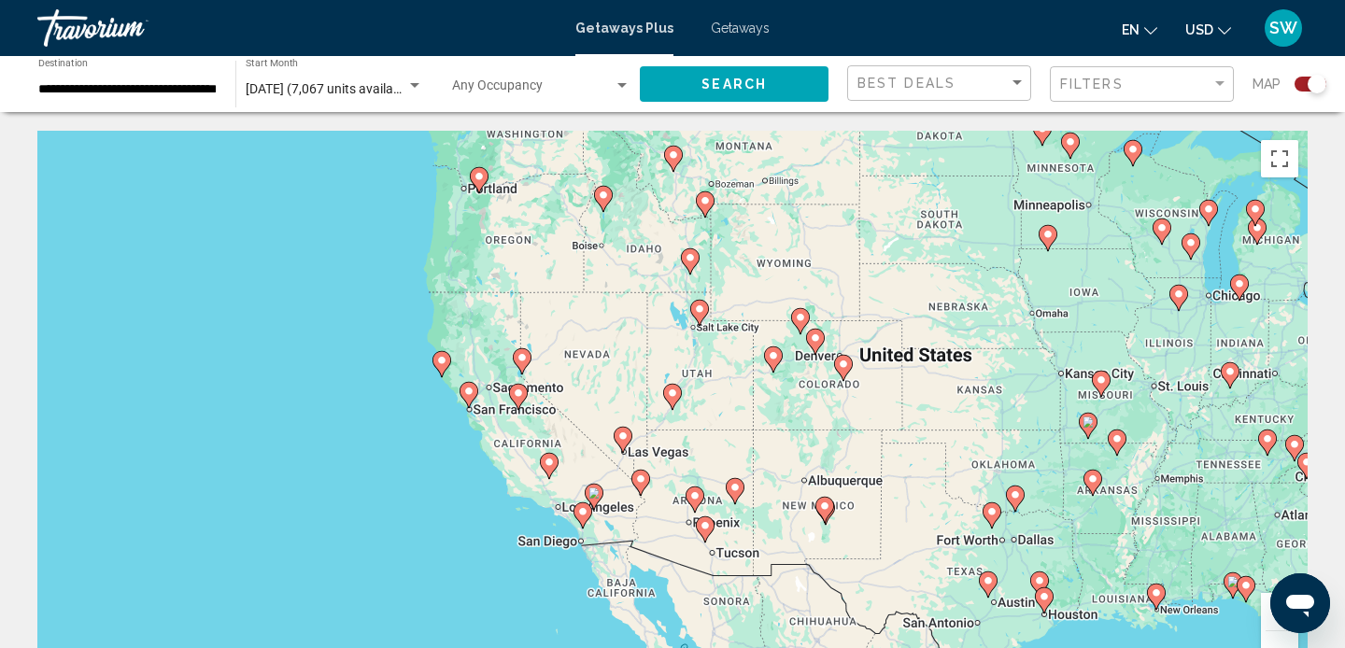
click at [627, 440] on image "Main content" at bounding box center [622, 436] width 11 height 11
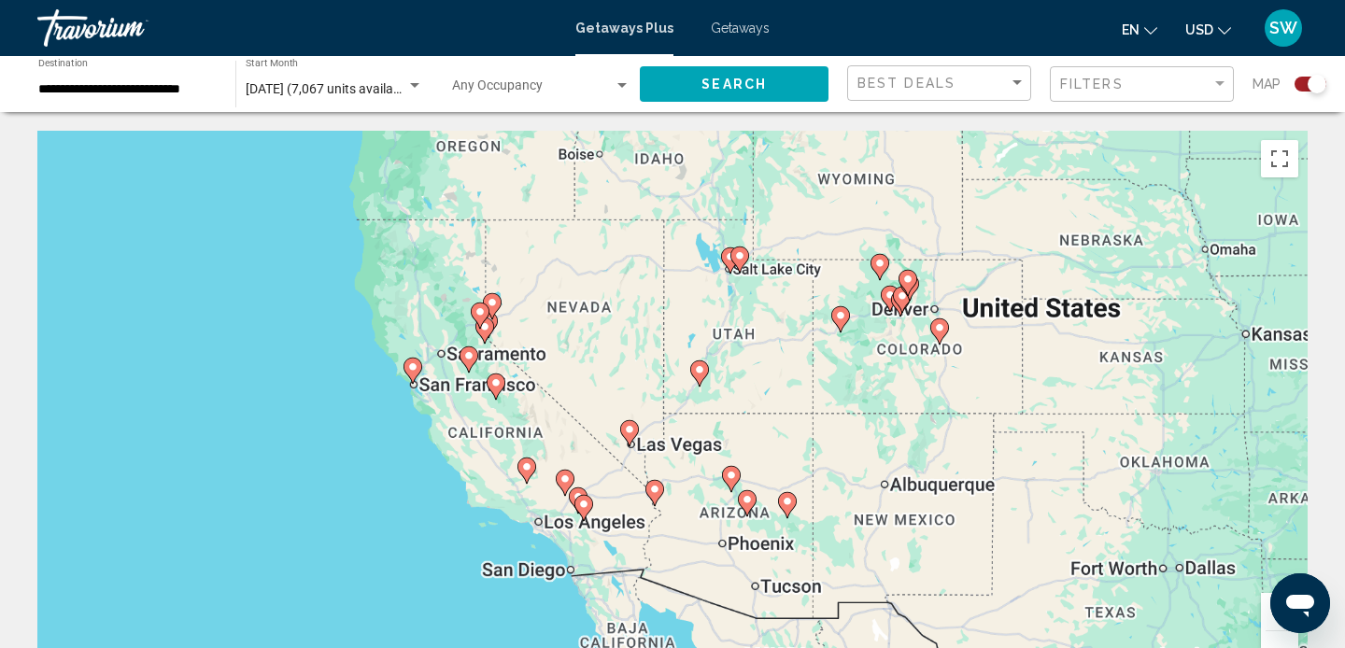
click at [627, 440] on div "To activate drag with keyboard, press Alt + Enter. Once in keyboard drag state,…" at bounding box center [672, 411] width 1270 height 560
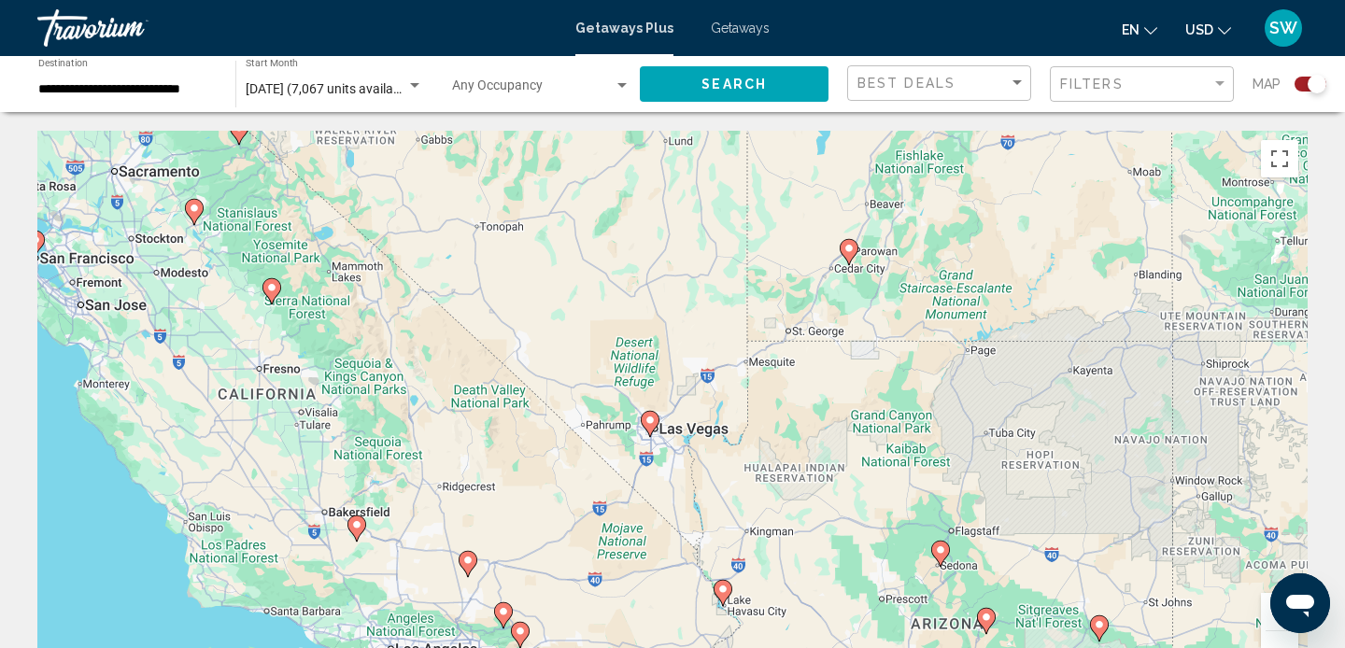
click at [653, 417] on image "Main content" at bounding box center [649, 420] width 11 height 11
type input "**********"
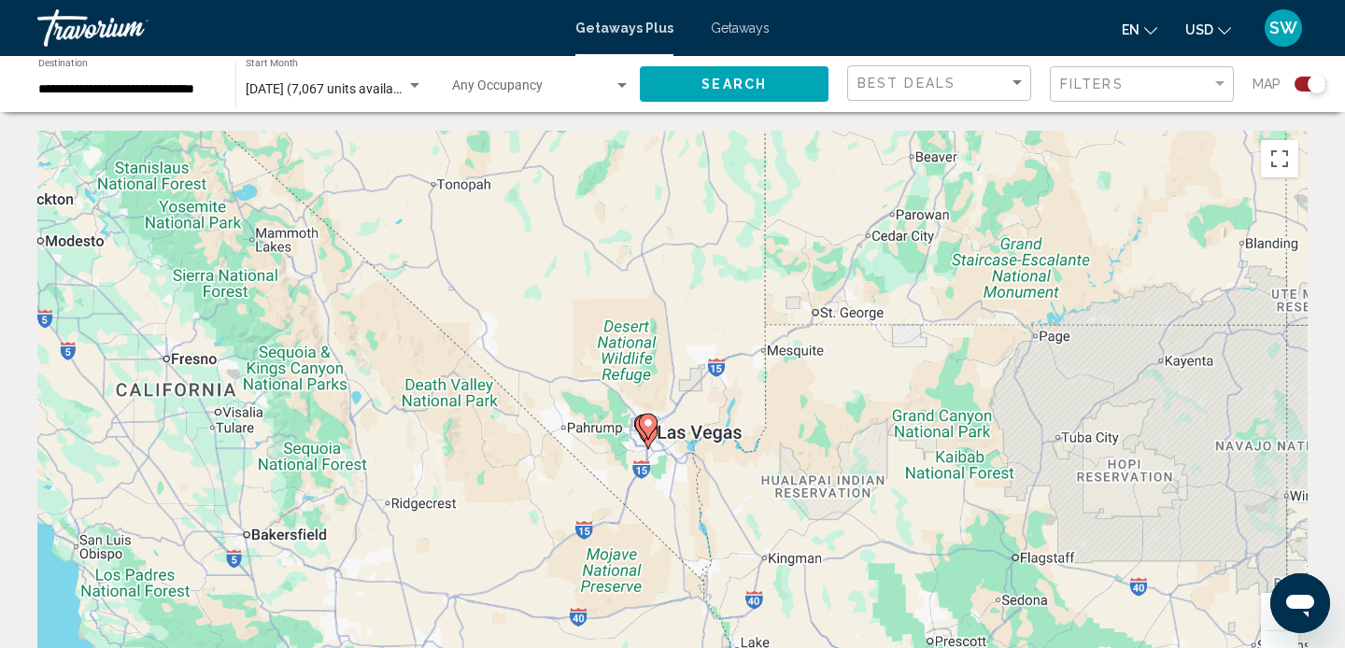
click at [653, 417] on div "To activate drag with keyboard, press Alt + Enter. Once in keyboard drag state,…" at bounding box center [672, 411] width 1270 height 560
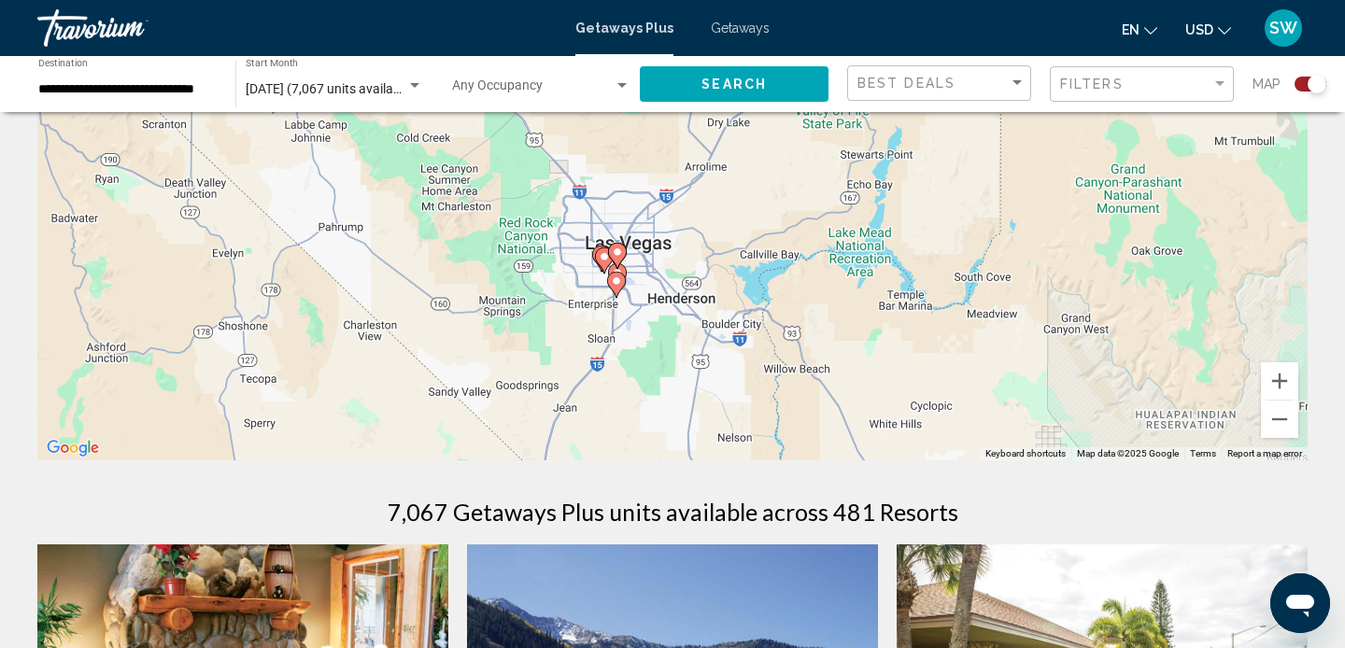
scroll to position [240, 0]
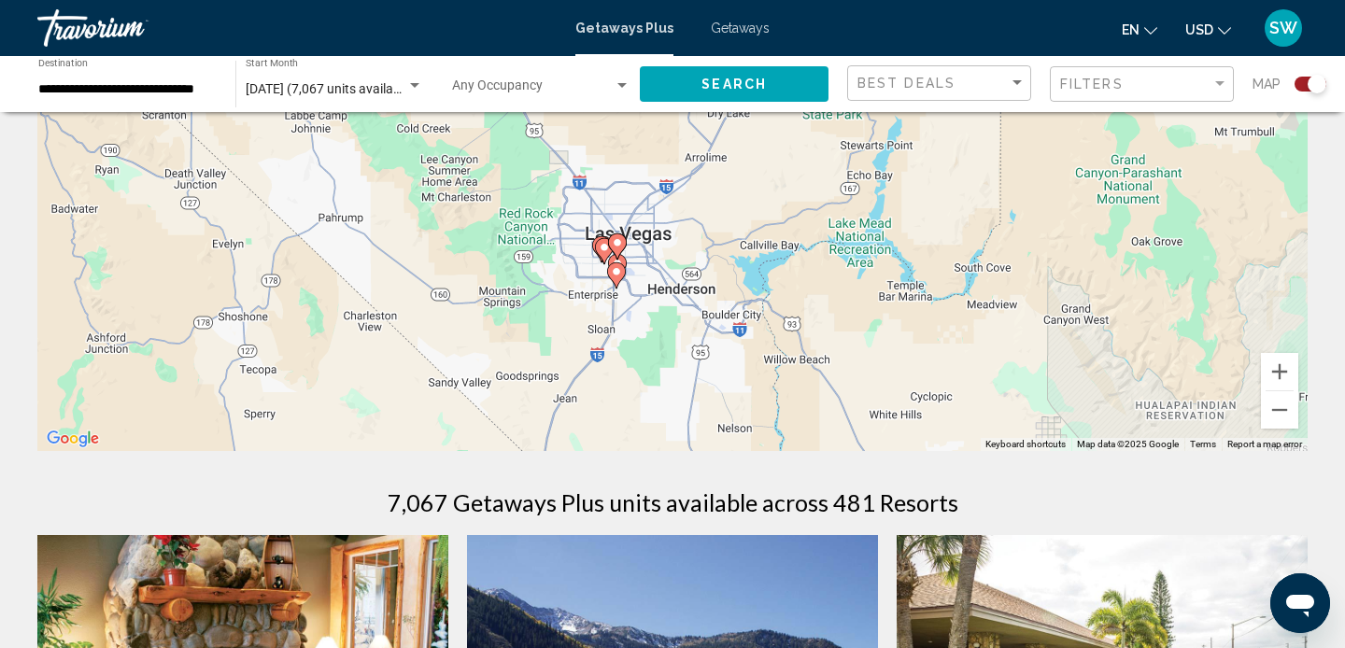
click at [615, 264] on icon "Main content" at bounding box center [616, 275] width 17 height 24
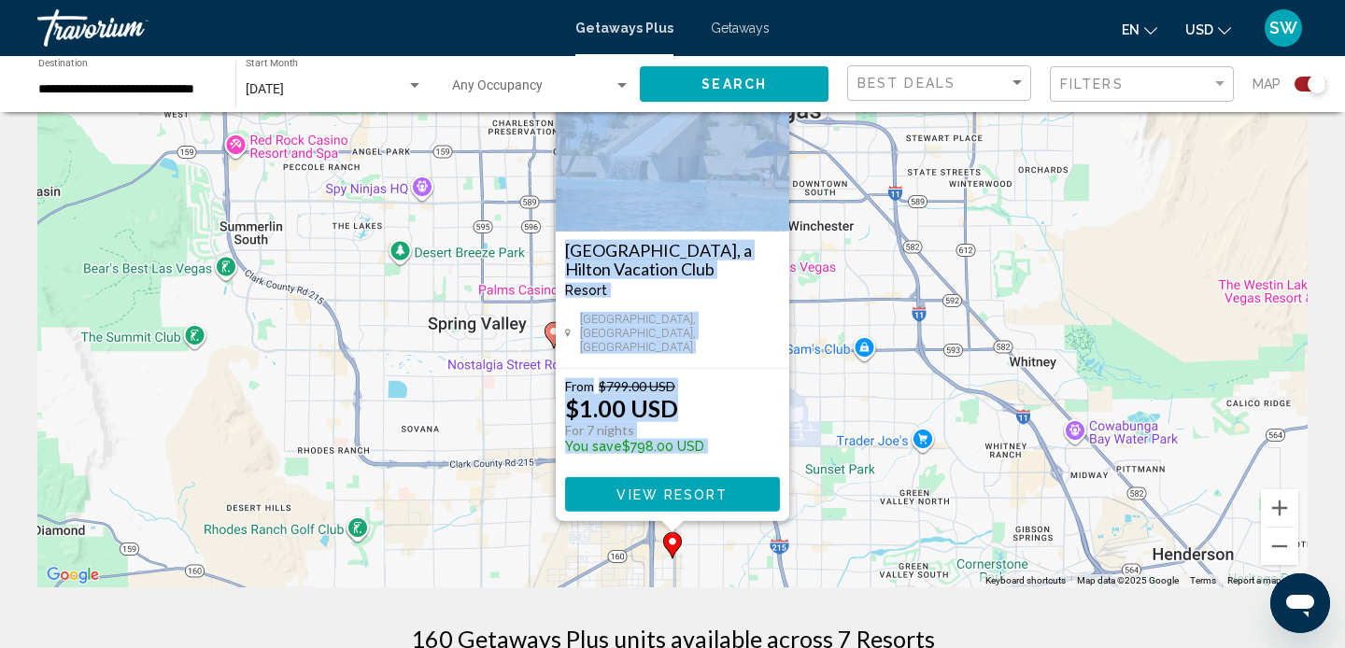
scroll to position [96, 0]
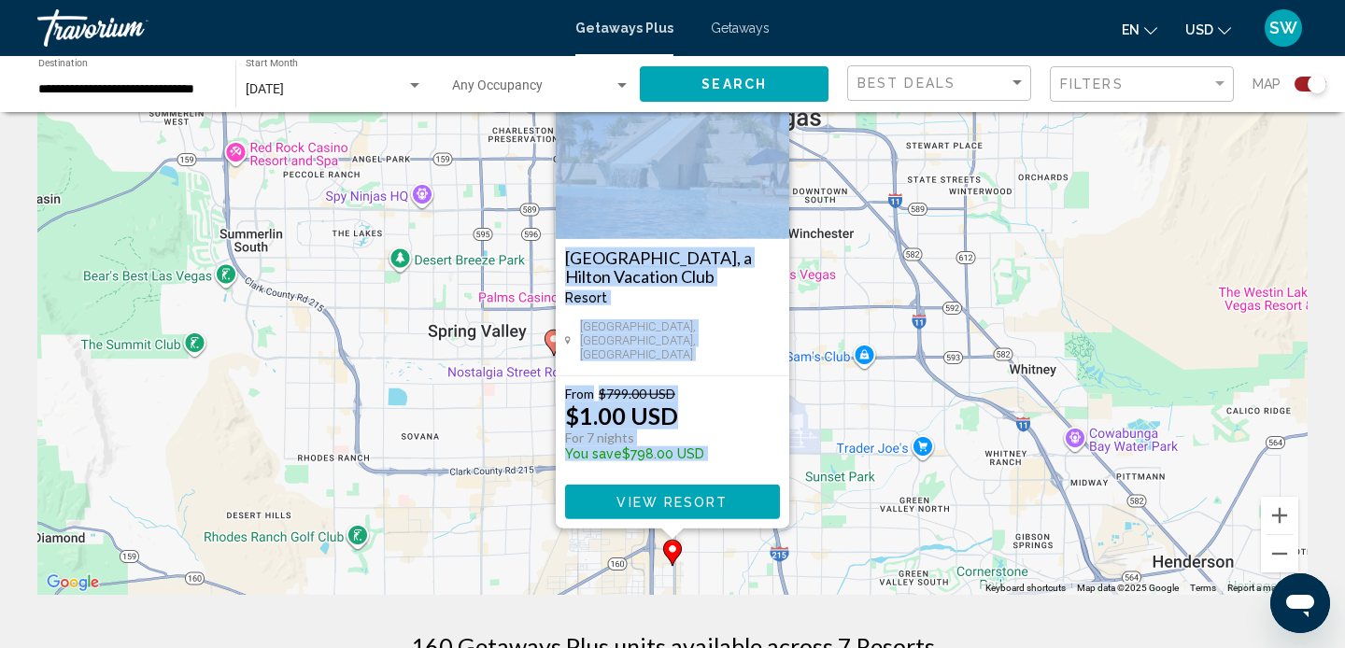
click at [886, 412] on div "To activate drag with keyboard, press Alt + Enter. Once in keyboard drag state,…" at bounding box center [672, 315] width 1270 height 560
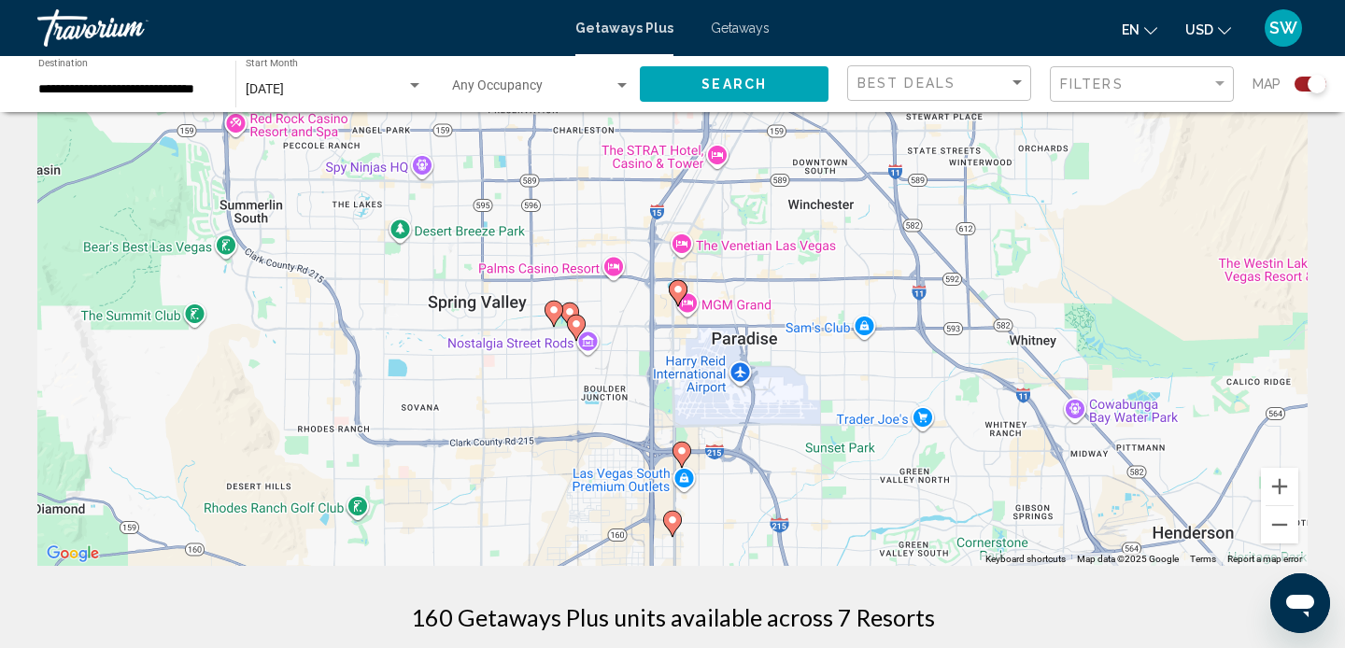
scroll to position [138, 0]
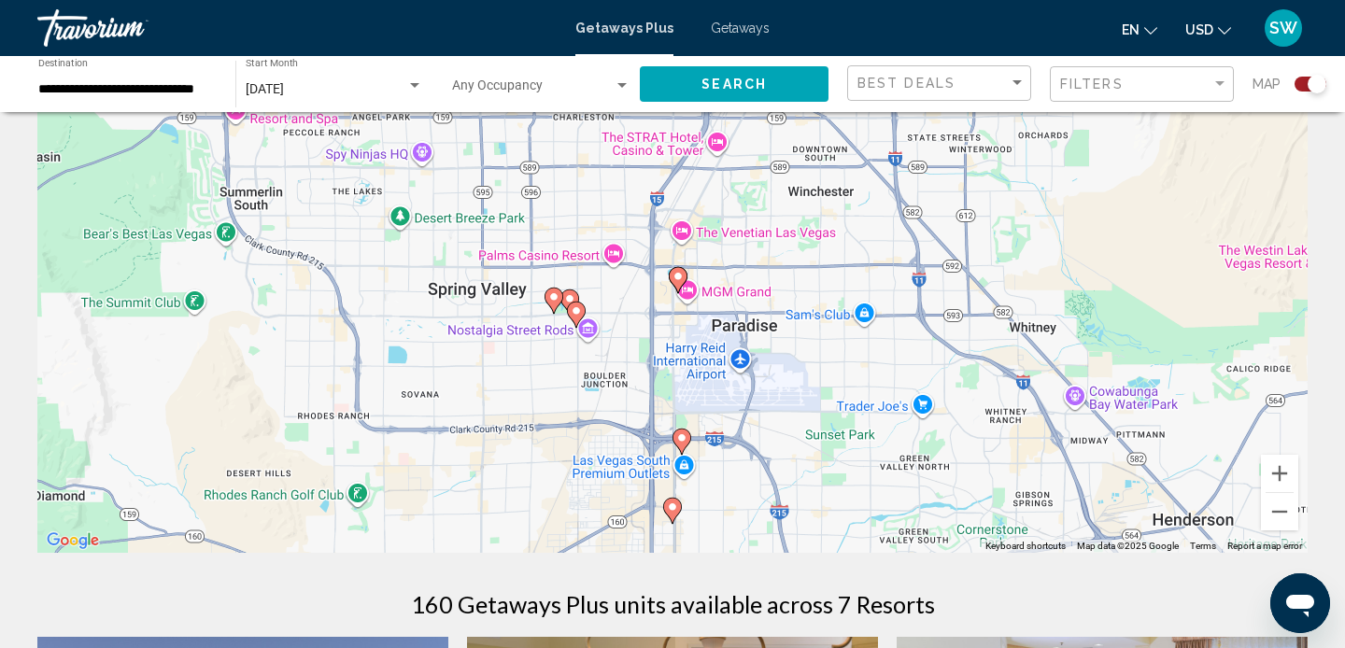
click at [681, 438] on image "Main content" at bounding box center [681, 437] width 11 height 11
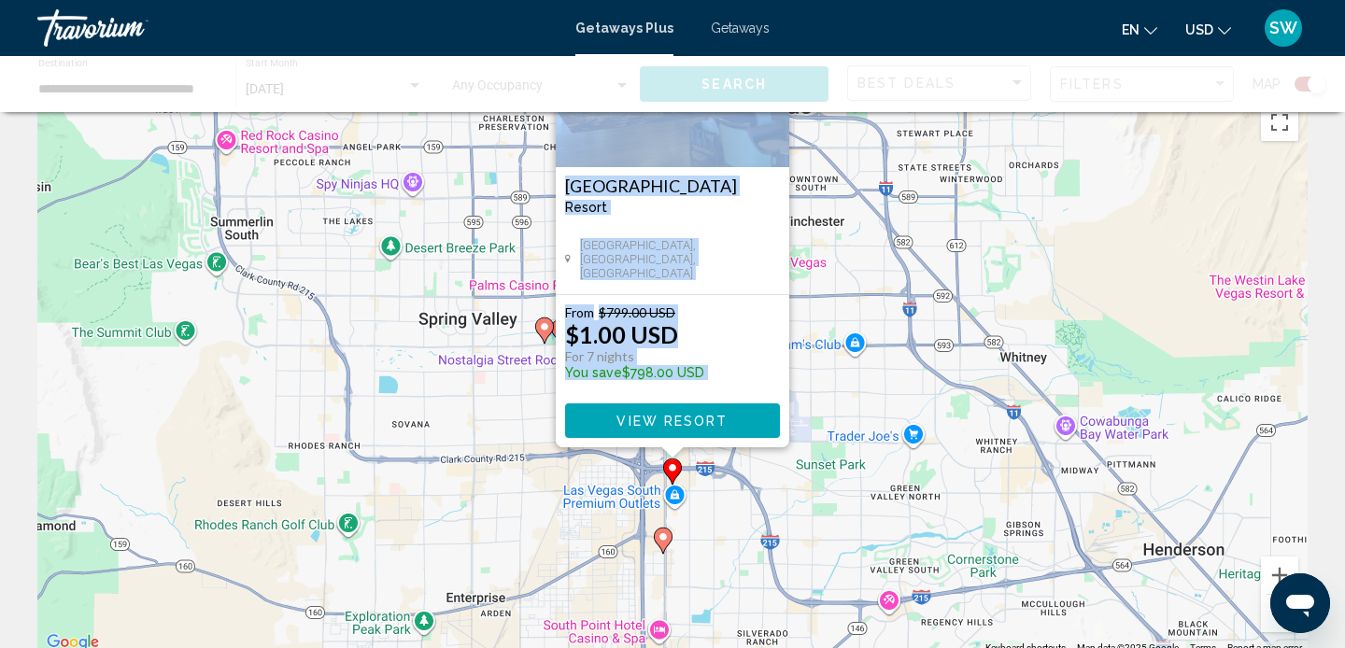
scroll to position [0, 0]
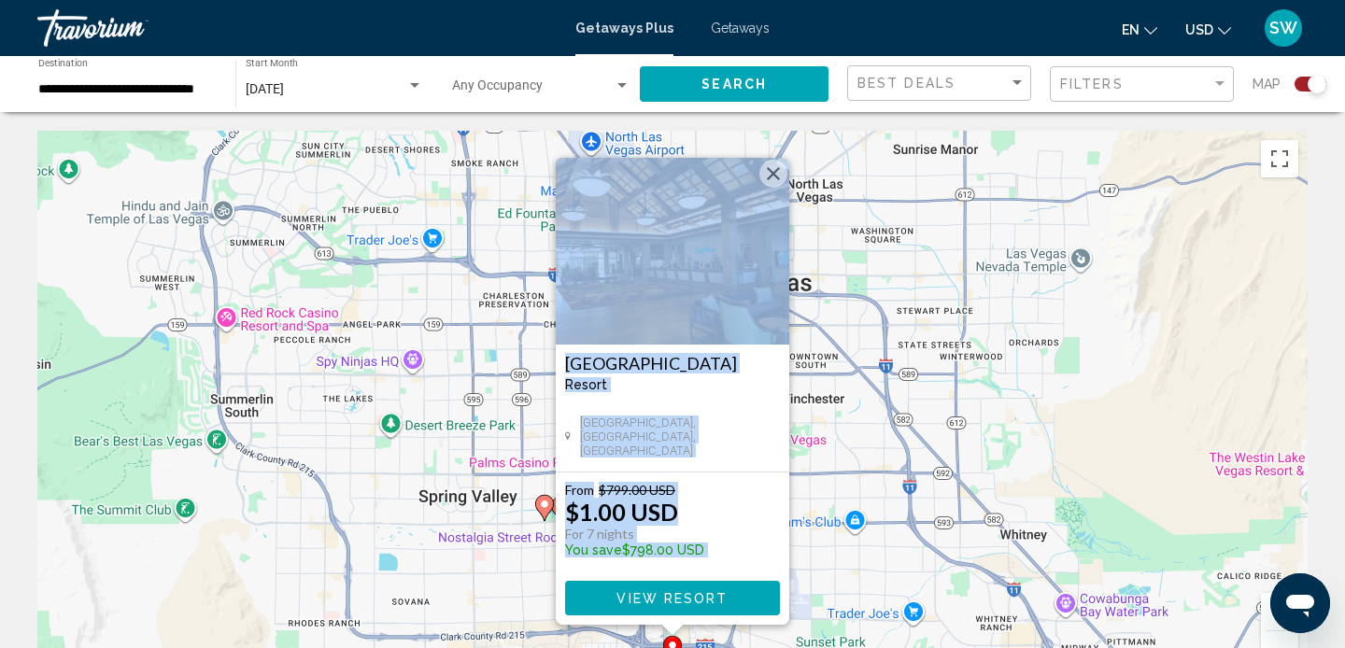
click at [917, 519] on div "To activate drag with keyboard, press Alt + Enter. Once in keyboard drag state,…" at bounding box center [672, 411] width 1270 height 560
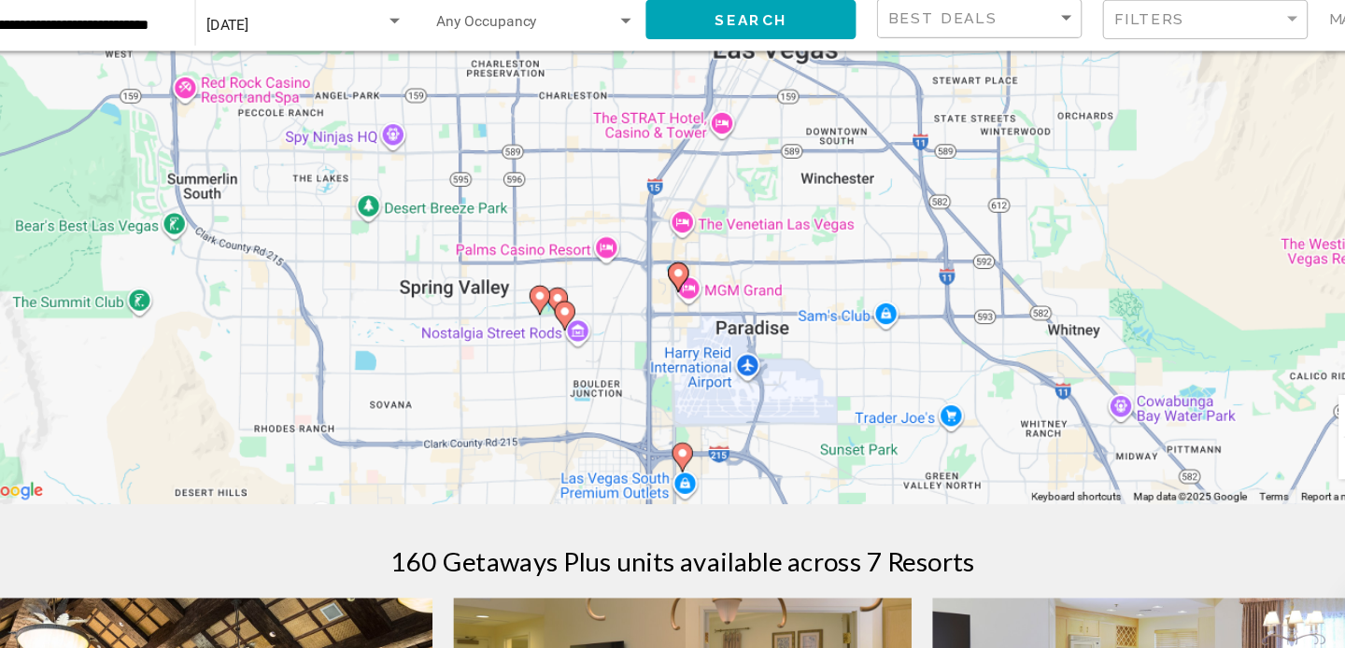
scroll to position [173, 0]
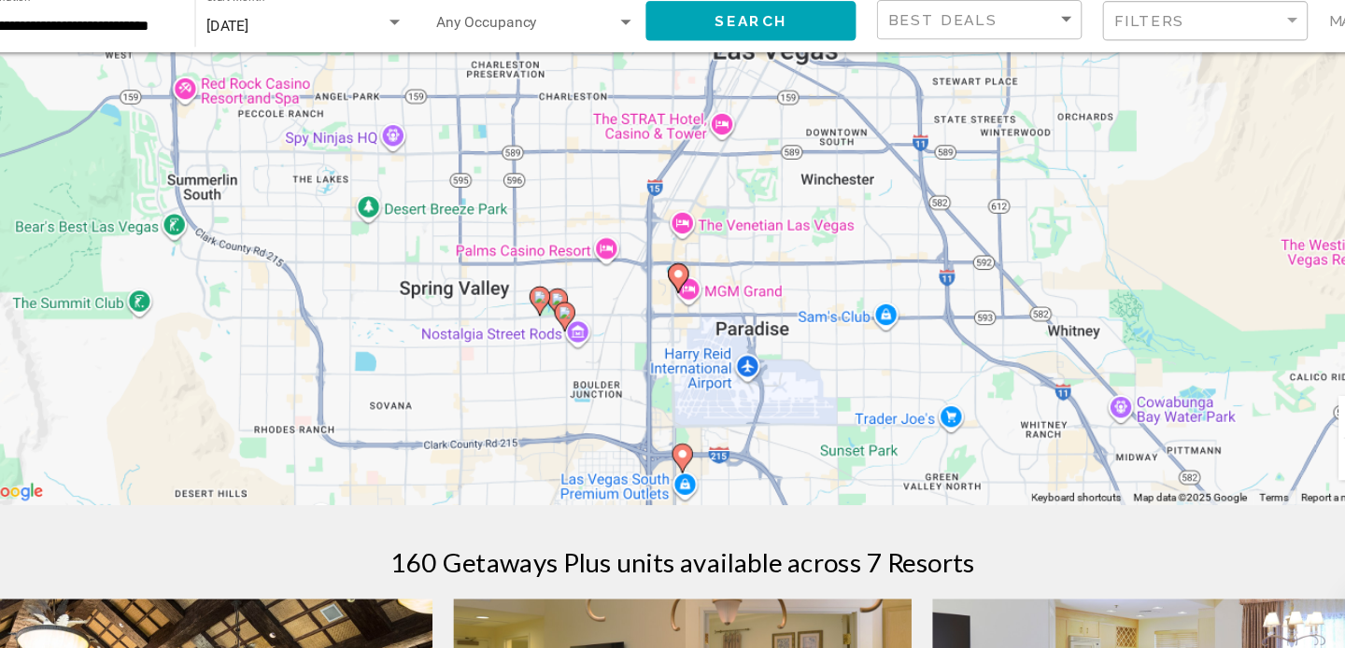
click at [782, 412] on div "To activate drag with keyboard, press Alt + Enter. Once in keyboard drag state,…" at bounding box center [672, 238] width 1270 height 560
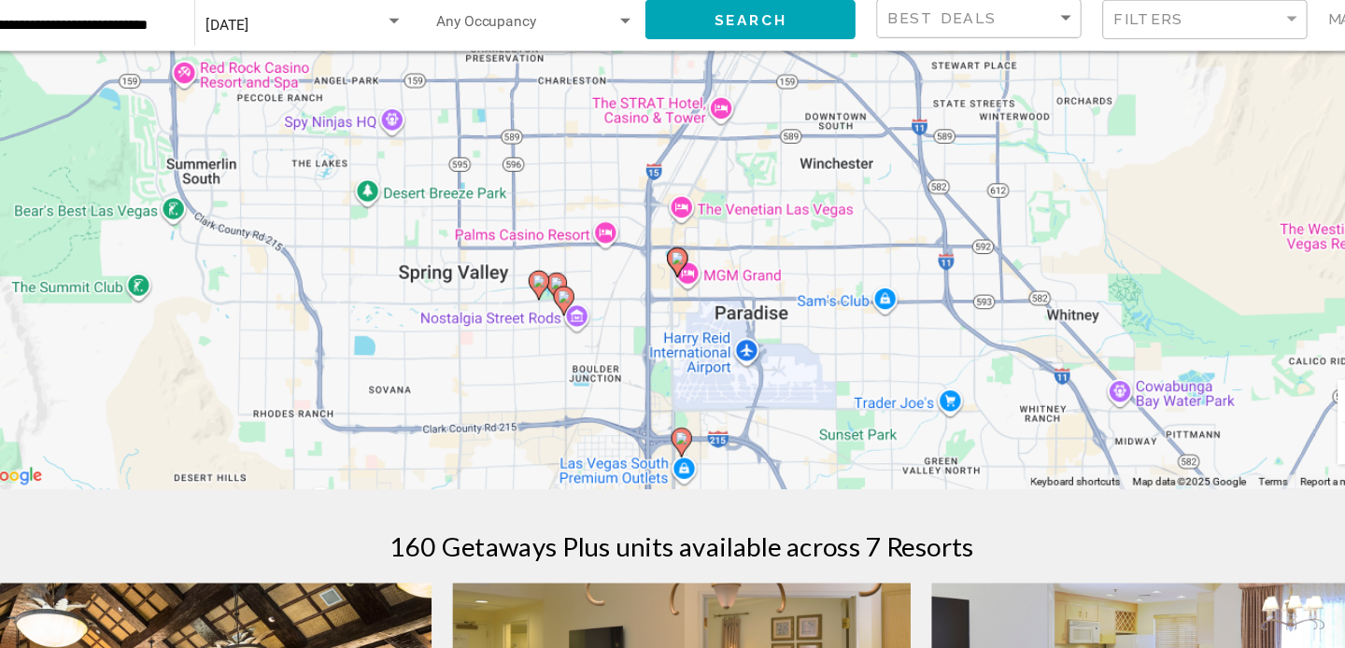
scroll to position [193, 0]
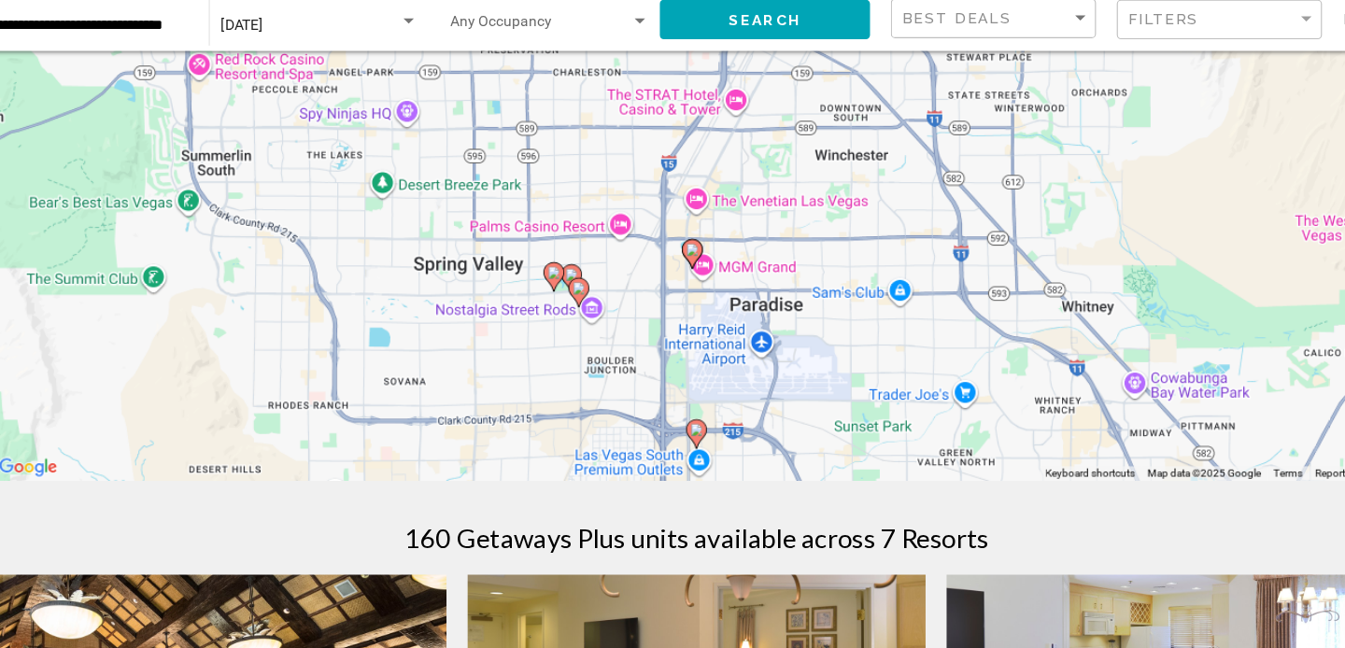
click at [770, 413] on div "To activate drag with keyboard, press Alt + Enter. Once in keyboard drag state,…" at bounding box center [672, 217] width 1270 height 560
click at [670, 451] on image "Main content" at bounding box center [672, 451] width 11 height 11
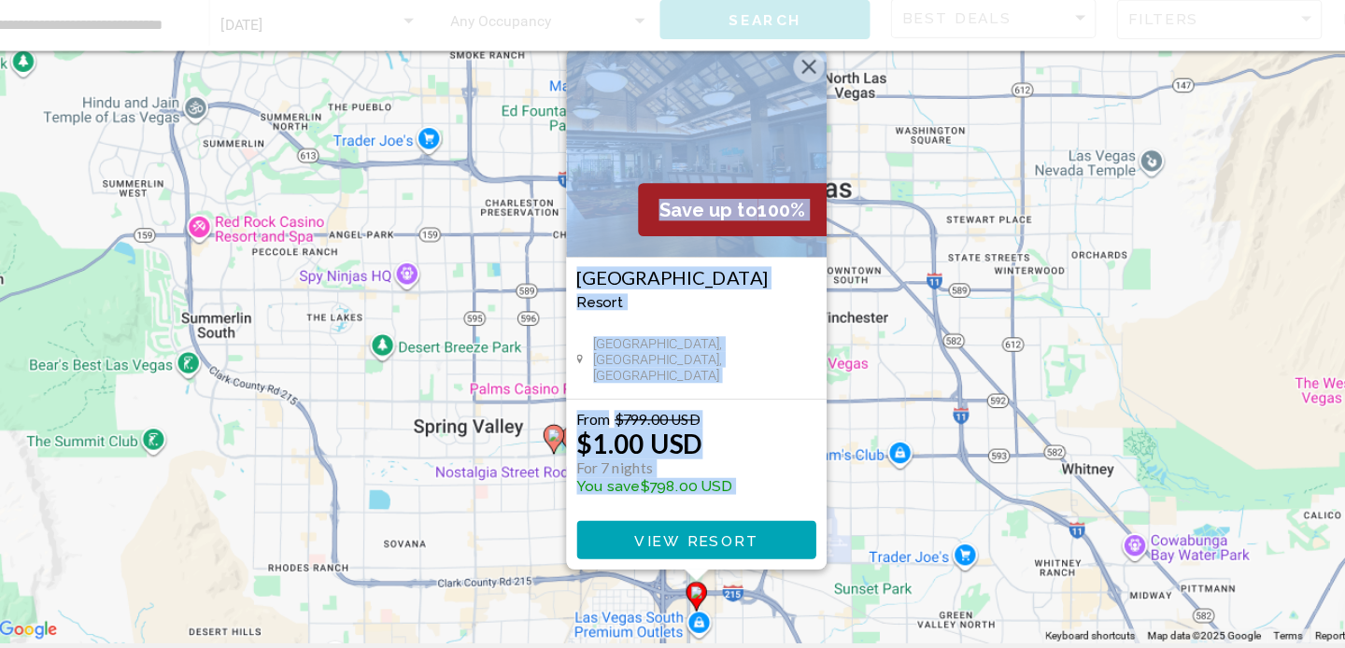
scroll to position [0, 0]
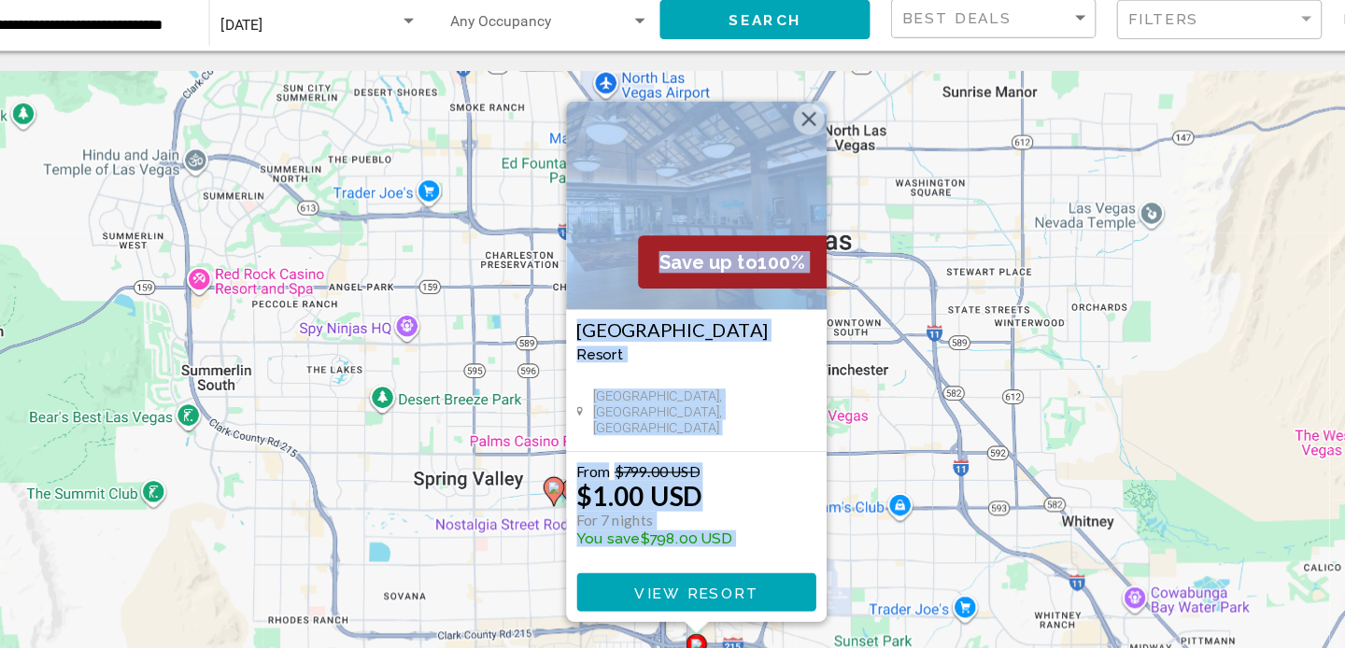
click at [872, 416] on div "To activate drag with keyboard, press Alt + Enter. Once in keyboard drag state,…" at bounding box center [672, 411] width 1270 height 560
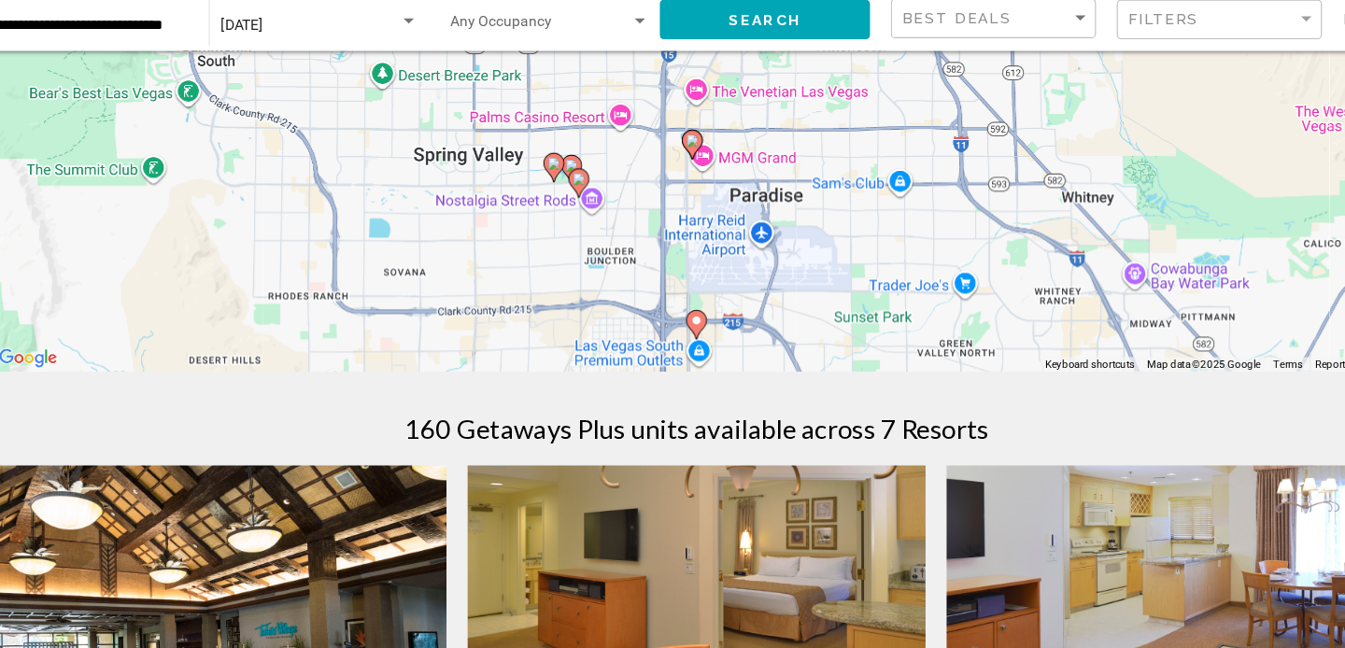
scroll to position [296, 0]
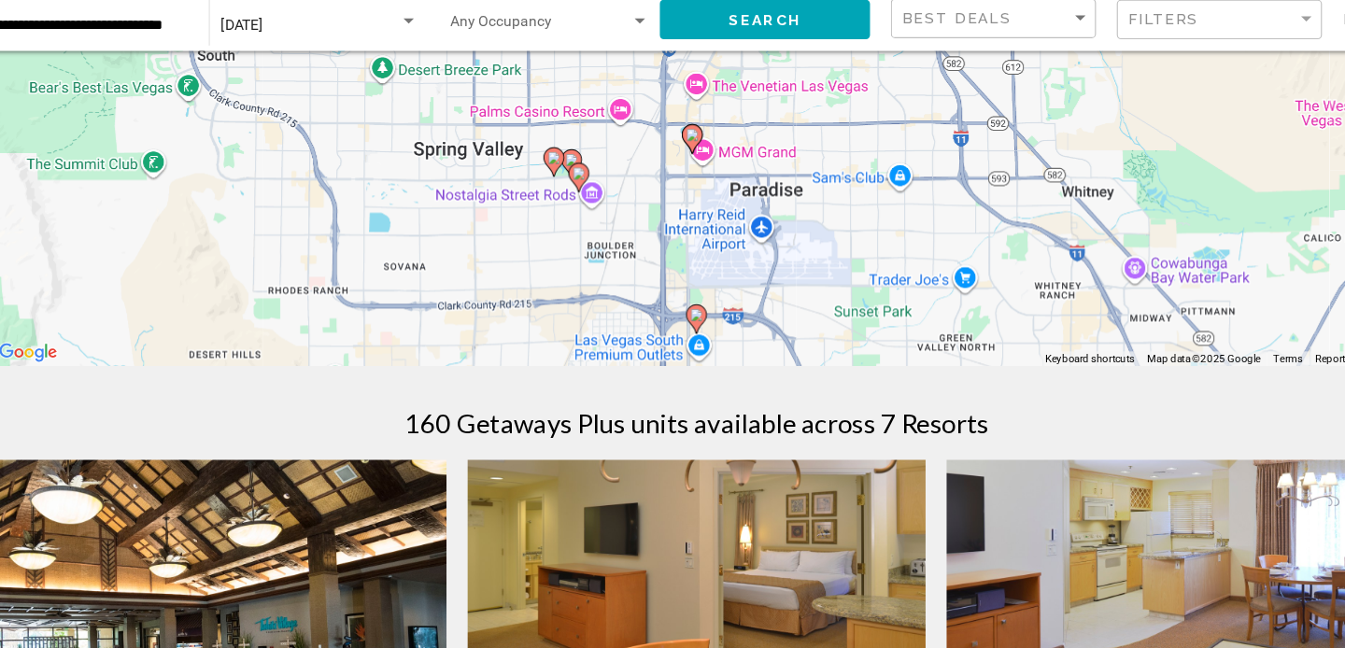
click at [674, 344] on image "Main content" at bounding box center [672, 349] width 11 height 11
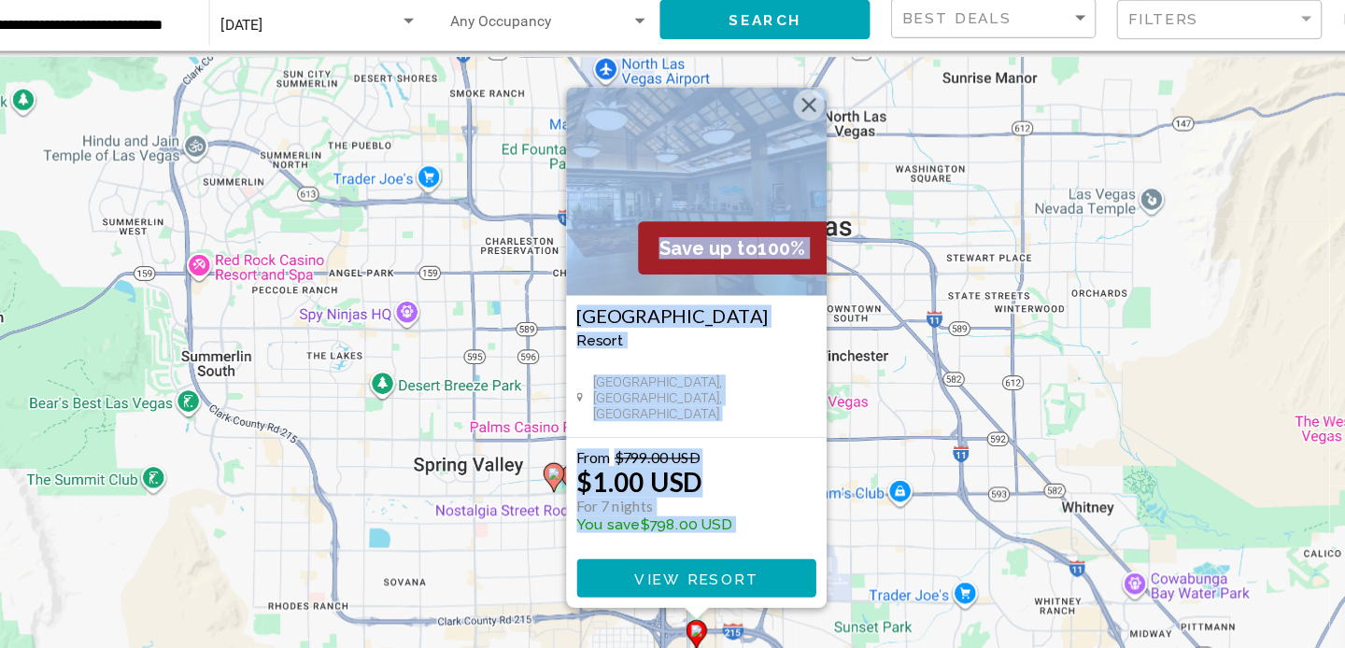
scroll to position [0, 0]
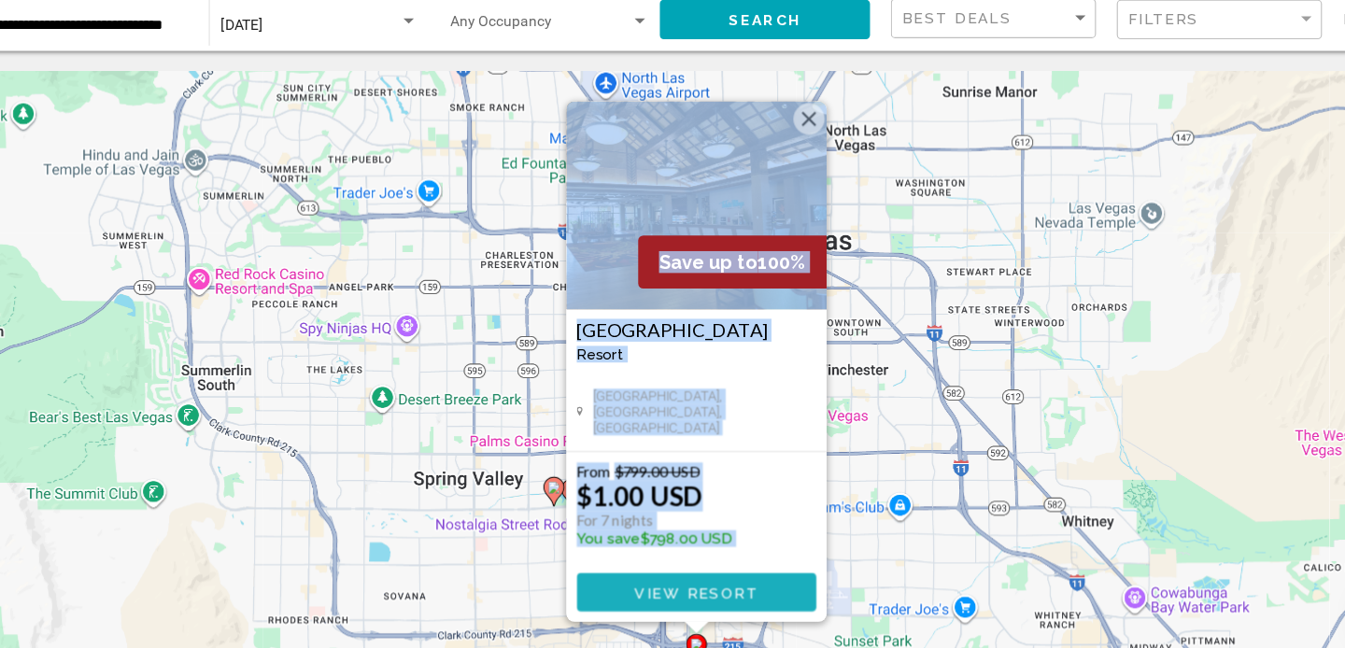
click at [678, 601] on span "View Resort" at bounding box center [671, 598] width 111 height 15
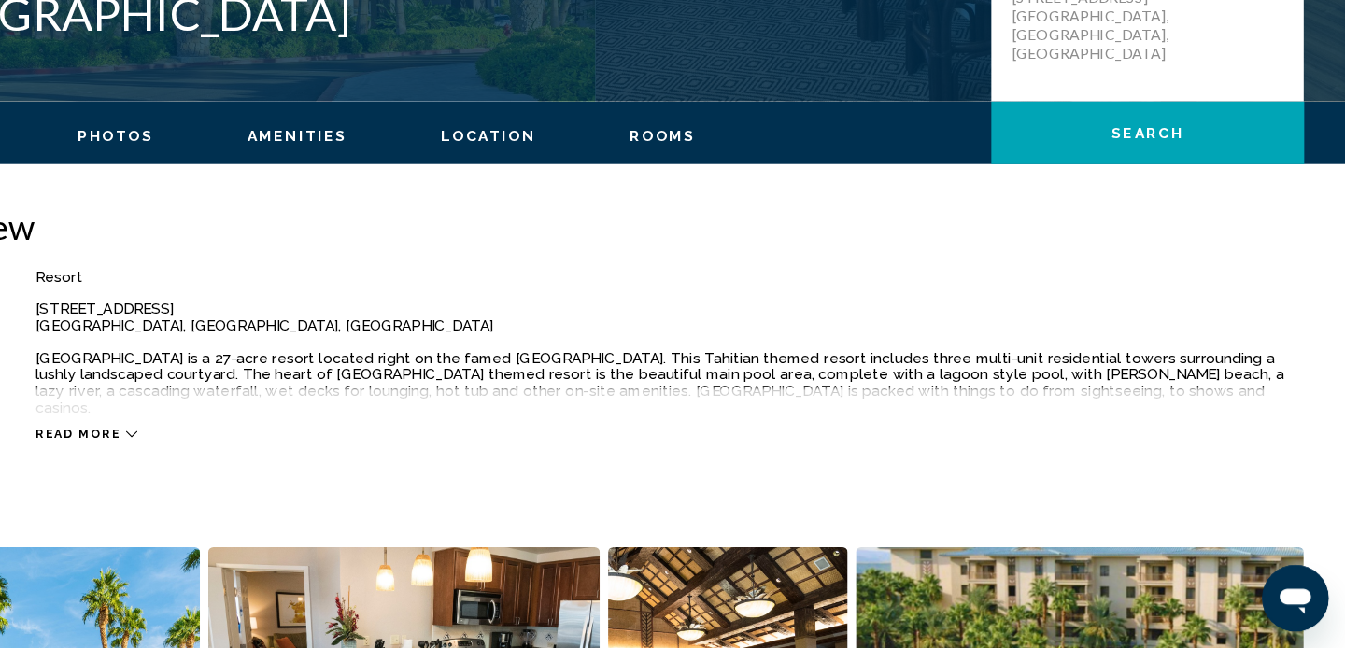
scroll to position [460, 0]
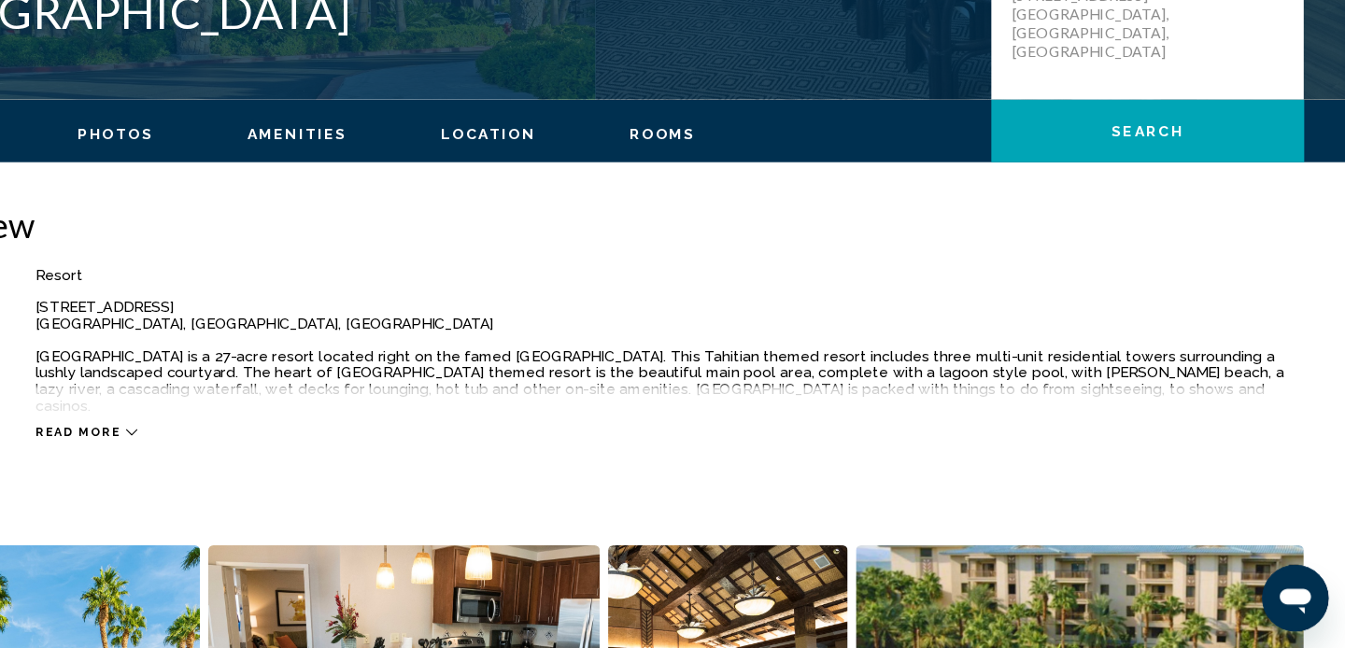
click at [213, 448] on span "Read more" at bounding box center [208, 454] width 77 height 12
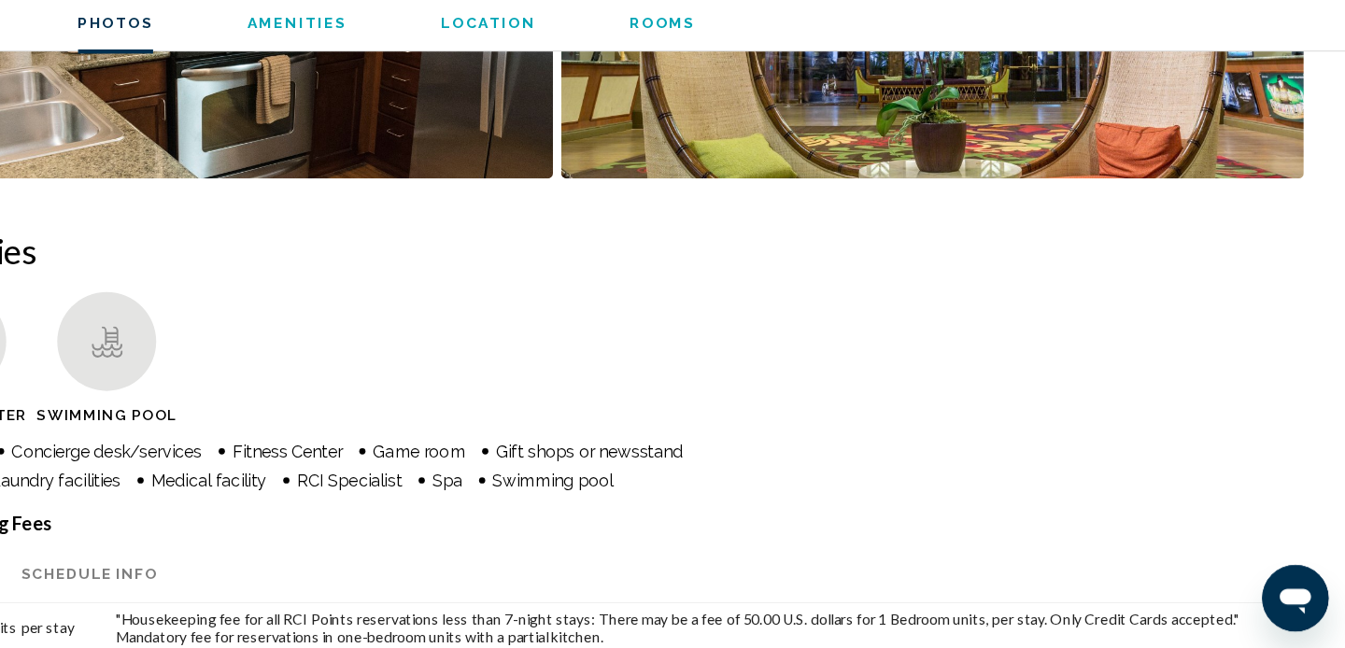
scroll to position [1269, 0]
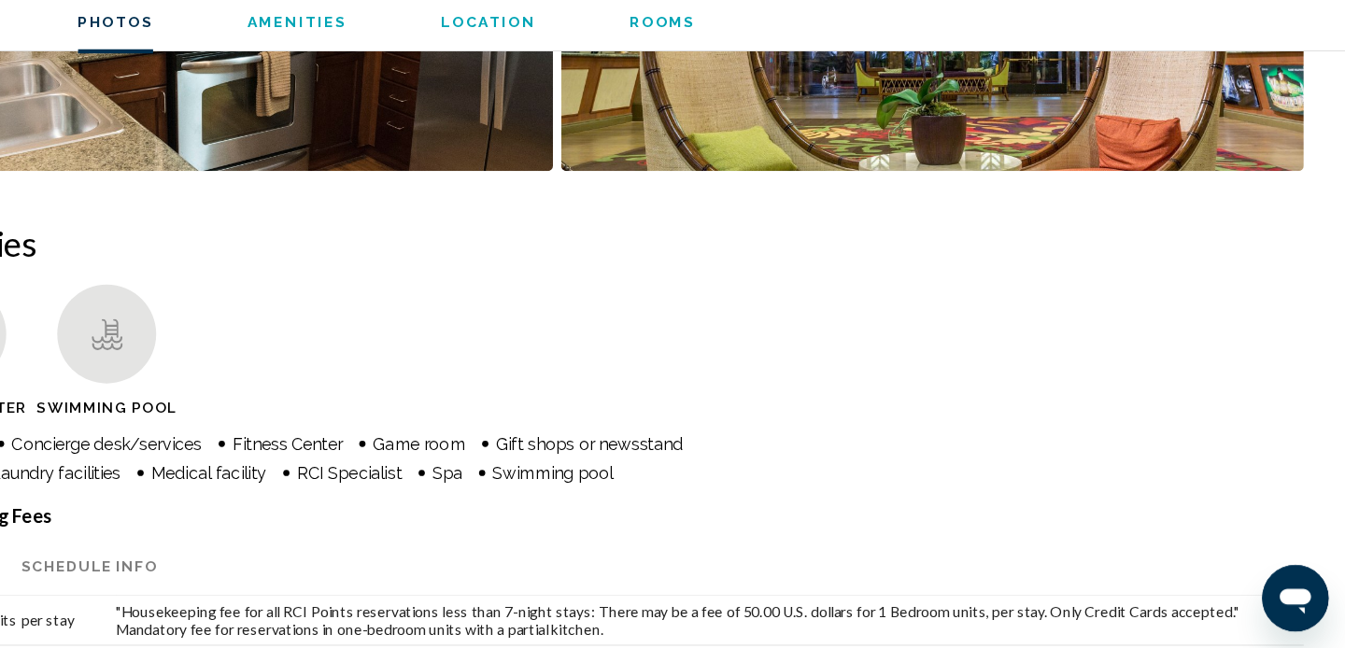
drag, startPoint x: 598, startPoint y: 369, endPoint x: 796, endPoint y: 369, distance: 198.0
click at [795, 369] on ul "Fitness Center Swimming Pool" at bounding box center [672, 385] width 1270 height 127
drag, startPoint x: 664, startPoint y: 373, endPoint x: 677, endPoint y: 373, distance: 13.1
click at [677, 373] on ul "Fitness Center Swimming Pool" at bounding box center [672, 385] width 1270 height 127
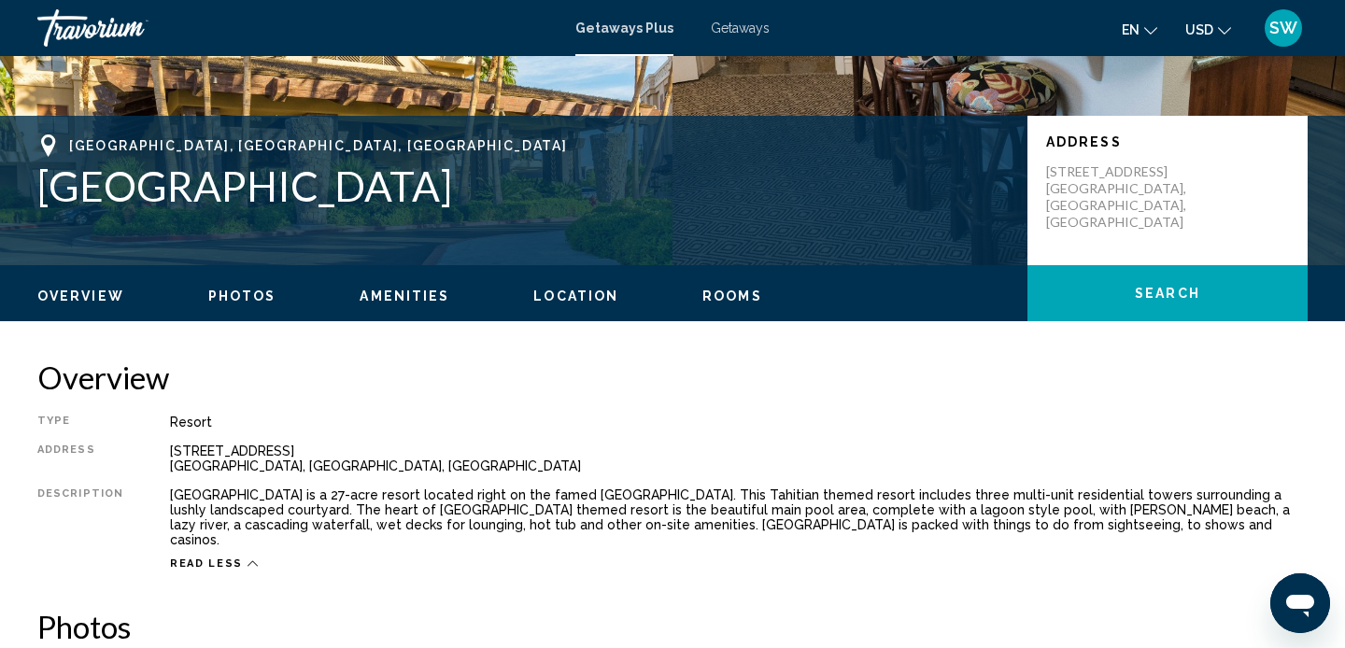
scroll to position [352, 0]
click at [236, 290] on span "Photos" at bounding box center [242, 295] width 68 height 15
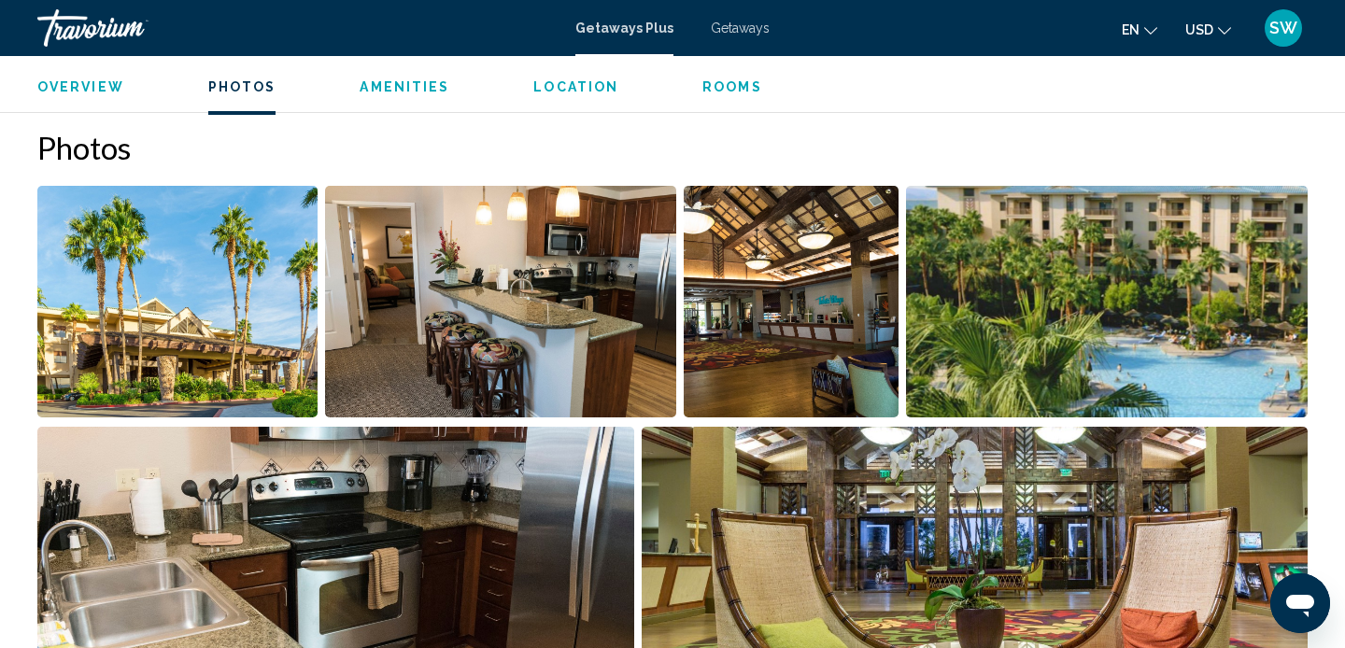
scroll to position [832, 0]
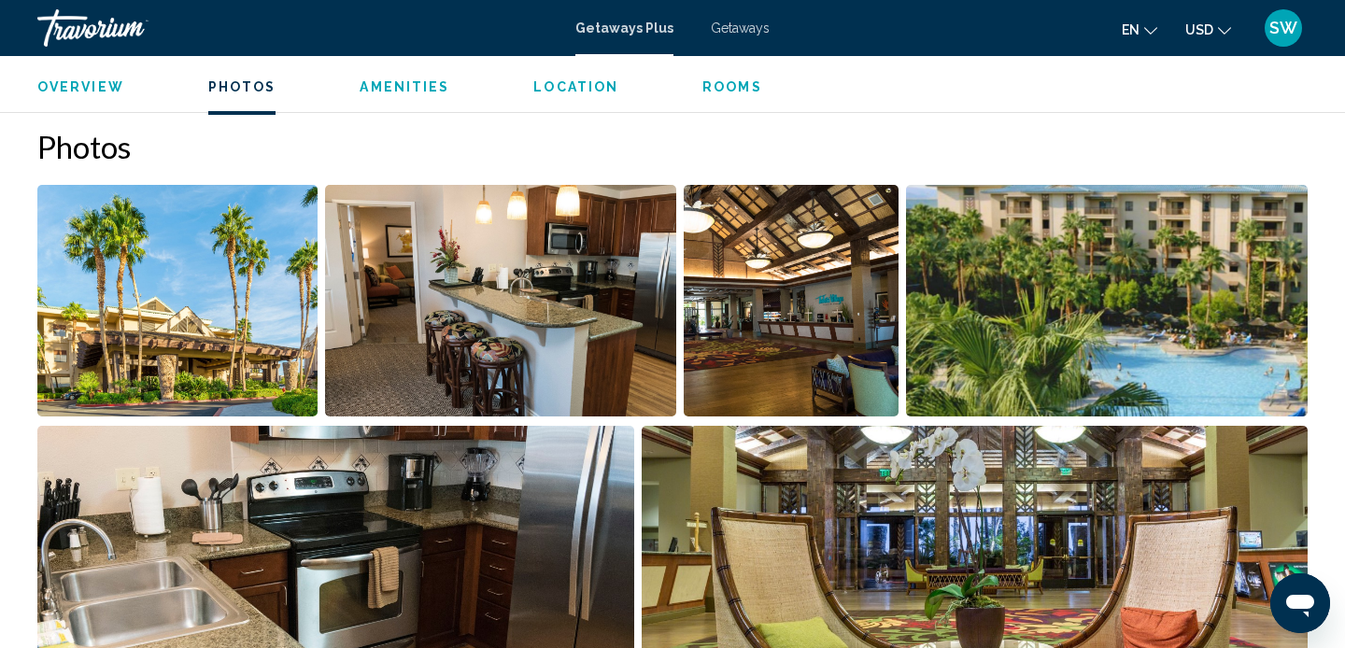
click at [481, 324] on img "Open full-screen image slider" at bounding box center [500, 301] width 350 height 232
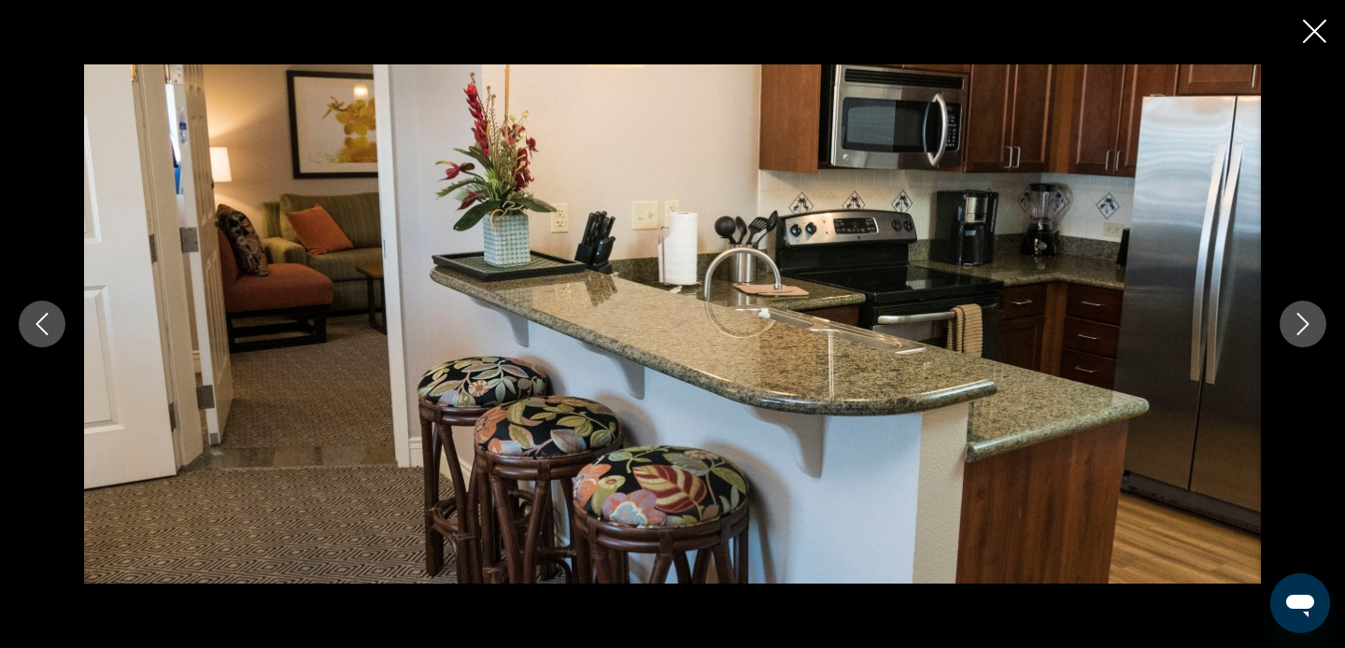
click at [1310, 316] on icon "Next image" at bounding box center [1303, 324] width 22 height 22
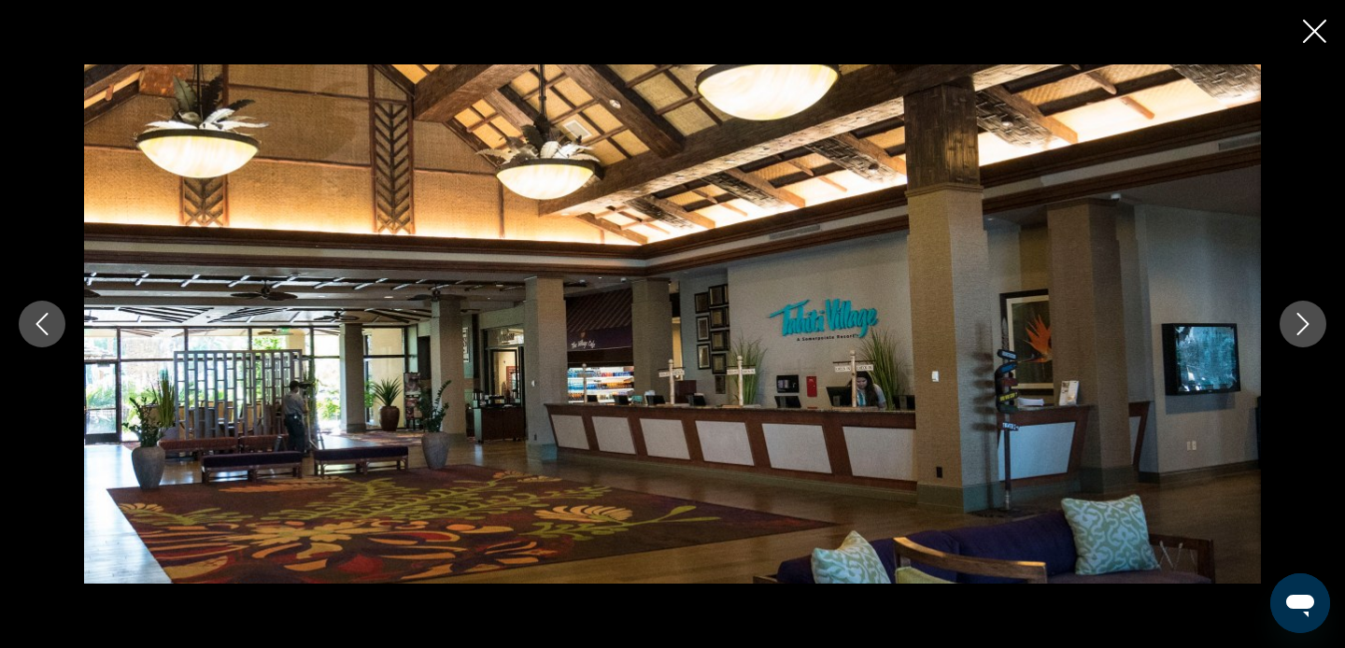
click at [1310, 315] on icon "Next image" at bounding box center [1303, 324] width 22 height 22
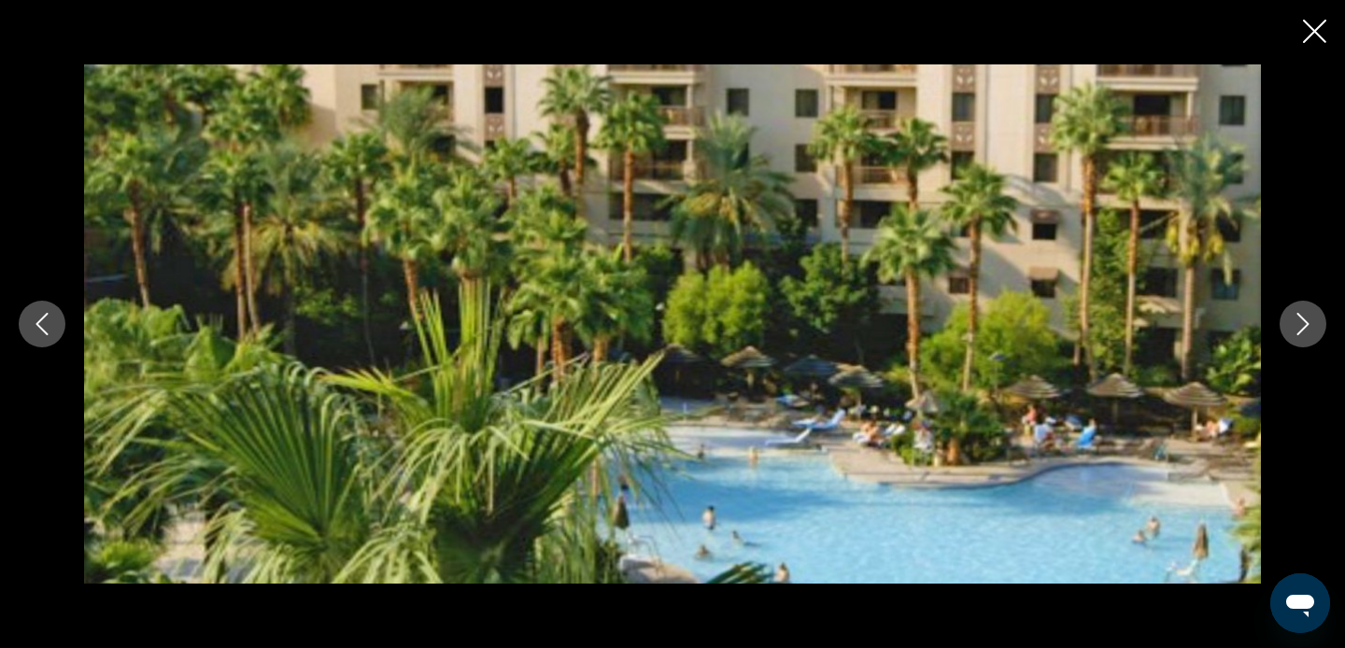
click at [1310, 314] on icon "Next image" at bounding box center [1303, 324] width 22 height 22
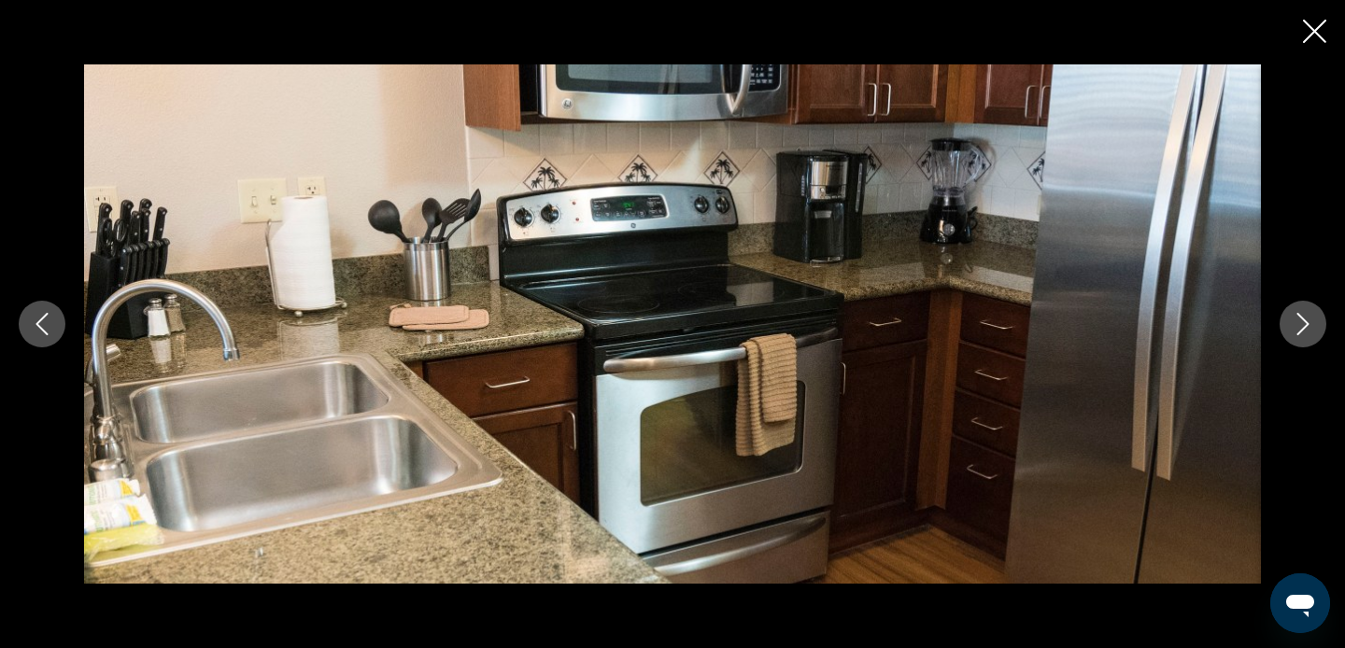
click at [1310, 313] on icon "Next image" at bounding box center [1303, 324] width 22 height 22
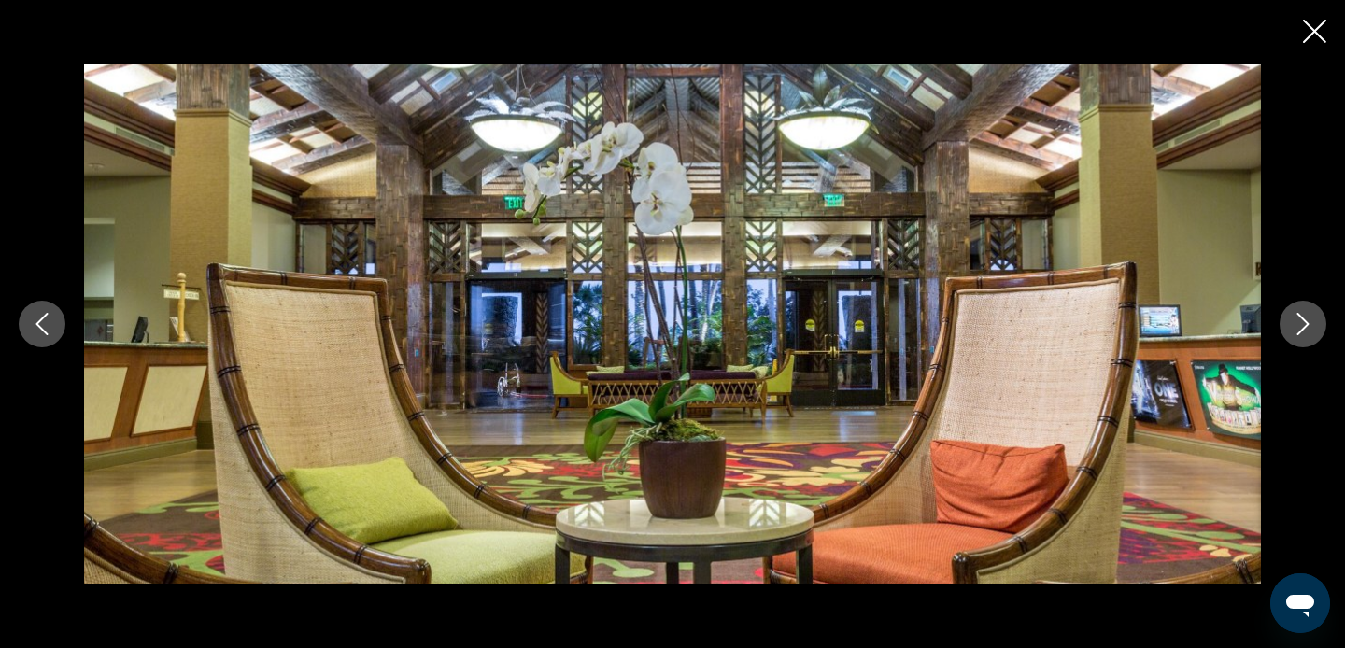
click at [1310, 313] on icon "Next image" at bounding box center [1303, 324] width 22 height 22
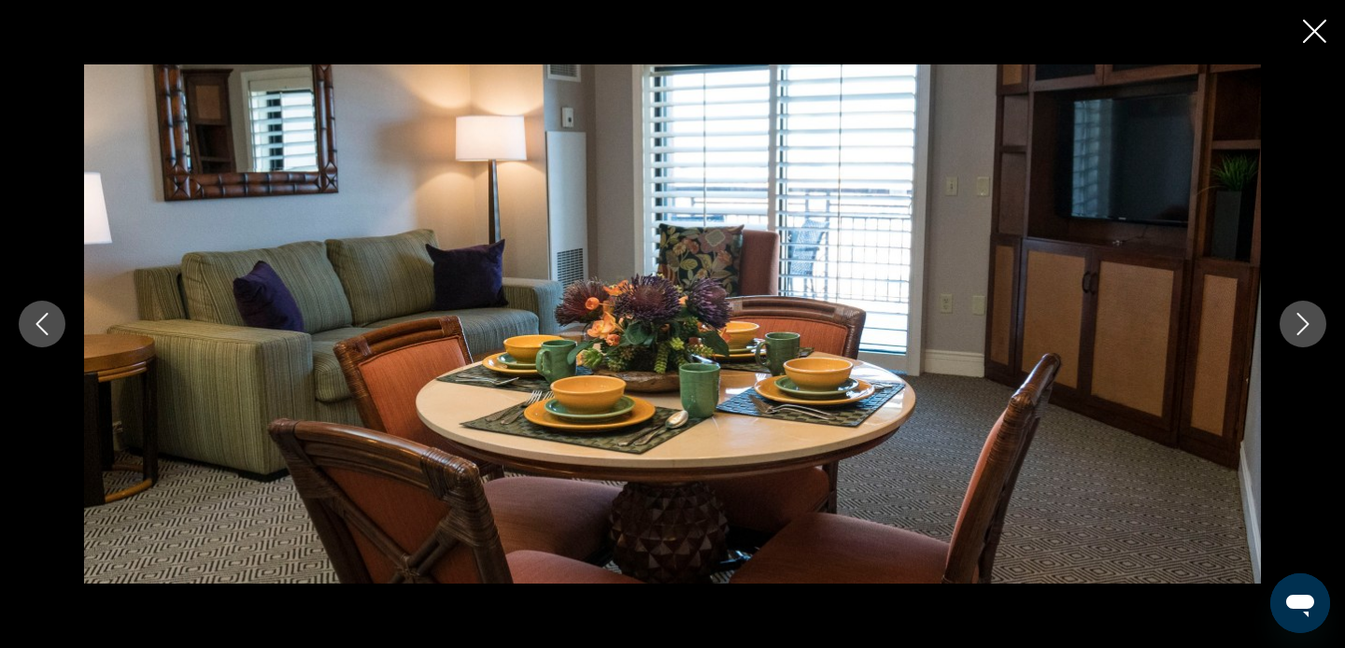
click at [1310, 313] on icon "Next image" at bounding box center [1303, 324] width 22 height 22
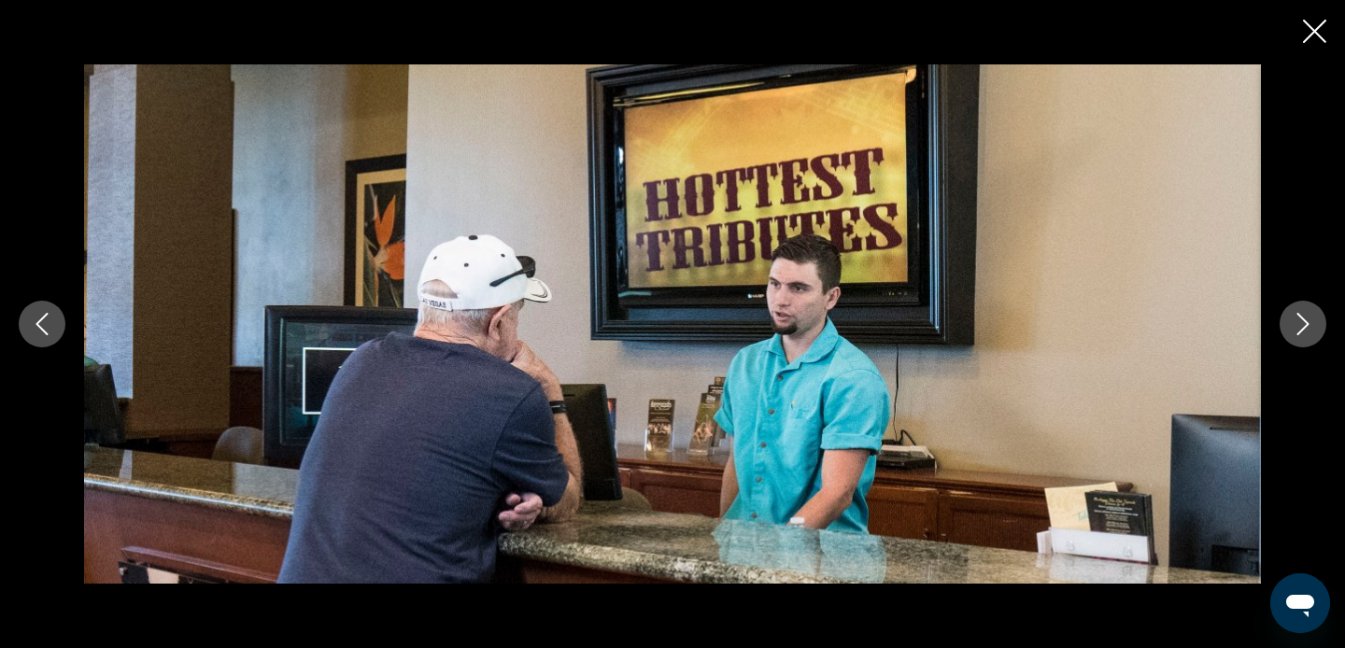
click at [1310, 313] on icon "Next image" at bounding box center [1303, 324] width 22 height 22
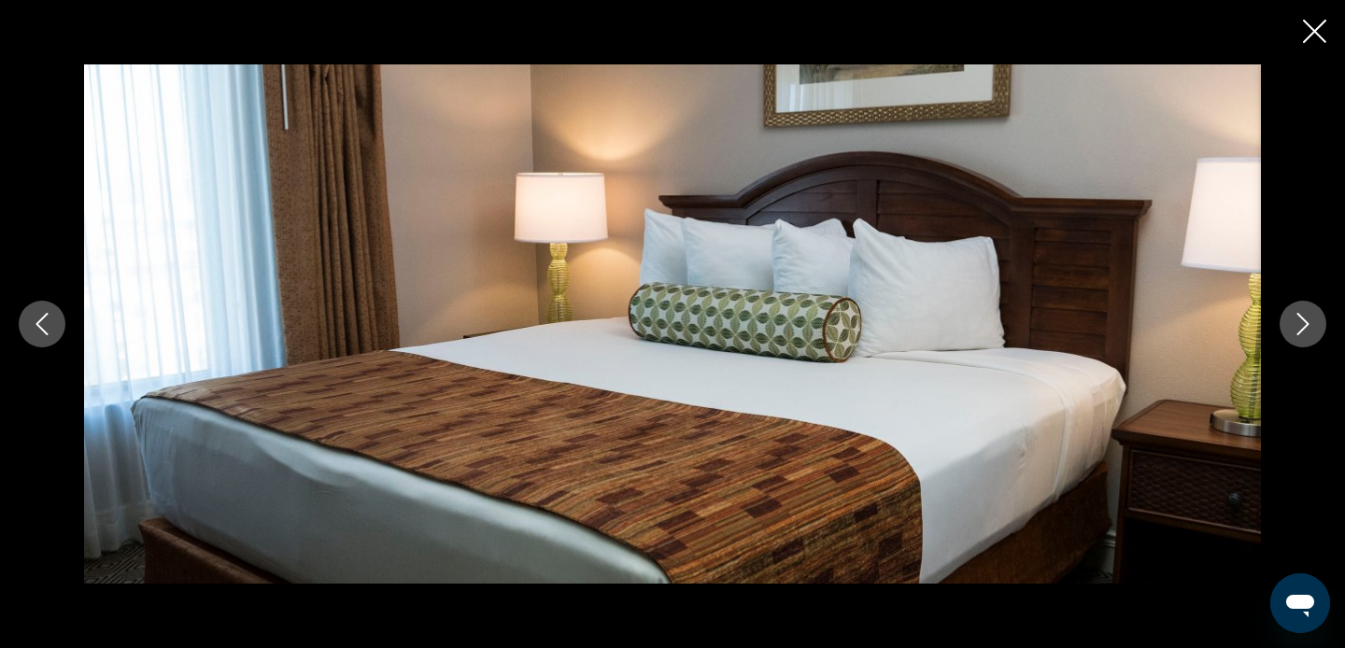
click at [1310, 313] on icon "Next image" at bounding box center [1303, 324] width 22 height 22
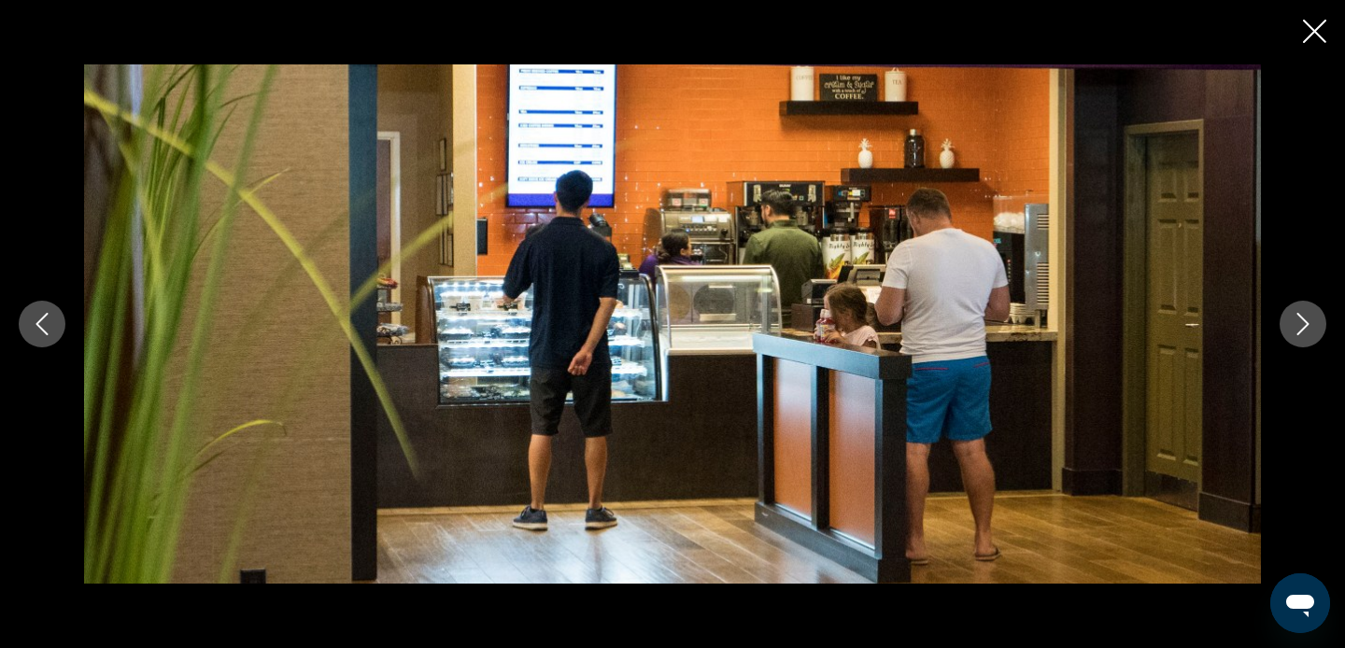
click at [1310, 313] on icon "Next image" at bounding box center [1303, 324] width 22 height 22
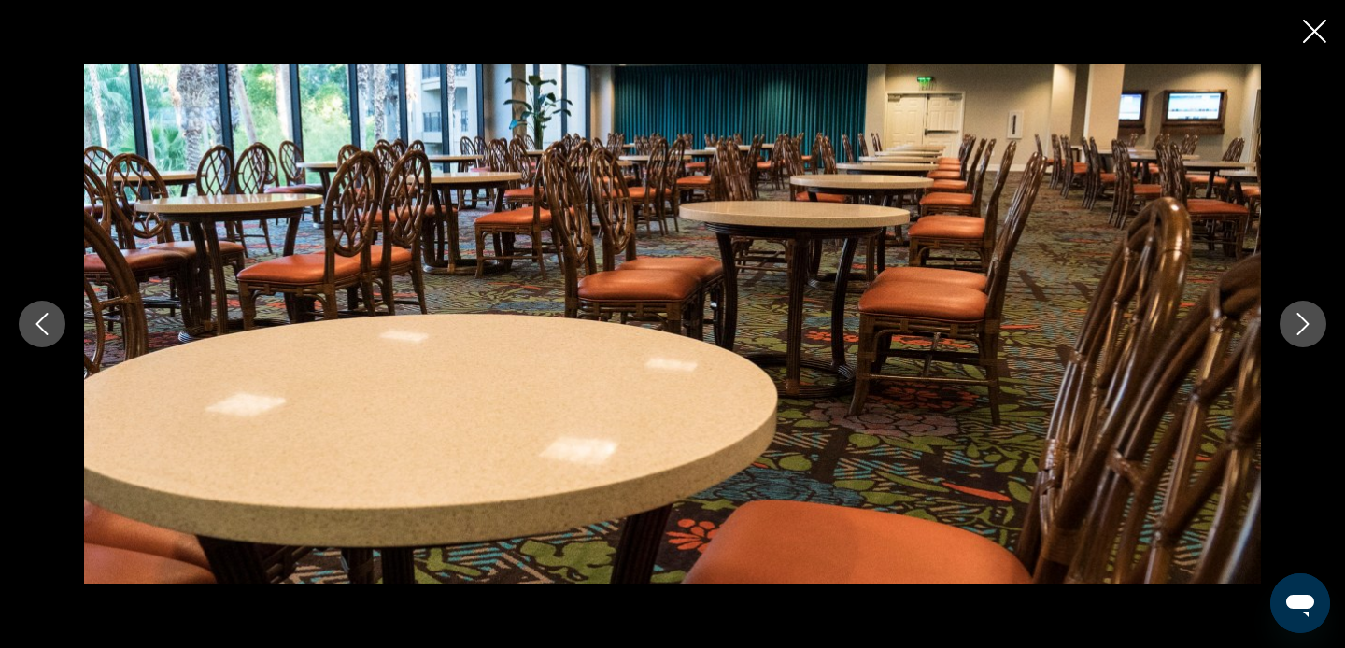
click at [1310, 313] on icon "Next image" at bounding box center [1303, 324] width 22 height 22
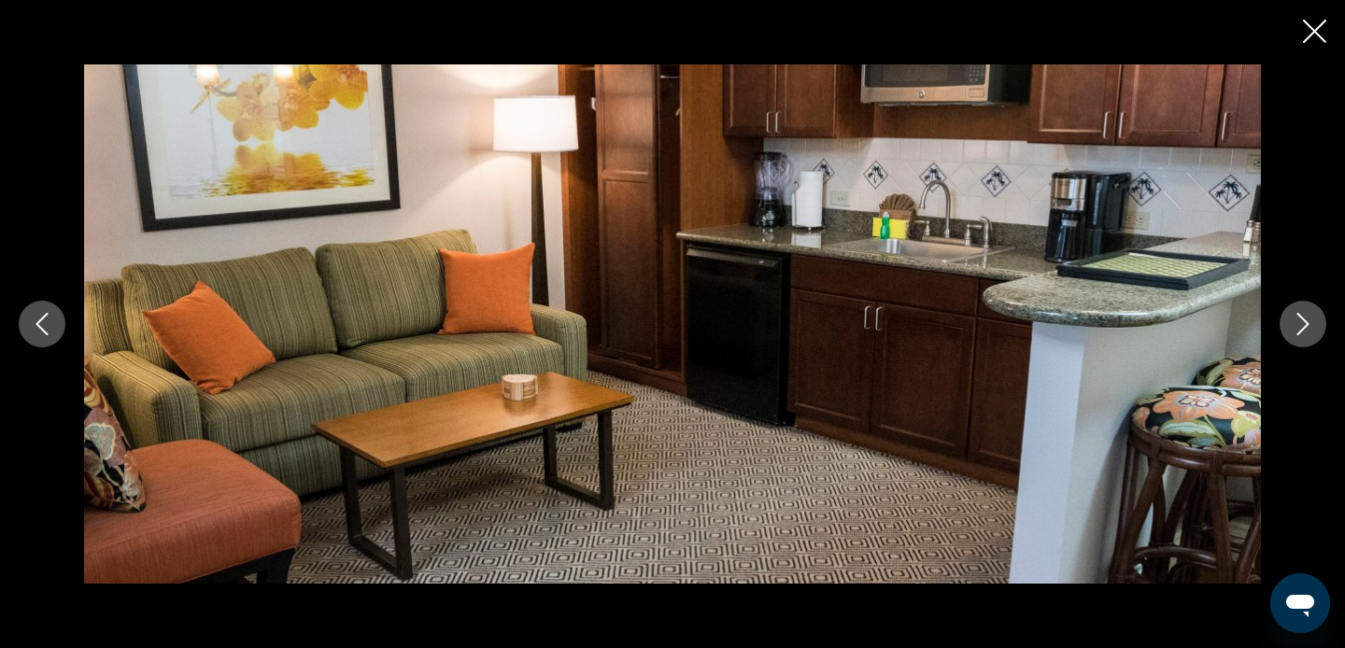
click at [1310, 313] on icon "Next image" at bounding box center [1303, 324] width 22 height 22
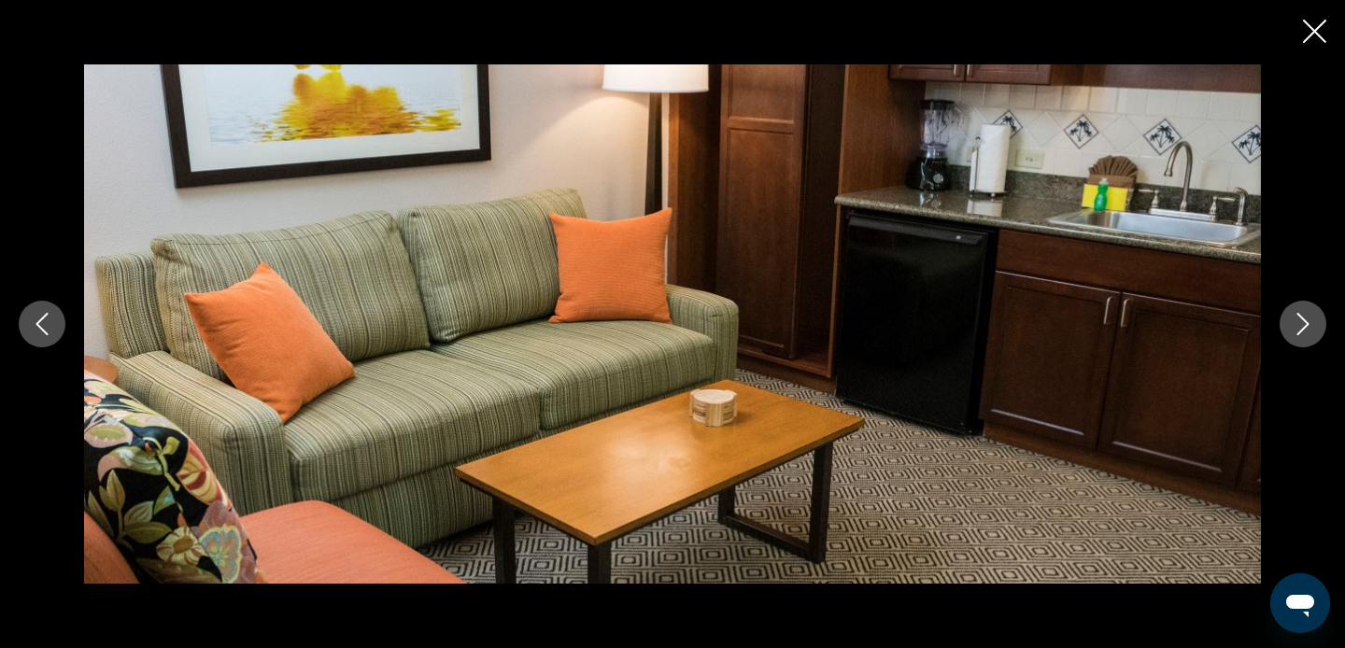
click at [1310, 313] on icon "Next image" at bounding box center [1303, 324] width 22 height 22
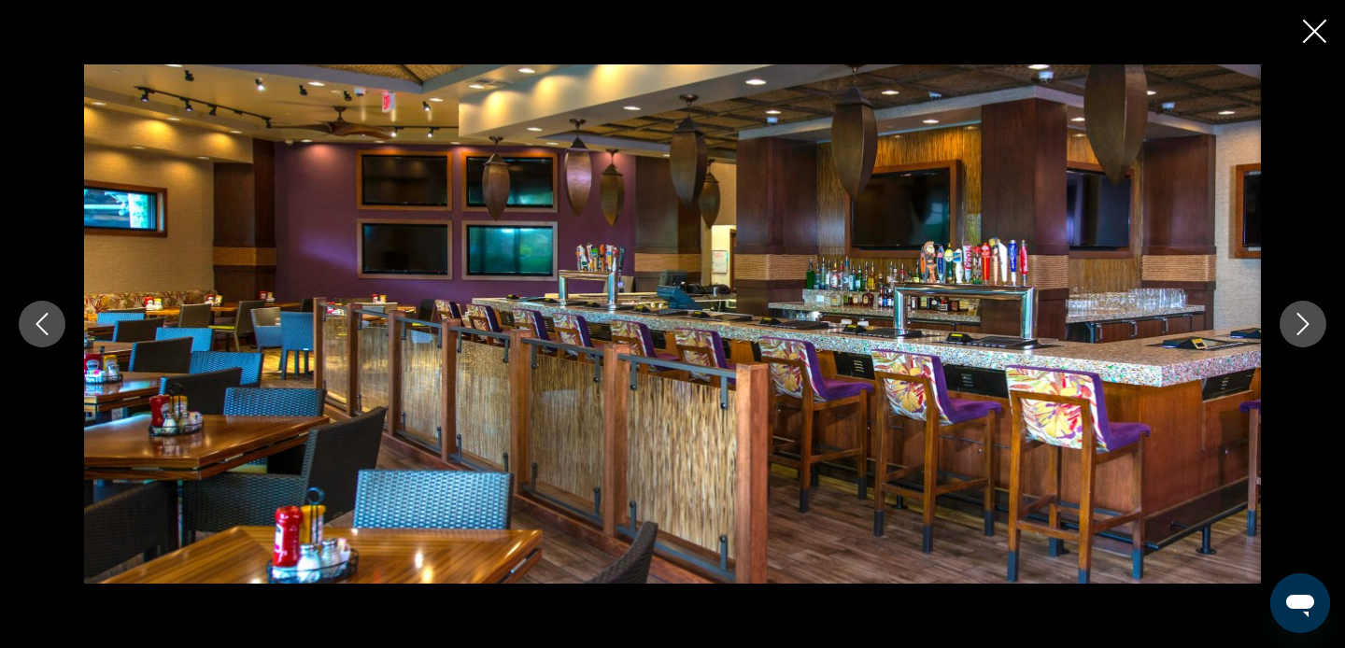
click at [1310, 313] on icon "Next image" at bounding box center [1303, 324] width 22 height 22
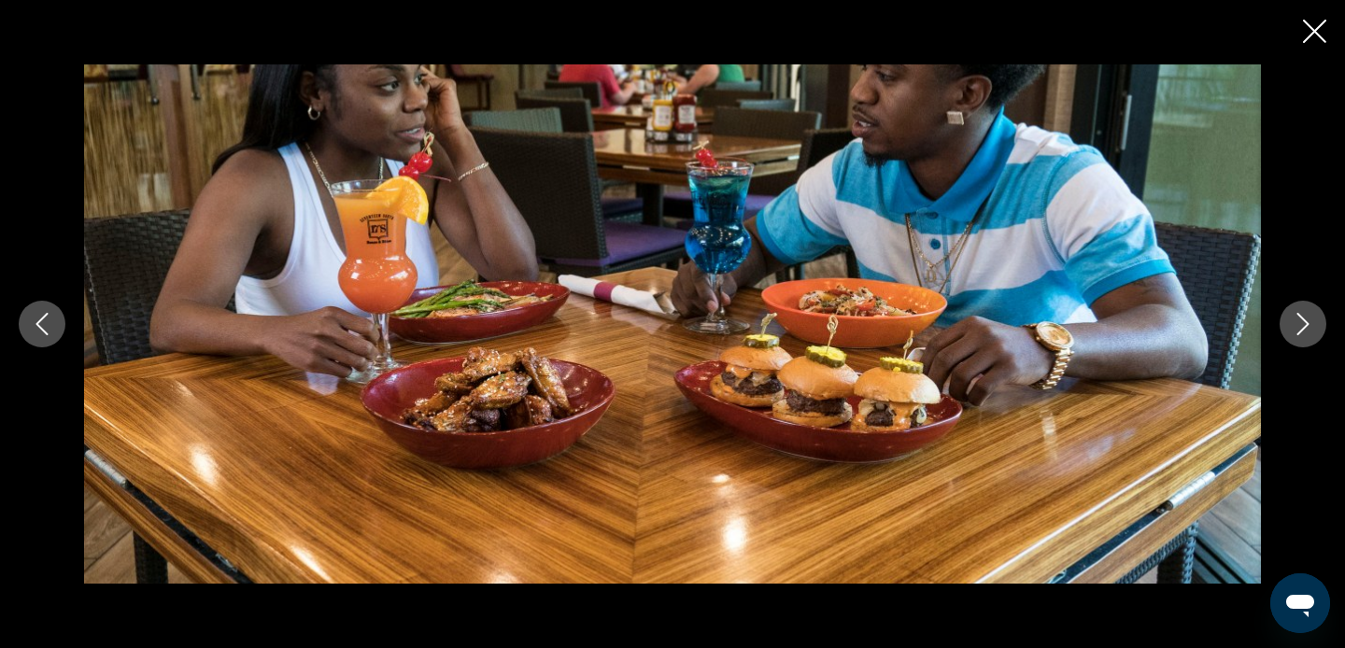
click at [1310, 312] on button "Next image" at bounding box center [1302, 324] width 47 height 47
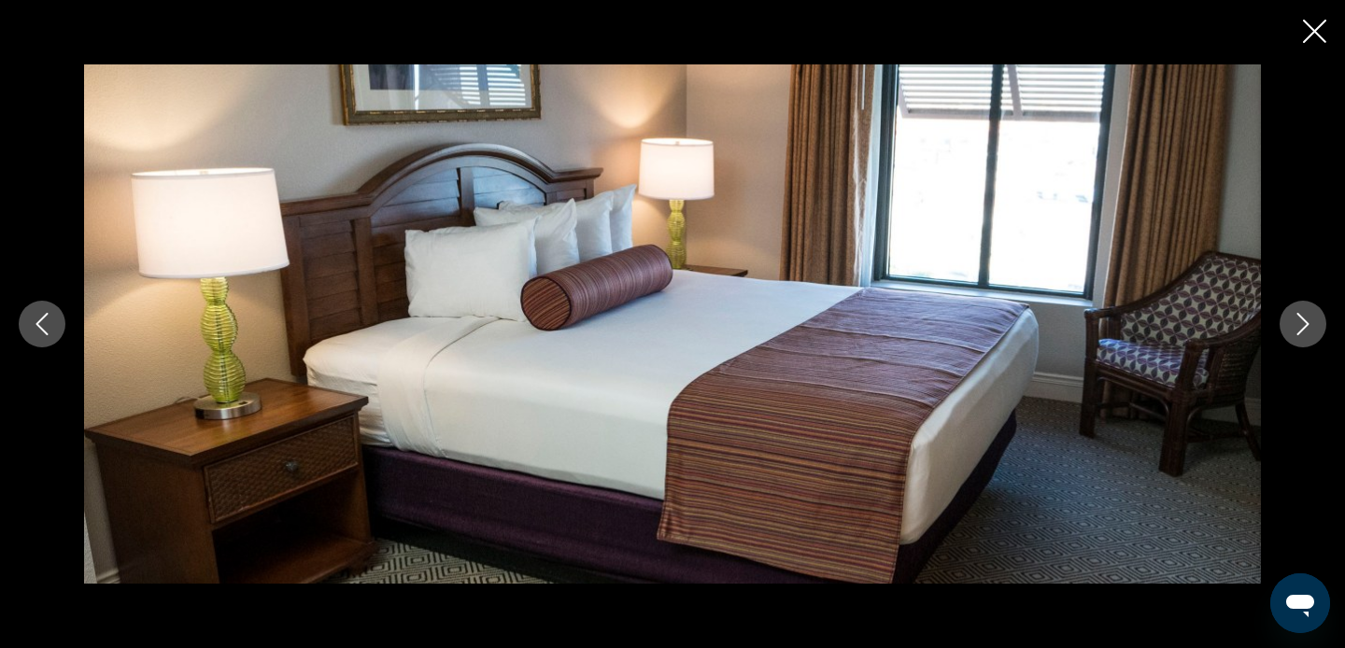
click at [1310, 311] on button "Next image" at bounding box center [1302, 324] width 47 height 47
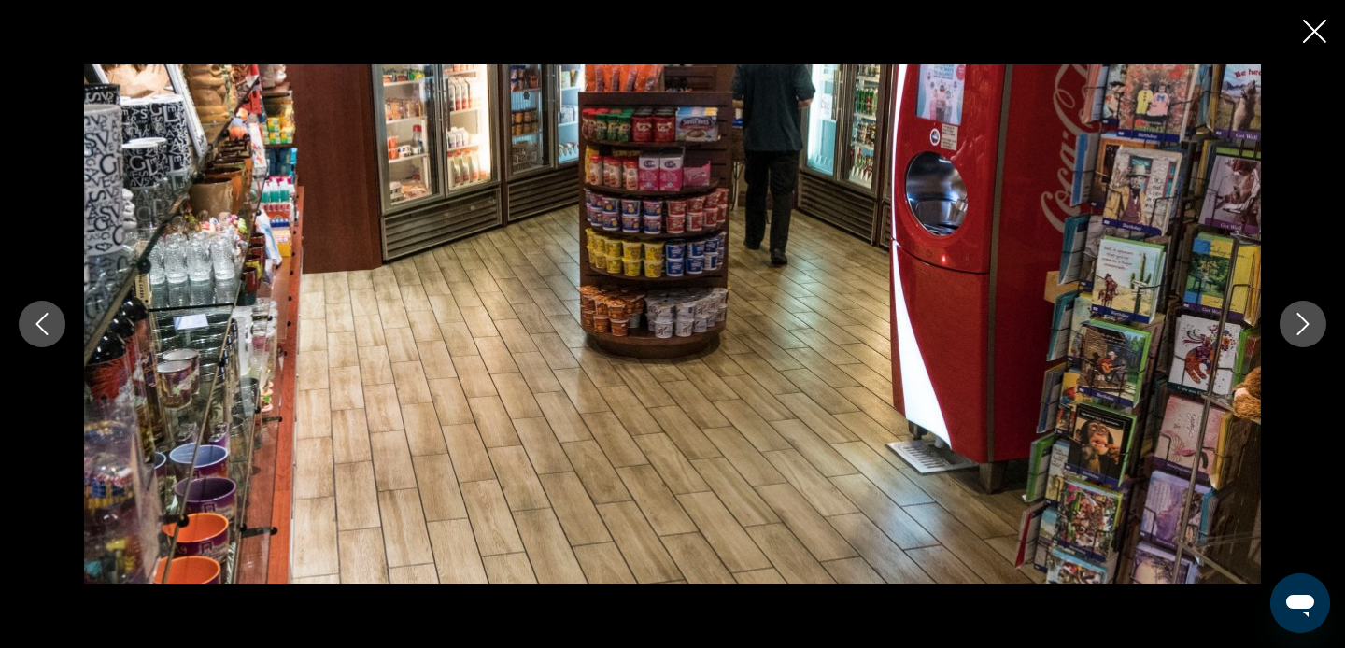
click at [1310, 311] on button "Next image" at bounding box center [1302, 324] width 47 height 47
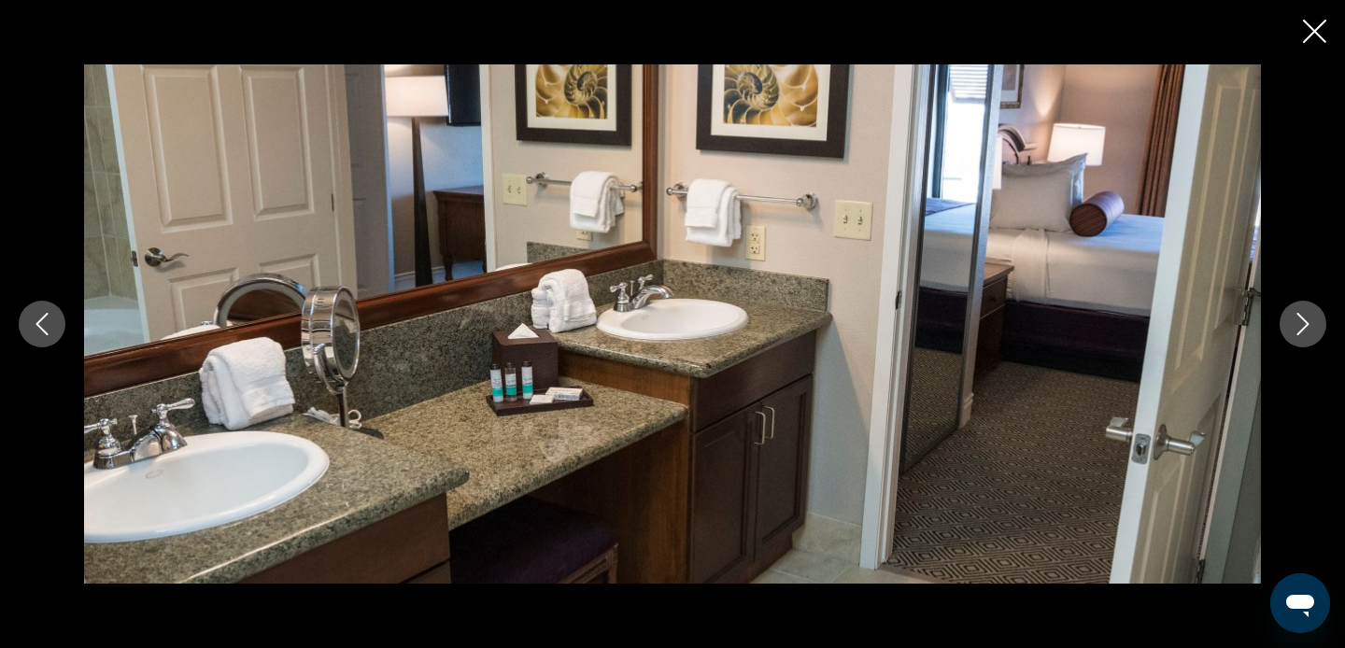
click at [1311, 29] on icon "Close slideshow" at bounding box center [1314, 31] width 23 height 23
